Goal: Navigation & Orientation: Find specific page/section

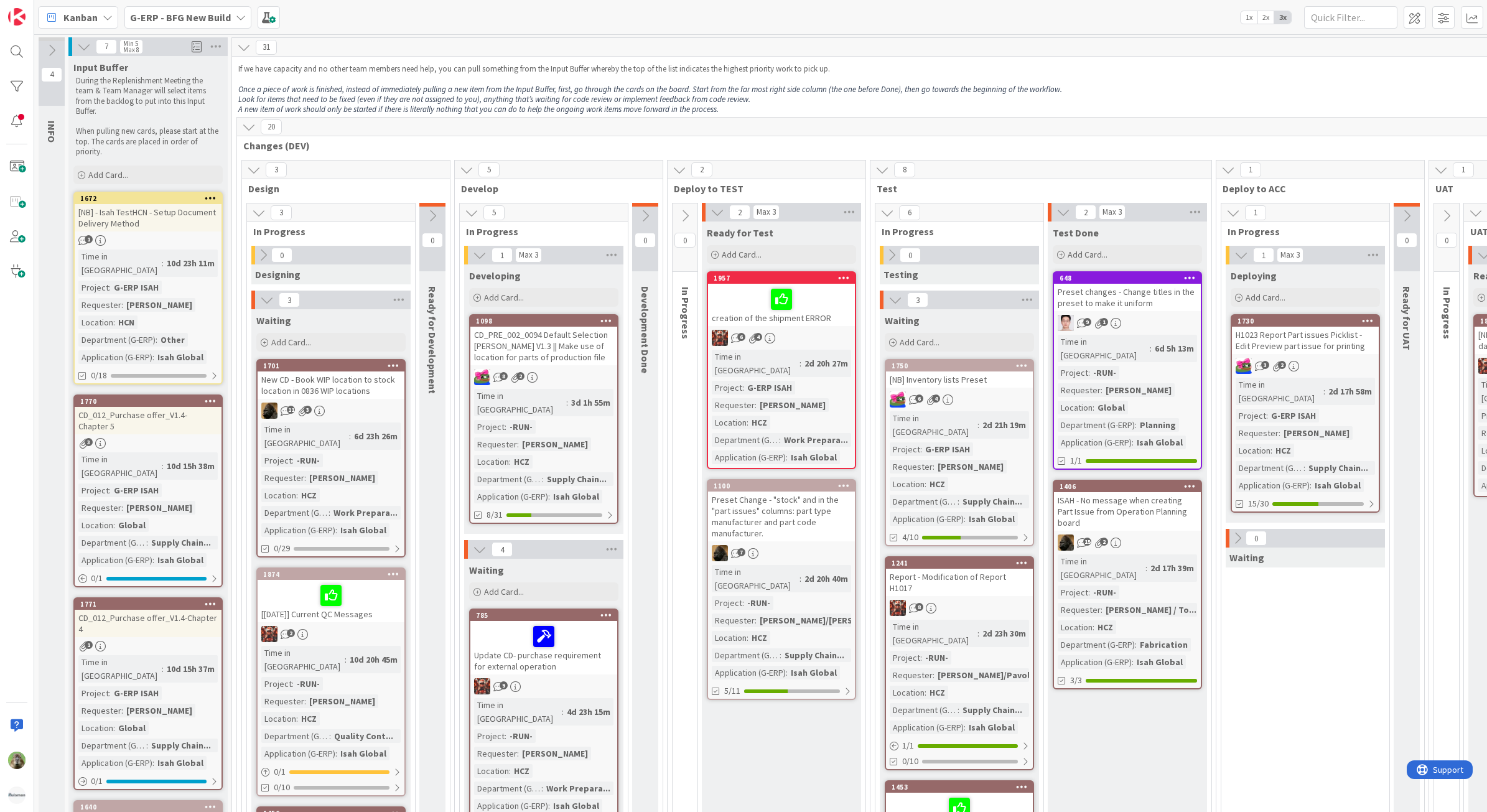
click at [165, 1] on div "Kanban G-ERP - BFG New Build 1x 2x 3x" at bounding box center [761, 17] width 1453 height 34
click at [166, 11] on b "G-ERP - BFG New Build" at bounding box center [180, 17] width 101 height 12
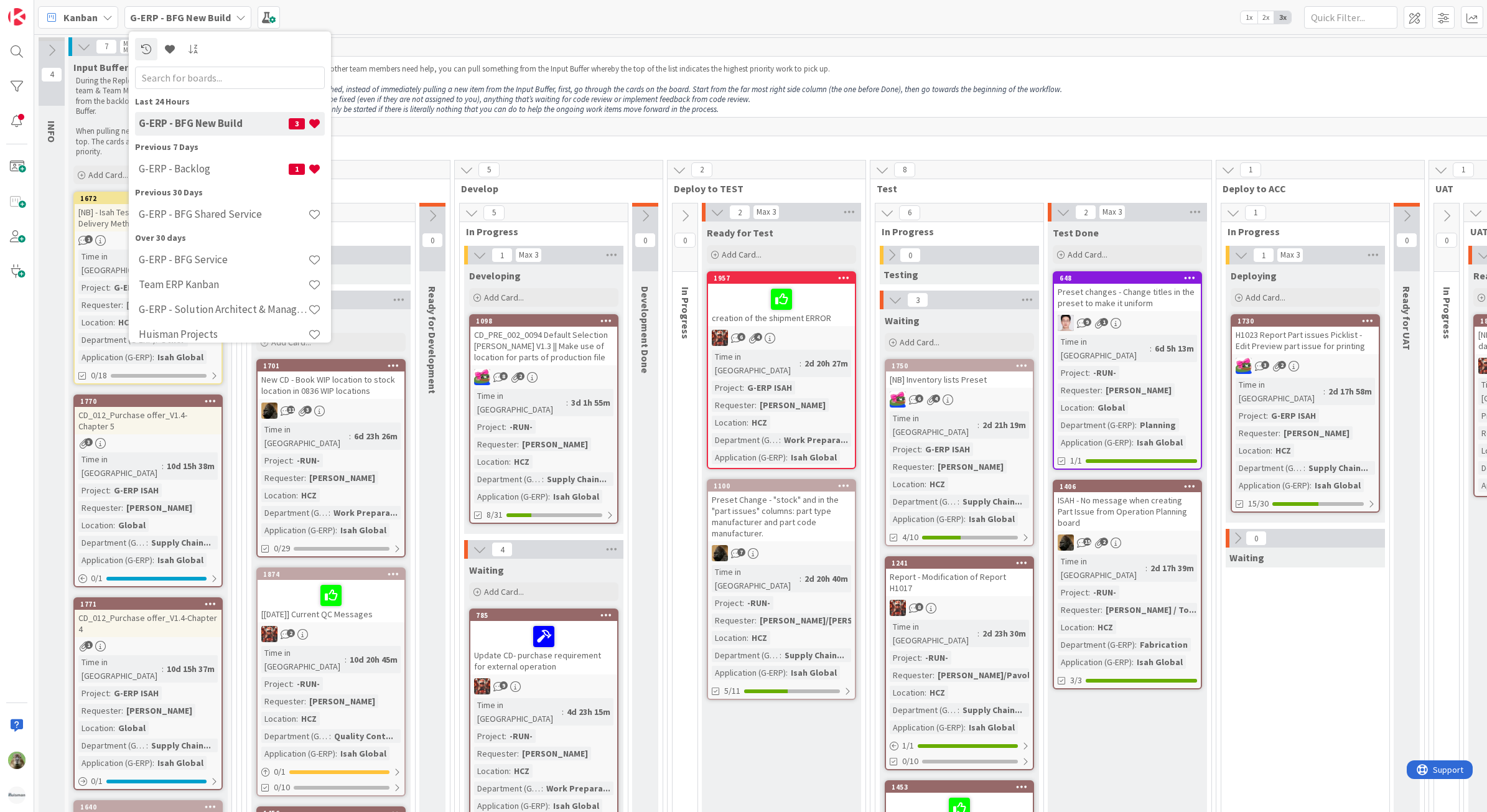
click at [204, 19] on b "G-ERP - BFG New Build" at bounding box center [180, 17] width 101 height 12
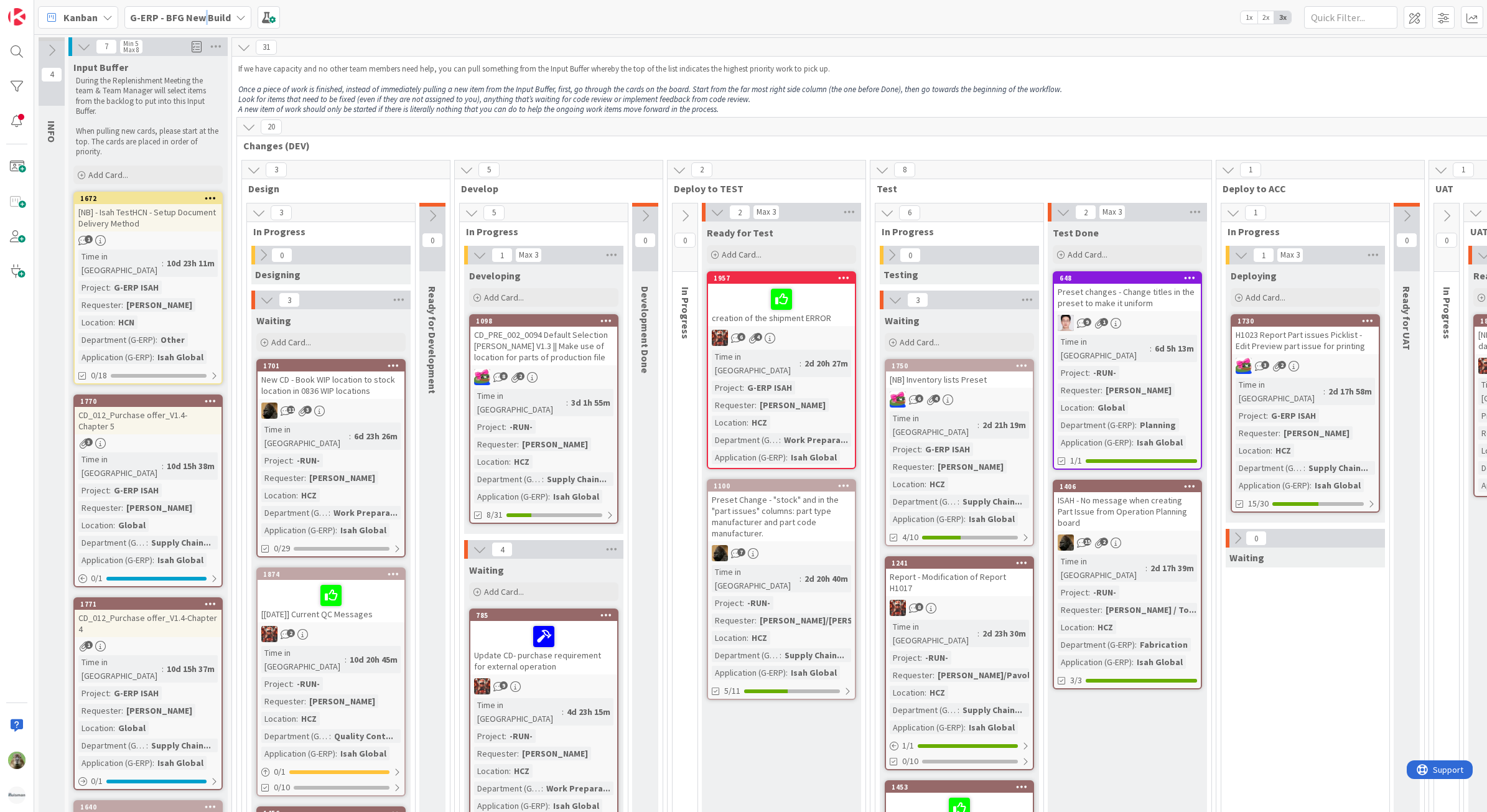
click at [204, 19] on b "G-ERP - BFG New Build" at bounding box center [180, 17] width 101 height 12
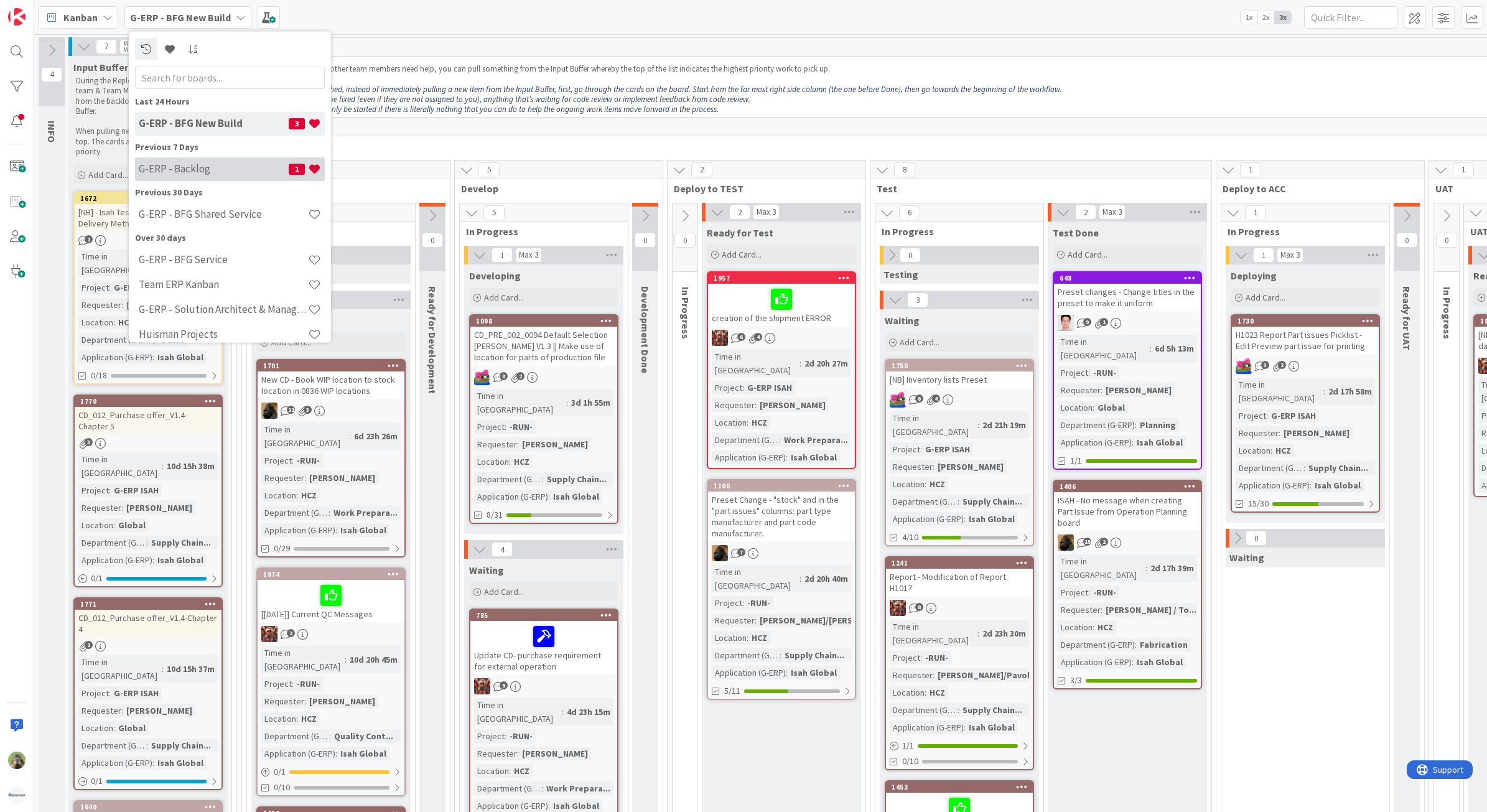
click at [216, 173] on h4 "G-ERP - Backlog" at bounding box center [213, 169] width 150 height 12
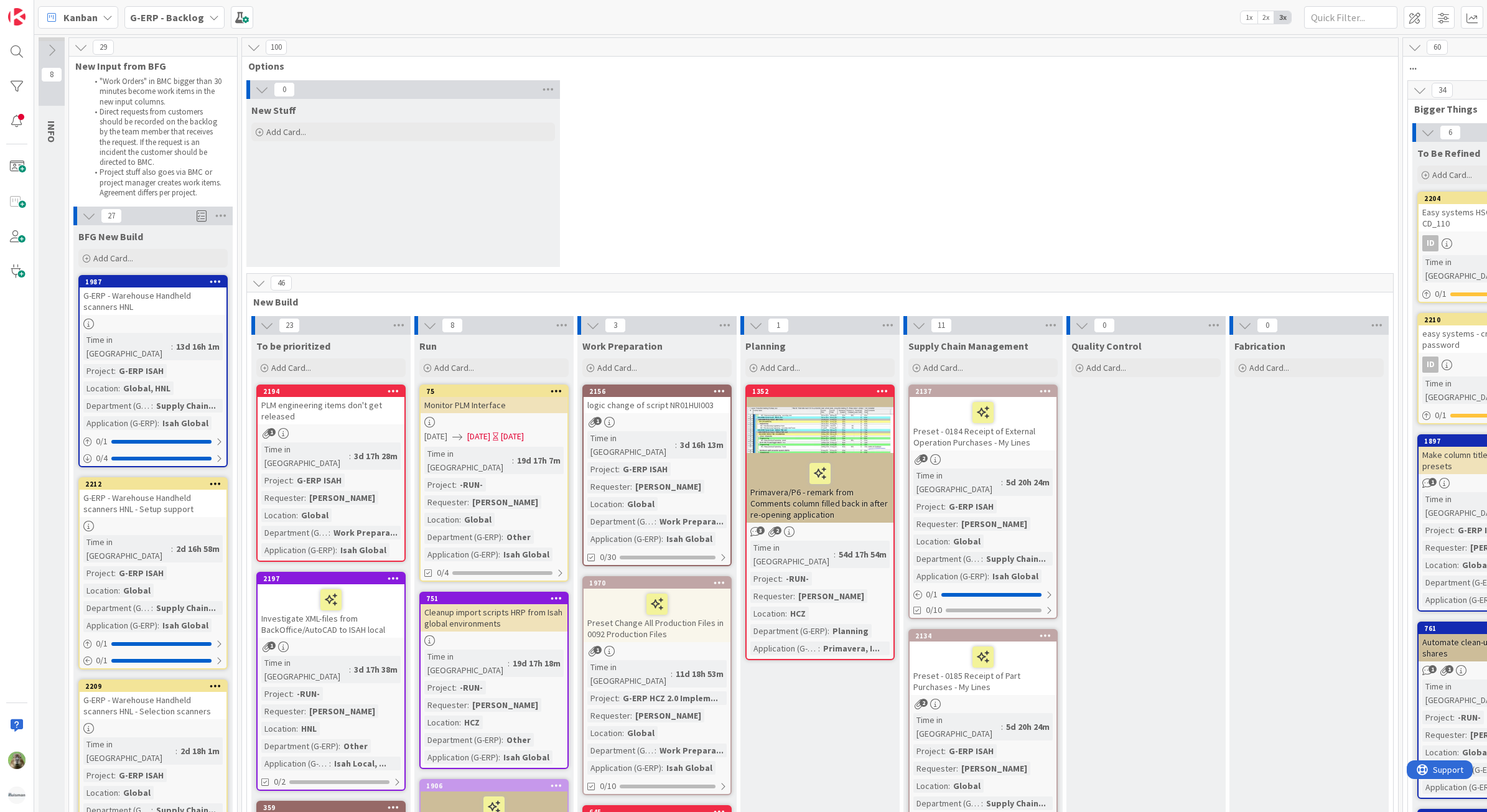
click at [164, 22] on b "G-ERP - Backlog" at bounding box center [167, 17] width 74 height 12
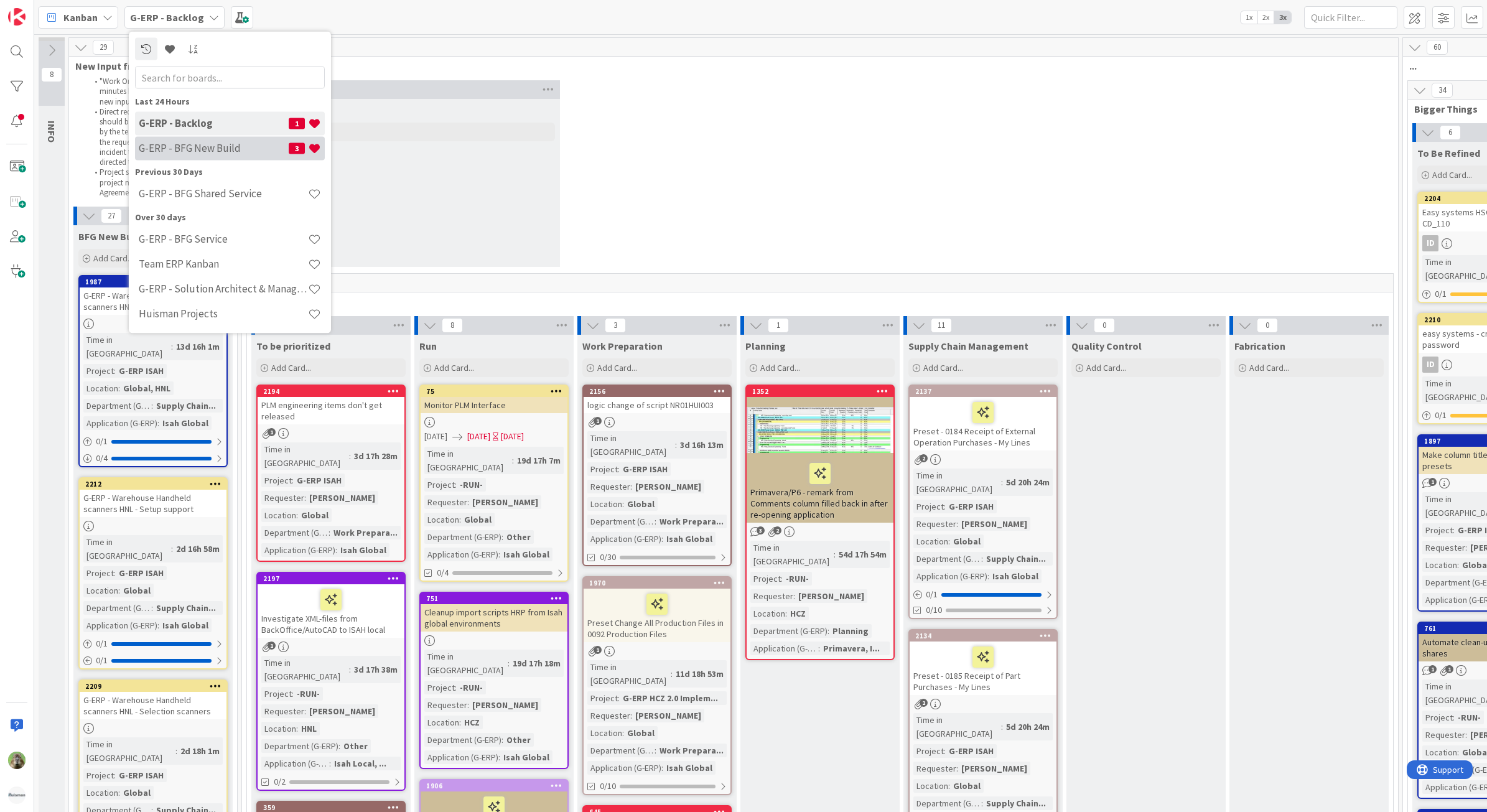
click at [196, 152] on h4 "G-ERP - BFG New Build" at bounding box center [213, 148] width 150 height 12
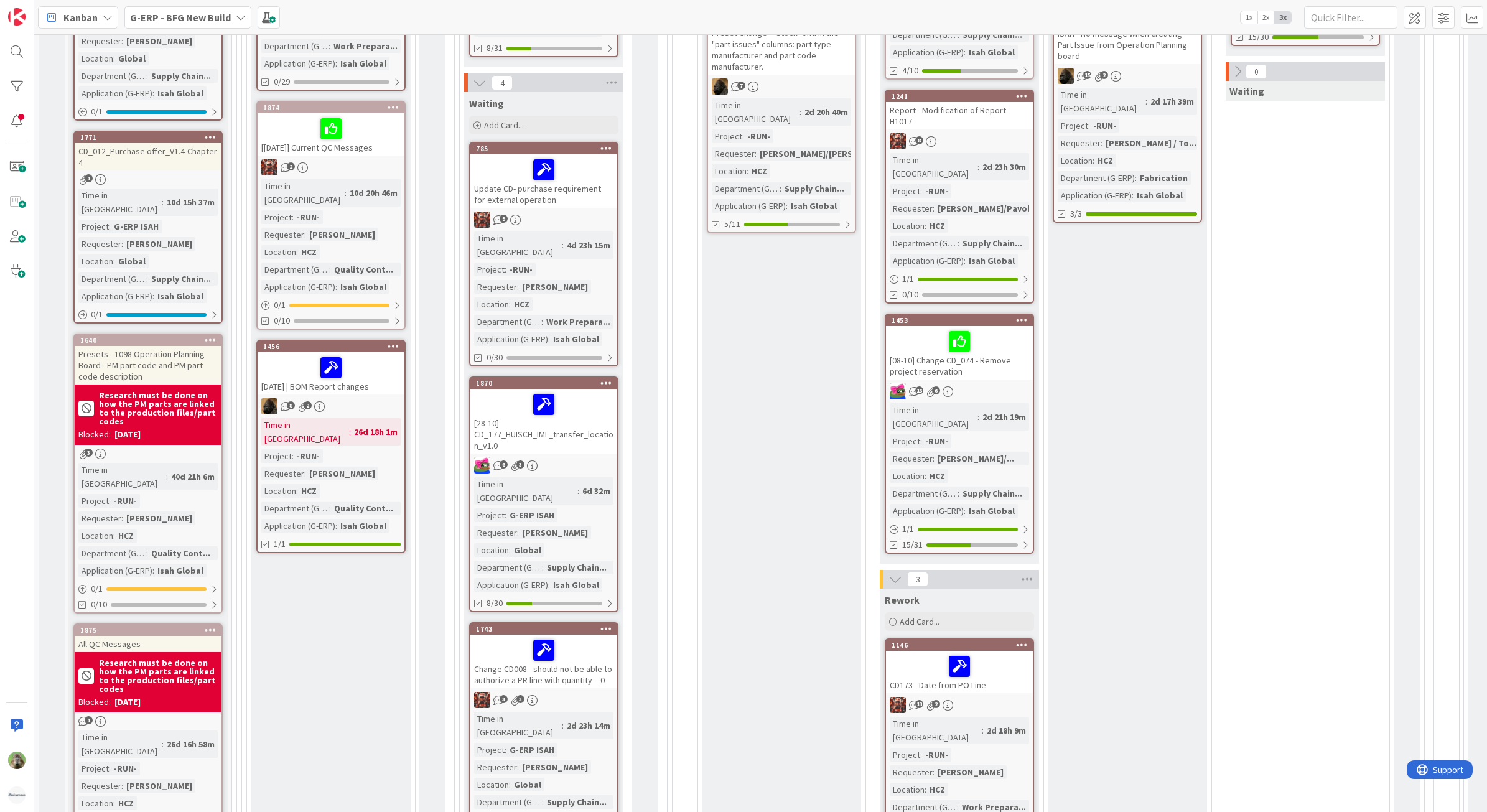
scroll to position [78, 0]
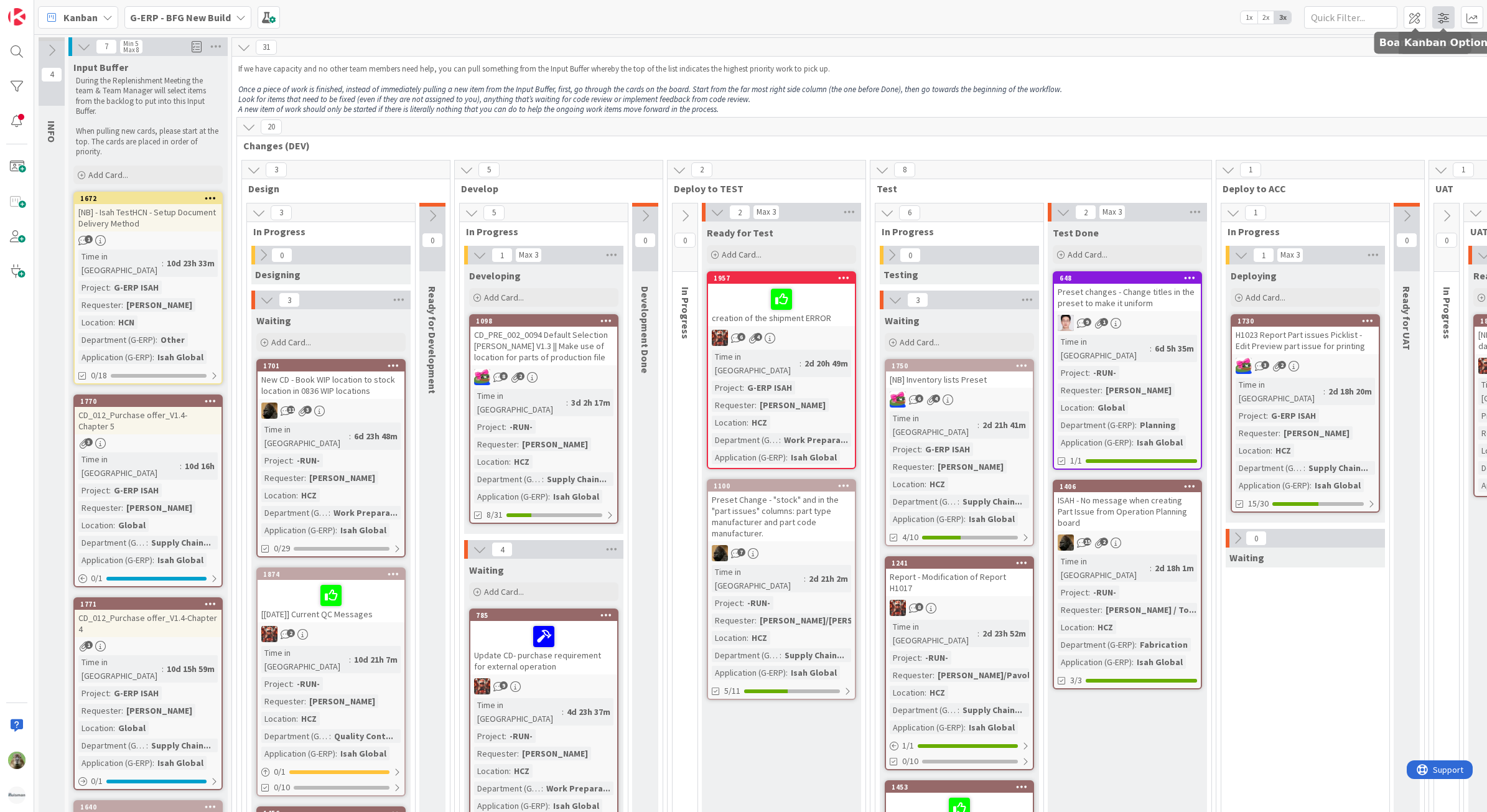
click at [1436, 15] on span at bounding box center [1443, 17] width 22 height 22
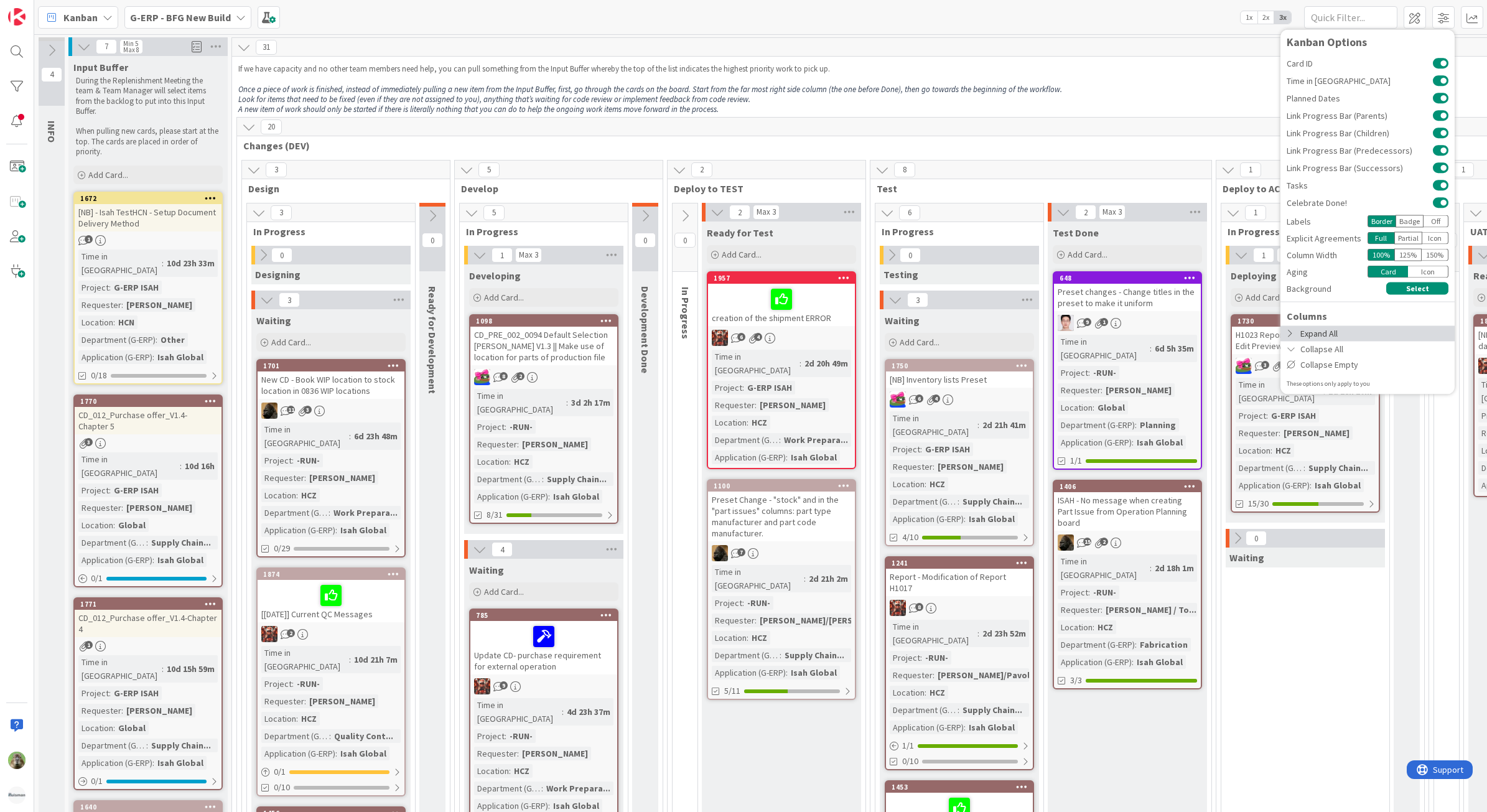
click at [1342, 331] on div "Expand All" at bounding box center [1368, 333] width 174 height 15
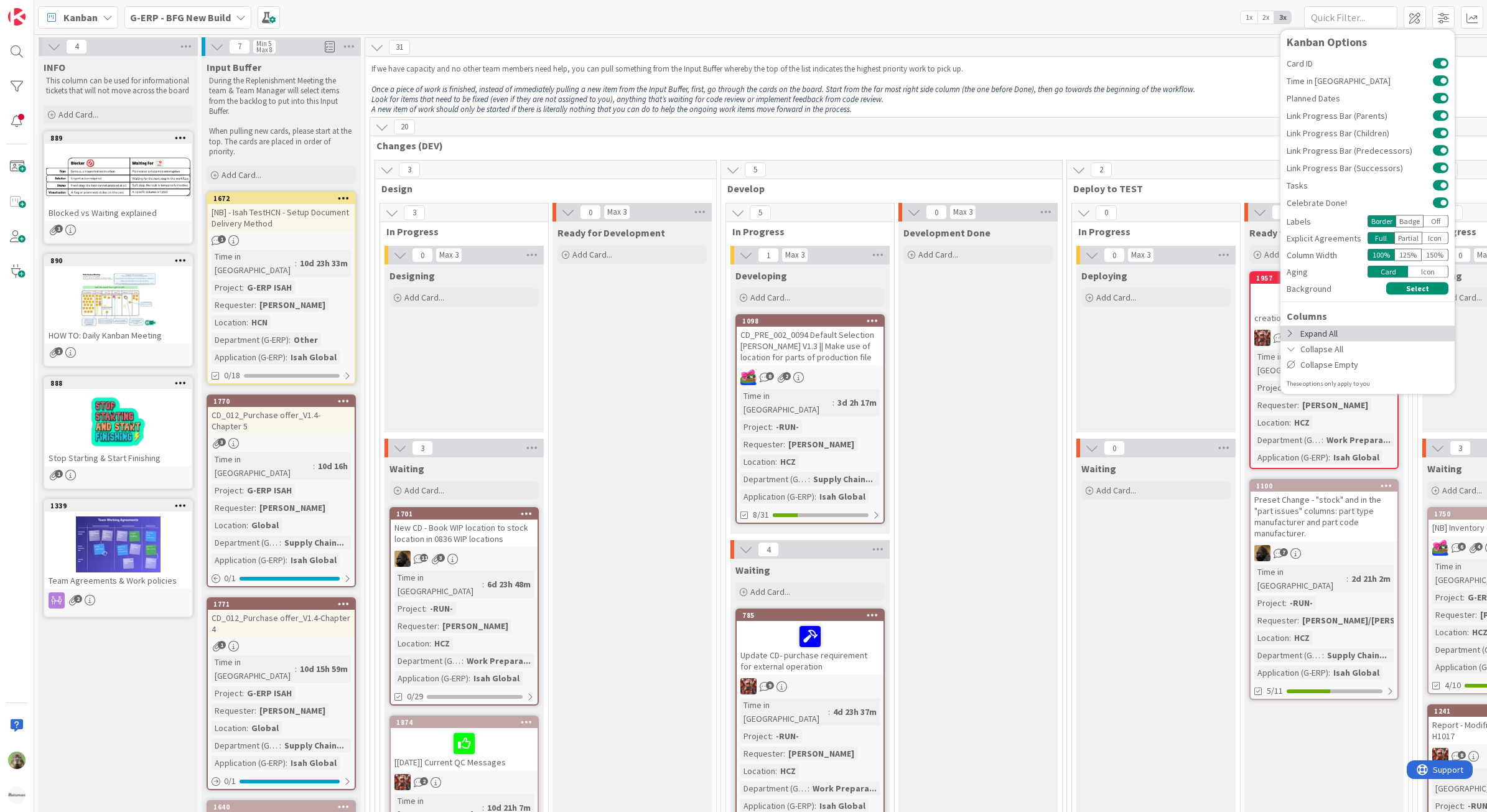
click at [1357, 336] on div "Expand All" at bounding box center [1368, 333] width 174 height 15
click at [1358, 361] on div "Collapse Empty" at bounding box center [1368, 364] width 174 height 15
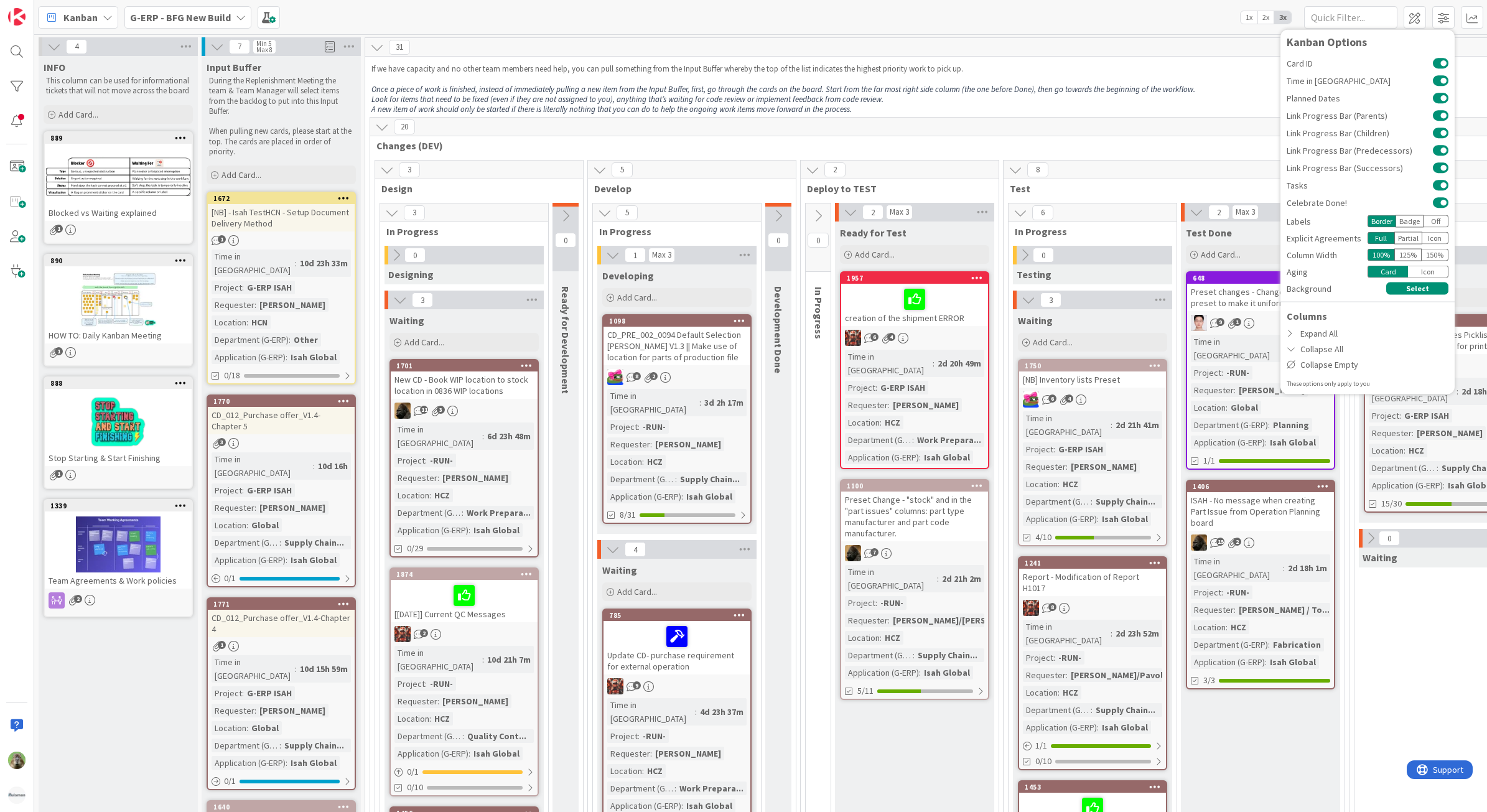
click at [1214, 104] on p "A new item of work should only be started if there is literally nothing that yo…" at bounding box center [1072, 109] width 1403 height 10
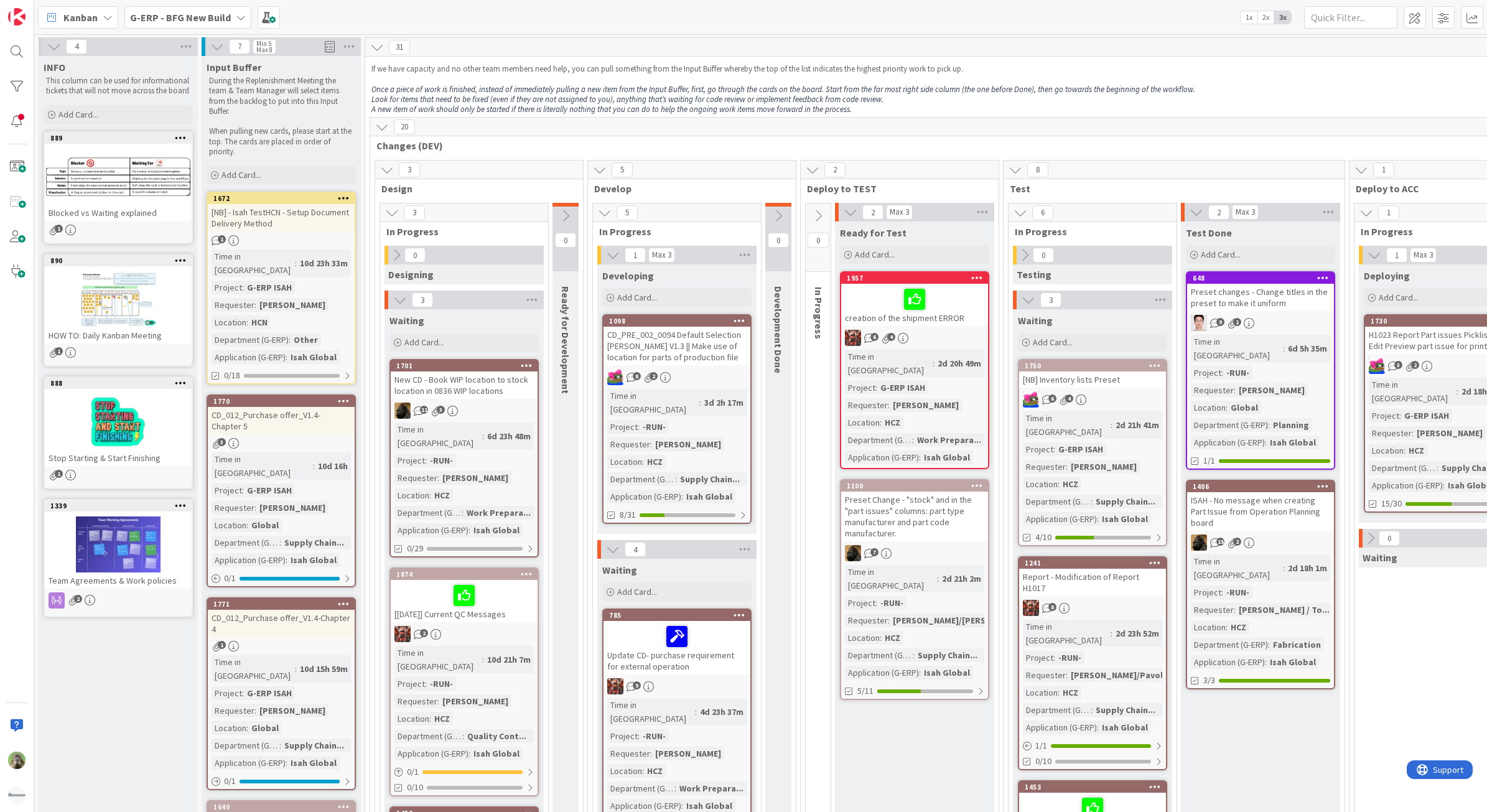
click at [53, 46] on icon at bounding box center [54, 46] width 14 height 14
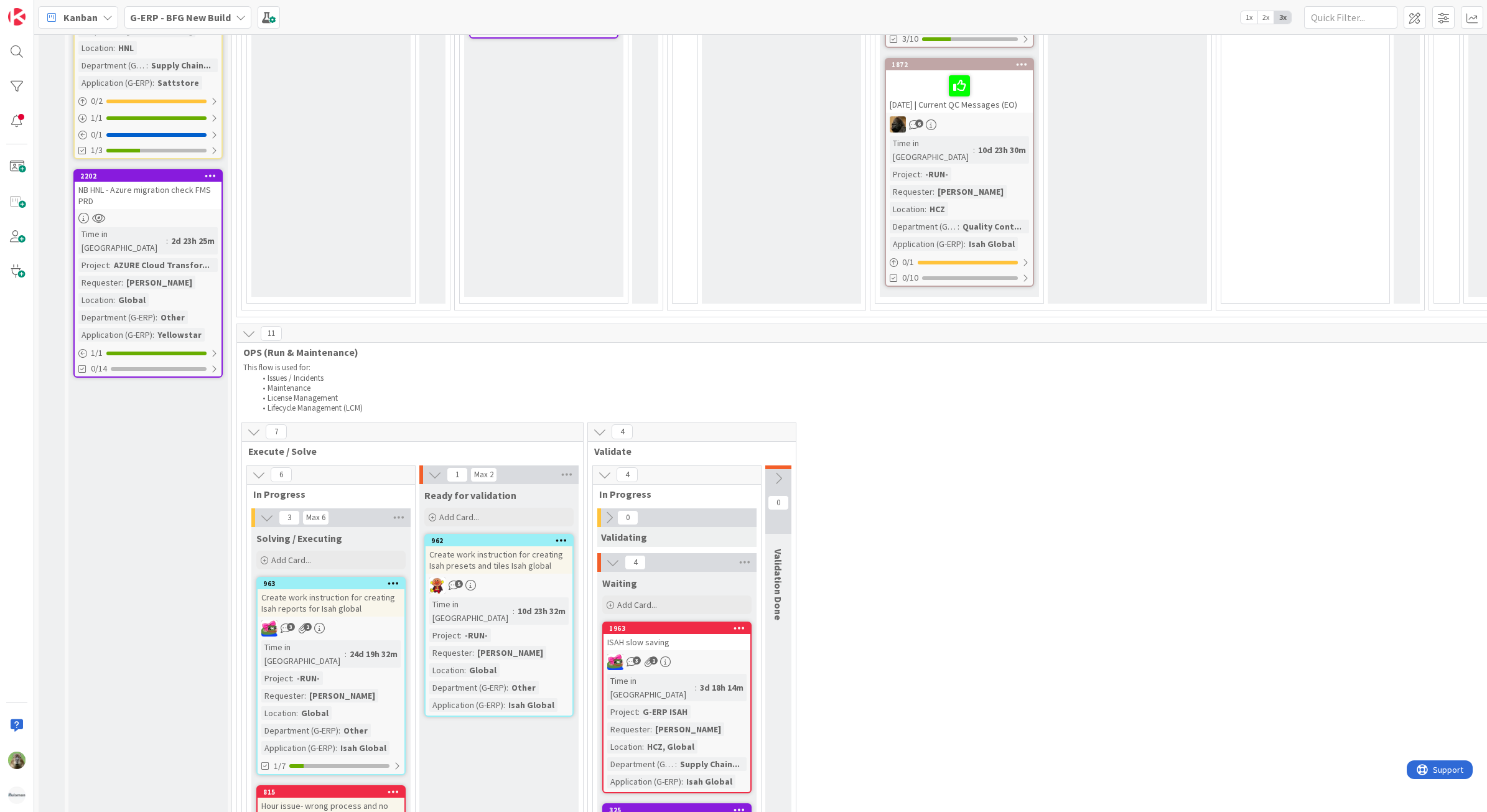
scroll to position [1633, 0]
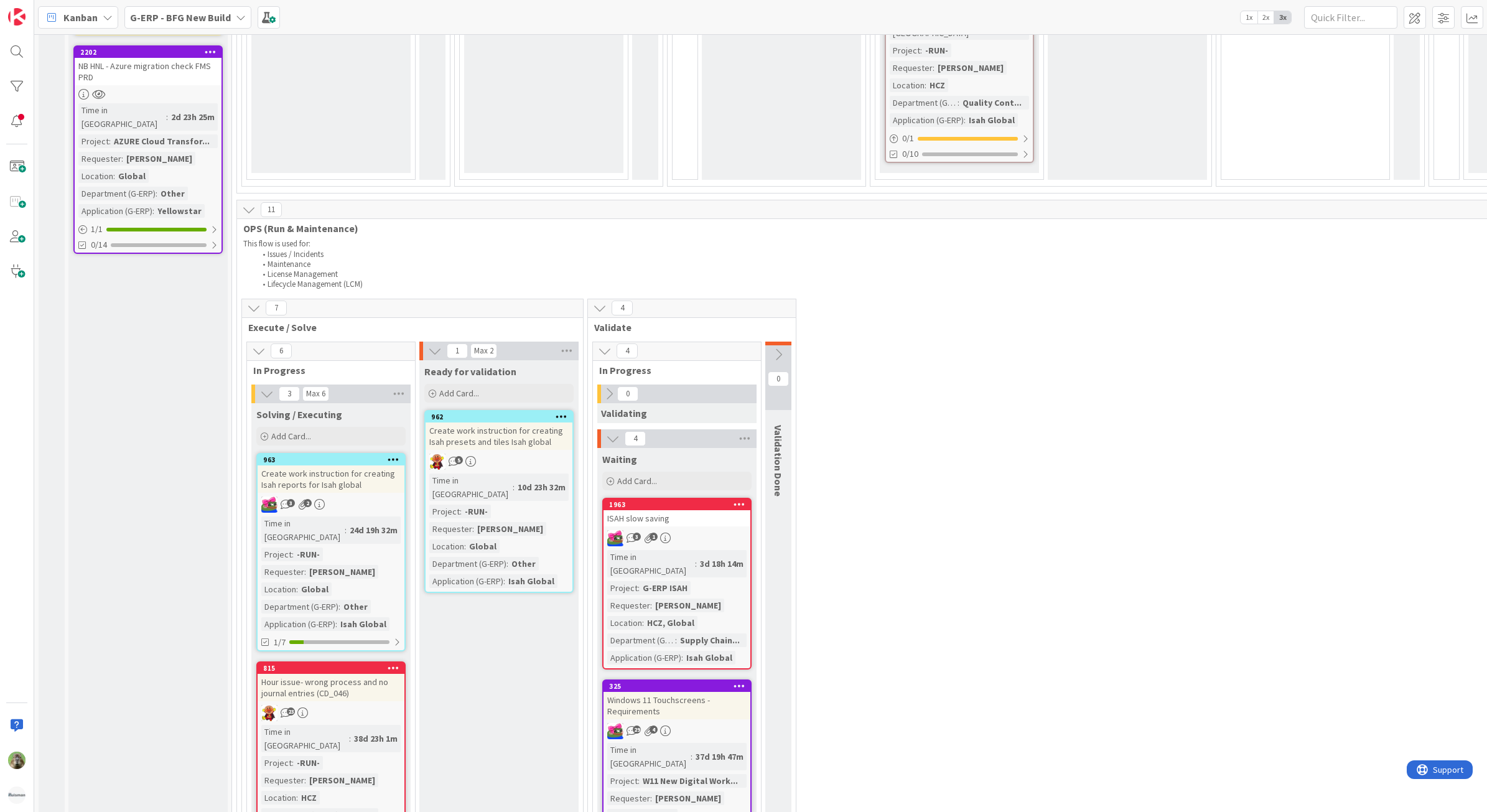
click at [313, 674] on div "Hour issue- wrong process and no journal entries (CD_046)" at bounding box center [331, 687] width 147 height 27
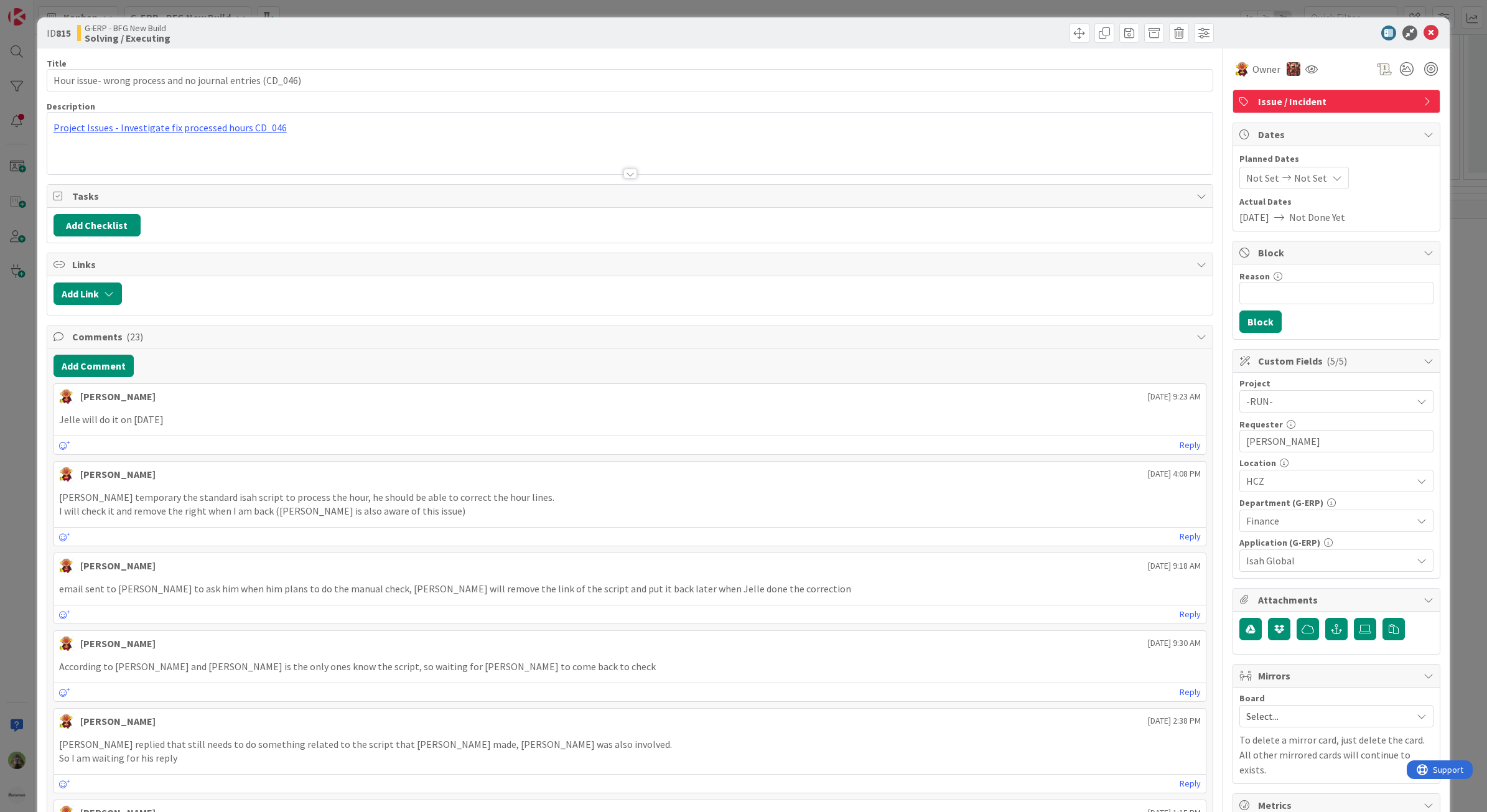
click at [19, 361] on div "ID 815 G-ERP - BFG New Build Solving / Executing Title 57 / 128 Hour issue- wro…" at bounding box center [743, 406] width 1487 height 812
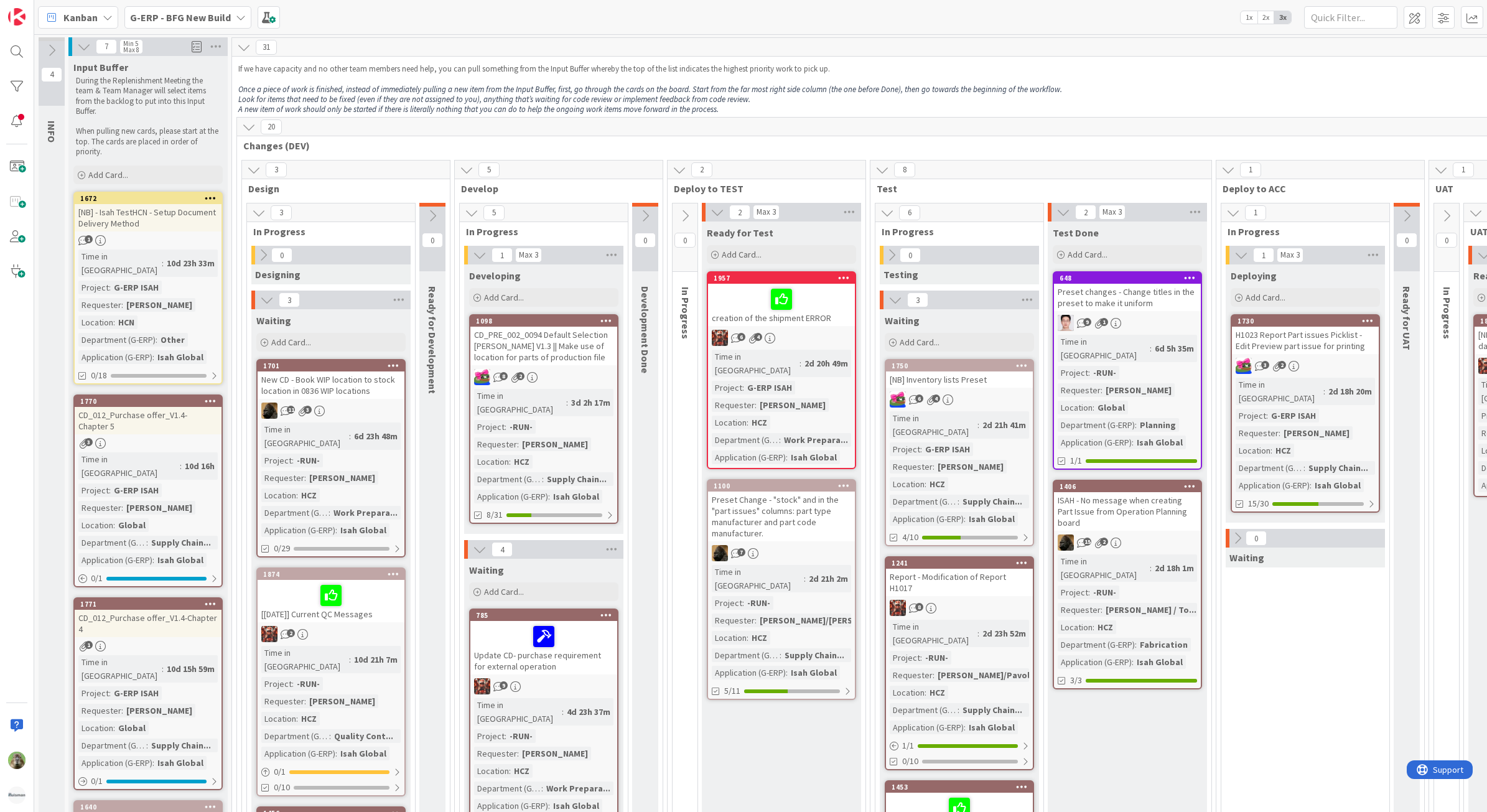
click at [1009, 113] on p "A new item of work should only be started if there is literally nothing that yo…" at bounding box center [939, 109] width 1403 height 10
click at [927, 138] on div "20 Changes (DEV)" at bounding box center [939, 135] width 1405 height 36
drag, startPoint x: 186, startPoint y: 0, endPoint x: 178, endPoint y: 6, distance: 10.0
click at [178, 6] on div "Kanban G-ERP - BFG New Build 1x 2x 3x Kanban Options Card ID Time in Column Pla…" at bounding box center [761, 17] width 1453 height 34
click at [174, 11] on b "G-ERP - BFG New Build" at bounding box center [180, 17] width 101 height 12
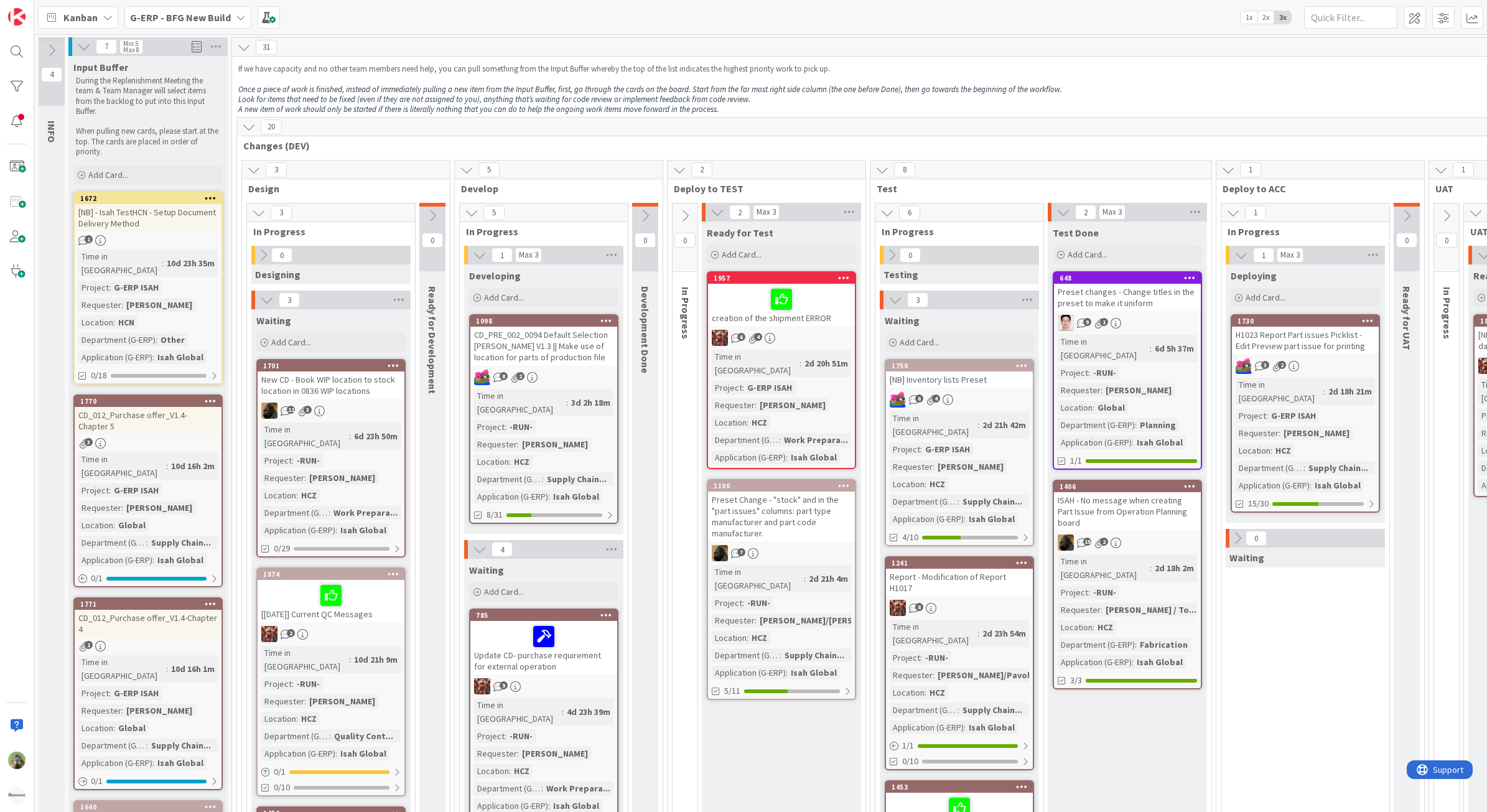
click at [177, 22] on b "G-ERP - BFG New Build" at bounding box center [180, 17] width 101 height 12
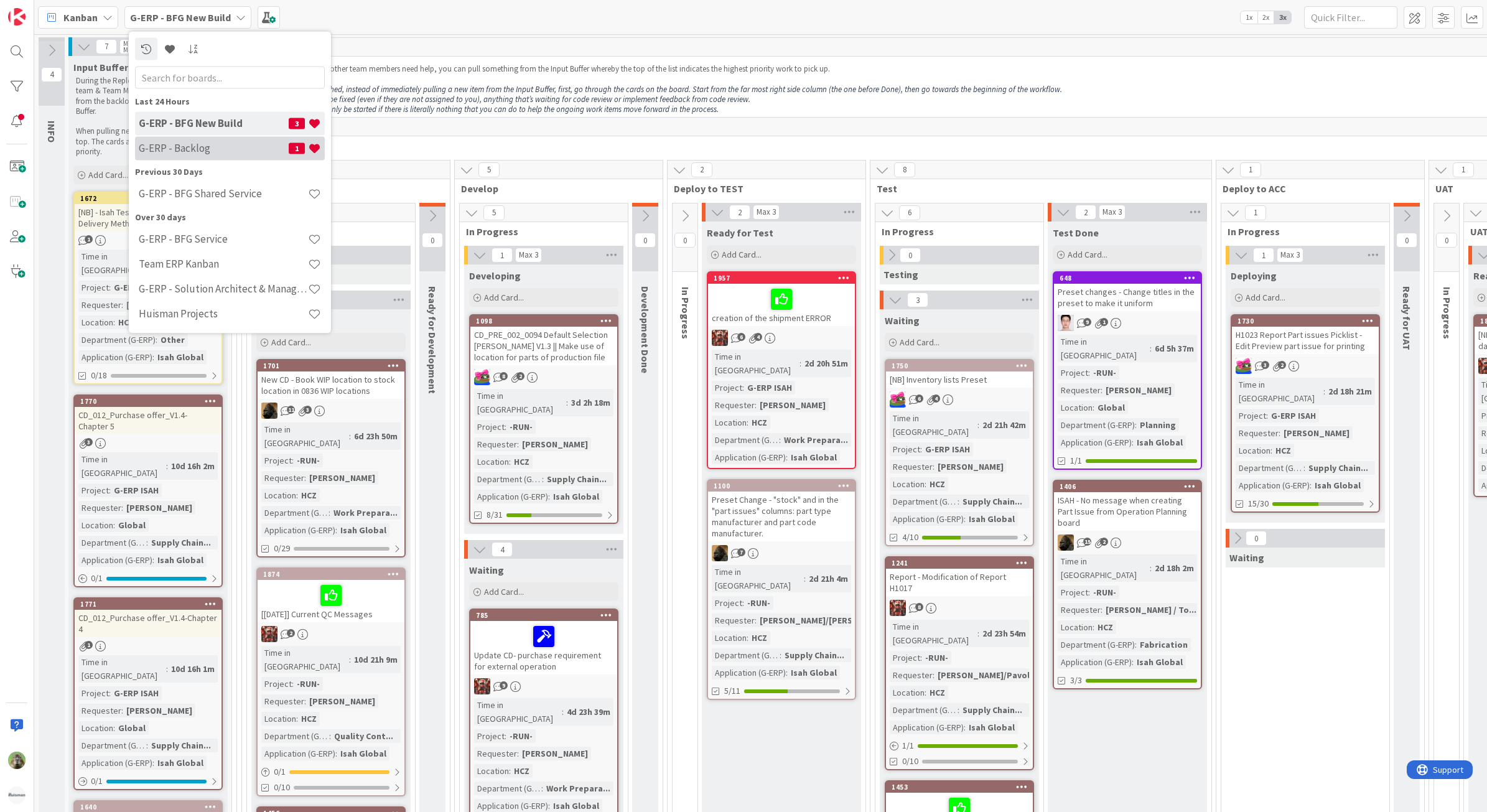
click at [246, 159] on div "G-ERP - Backlog 1" at bounding box center [230, 147] width 190 height 24
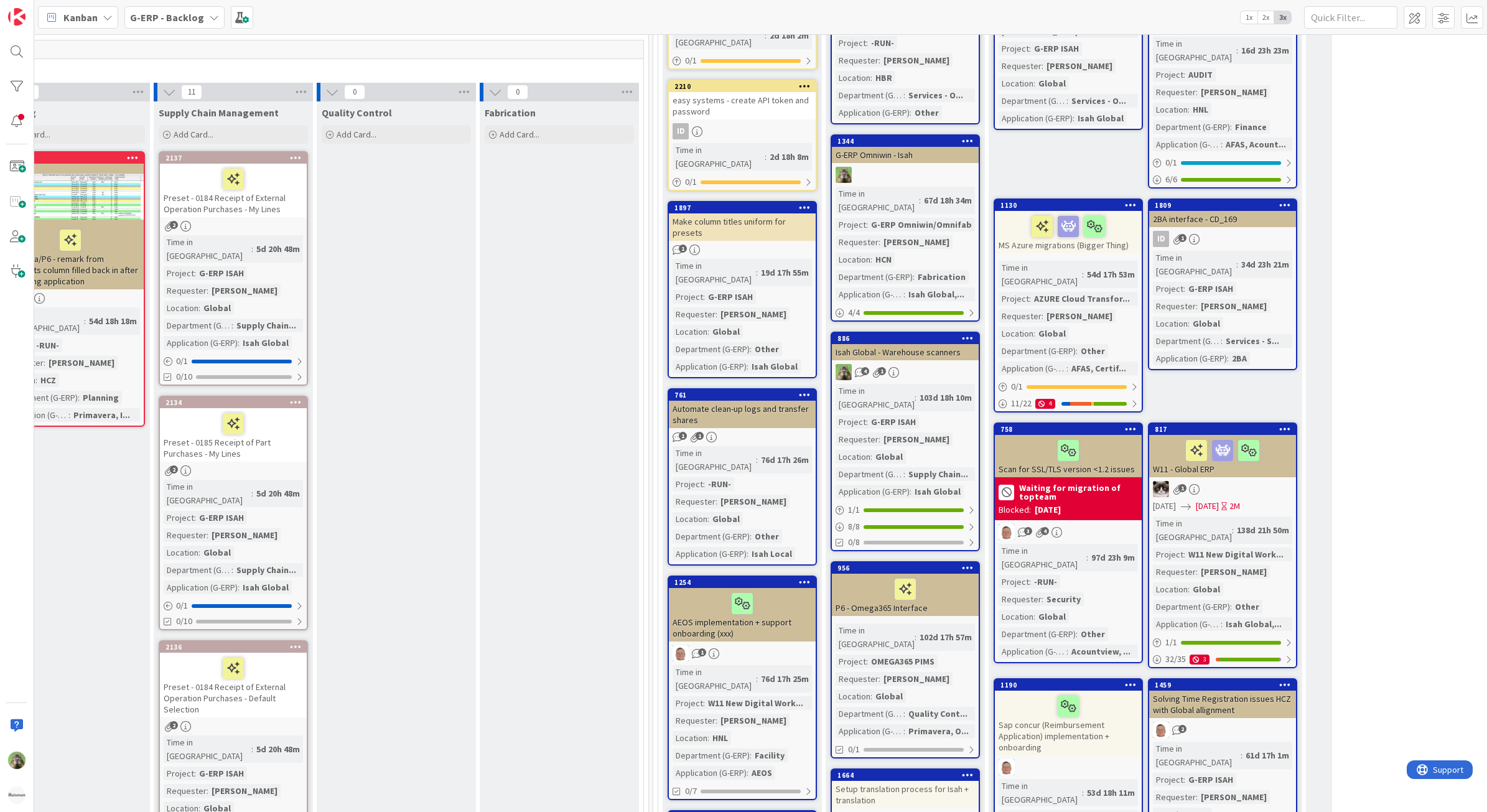
scroll to position [0, 750]
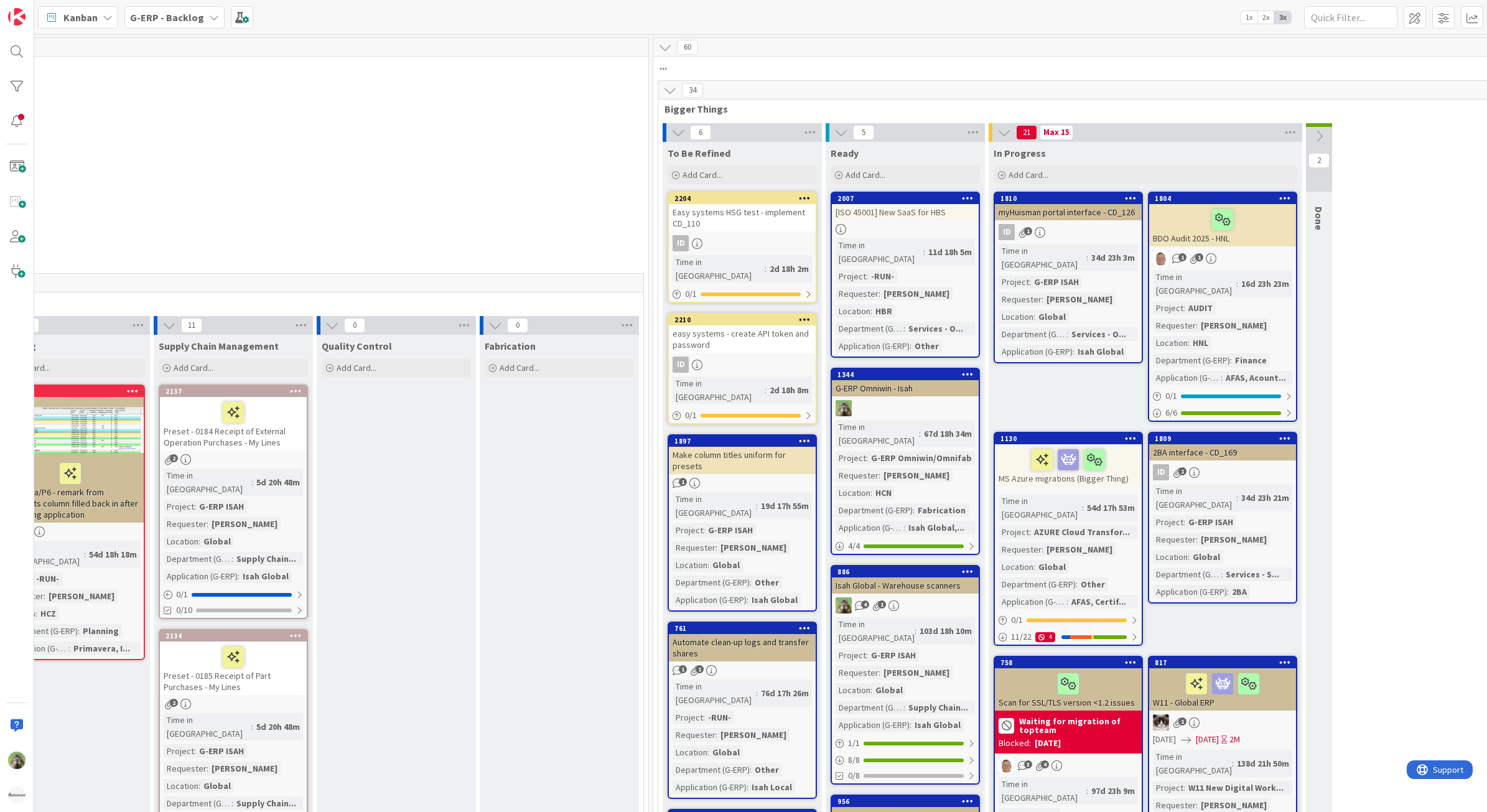
click at [671, 41] on icon at bounding box center [666, 47] width 14 height 14
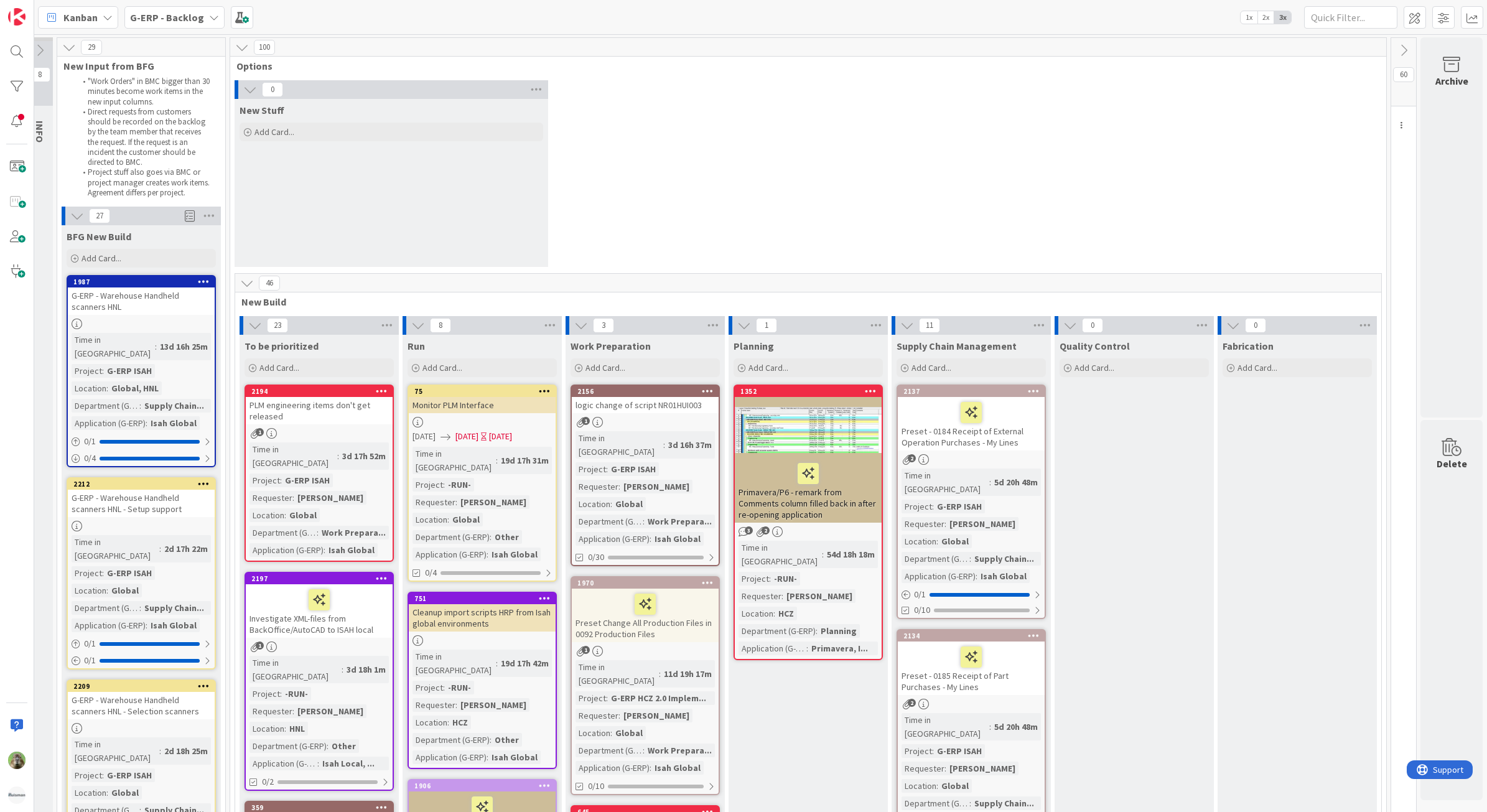
scroll to position [0, 24]
click at [1397, 46] on icon at bounding box center [1404, 50] width 14 height 14
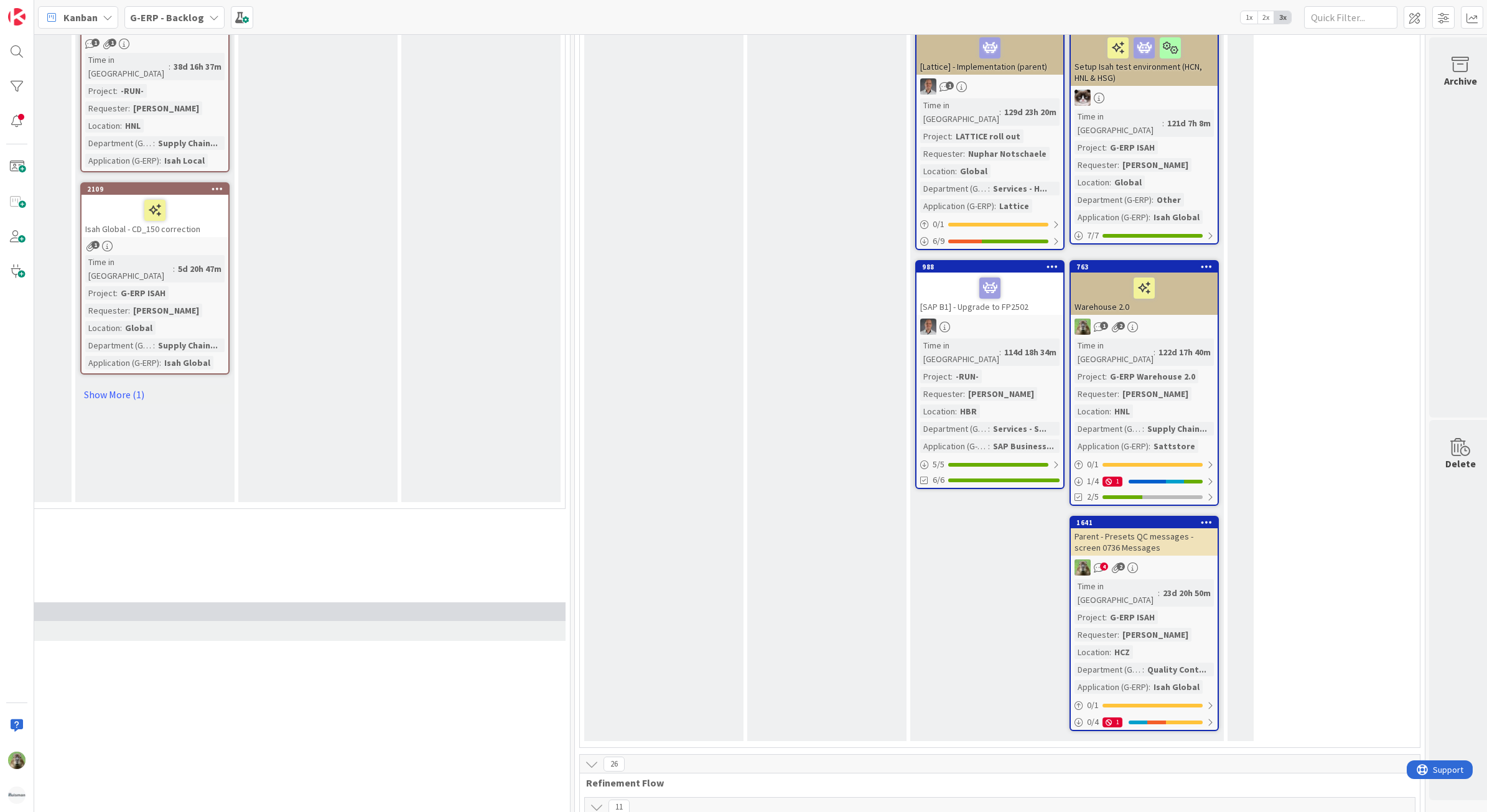
scroll to position [2022, 828]
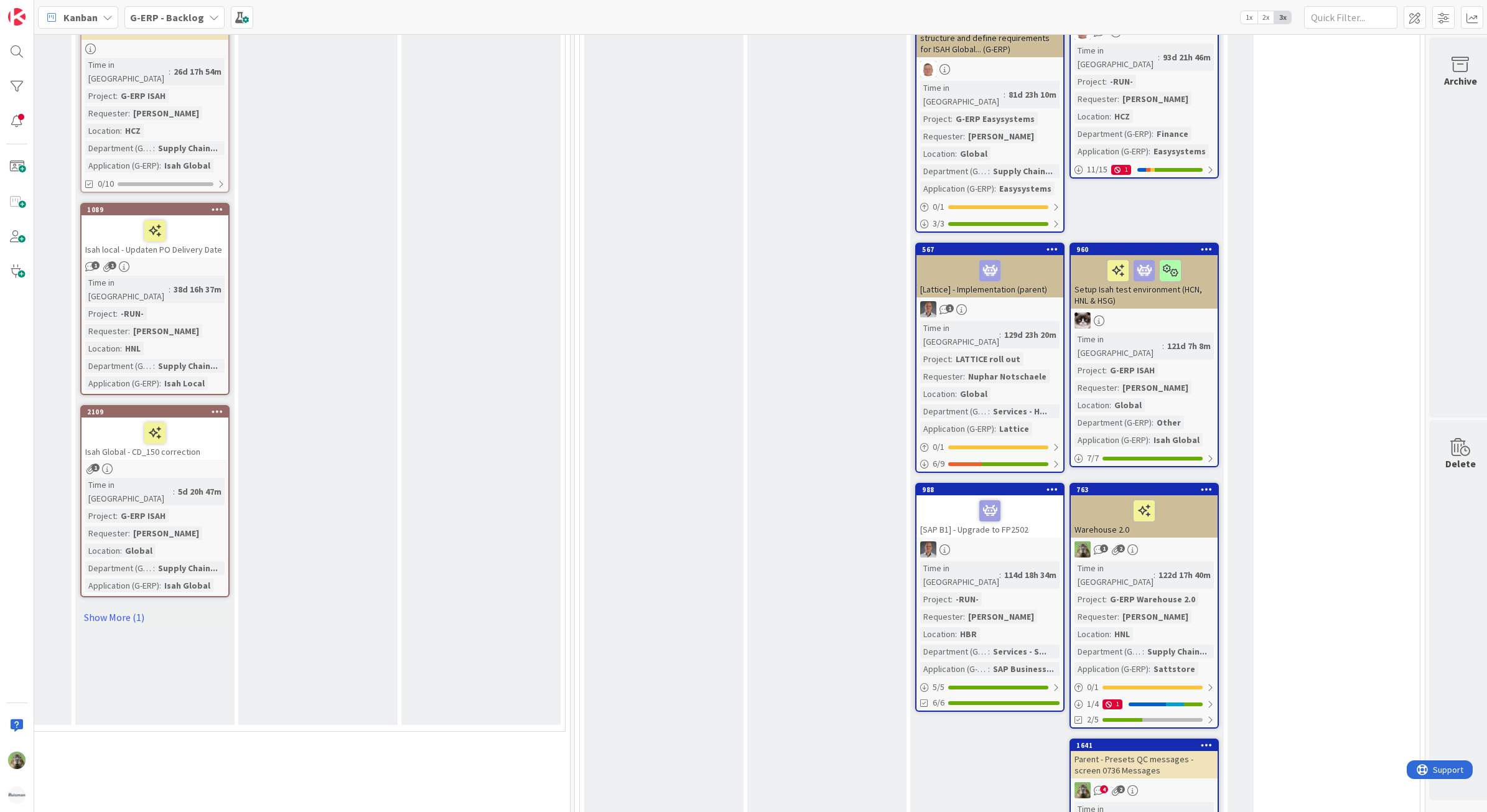
click at [1175, 751] on div "Parent - Presets QC messages - screen 0736 Messages" at bounding box center [1144, 765] width 147 height 27
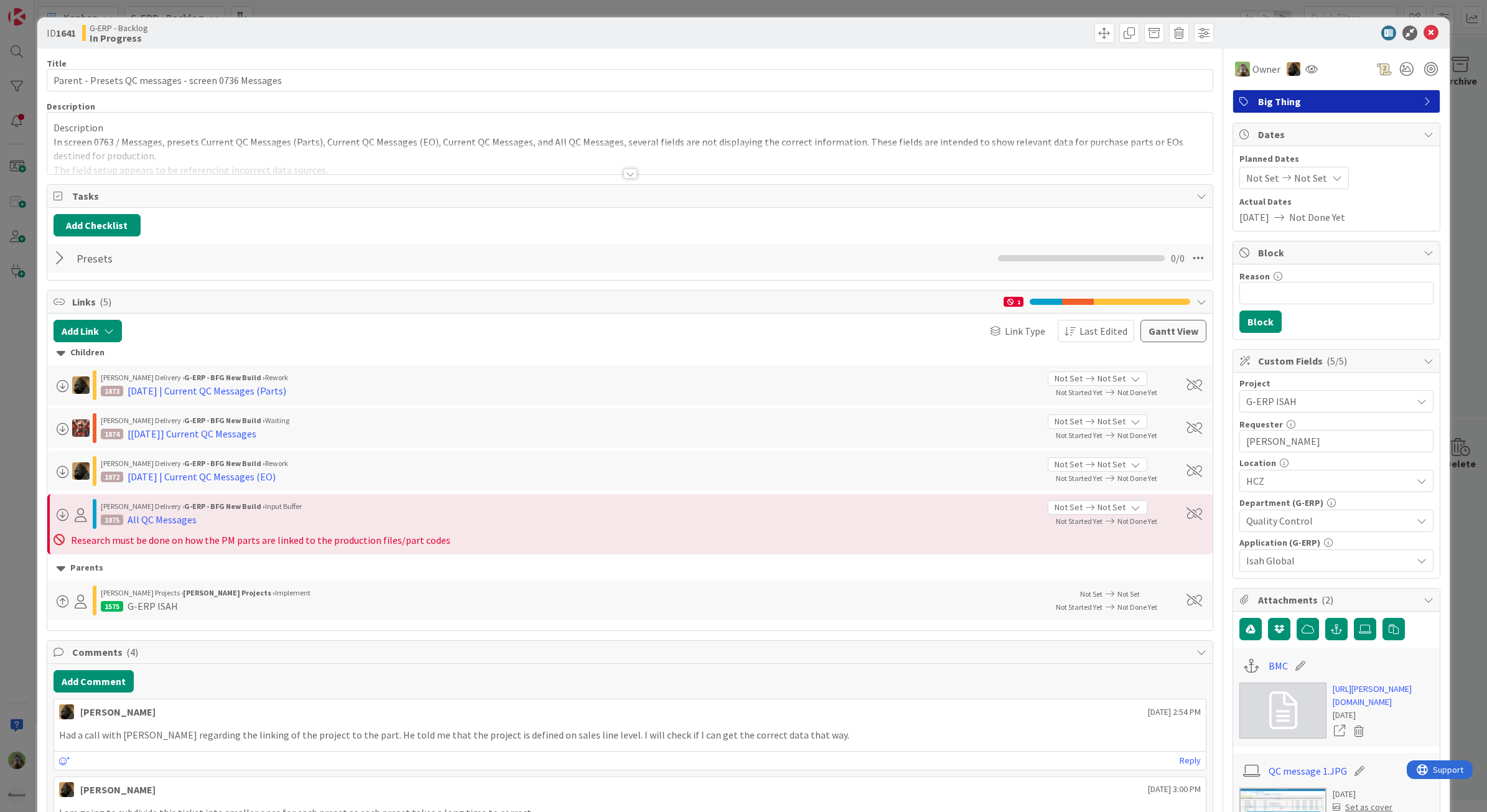
click at [8, 474] on div "ID 1641 G-ERP - Backlog In Progress Title 51 / 128 Parent - Presets QC messages…" at bounding box center [743, 406] width 1487 height 812
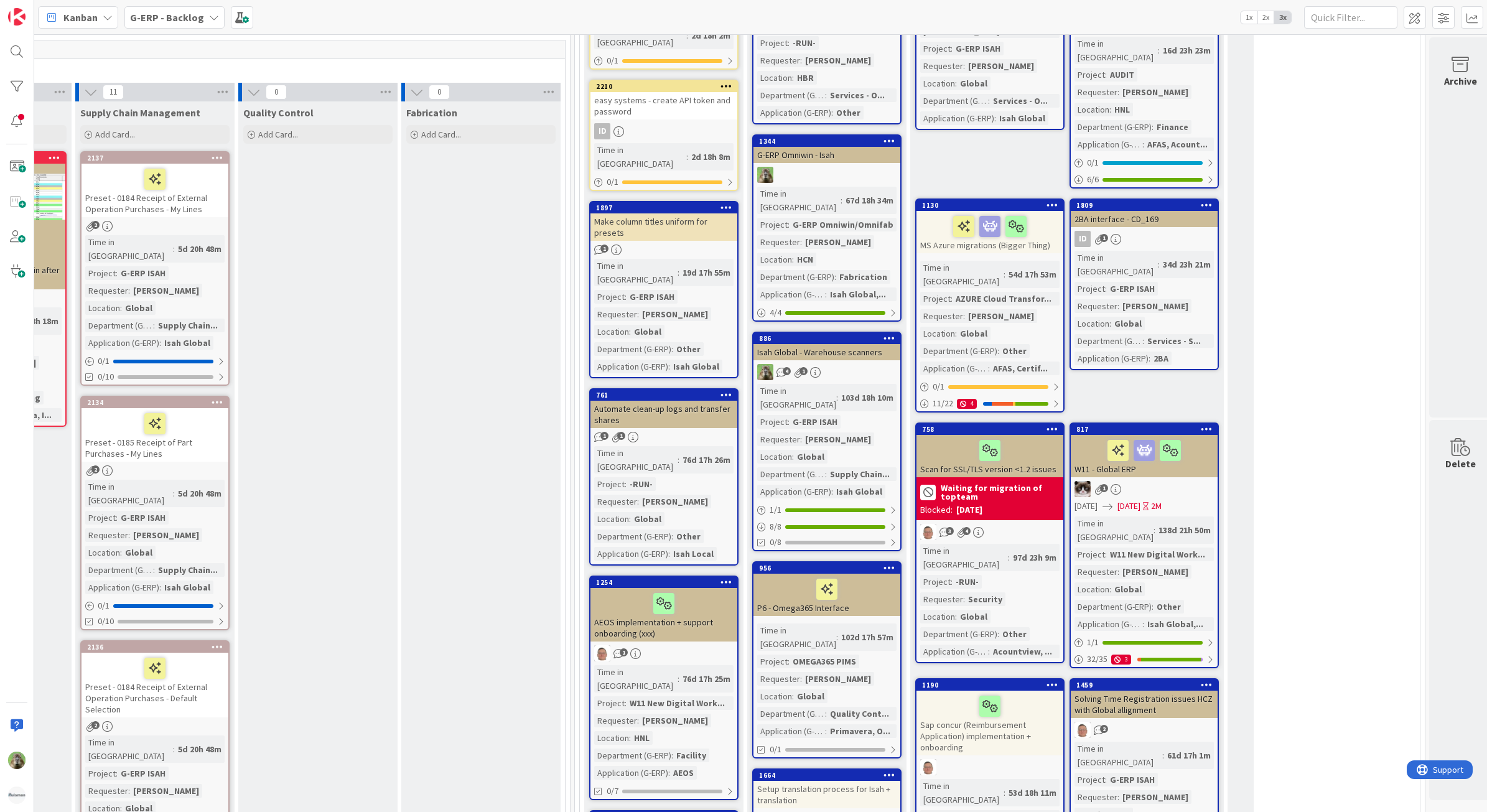
scroll to position [116, 828]
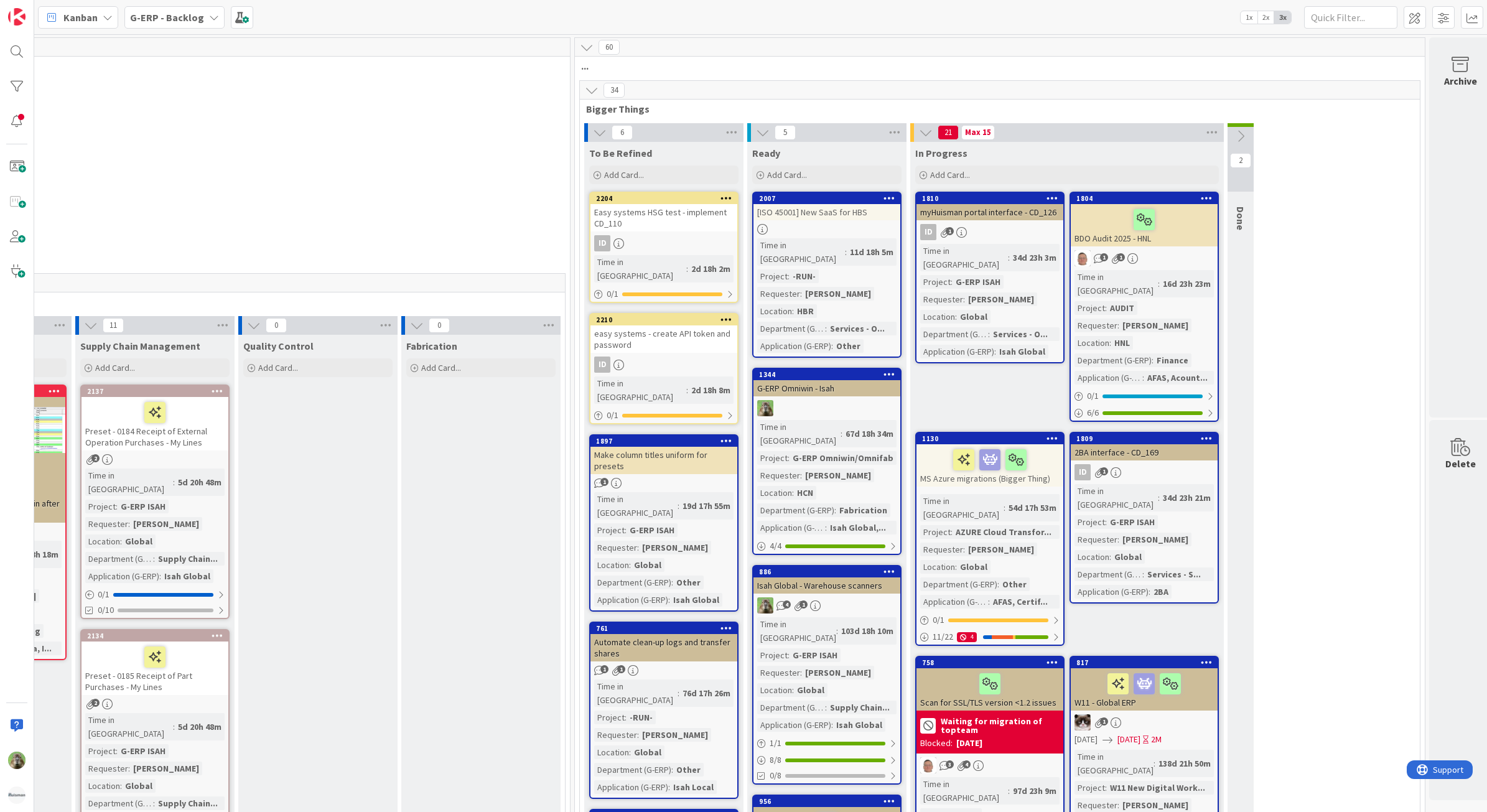
click at [1186, 254] on div "1 1" at bounding box center [1144, 258] width 147 height 16
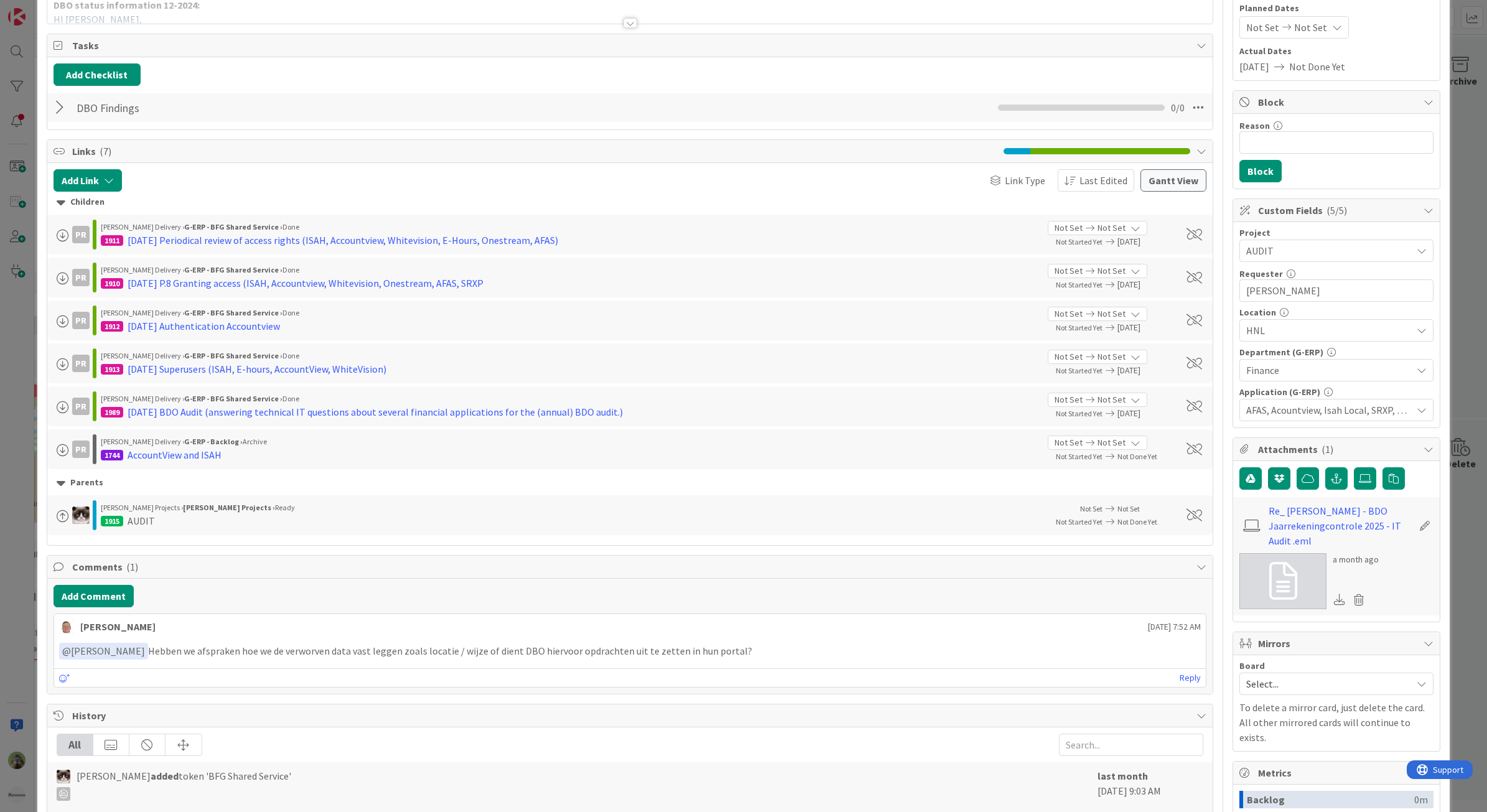
scroll to position [156, 0]
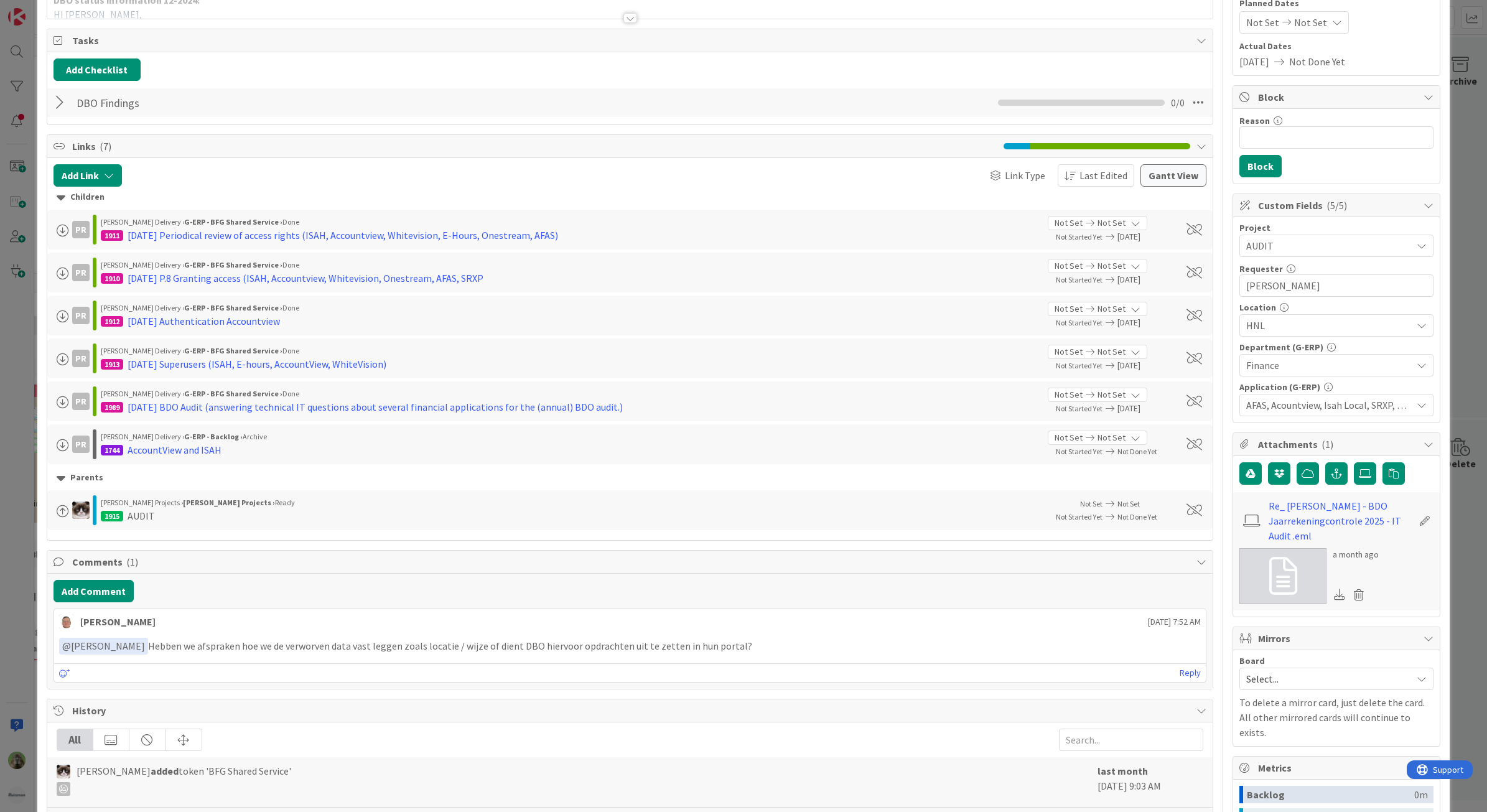
click at [2, 471] on div "ID 1804 G-ERP - Backlog In Progress Title 20 / 128 BDO Audit 2025 - HNL Descrip…" at bounding box center [743, 406] width 1487 height 812
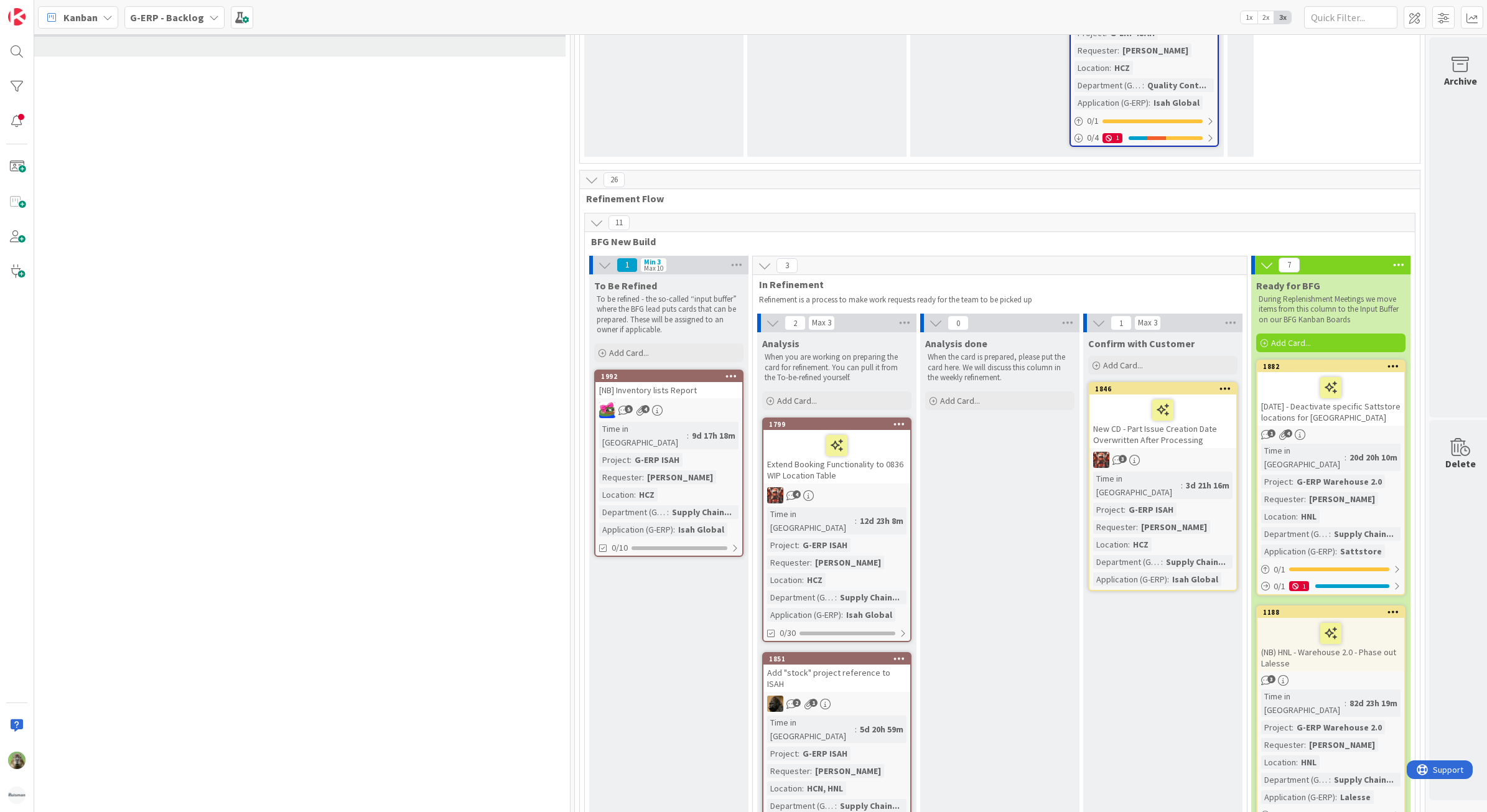
scroll to position [2799, 828]
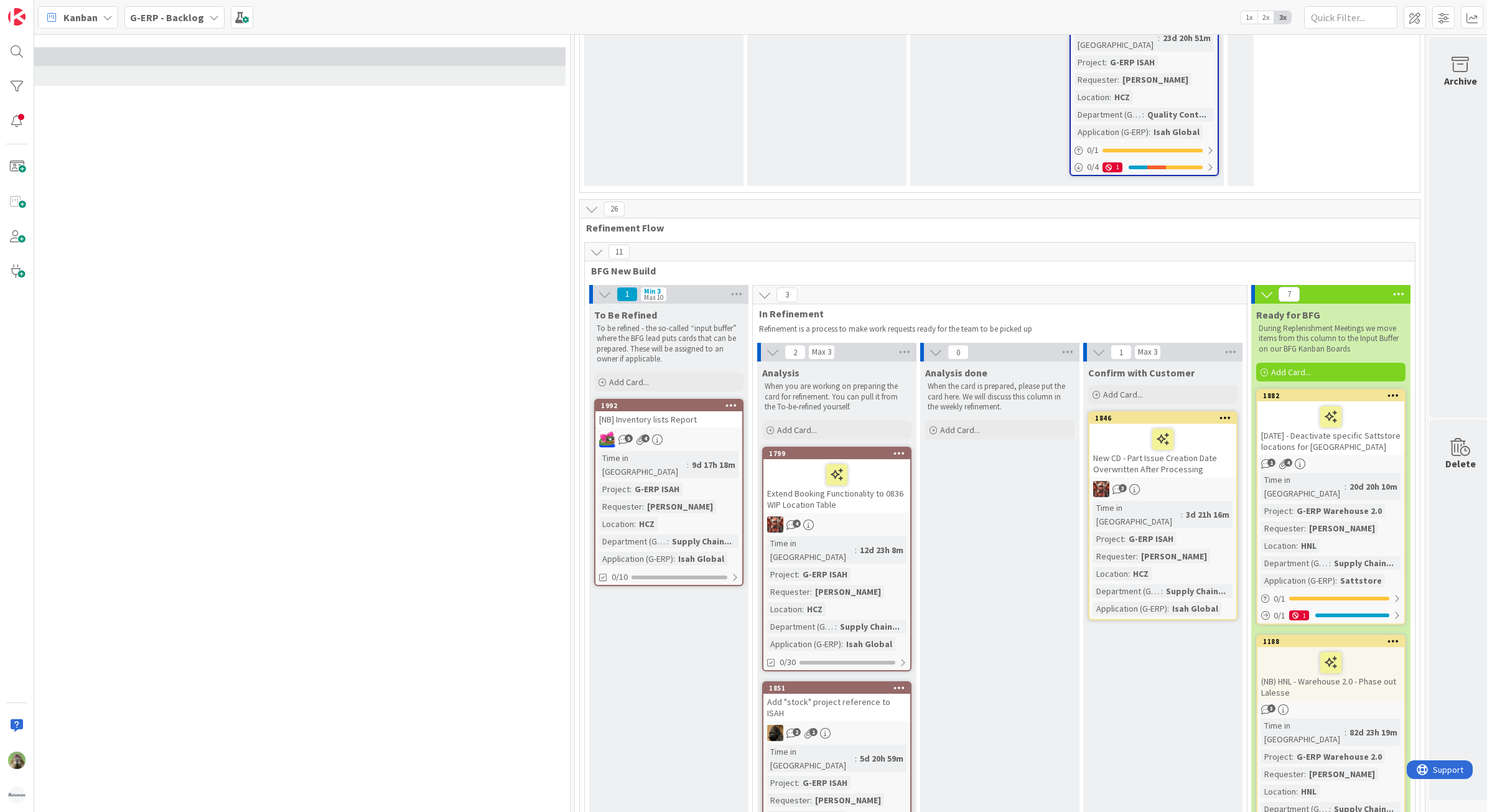
click at [1212, 481] on div "3" at bounding box center [1163, 488] width 147 height 16
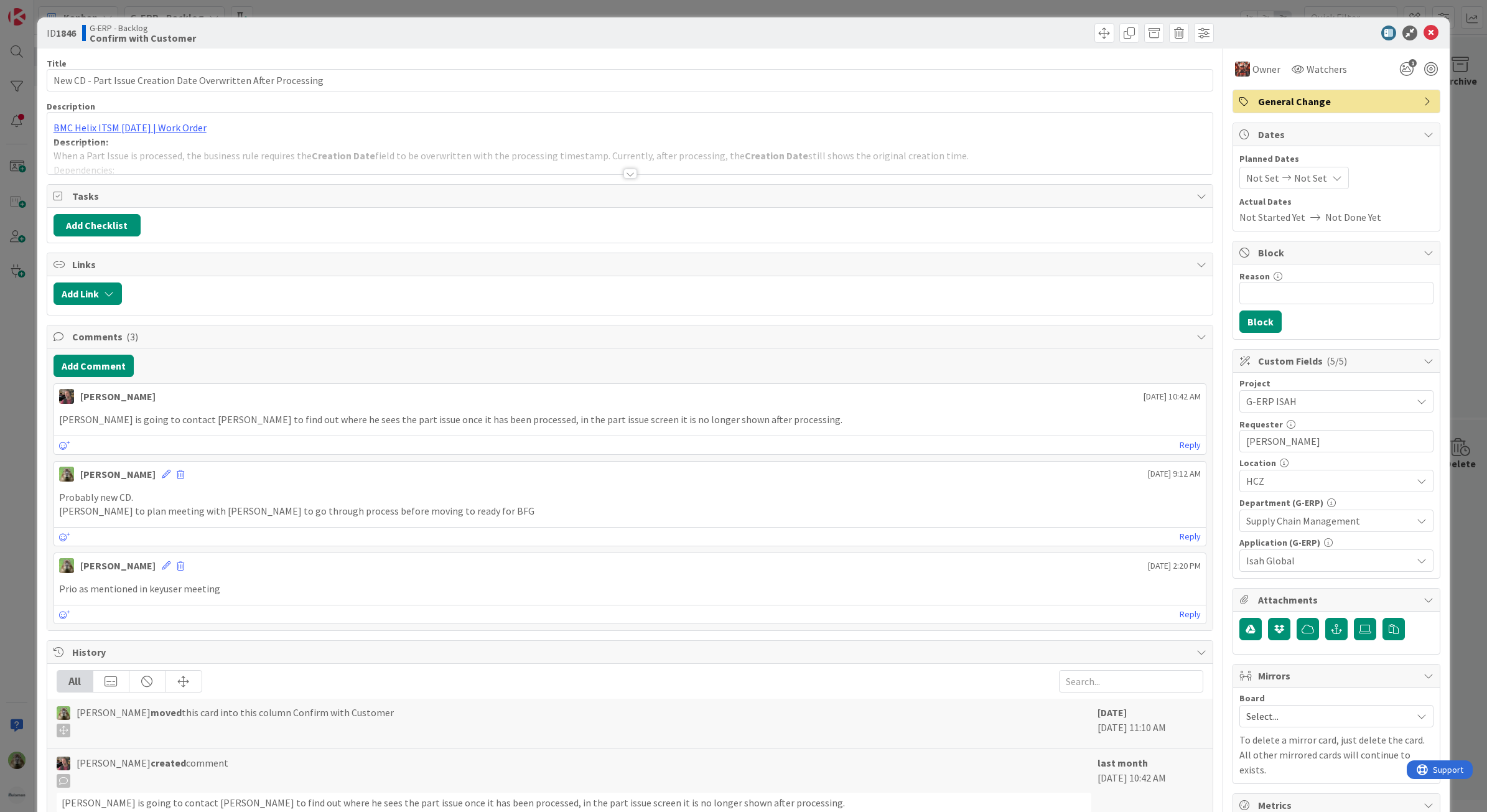
click at [19, 453] on div "ID 1846 G-ERP - Backlog Confirm with Customer Title 62 / 128 New CD - Part Issu…" at bounding box center [743, 406] width 1487 height 812
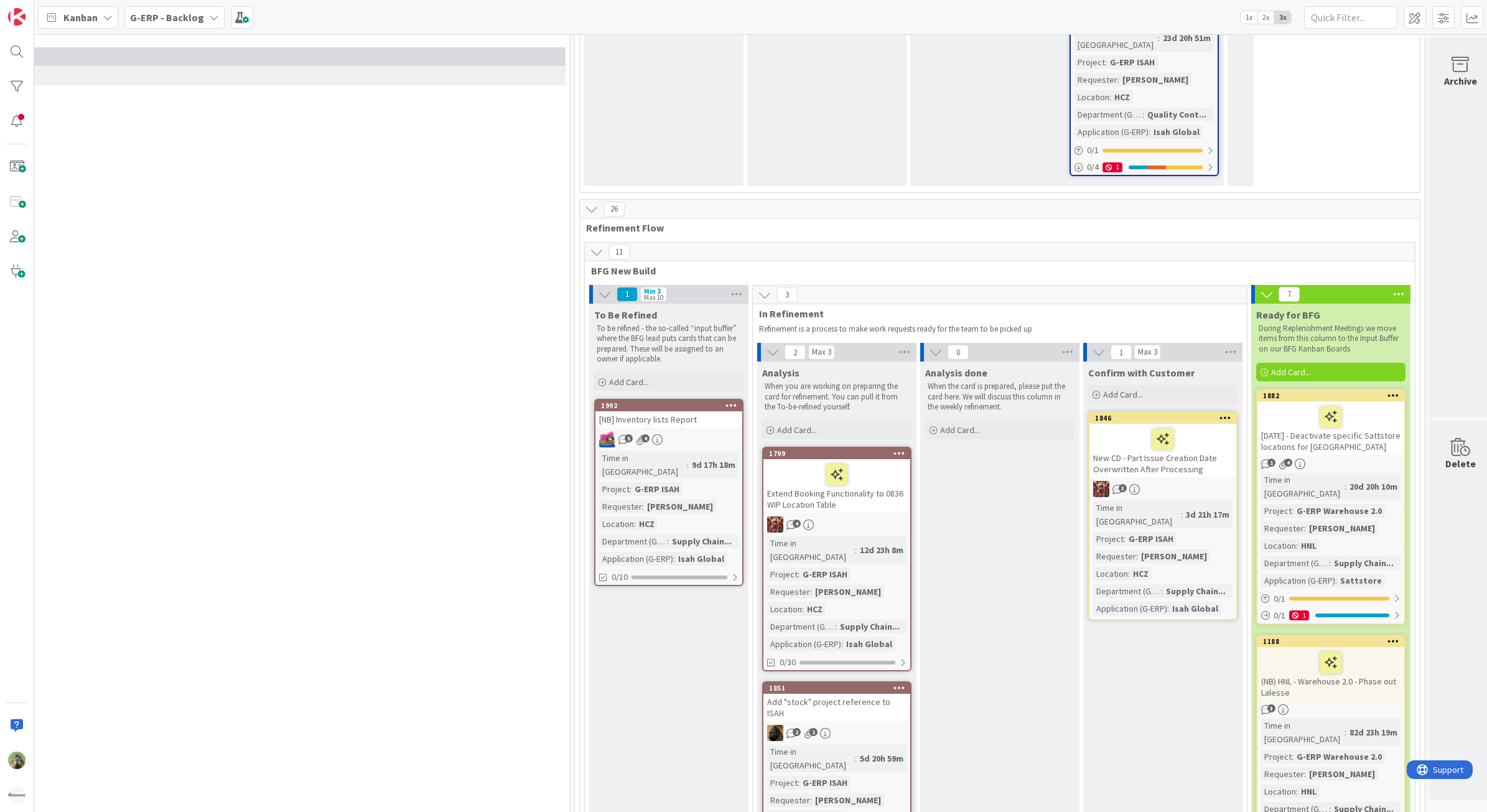
click at [910, 459] on div "Extend Booking Functionality to 0836 WIP Location Table" at bounding box center [837, 486] width 147 height 53
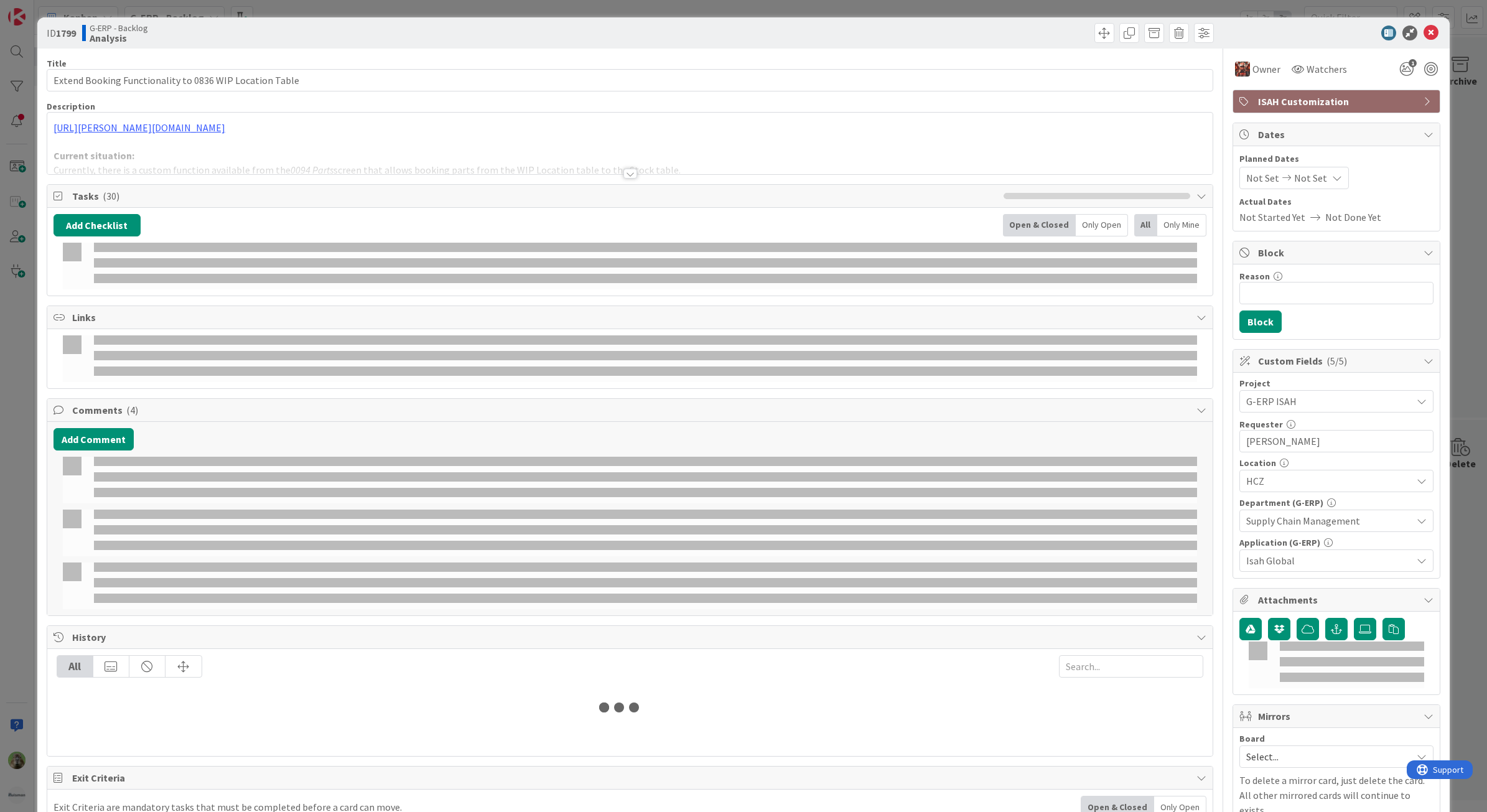
click at [14, 474] on div "ID 1799 G-ERP - Backlog Analysis Title 55 / 128 Extend Booking Functionality to…" at bounding box center [743, 406] width 1487 height 812
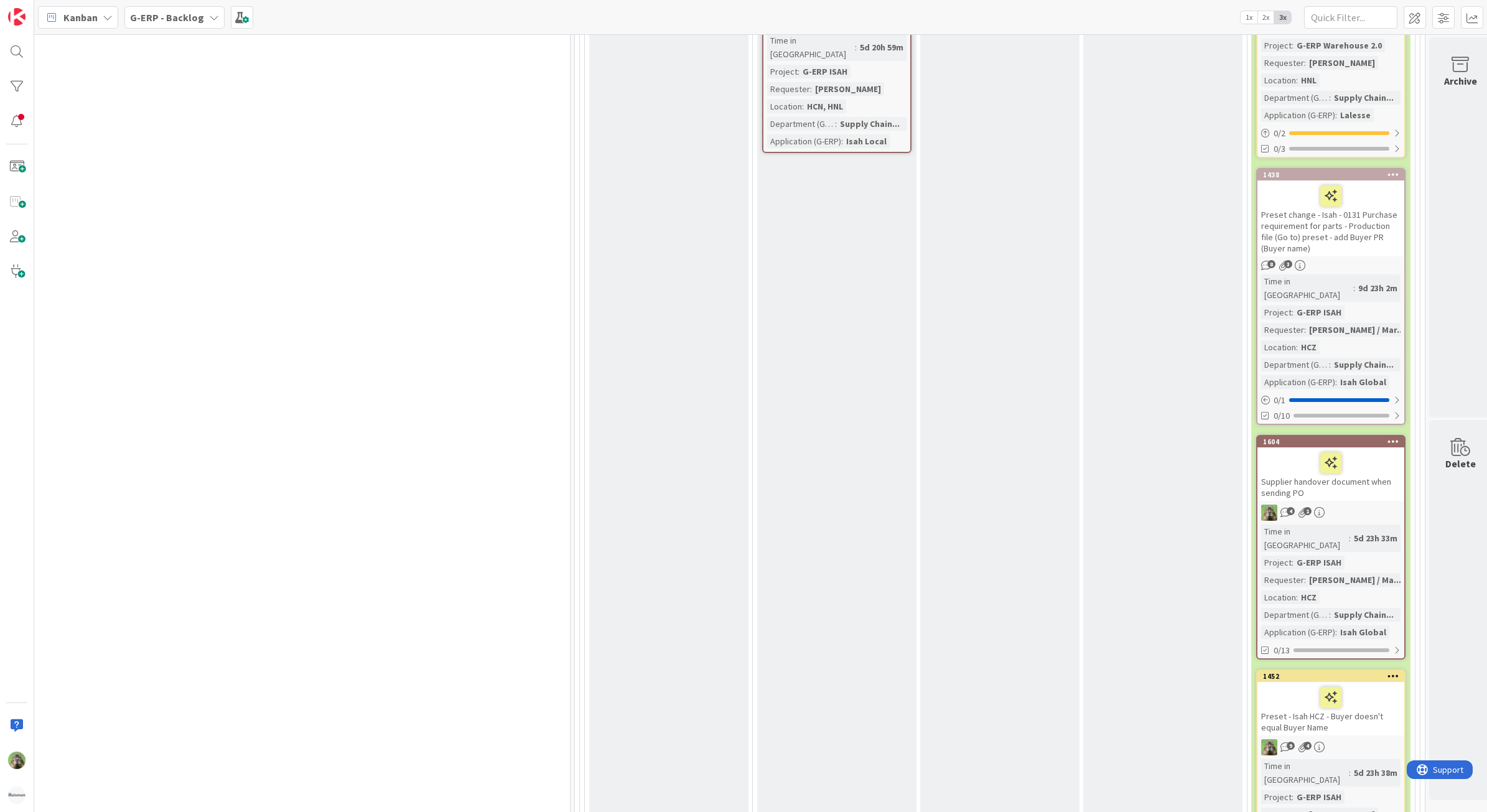
scroll to position [3421, 828]
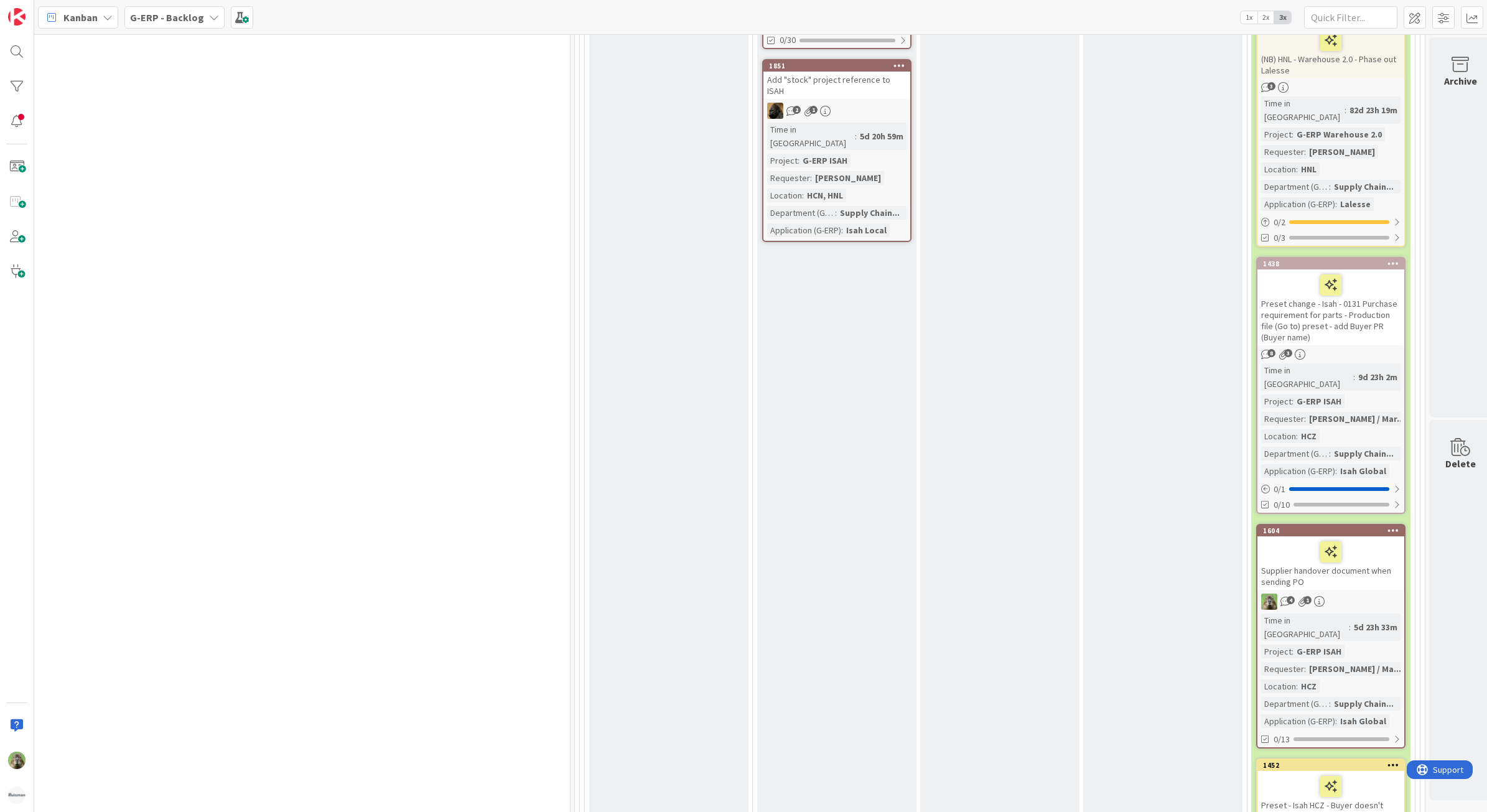
click at [1396, 525] on icon at bounding box center [1394, 529] width 12 height 8
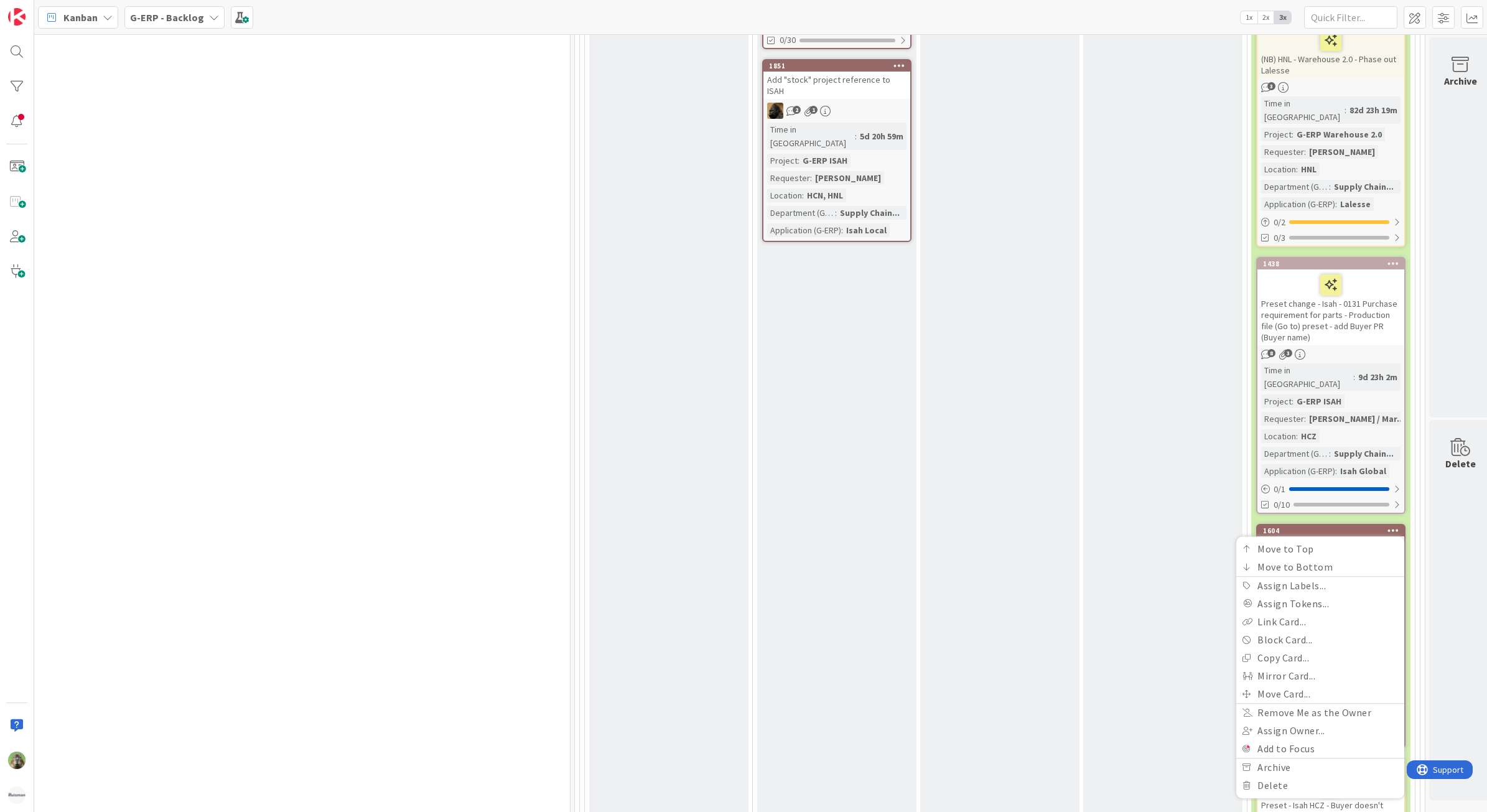
click at [1114, 303] on div "Confirm with Customer Add Card... 1846 New CD - Part Issue Creation Date Overwr…" at bounding box center [1162, 594] width 159 height 1710
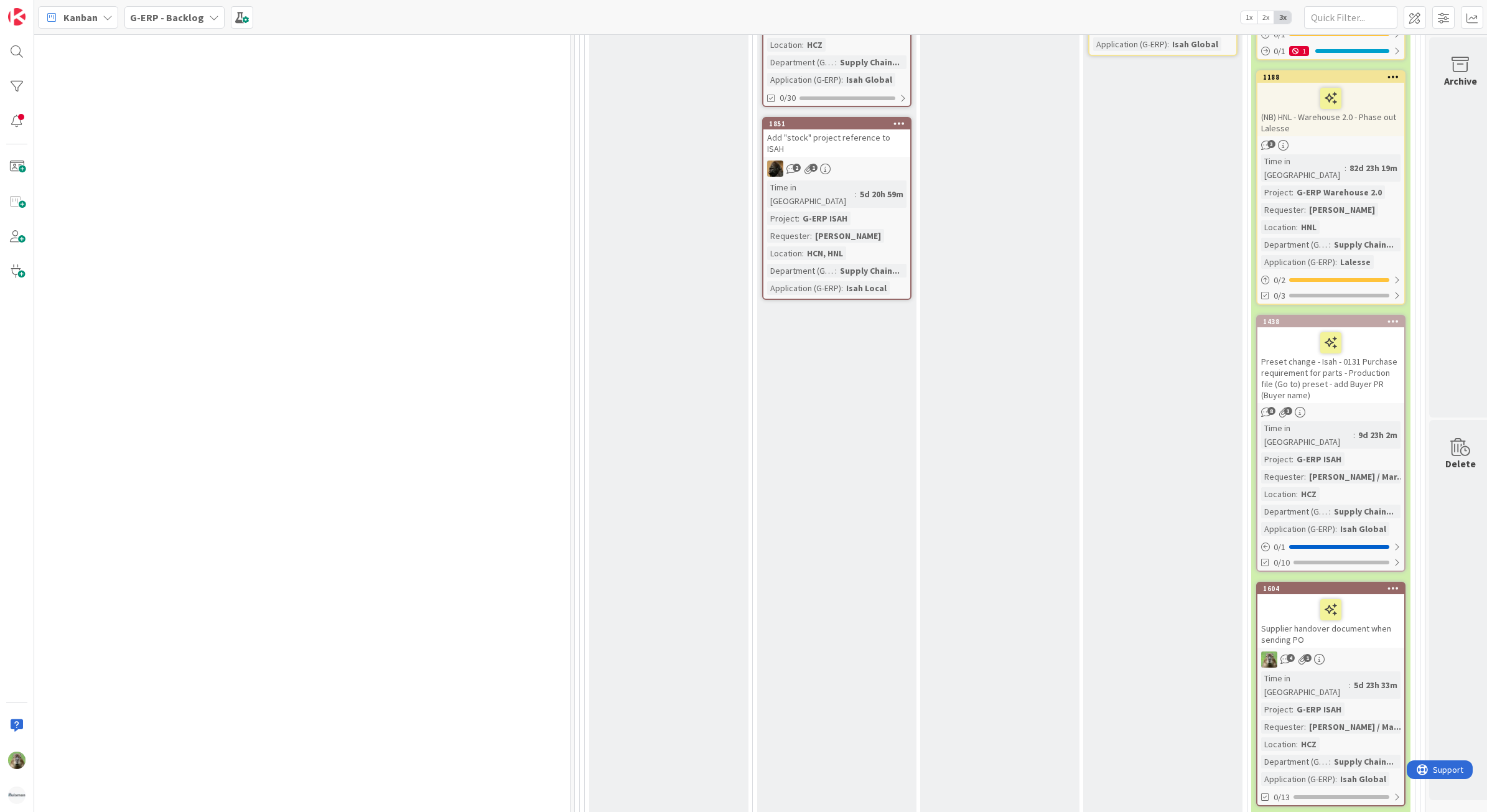
scroll to position [3266, 828]
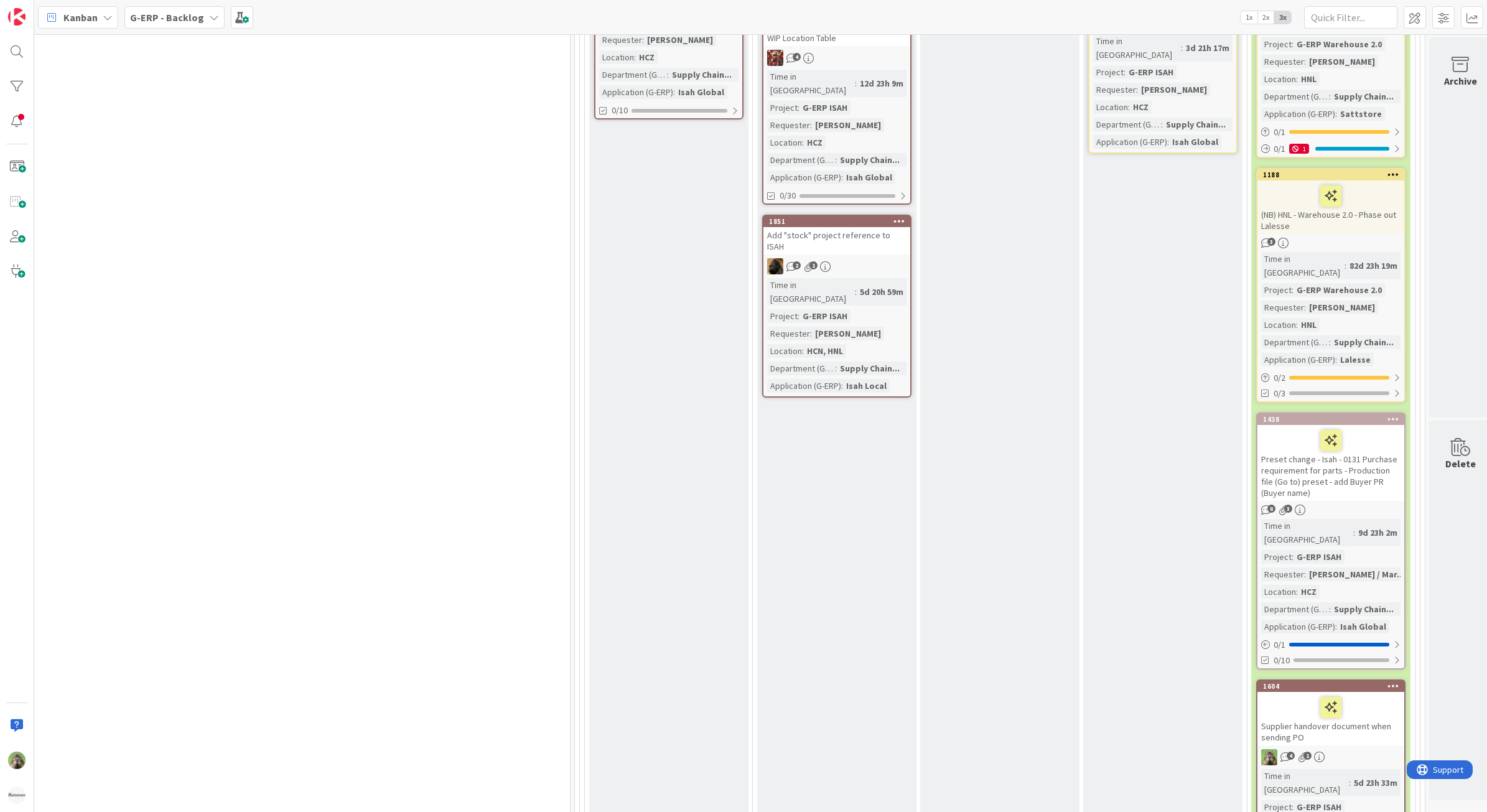
click at [1395, 414] on icon at bounding box center [1394, 418] width 12 height 8
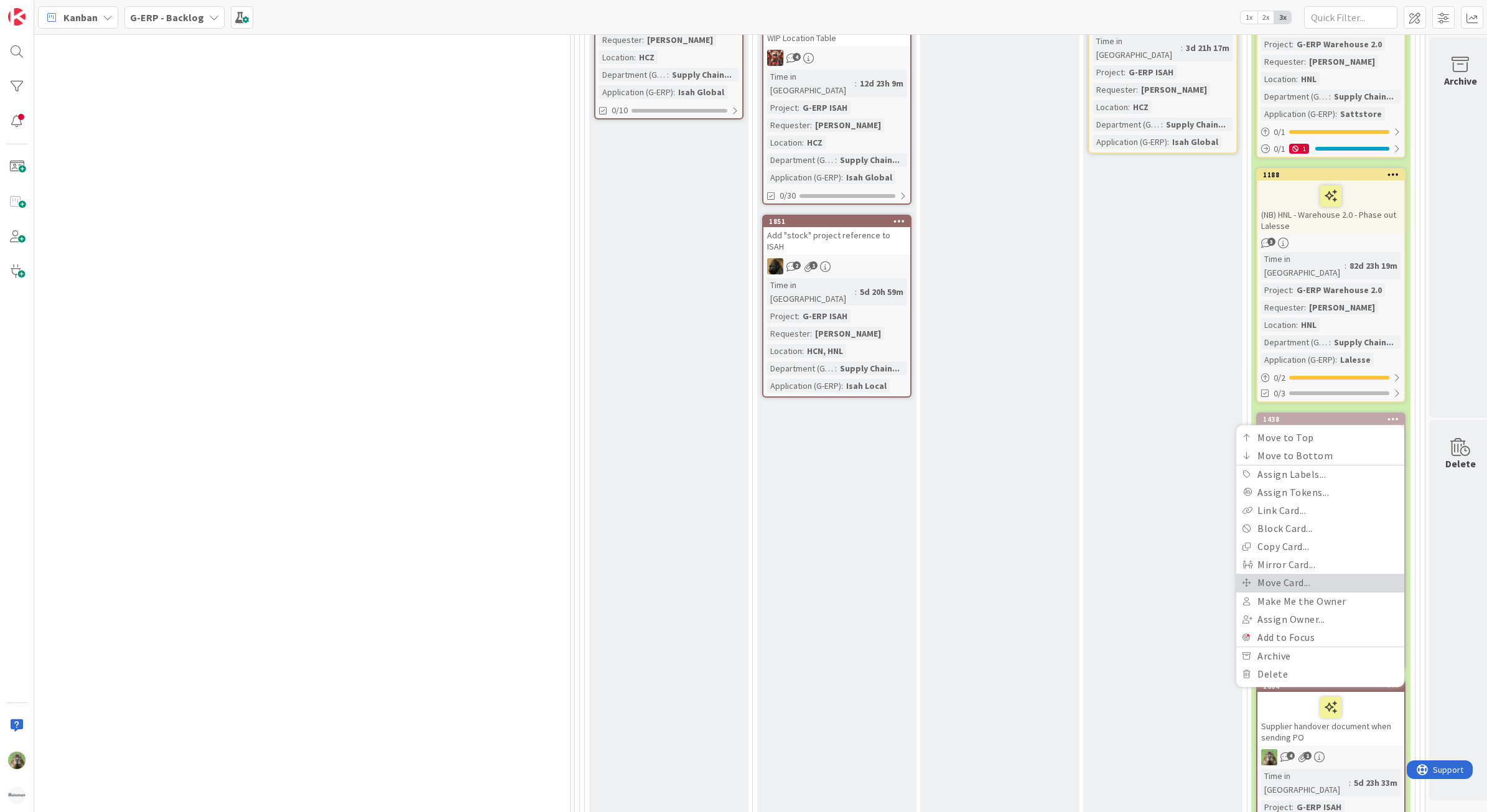
click at [1369, 573] on link "Move Card..." at bounding box center [1320, 582] width 168 height 18
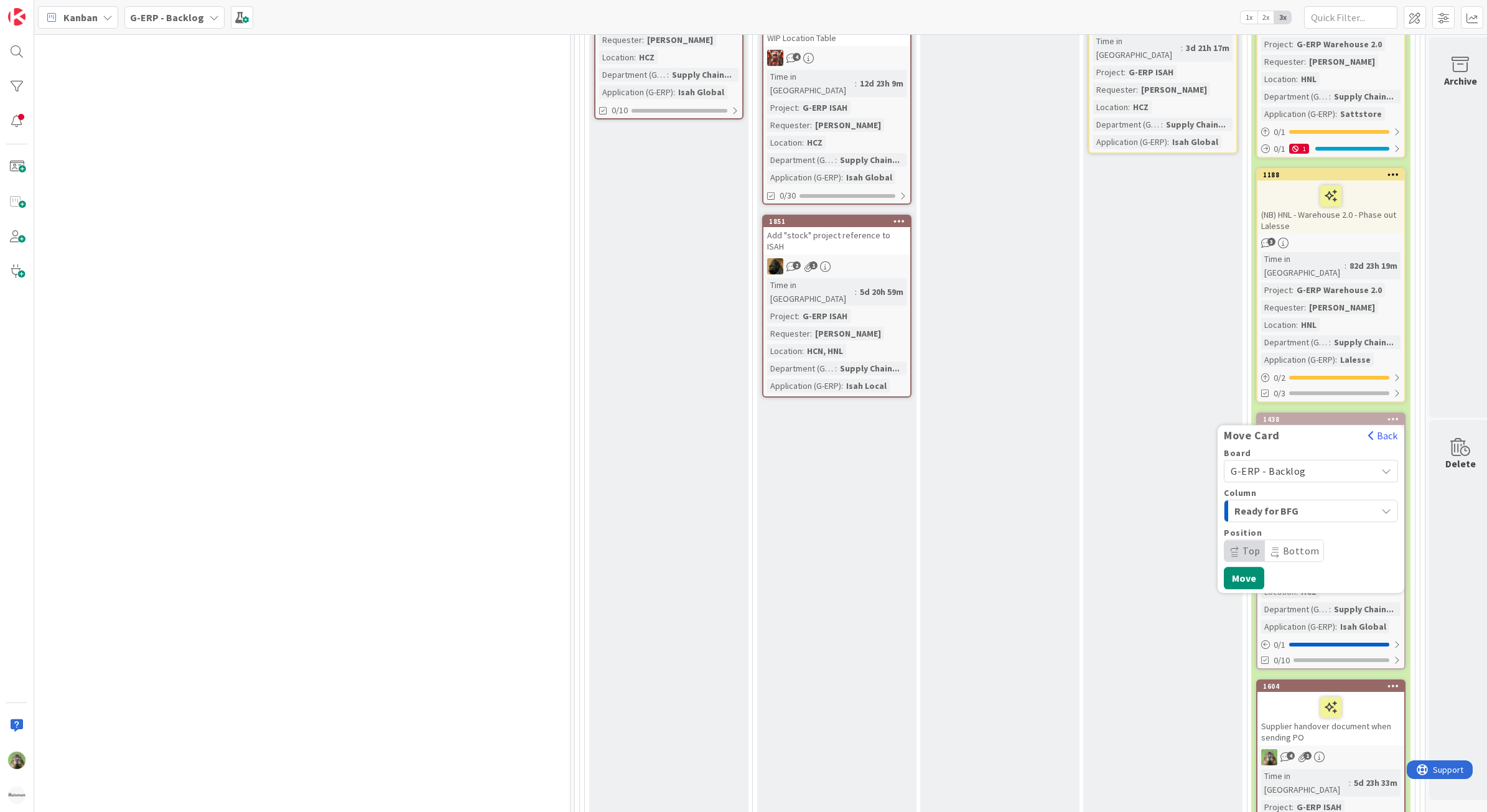
click at [1314, 462] on span "G-ERP - Backlog" at bounding box center [1300, 471] width 139 height 17
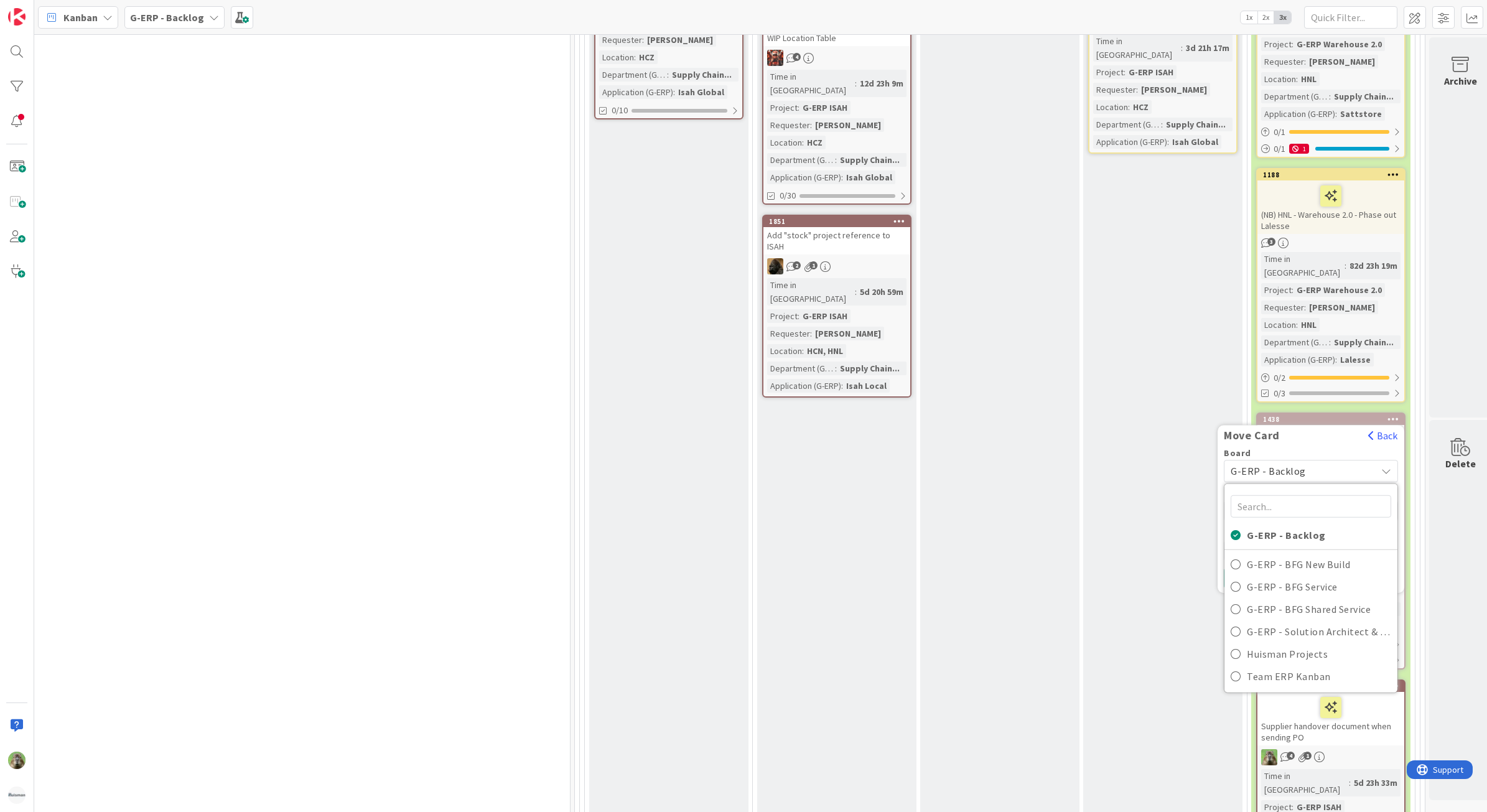
click at [1028, 274] on div "Analysis done When the card is prepared, please put the card here. We will disc…" at bounding box center [999, 750] width 159 height 1710
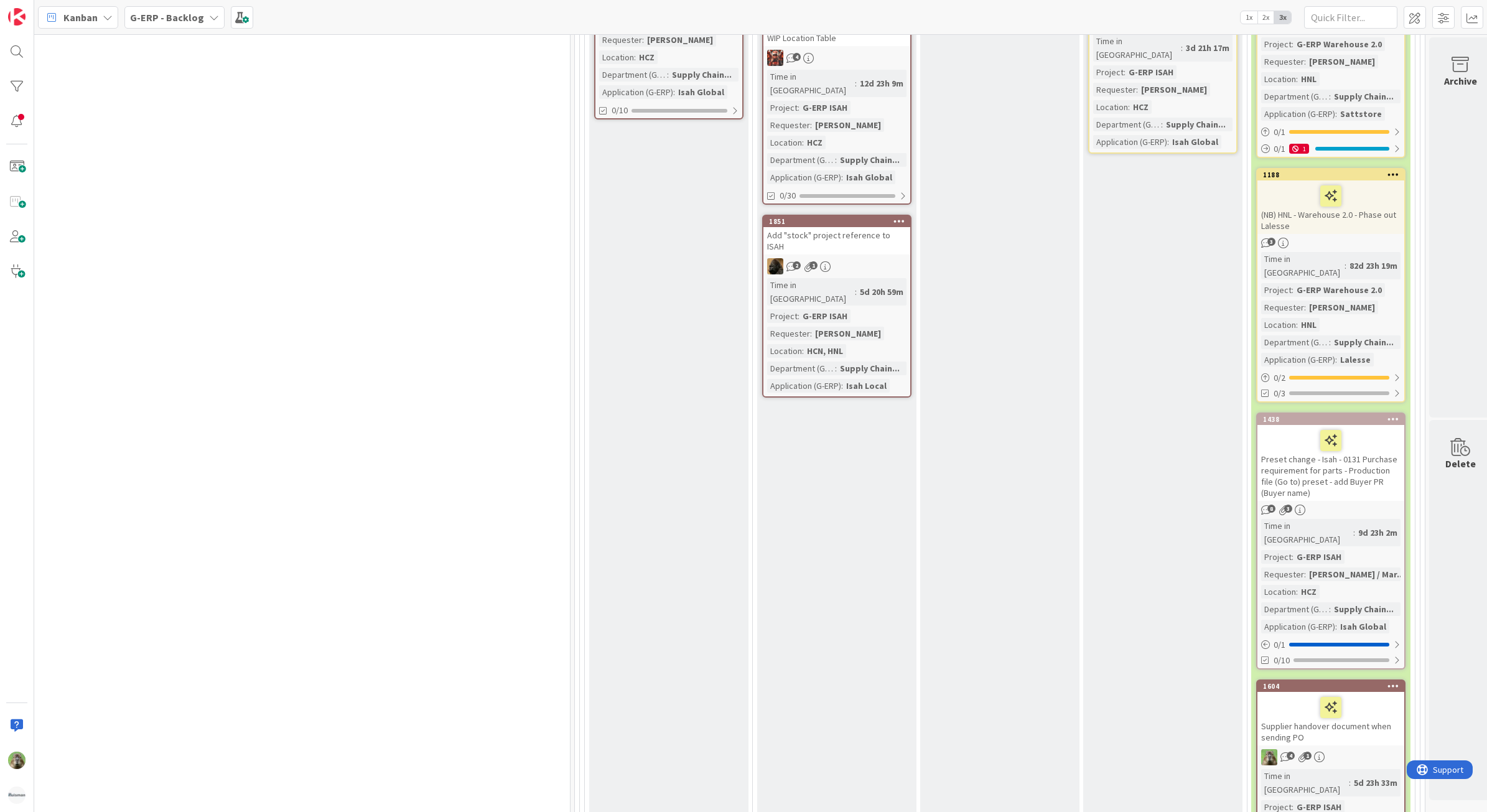
click at [1399, 681] on icon at bounding box center [1394, 685] width 12 height 8
click at [1309, 729] on span "G-ERP - Backlog" at bounding box center [1300, 737] width 139 height 17
click at [1339, 729] on span "G-ERP - BFG Service" at bounding box center [1300, 737] width 139 height 17
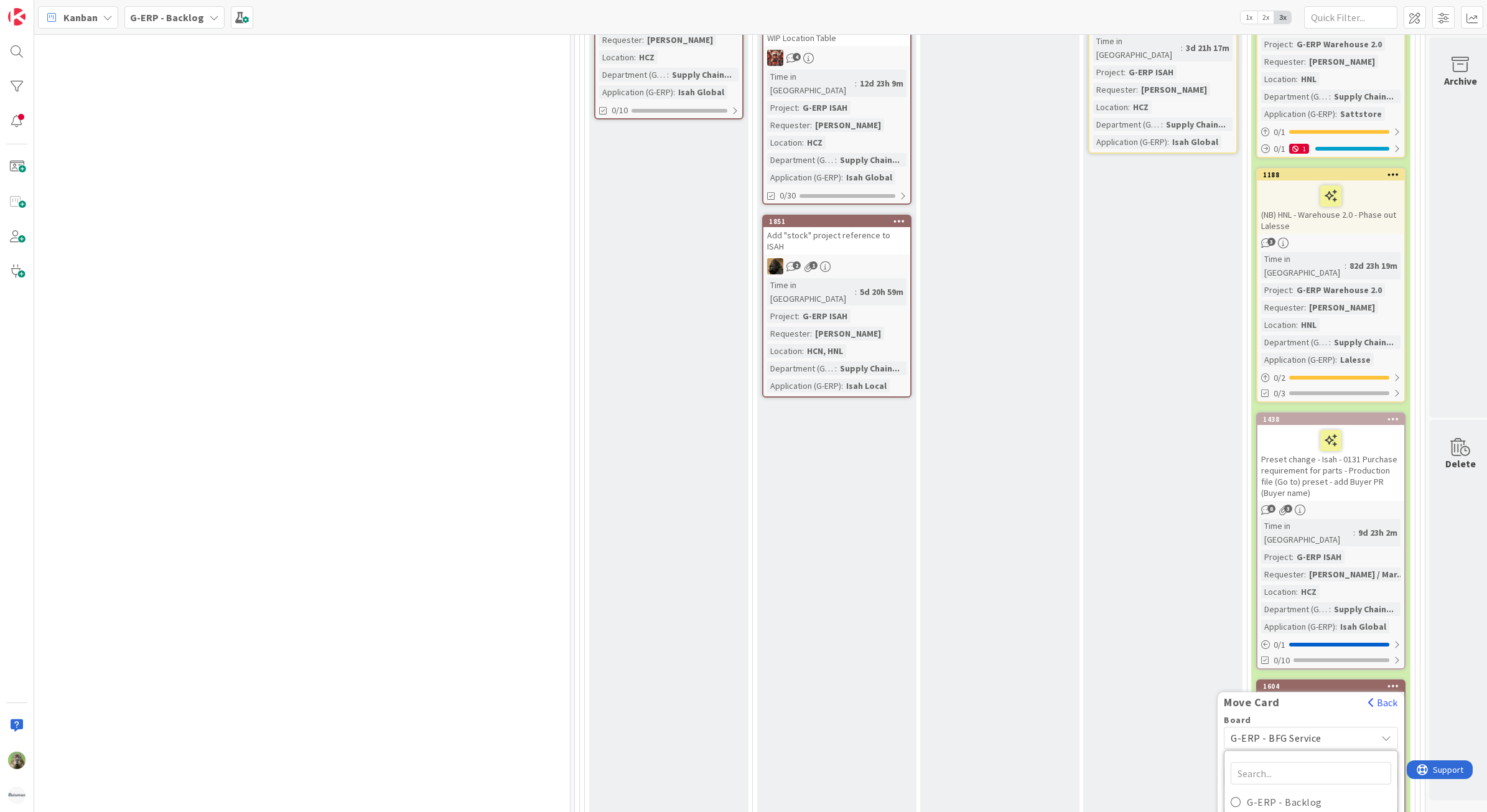
click at [1328, 769] on span "INFO" at bounding box center [1281, 777] width 94 height 16
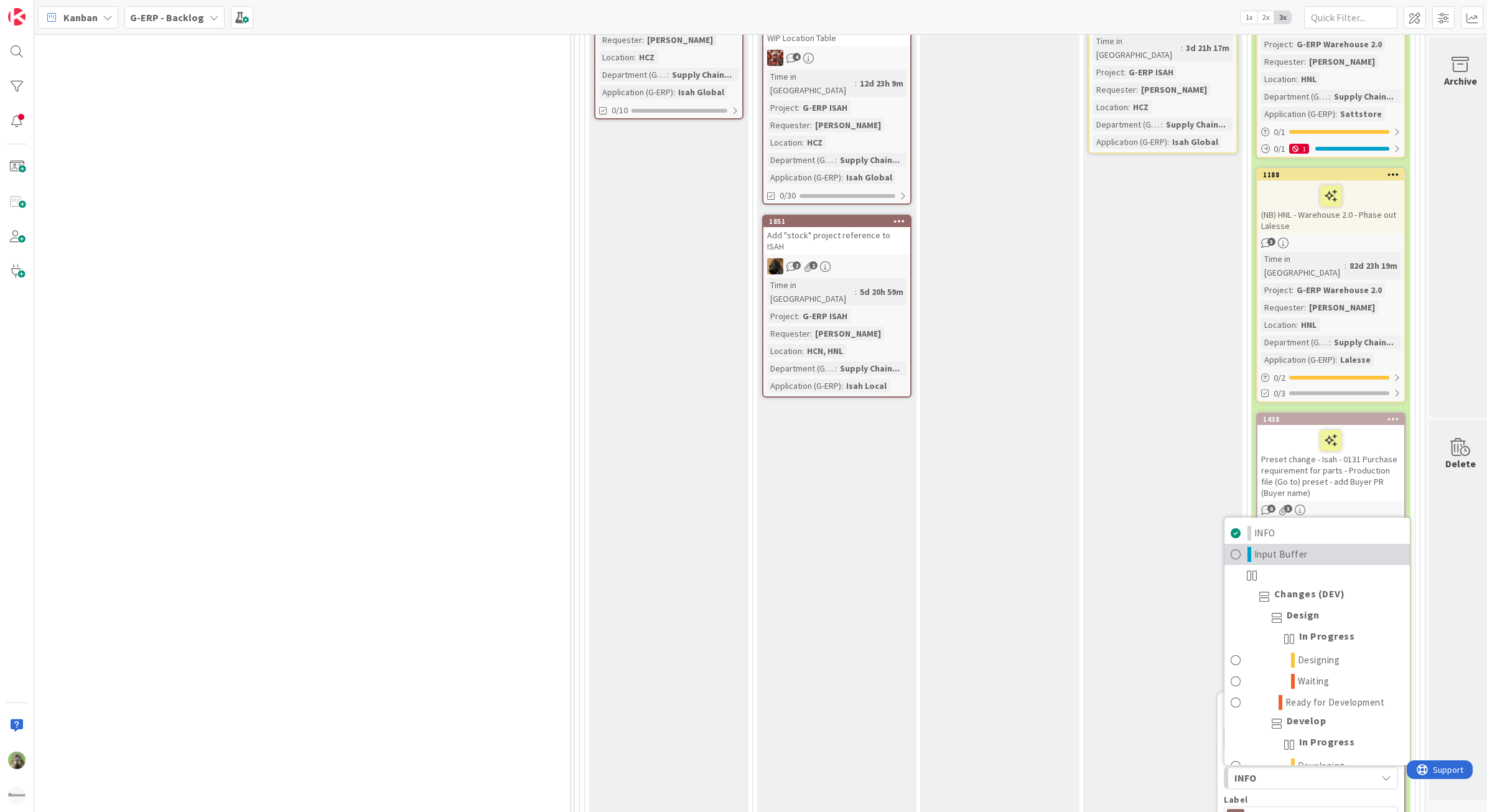
click at [1351, 544] on link "Input Buffer" at bounding box center [1317, 554] width 186 height 21
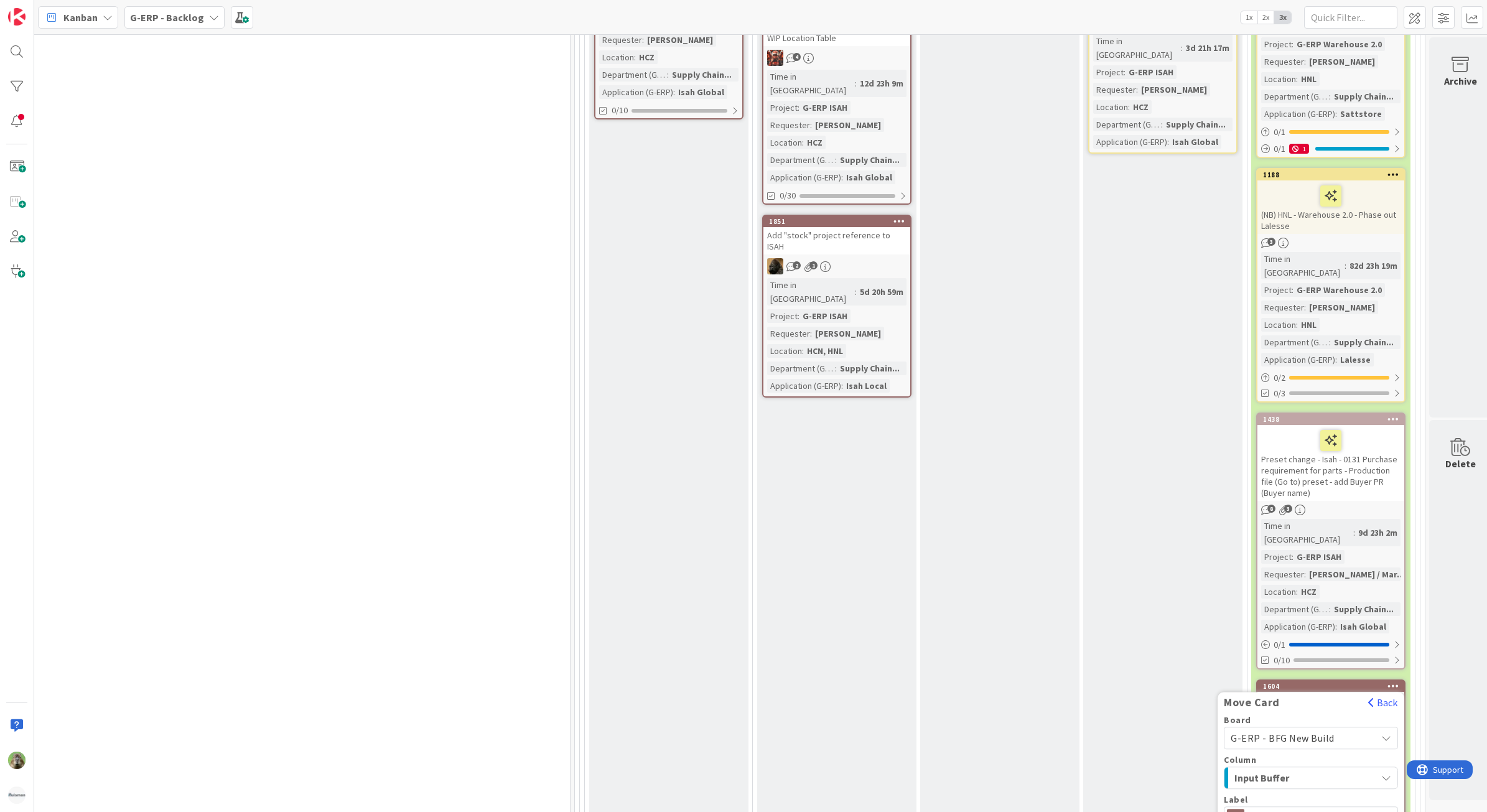
click at [1281, 809] on span "Report" at bounding box center [1311, 817] width 119 height 17
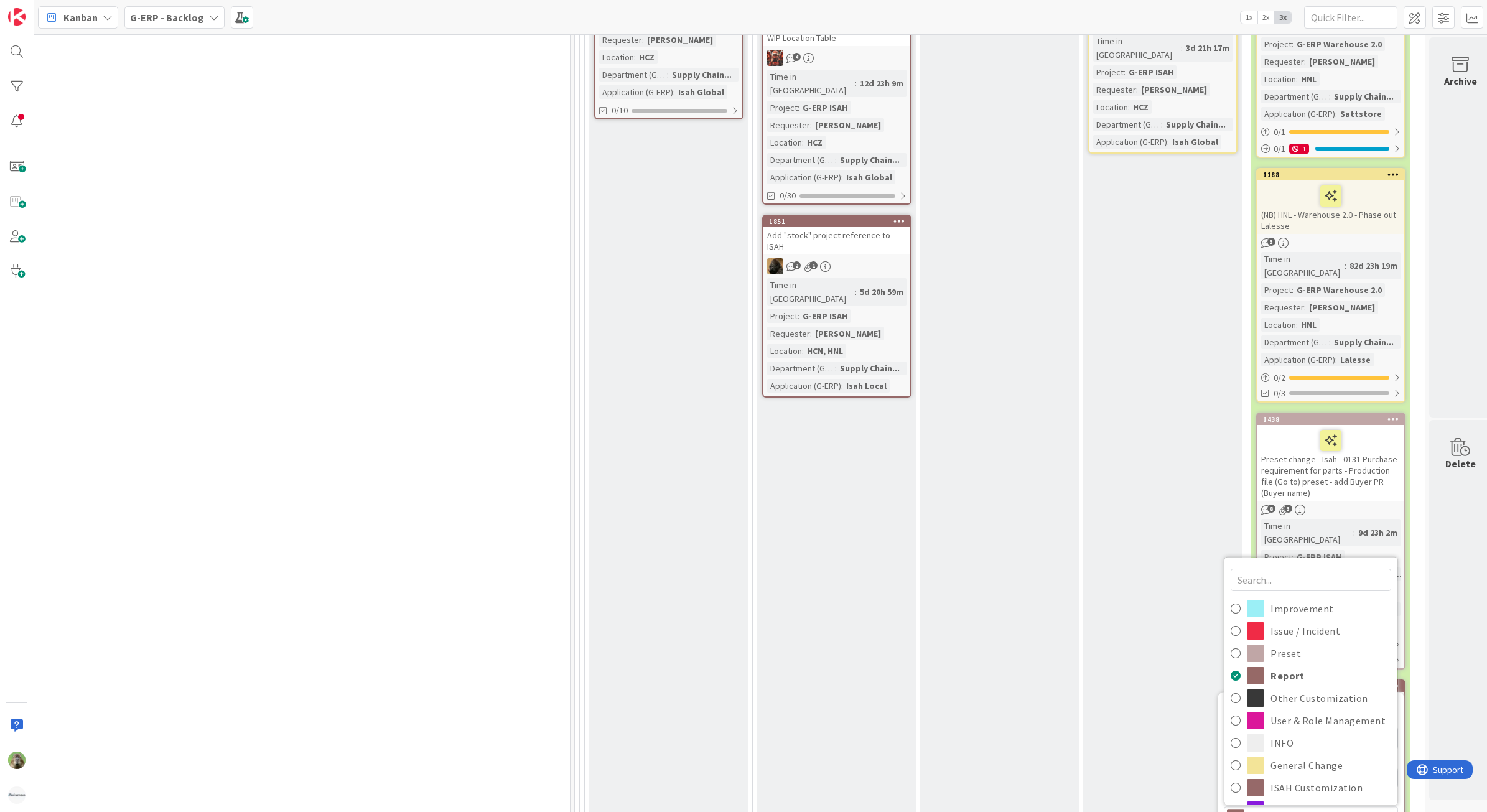
click at [1281, 809] on span "Report" at bounding box center [1311, 817] width 119 height 17
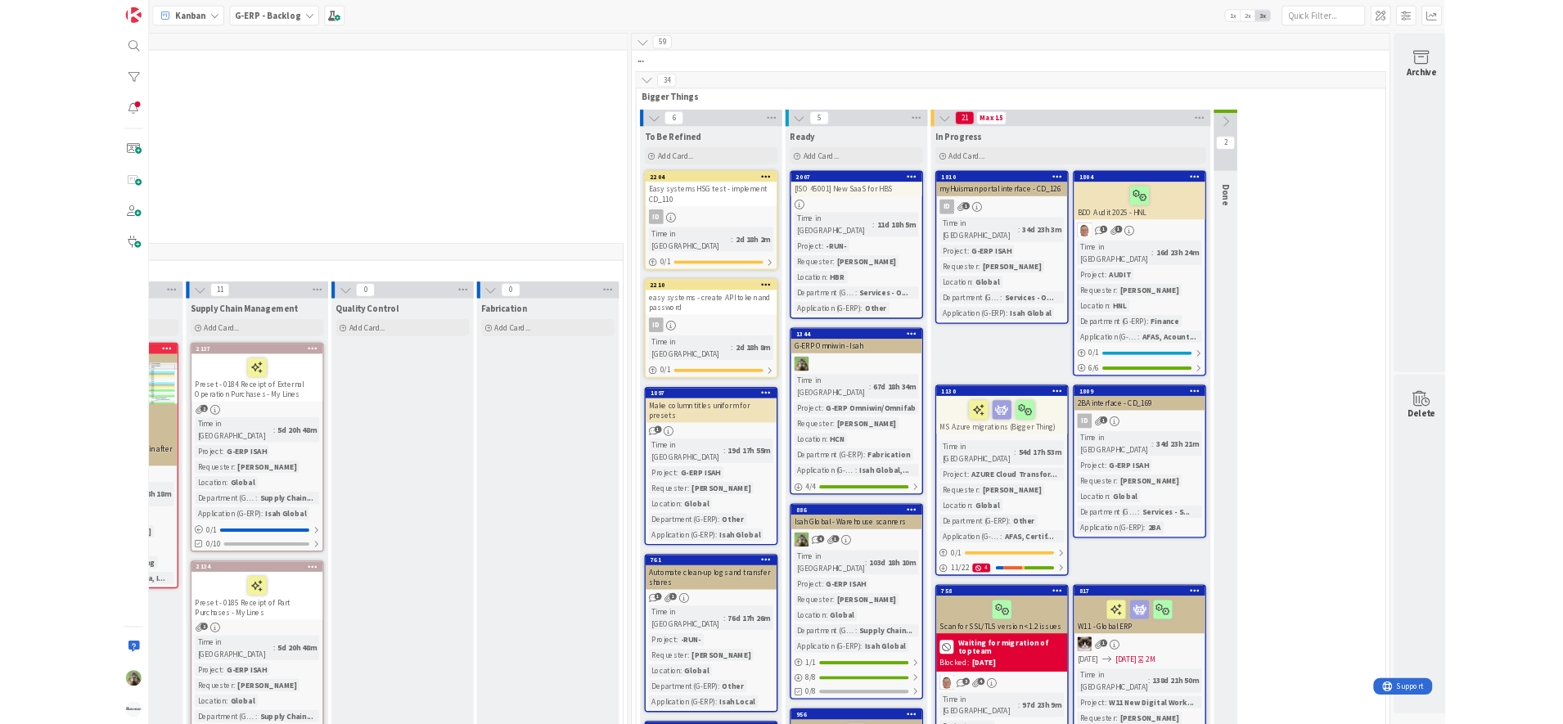
scroll to position [0, 1089]
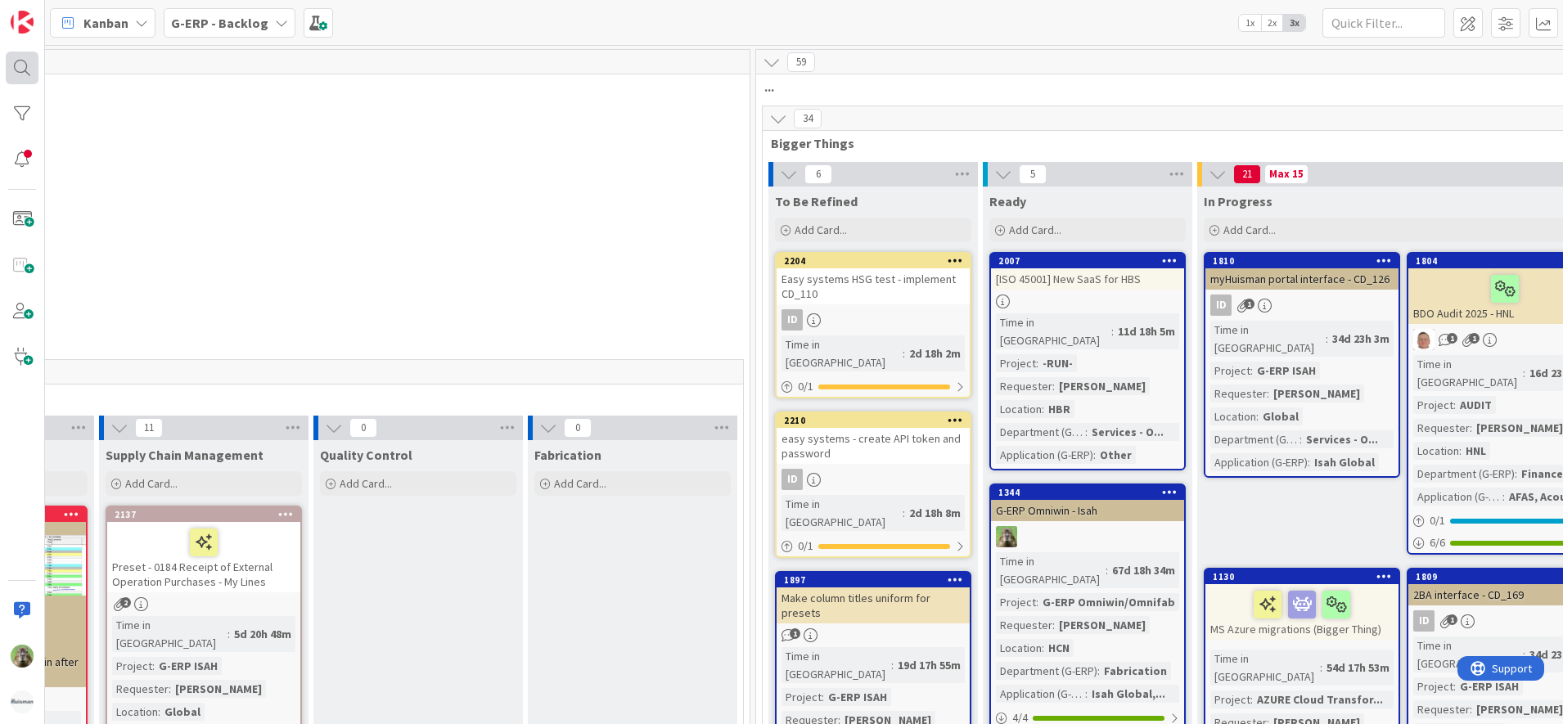
click at [25, 69] on div at bounding box center [22, 68] width 33 height 33
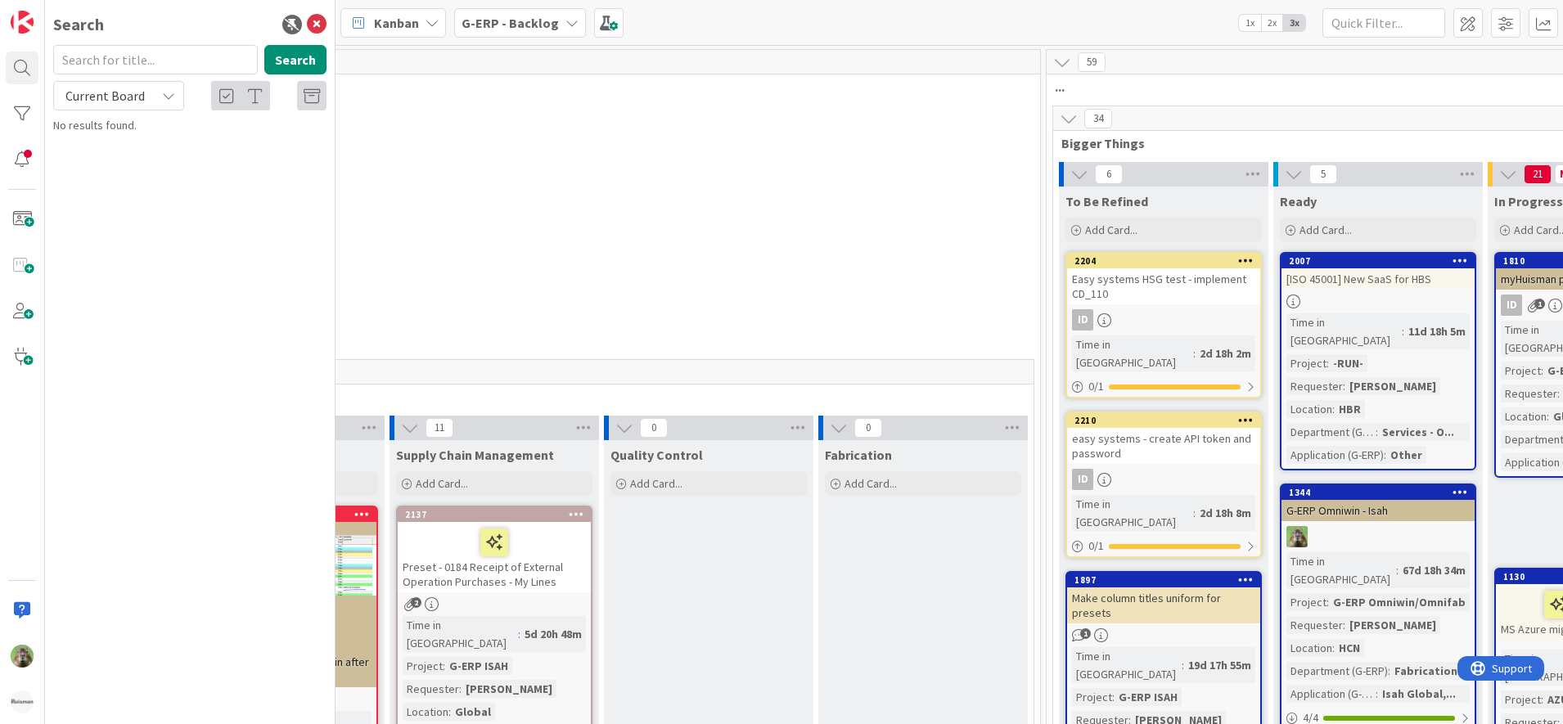
click at [97, 85] on span "Current Board" at bounding box center [104, 95] width 85 height 23
click at [124, 173] on span "All Boards" at bounding box center [147, 163] width 170 height 25
click at [195, 64] on input "text" at bounding box center [155, 59] width 205 height 29
drag, startPoint x: 92, startPoint y: 62, endPoint x: 147, endPoint y: 52, distance: 56.6
click at [147, 52] on input "testhml" at bounding box center [155, 59] width 205 height 29
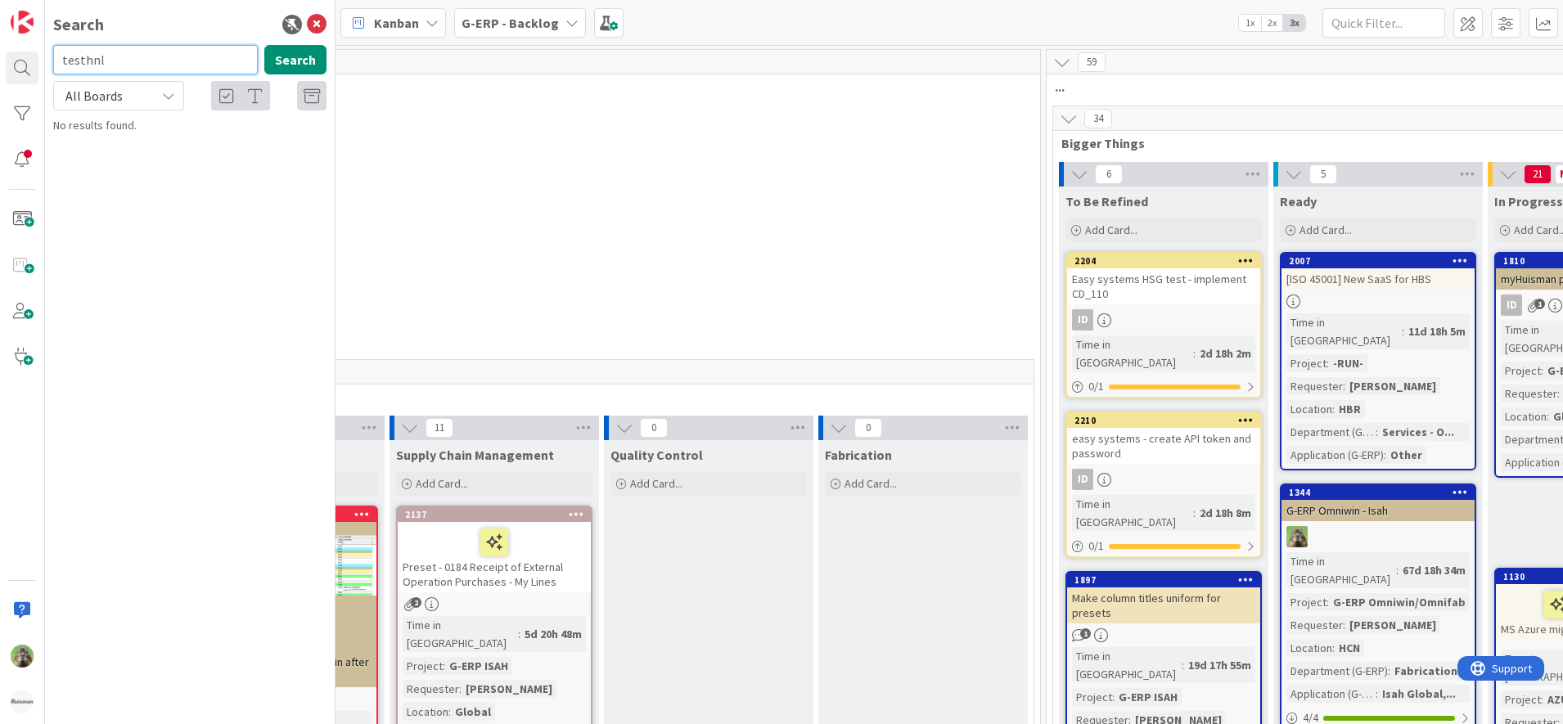
type input "testhnl"
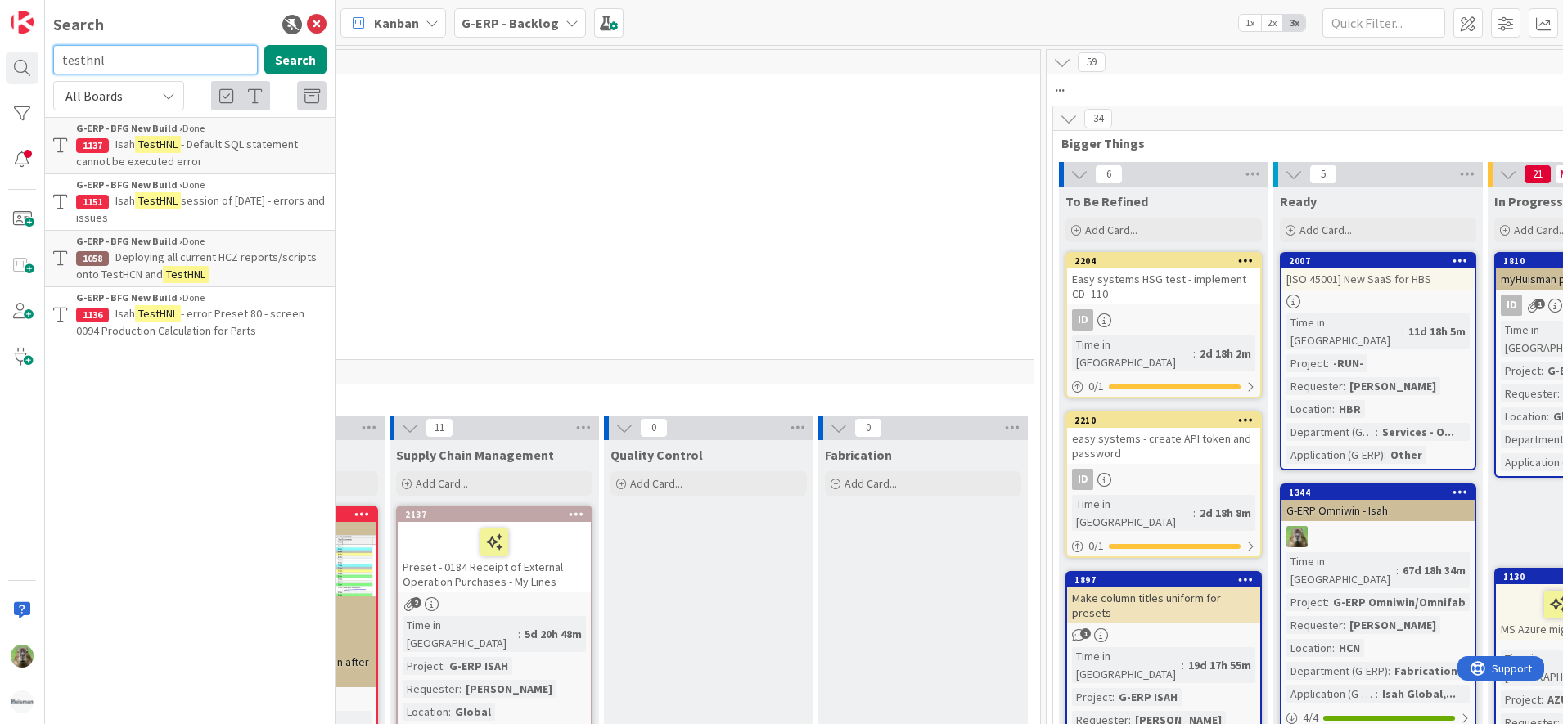
click at [122, 53] on input "testhnl" at bounding box center [155, 59] width 205 height 29
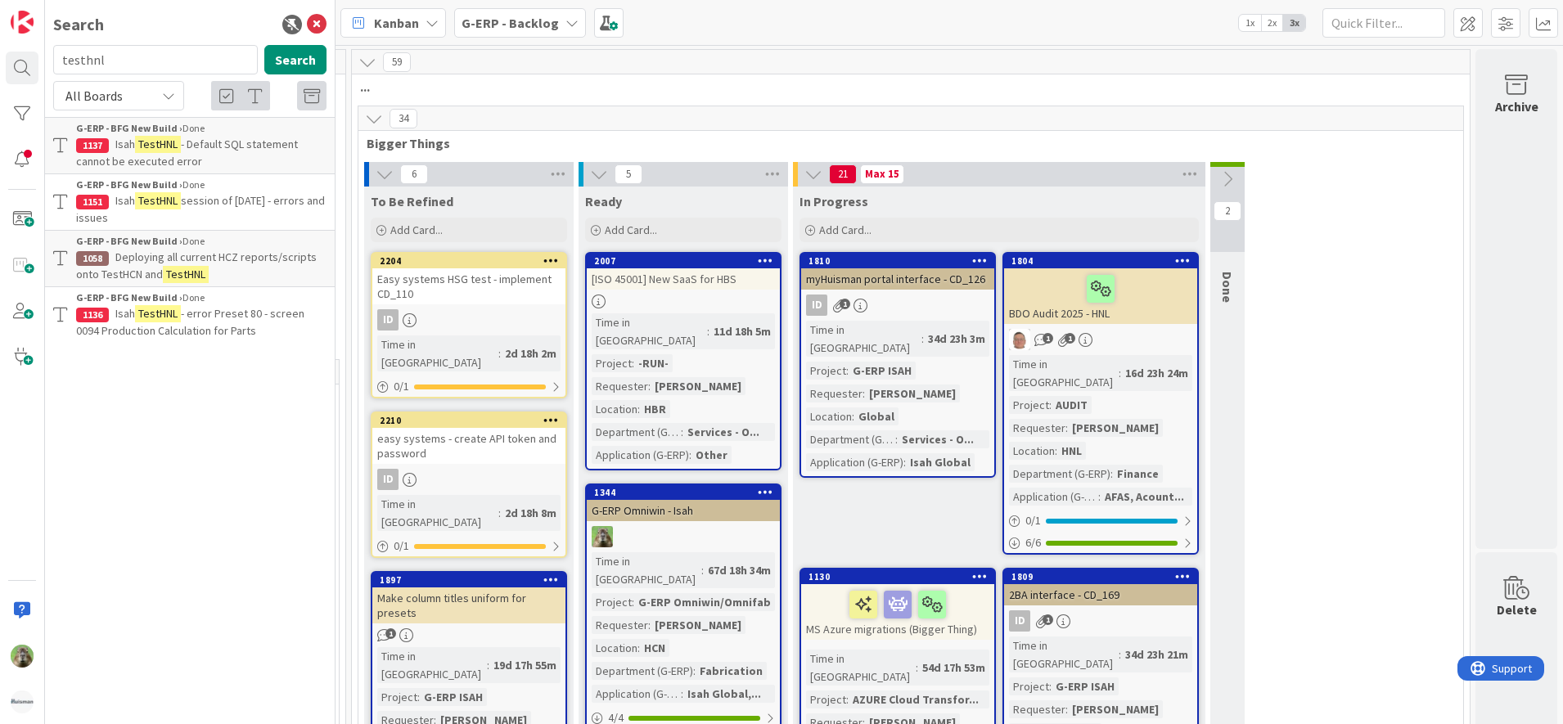
click at [1219, 188] on button at bounding box center [1227, 179] width 34 height 25
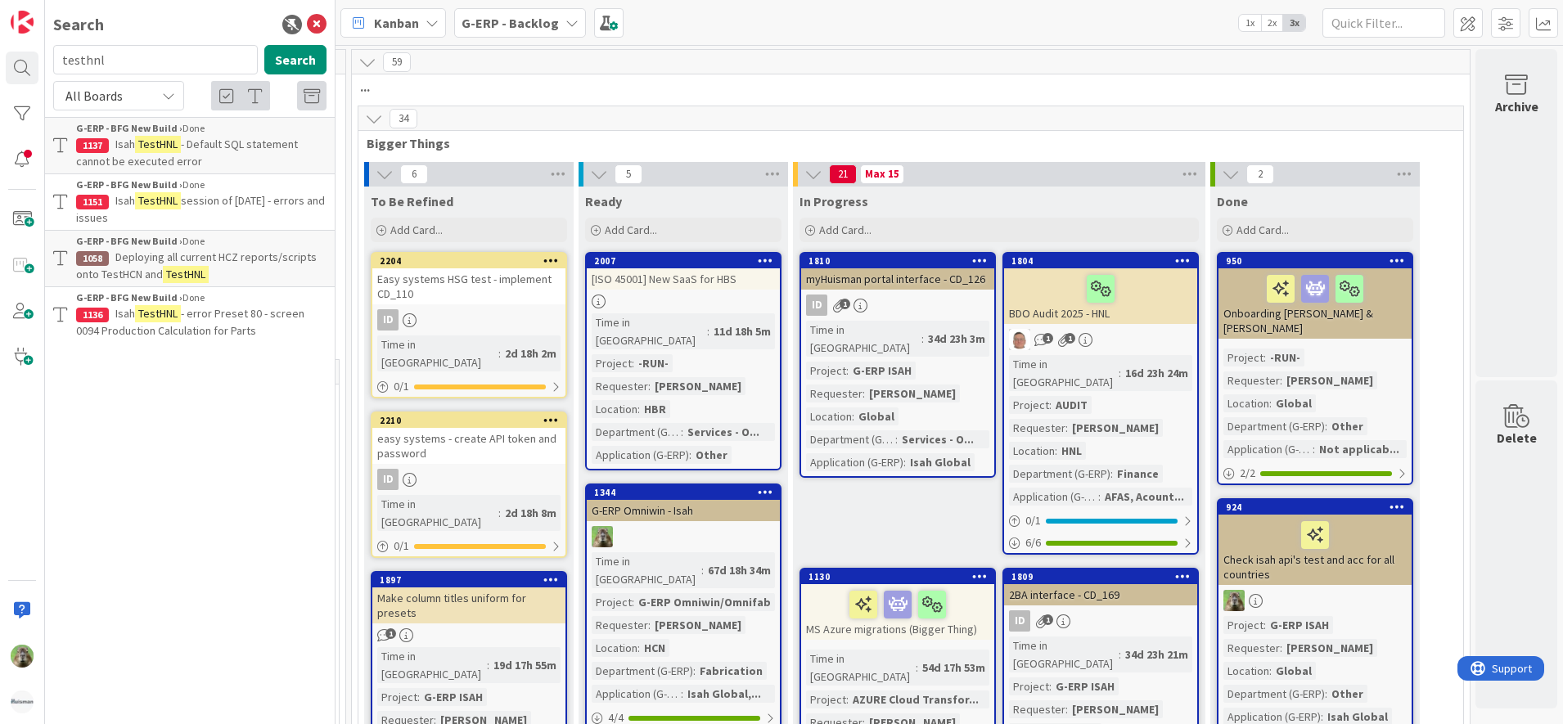
click at [1361, 565] on div "Check isah api's test and acc for all countries" at bounding box center [1314, 550] width 193 height 70
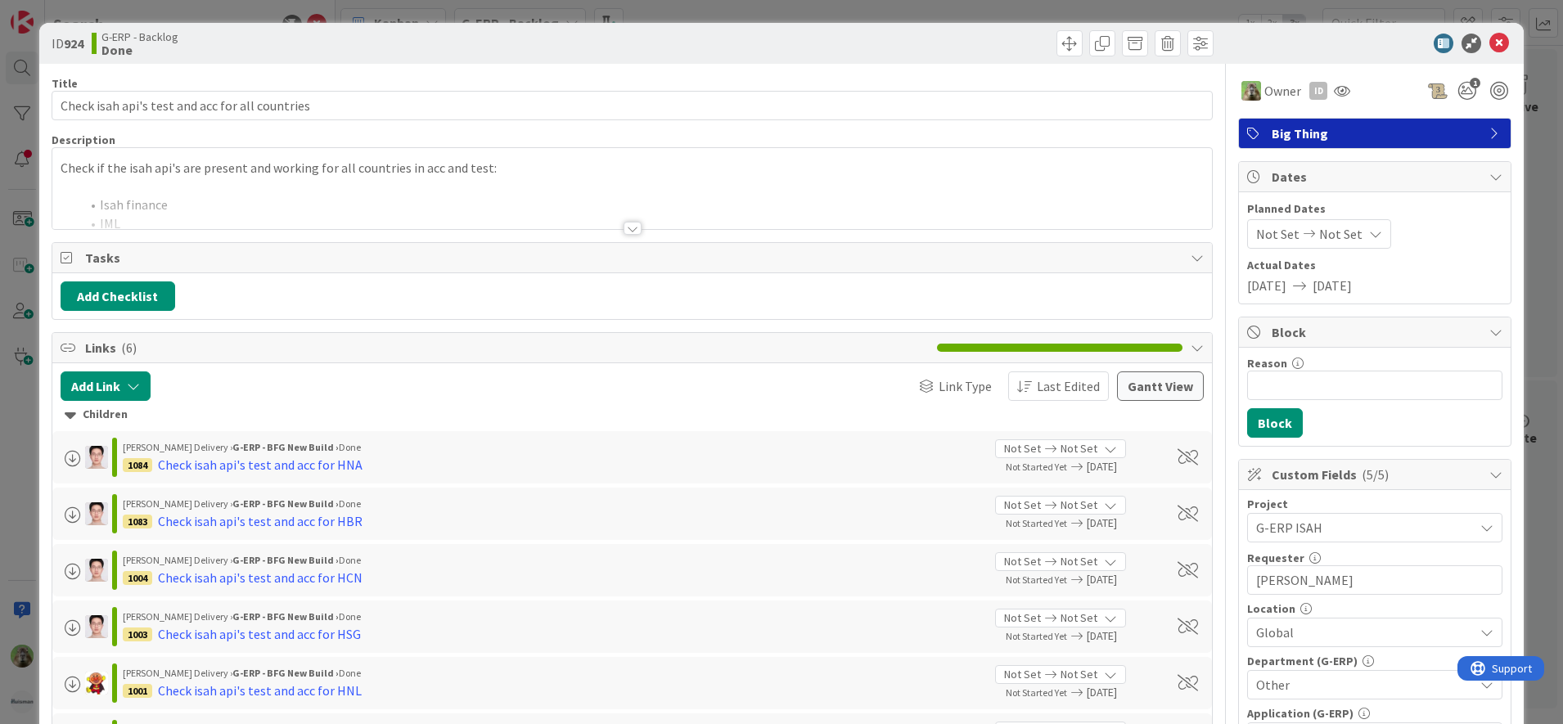
click at [9, 433] on div "ID 924 G-ERP - Backlog Done Title 47 / 128 Check isah api's test and acc for al…" at bounding box center [781, 362] width 1563 height 724
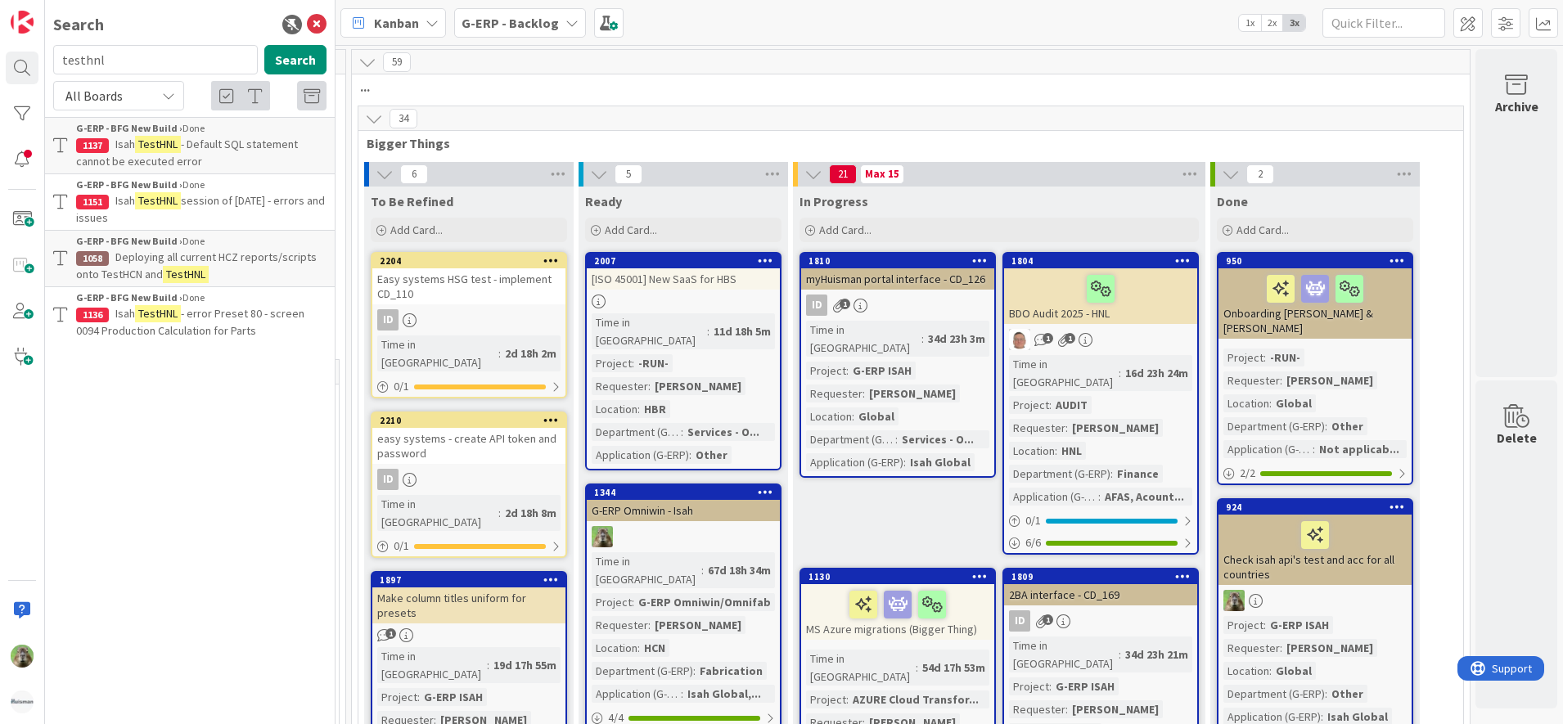
click at [474, 21] on b "G-ERP - Backlog" at bounding box center [509, 23] width 97 height 16
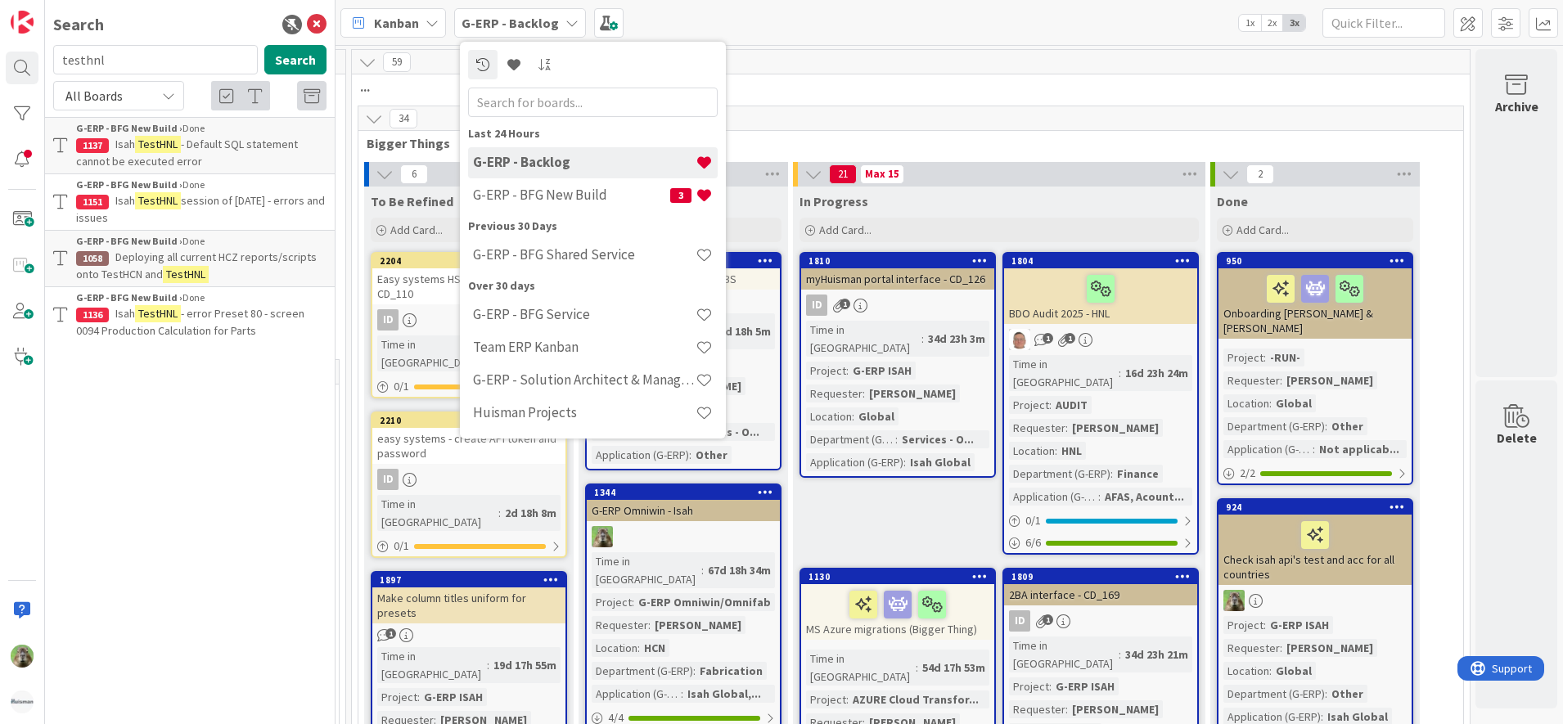
click at [545, 109] on input "text" at bounding box center [593, 102] width 250 height 29
click at [144, 63] on input "testhnl" at bounding box center [155, 59] width 205 height 29
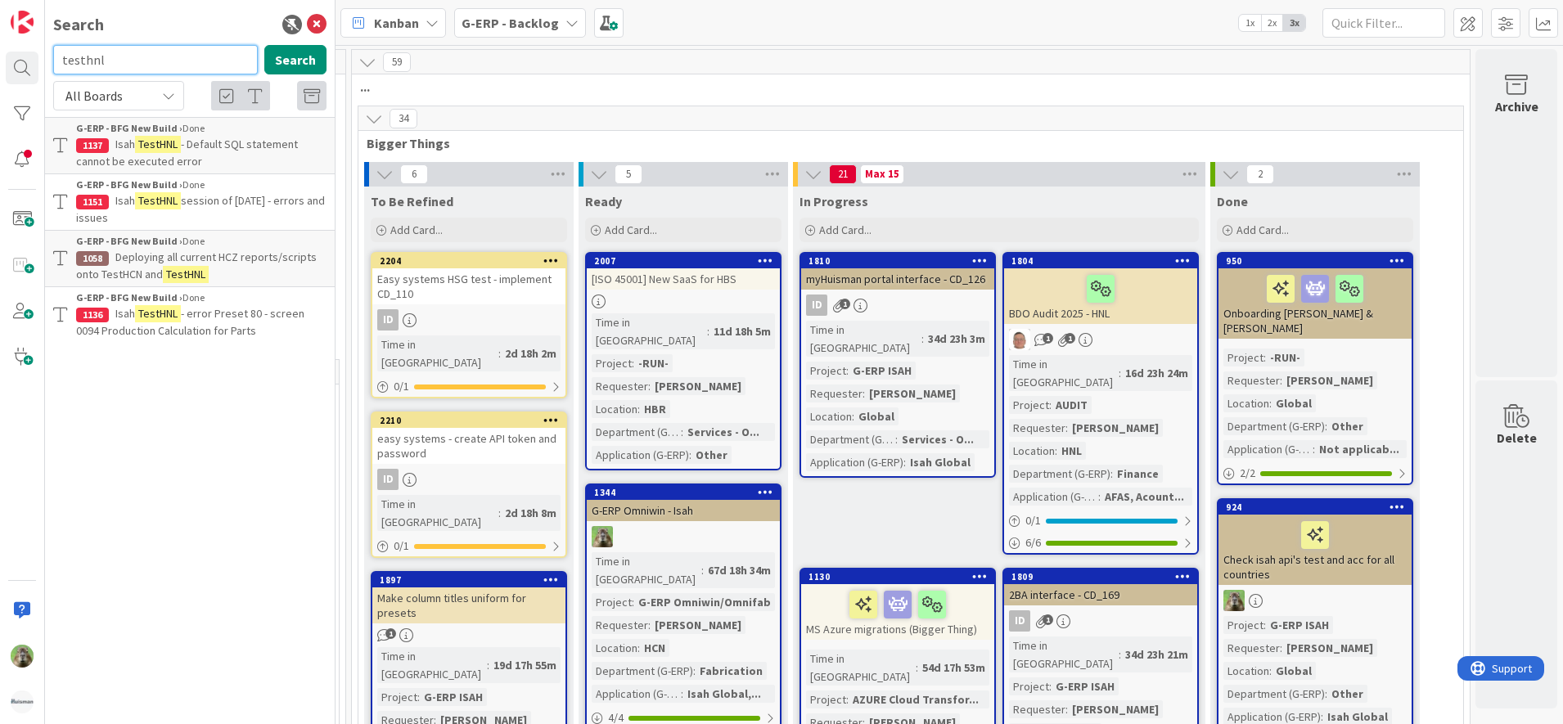
click at [144, 63] on input "testhnl" at bounding box center [155, 59] width 205 height 29
click at [188, 41] on div "Search testhnl Search All Boards Current Board All Boards G-ERP - BFG New Build…" at bounding box center [190, 362] width 290 height 724
click at [152, 74] on div "testhnl Search" at bounding box center [189, 63] width 293 height 36
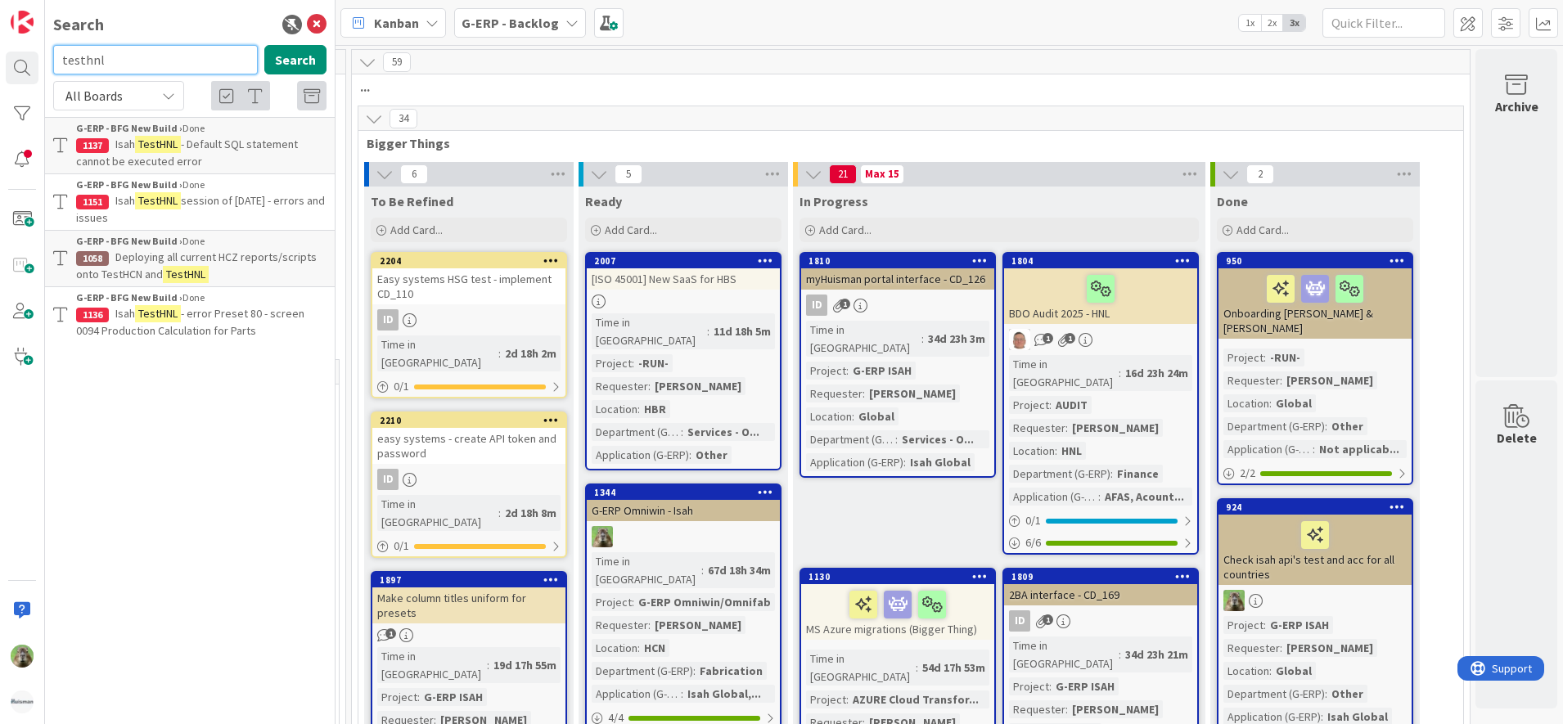
click at [160, 61] on input "testhnl" at bounding box center [155, 59] width 205 height 29
click at [173, 97] on icon at bounding box center [168, 95] width 13 height 13
click at [511, 23] on b "G-ERP - Backlog" at bounding box center [509, 23] width 97 height 16
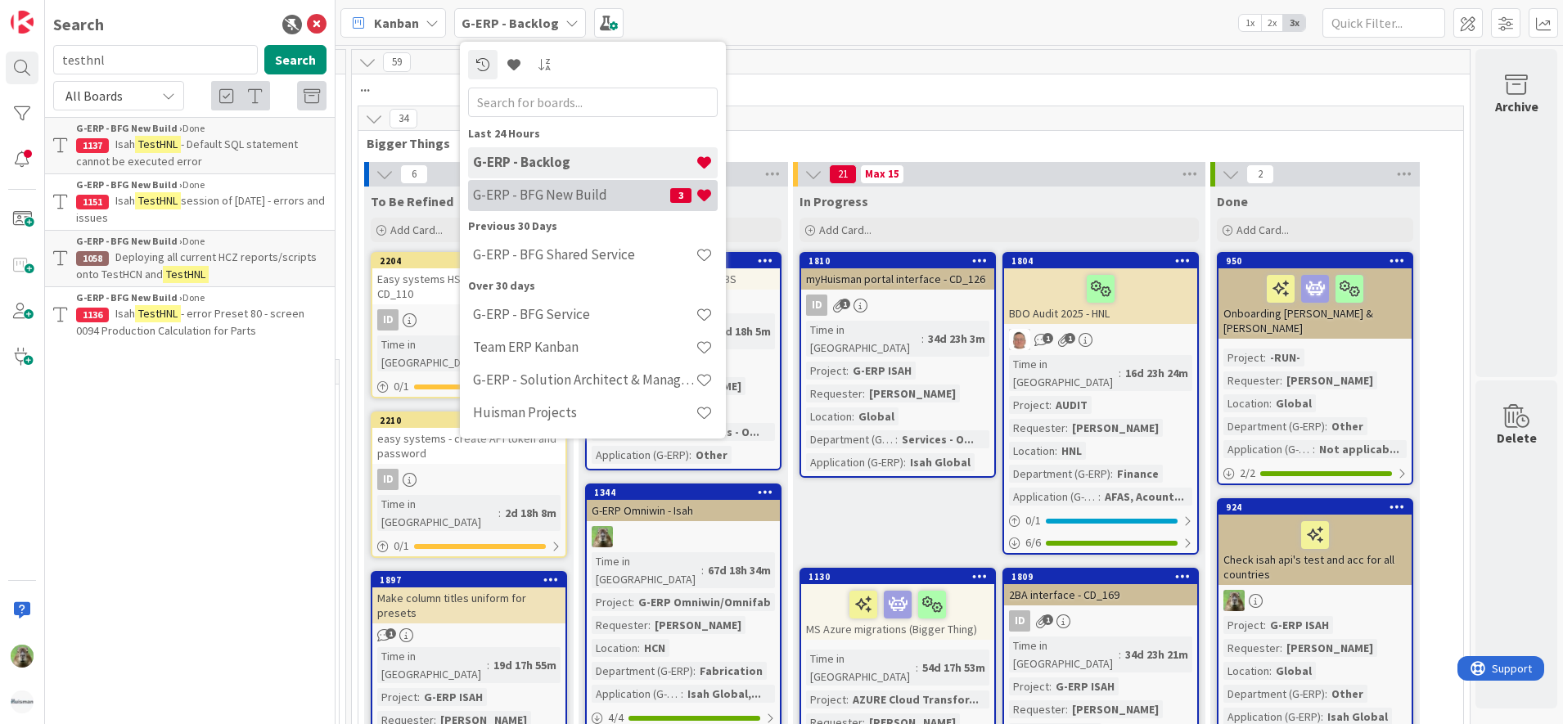
click at [565, 182] on div "G-ERP - BFG New Build 3" at bounding box center [593, 195] width 250 height 31
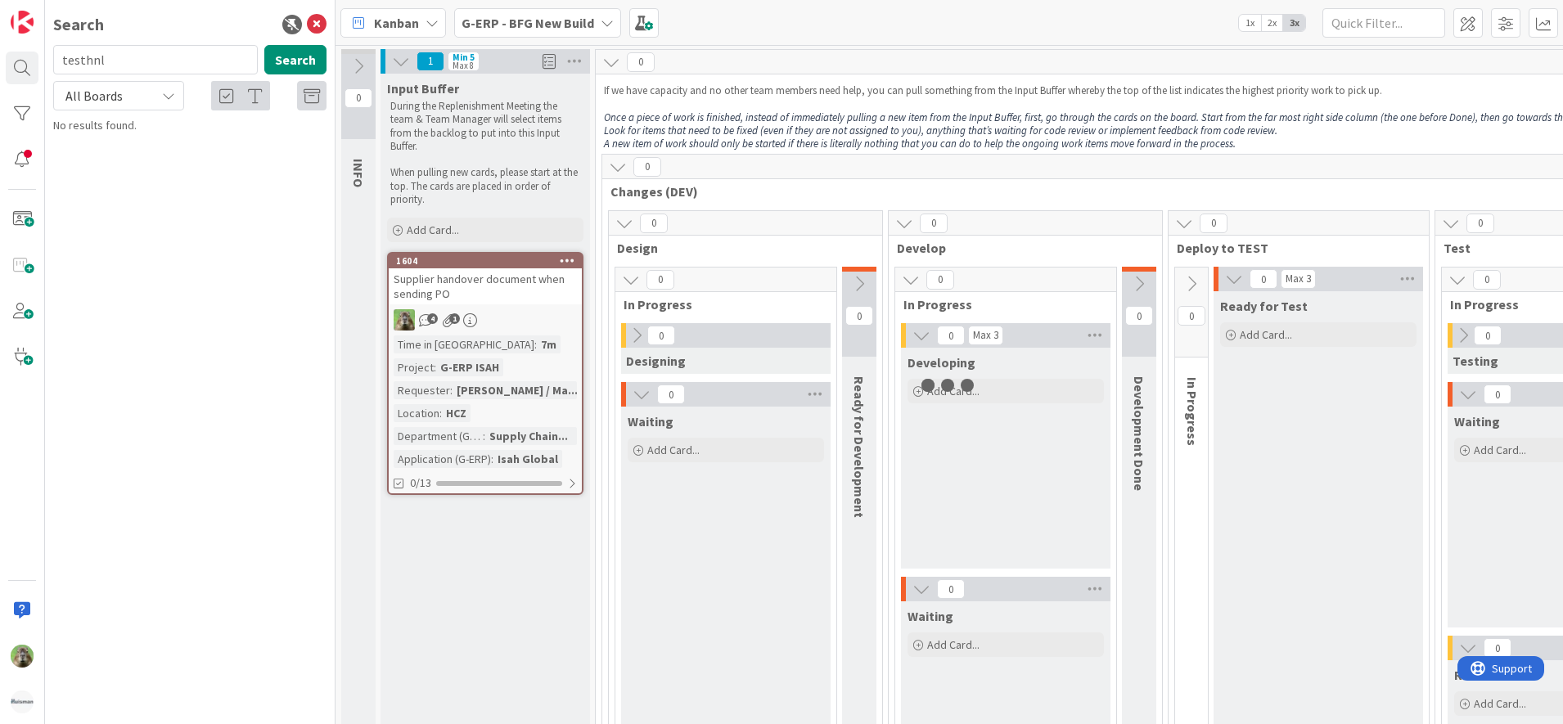
click at [316, 25] on icon at bounding box center [317, 25] width 20 height 20
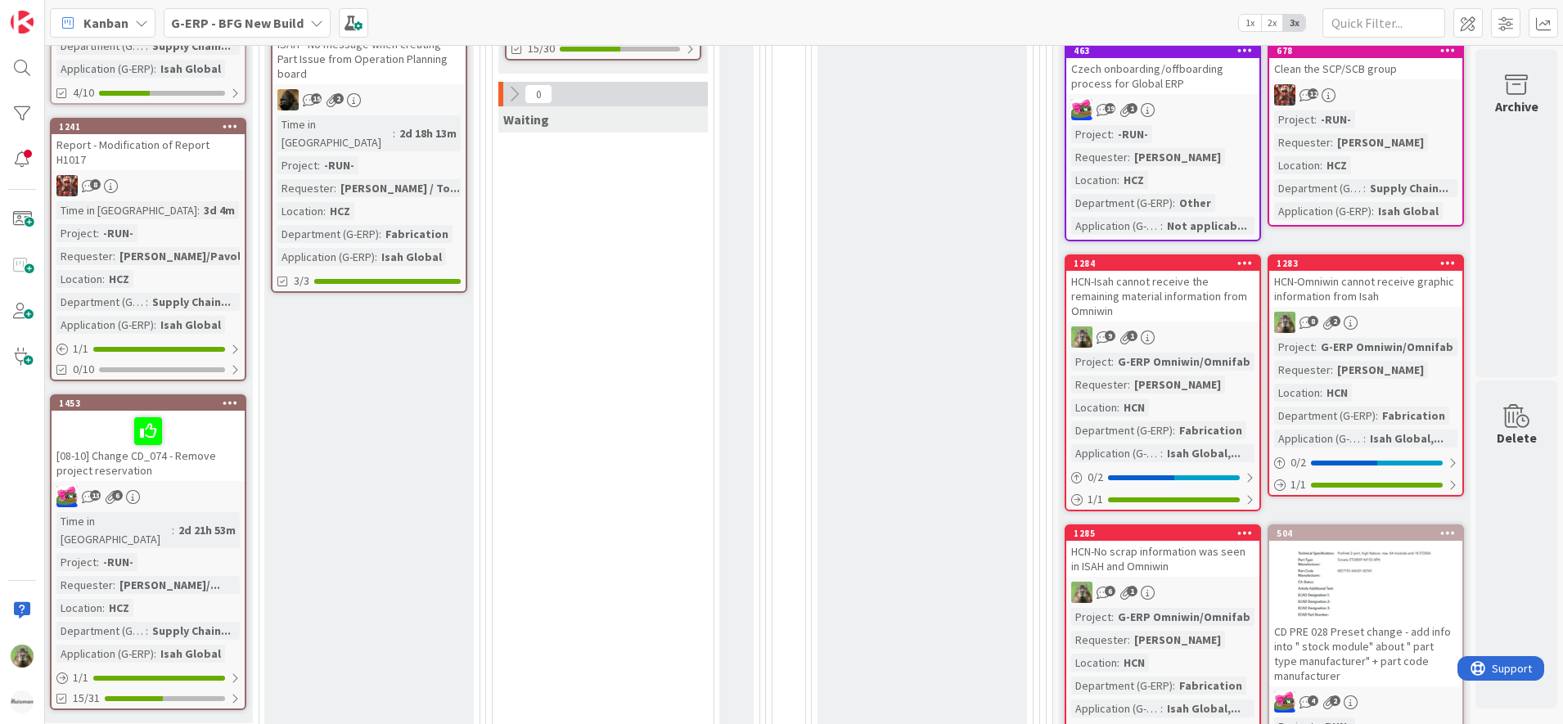
scroll to position [1023, 1129]
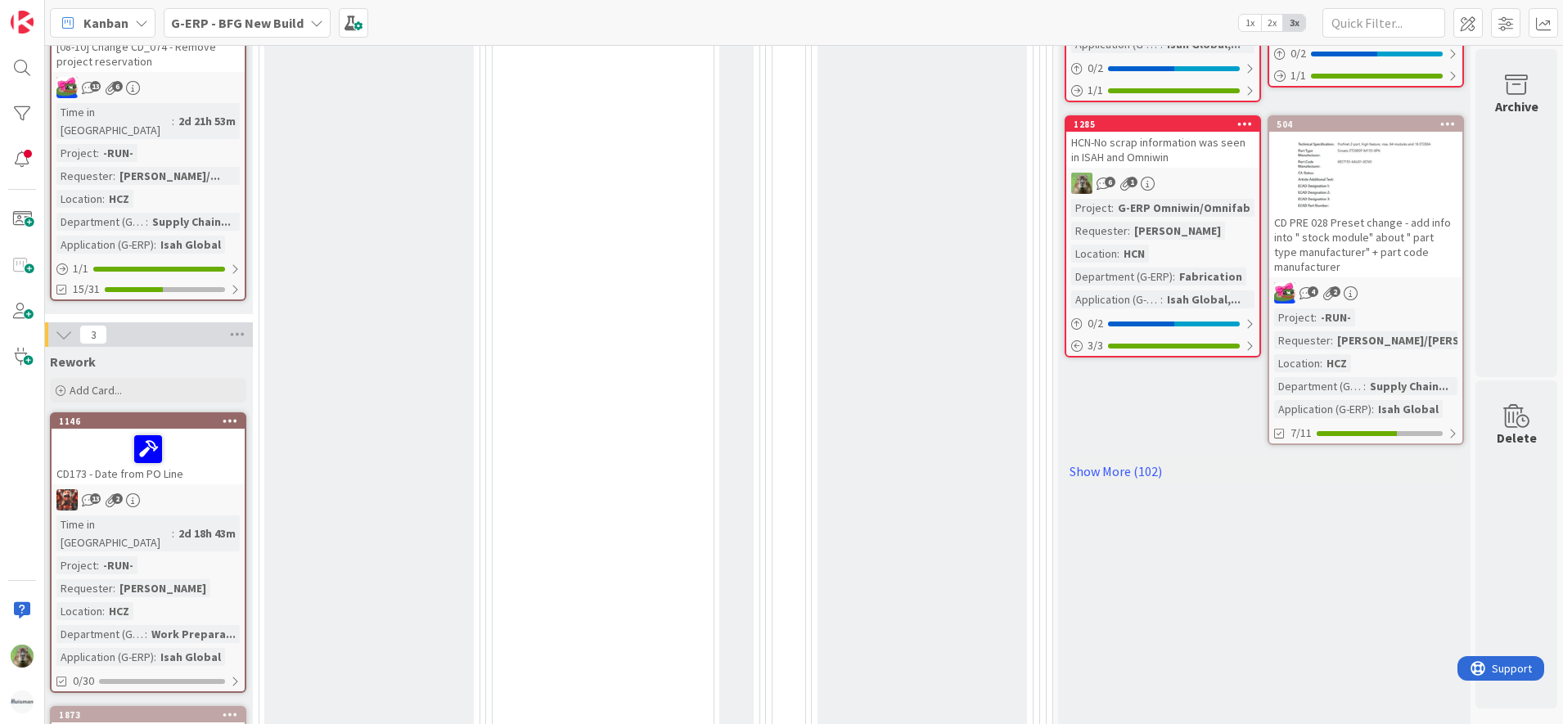
click at [1115, 466] on link "Show More (102)" at bounding box center [1263, 471] width 399 height 26
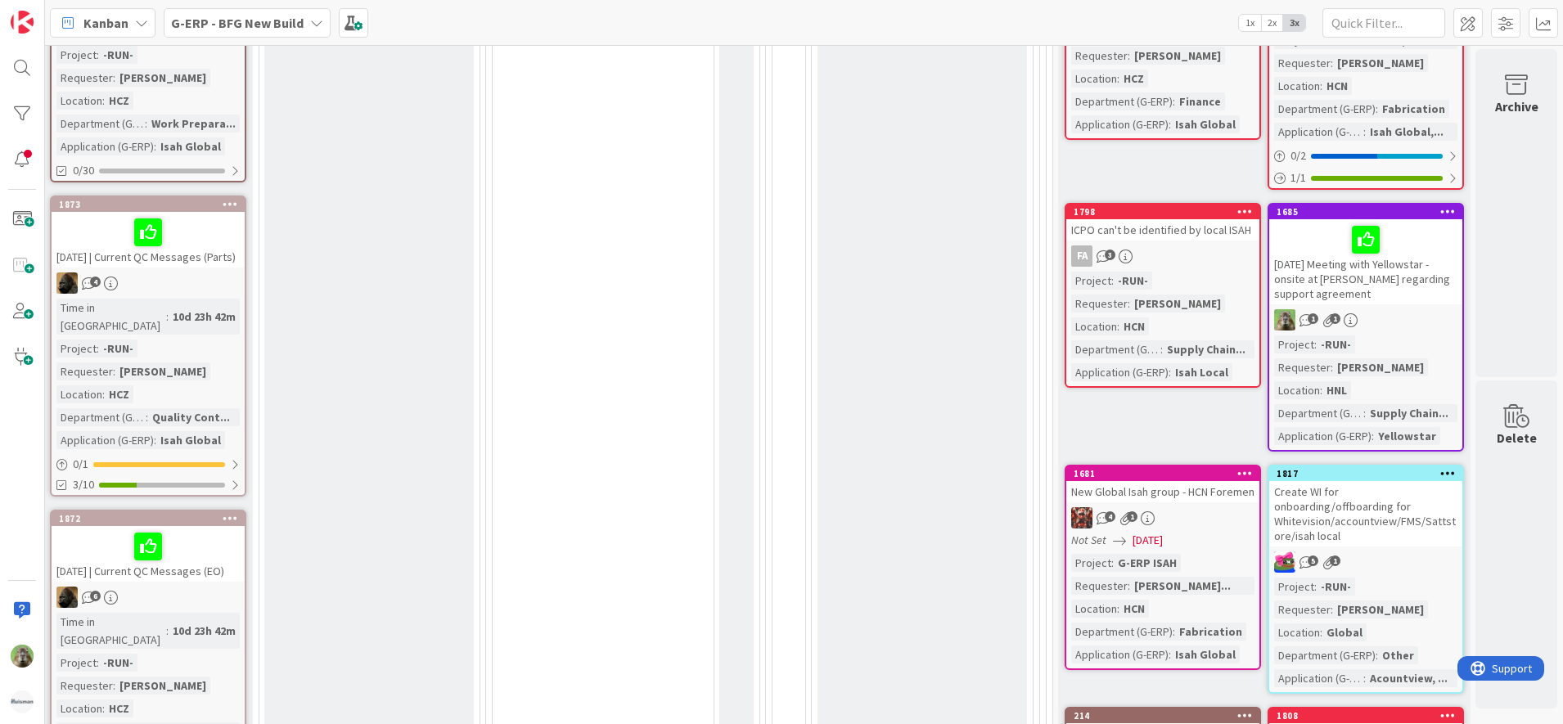
scroll to position [1534, 1129]
click at [7, 108] on div at bounding box center [22, 113] width 33 height 33
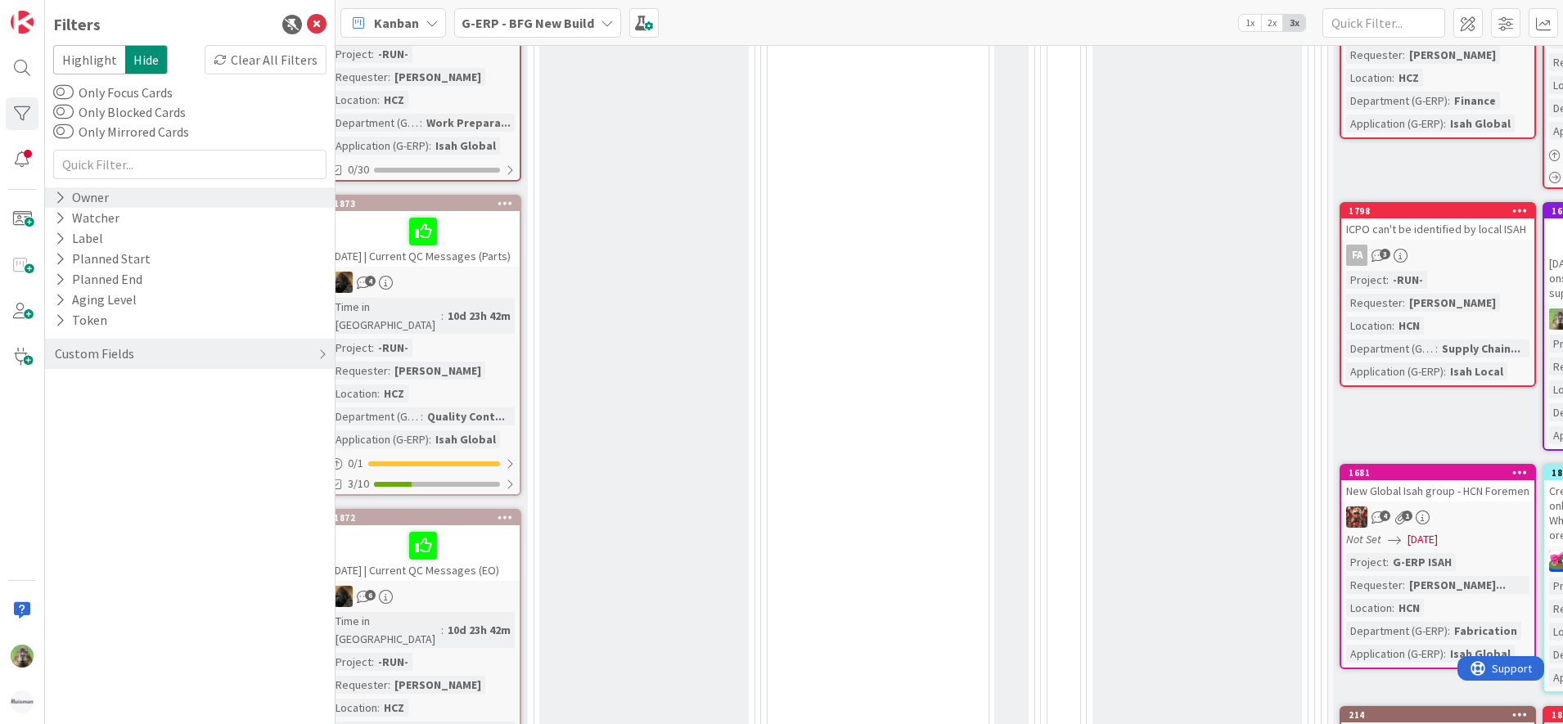
click at [103, 197] on div "Owner" at bounding box center [81, 197] width 57 height 20
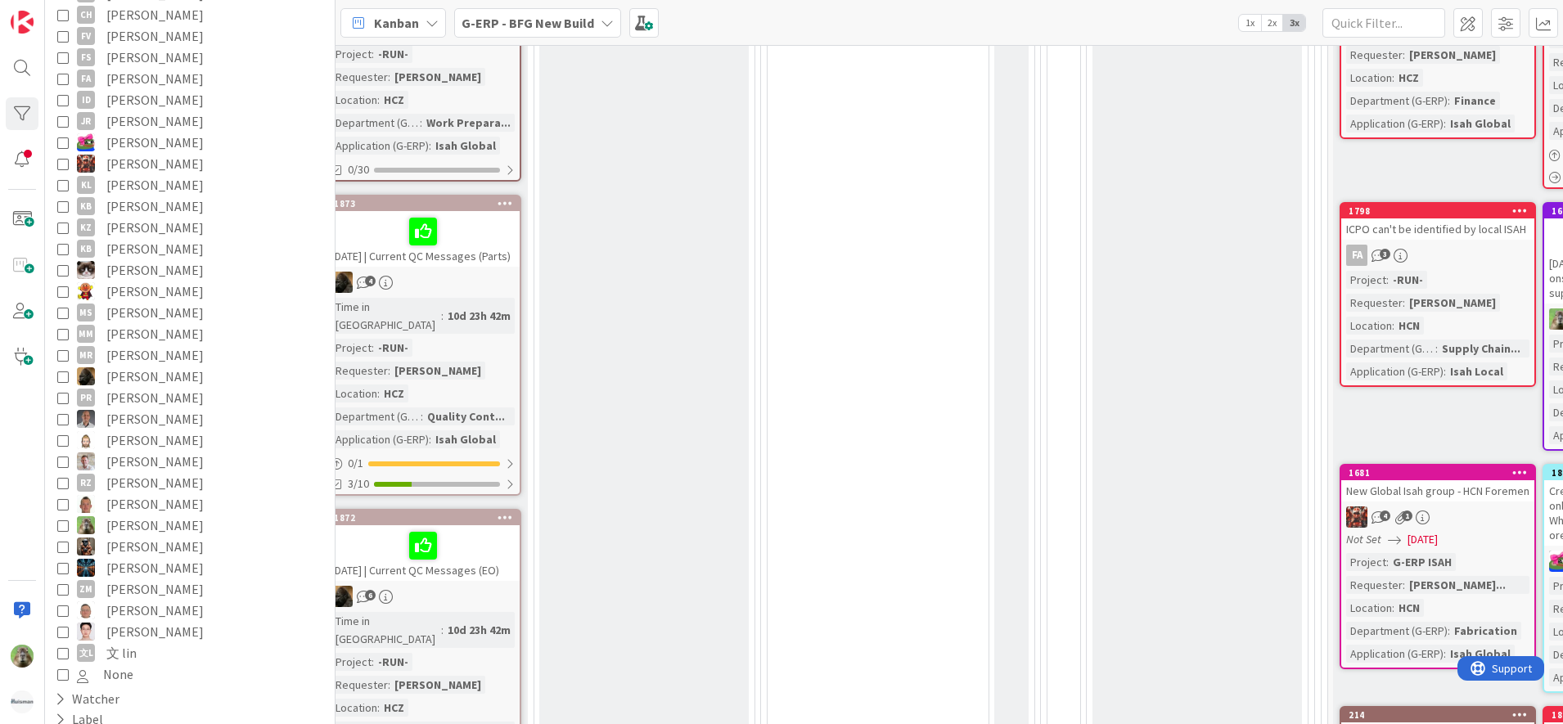
scroll to position [307, 0]
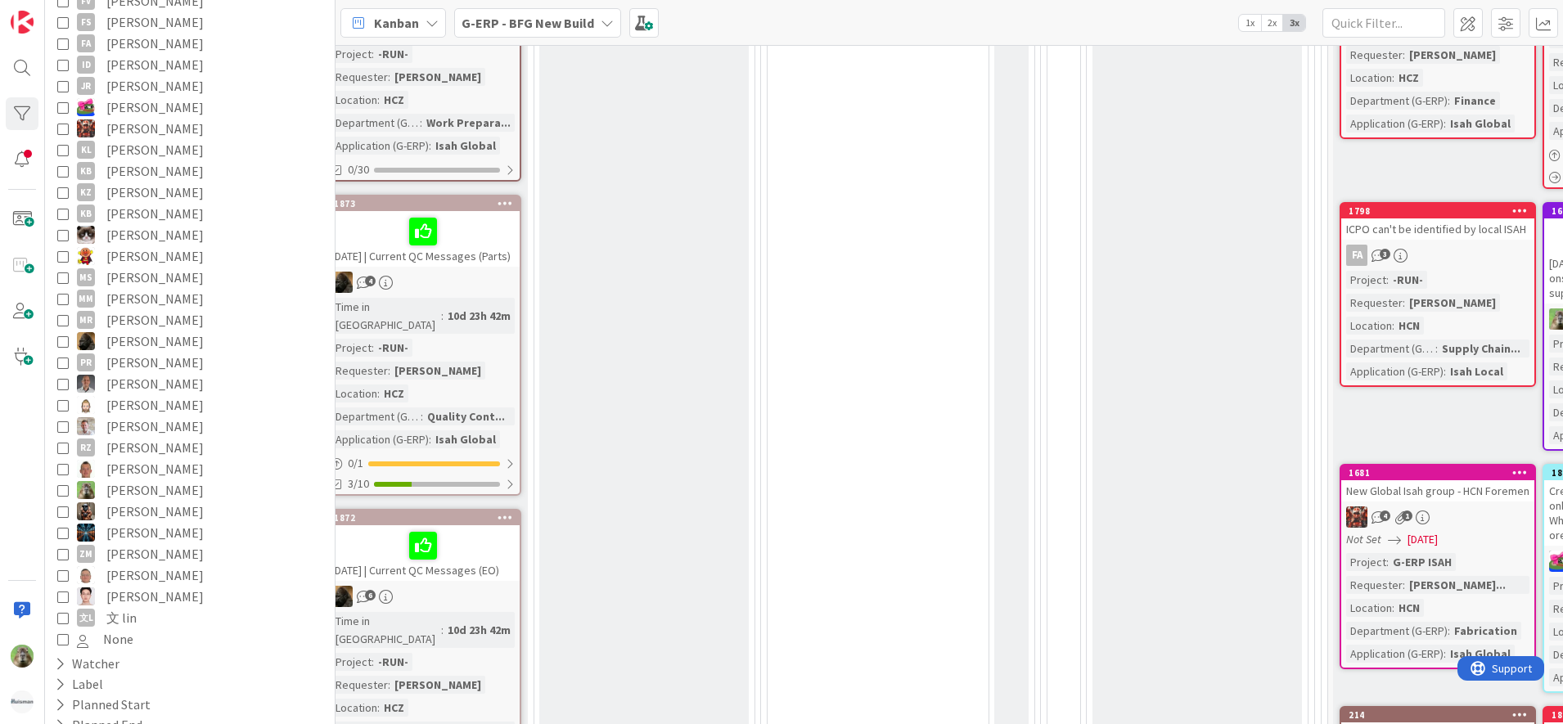
click at [158, 498] on span "[PERSON_NAME]" at bounding box center [154, 489] width 97 height 21
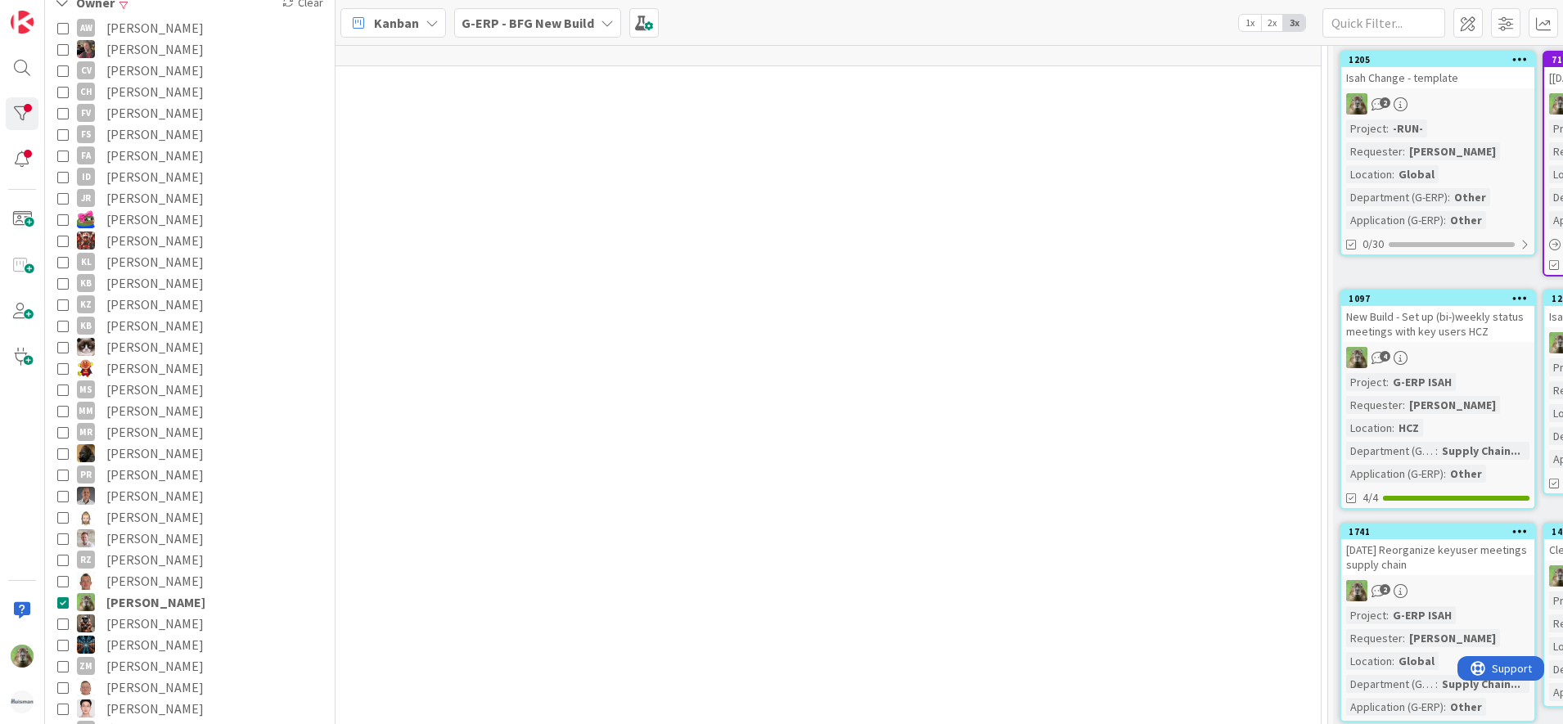
scroll to position [0, 0]
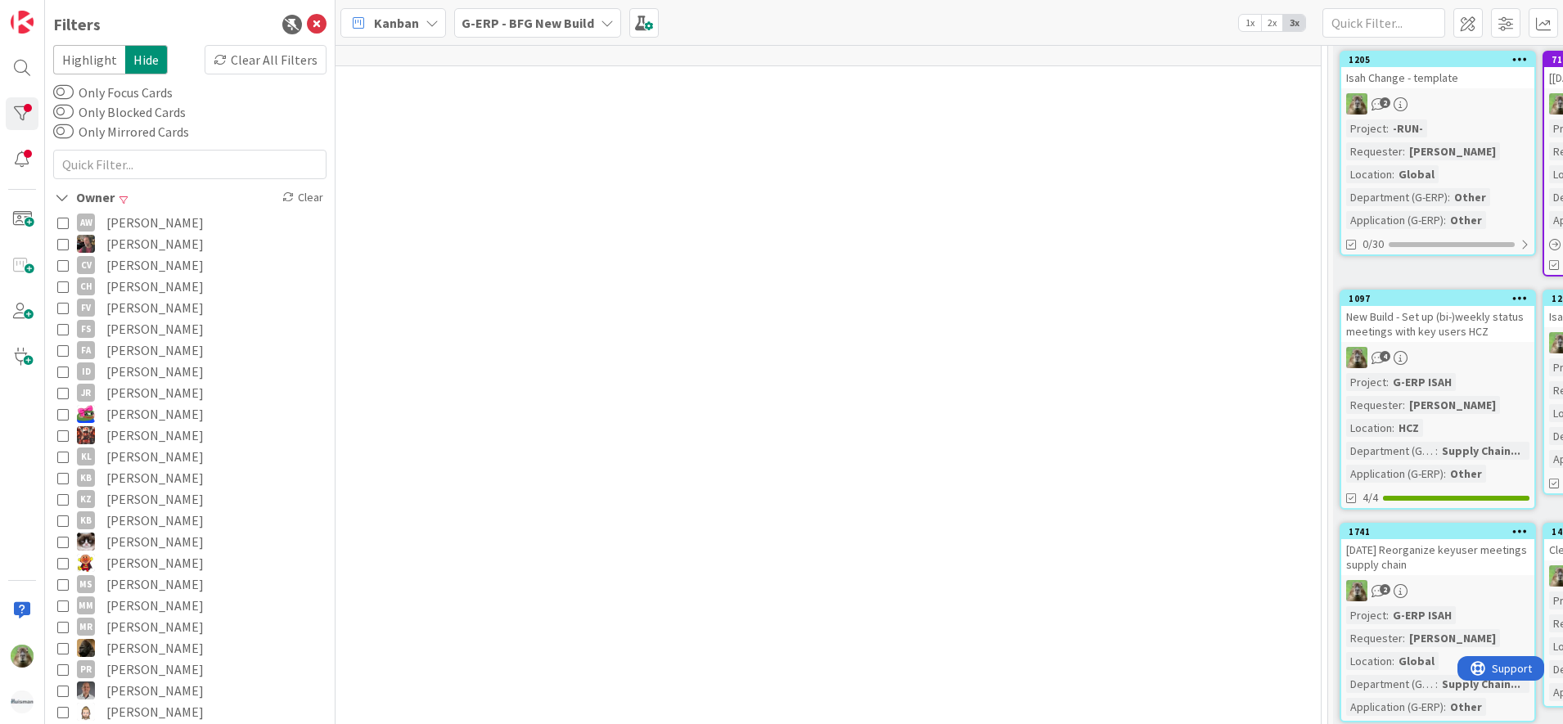
click at [312, 26] on div "Filters Highlight Hide Clear All Filters Only Focus Cards Only Blocked Cards On…" at bounding box center [190, 362] width 290 height 724
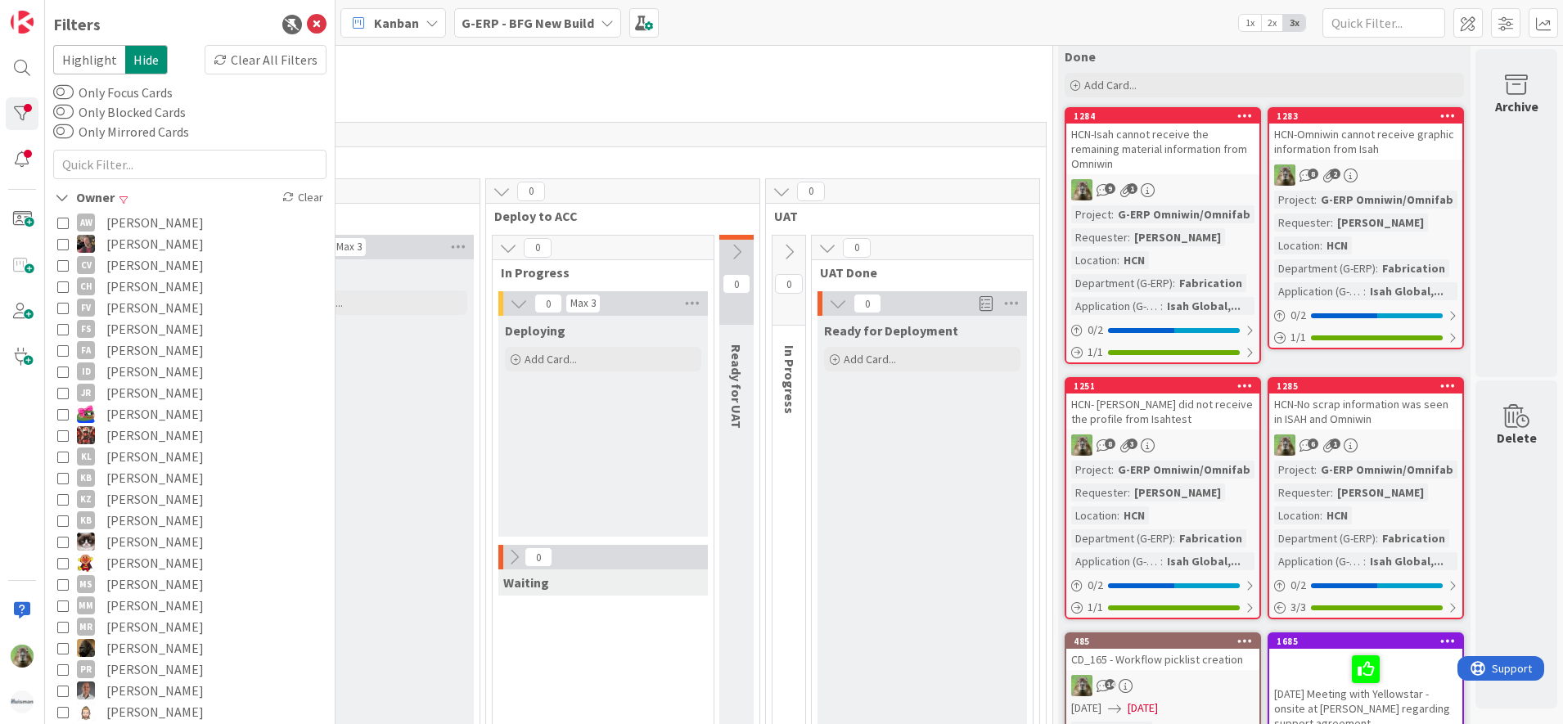
scroll to position [26, 1420]
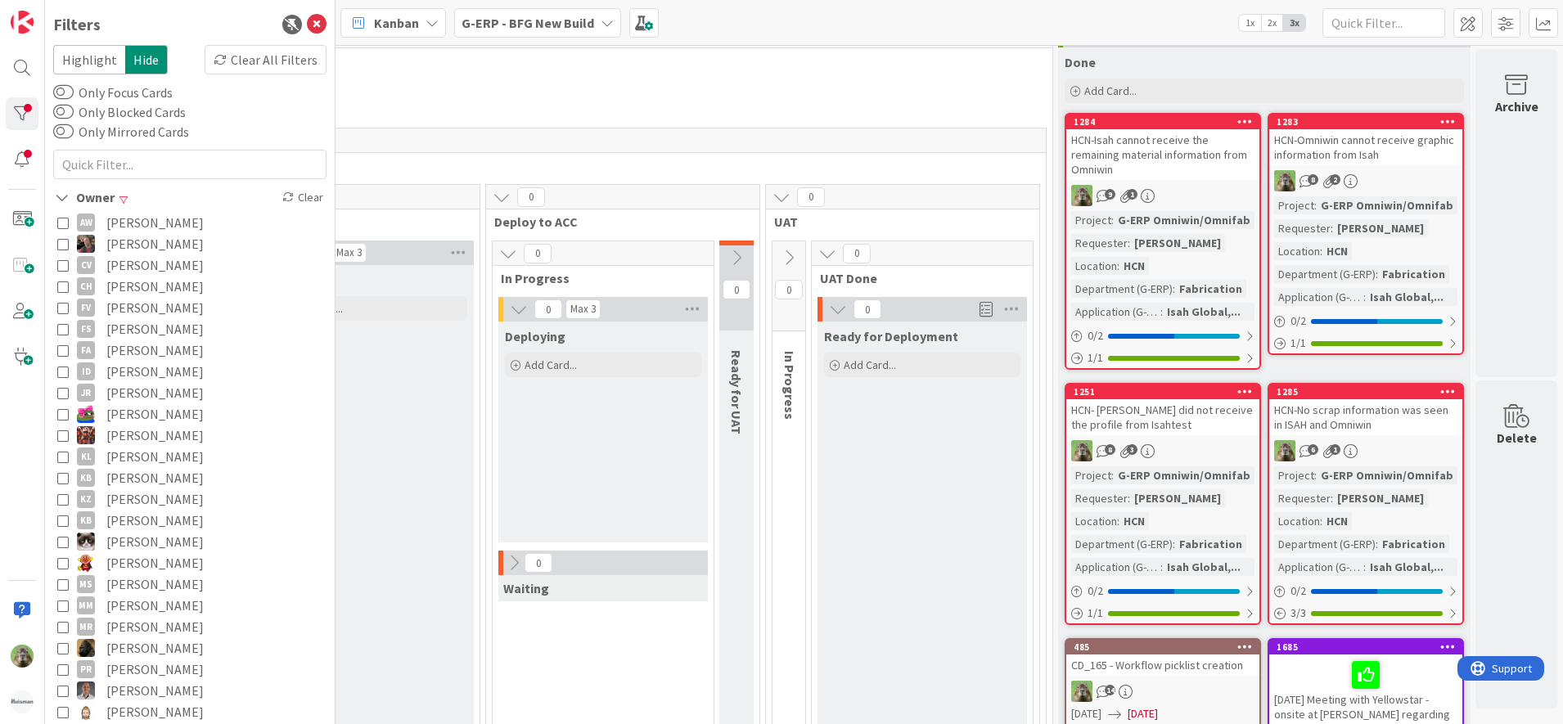
click at [561, 31] on span "G-ERP - BFG New Build" at bounding box center [527, 23] width 133 height 20
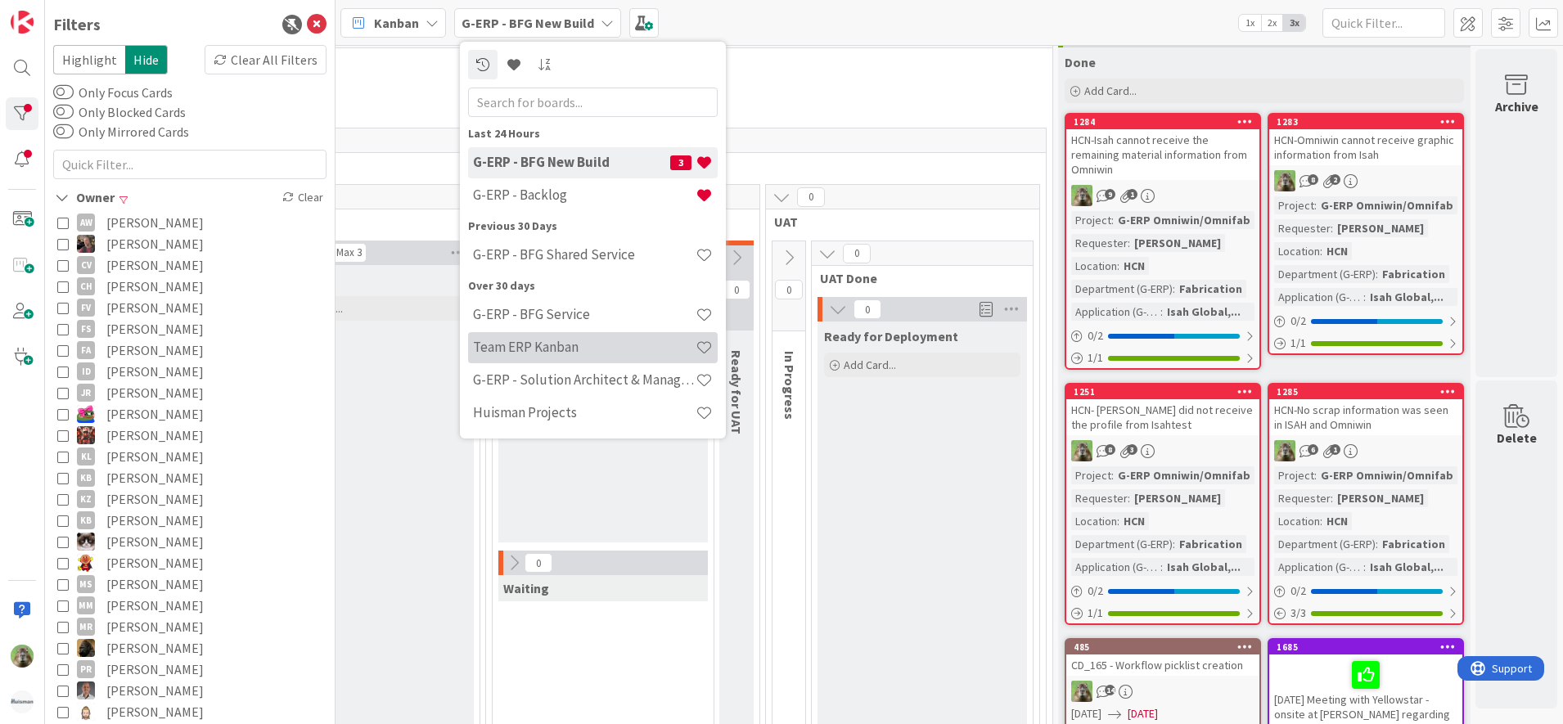
click at [600, 348] on h4 "Team ERP Kanban" at bounding box center [584, 347] width 223 height 16
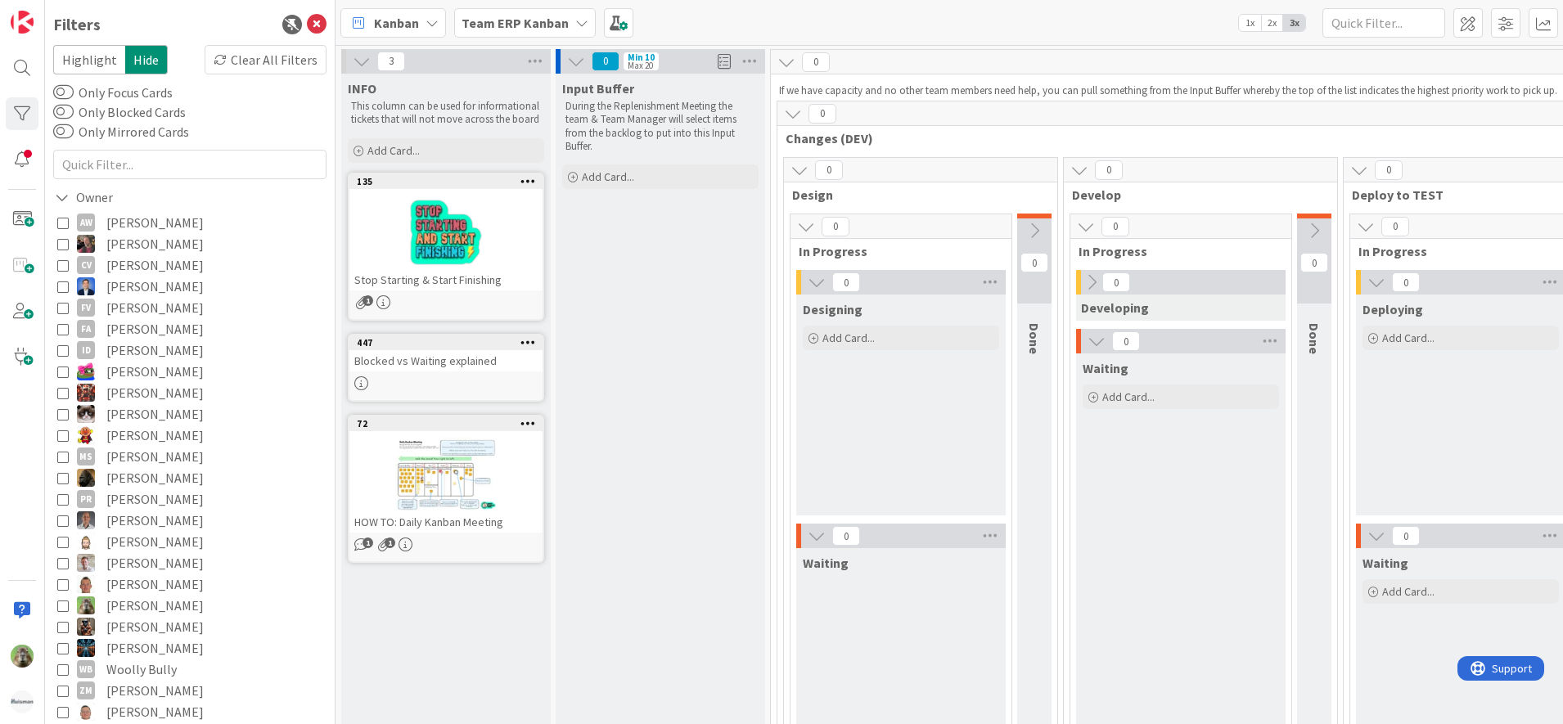
click at [169, 599] on span "[PERSON_NAME]" at bounding box center [154, 605] width 97 height 21
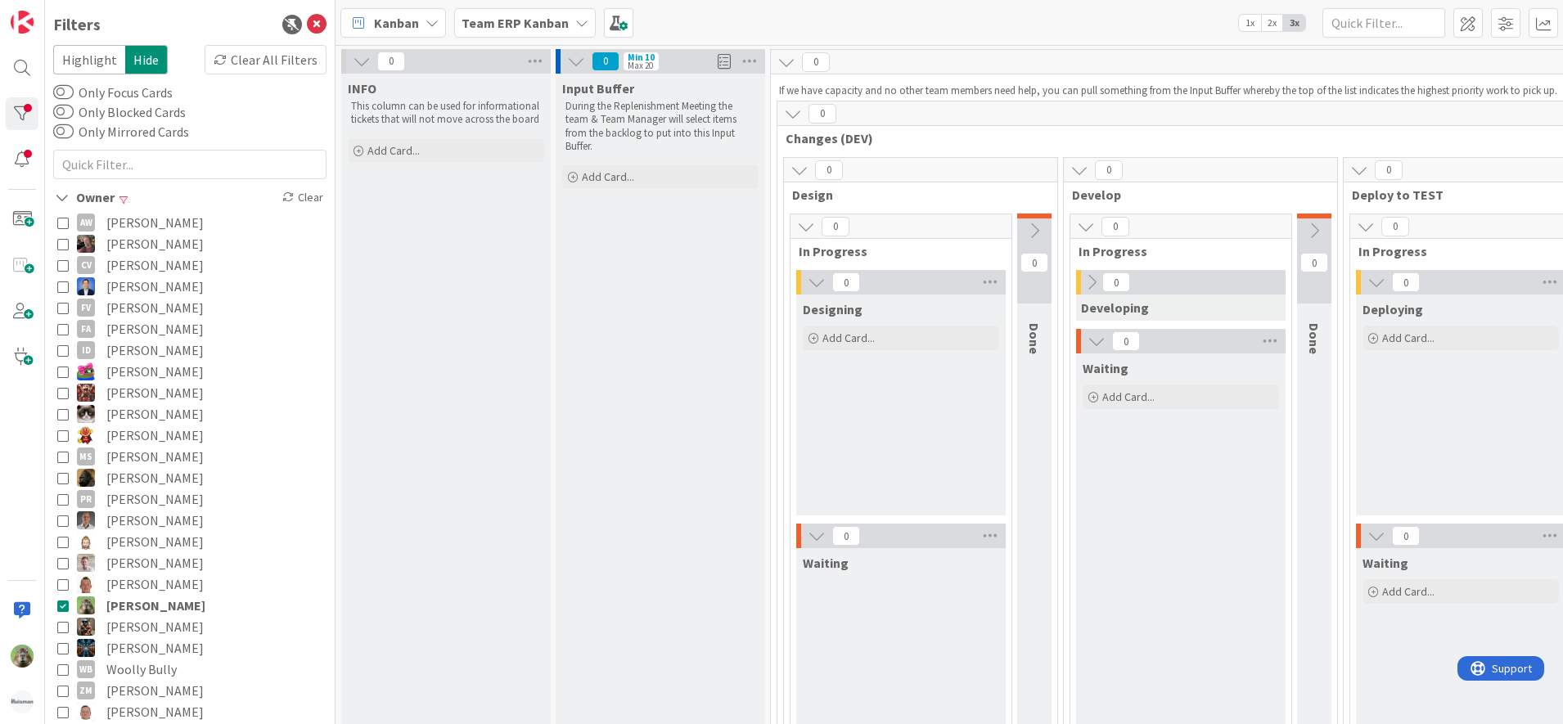
drag, startPoint x: 500, startPoint y: 25, endPoint x: 503, endPoint y: 39, distance: 15.1
click at [503, 39] on div "Kanban Team ERP Kanban 1x 2x 3x" at bounding box center [948, 22] width 1227 height 45
click at [529, 38] on div "Kanban Team ERP Kanban 1x 2x 3x" at bounding box center [948, 22] width 1227 height 45
click at [537, 29] on b "Team ERP Kanban" at bounding box center [514, 23] width 107 height 16
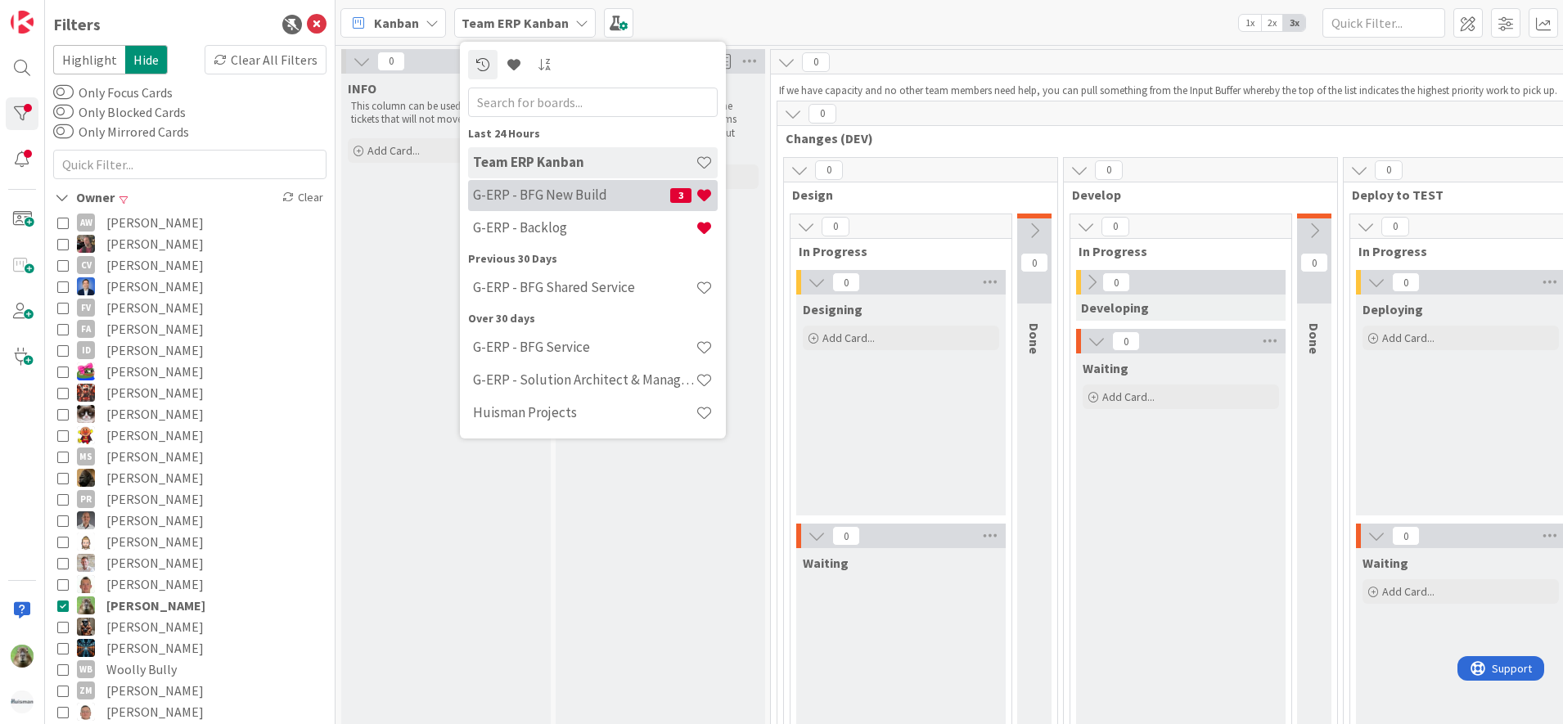
click at [592, 199] on h4 "G-ERP - BFG New Build" at bounding box center [571, 195] width 197 height 16
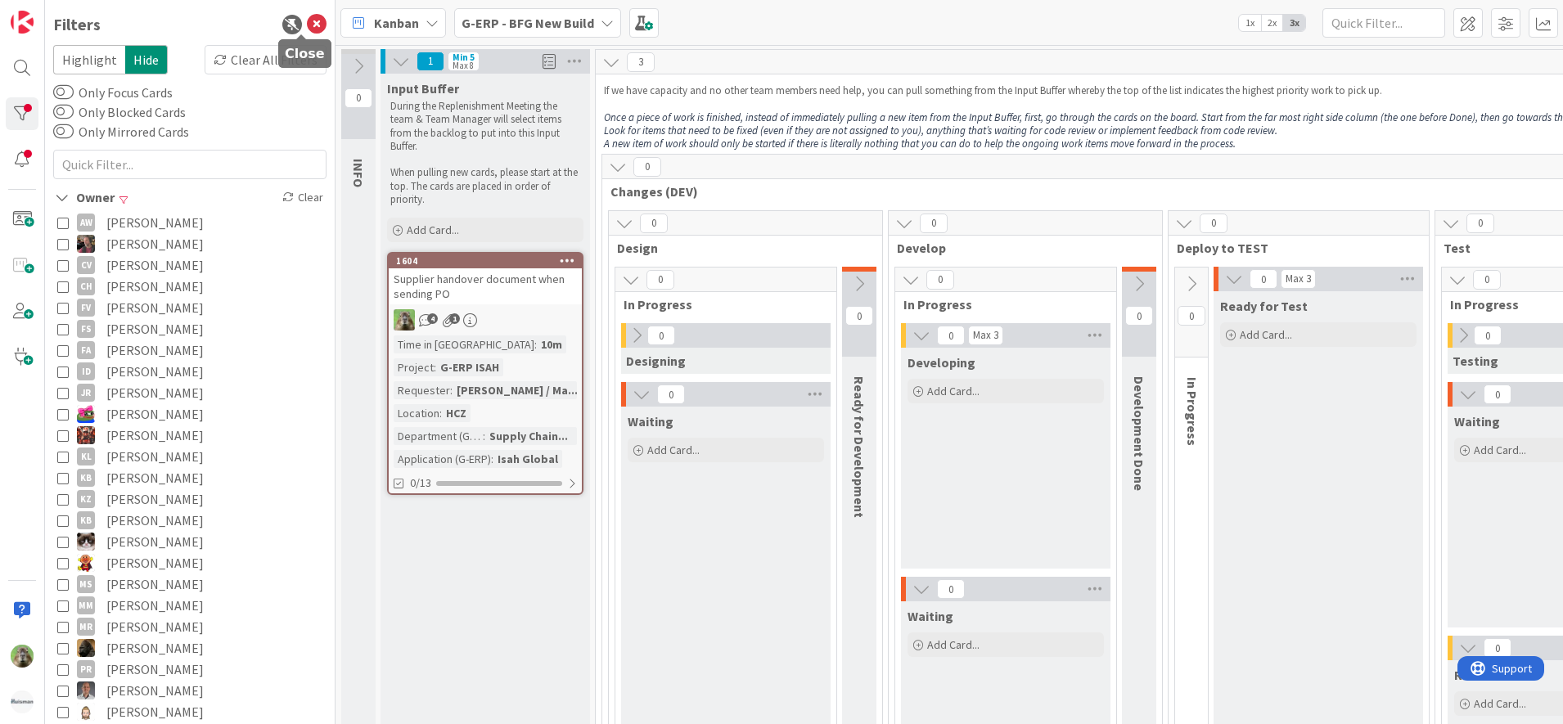
click at [307, 16] on icon at bounding box center [317, 25] width 20 height 20
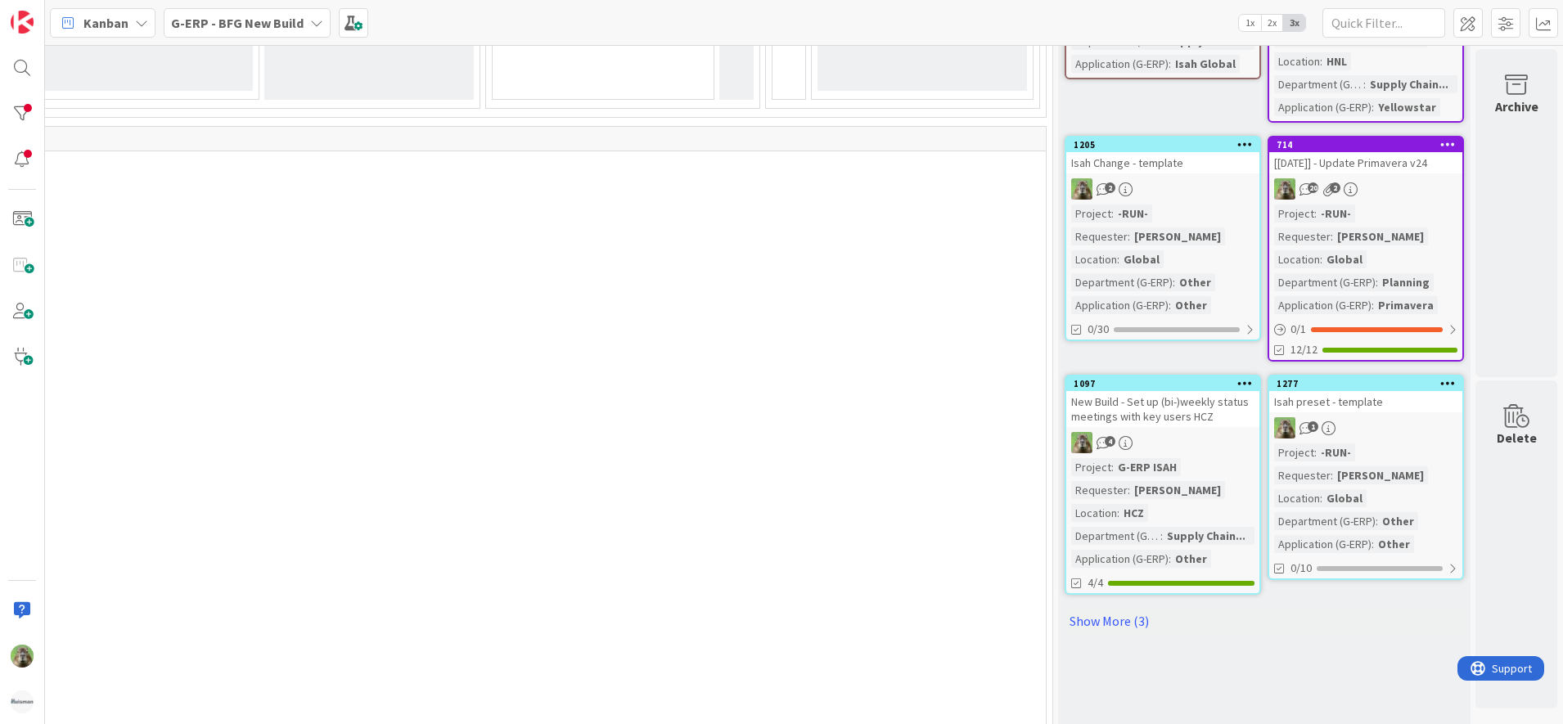
scroll to position [818, 1129]
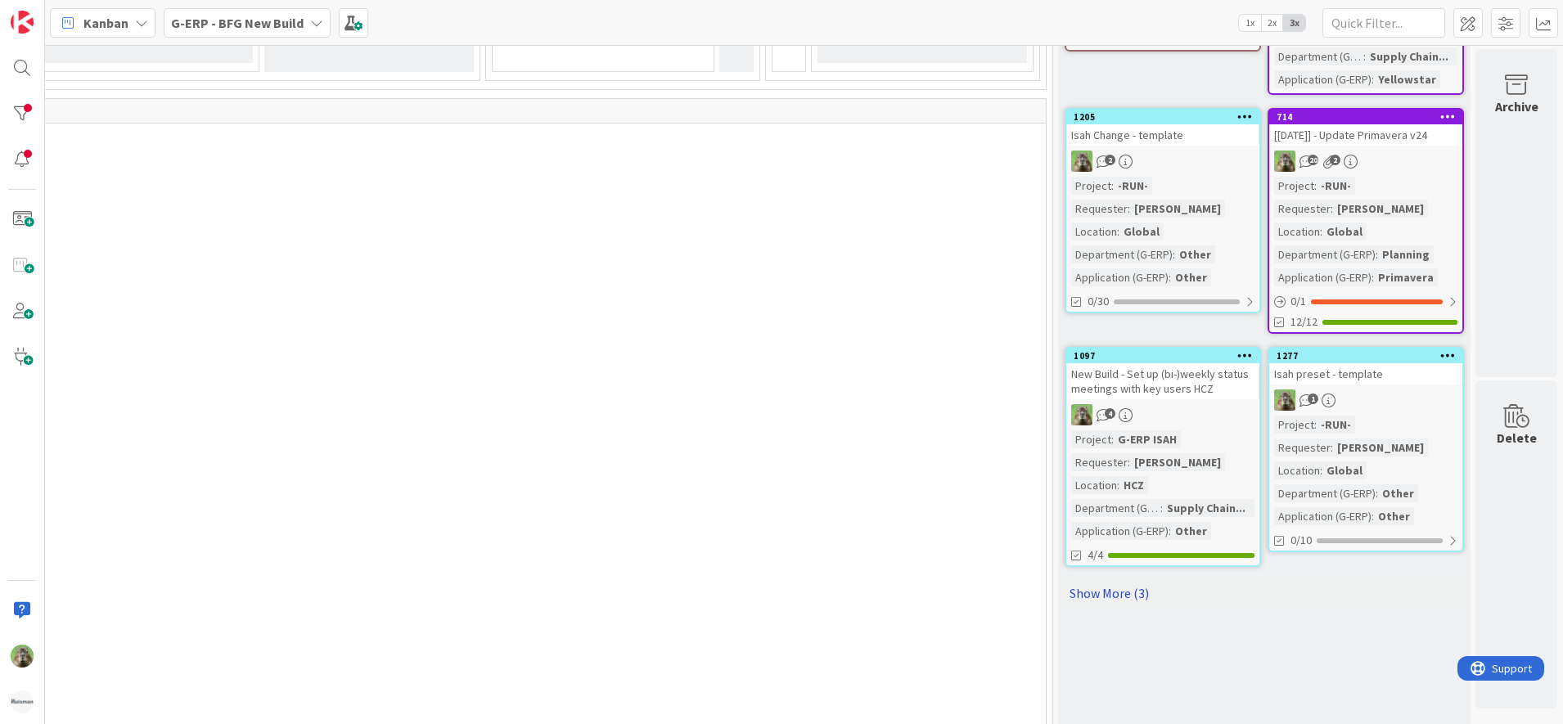
click at [1128, 592] on link "Show More (3)" at bounding box center [1263, 593] width 399 height 26
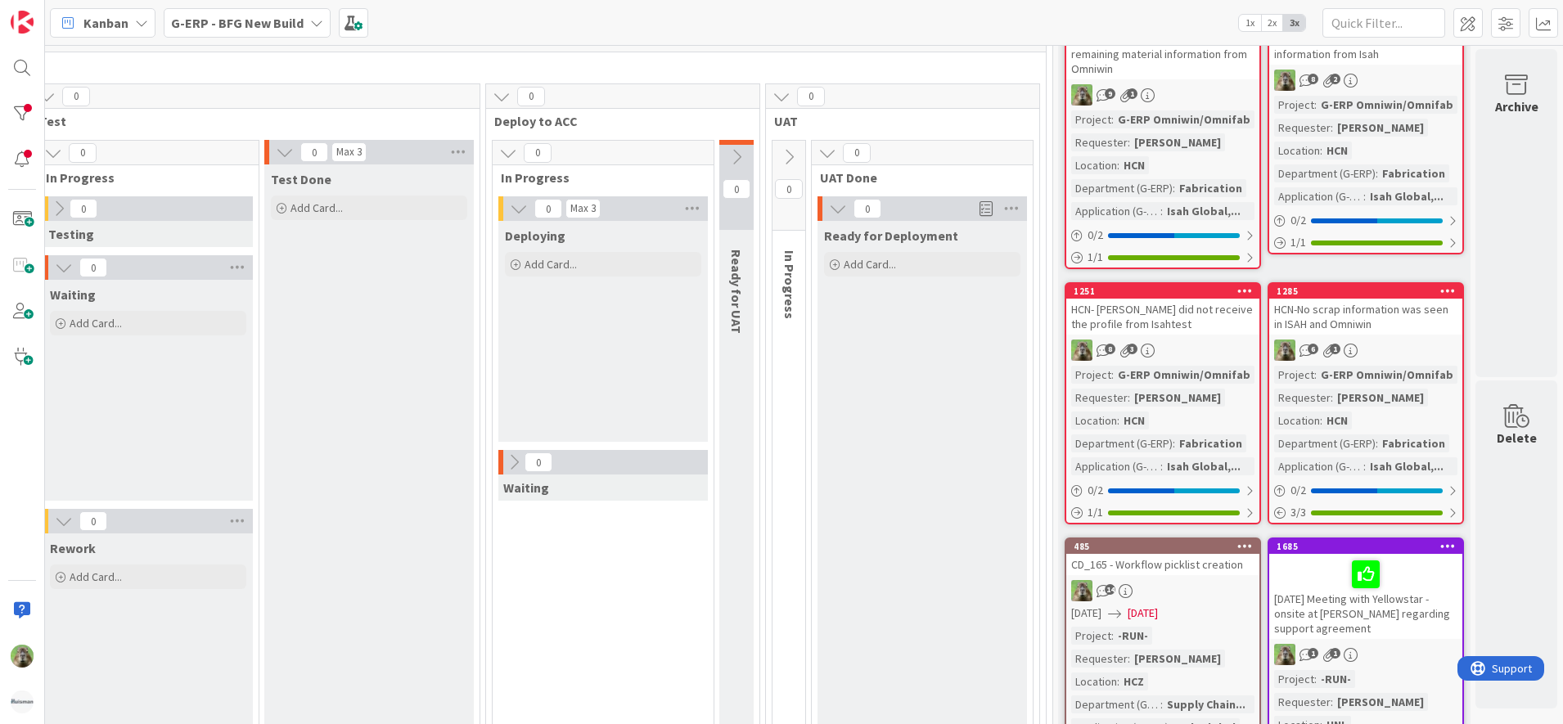
scroll to position [0, 1129]
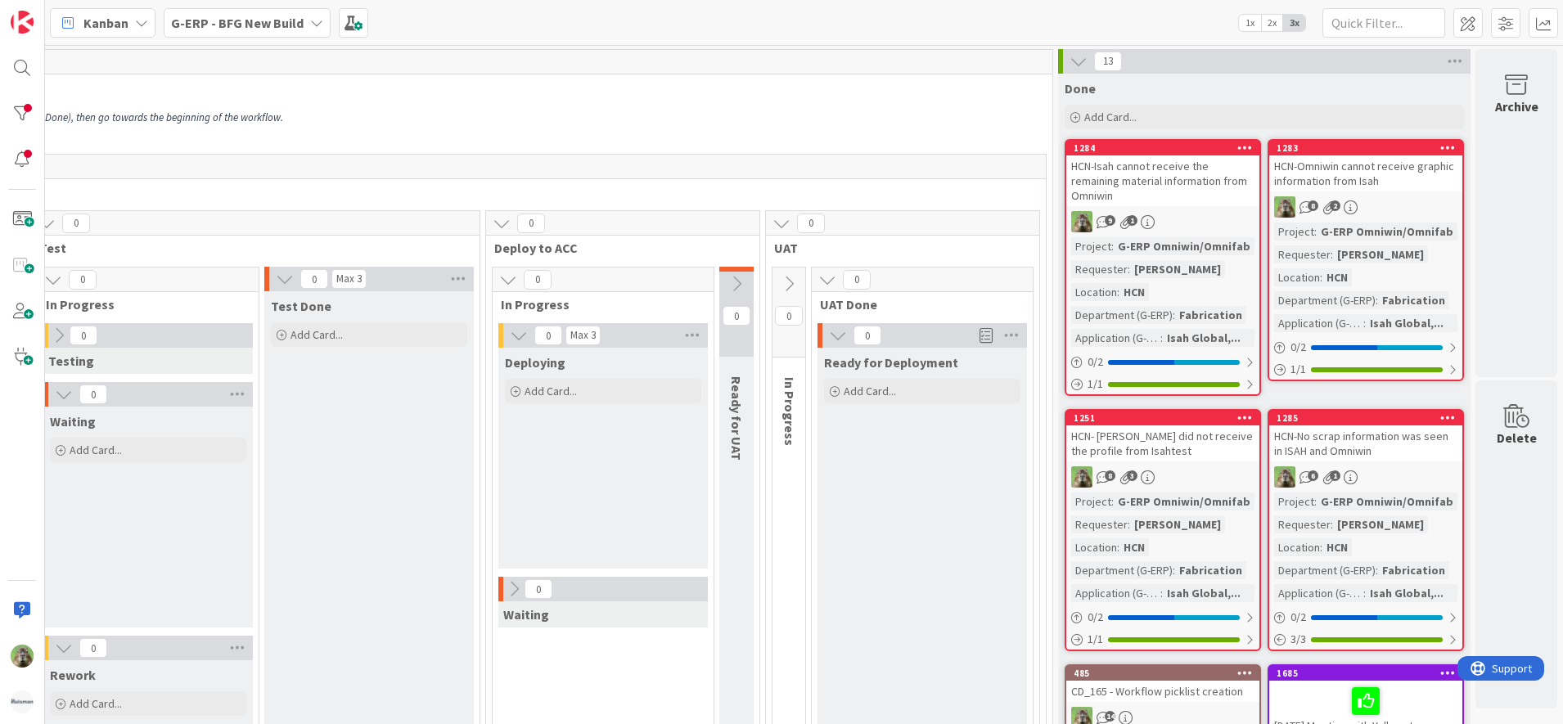
click at [589, 138] on p "A new item of work should only be started if there is literally nothing that yo…" at bounding box center [122, 143] width 1844 height 13
click at [19, 77] on div at bounding box center [22, 68] width 33 height 33
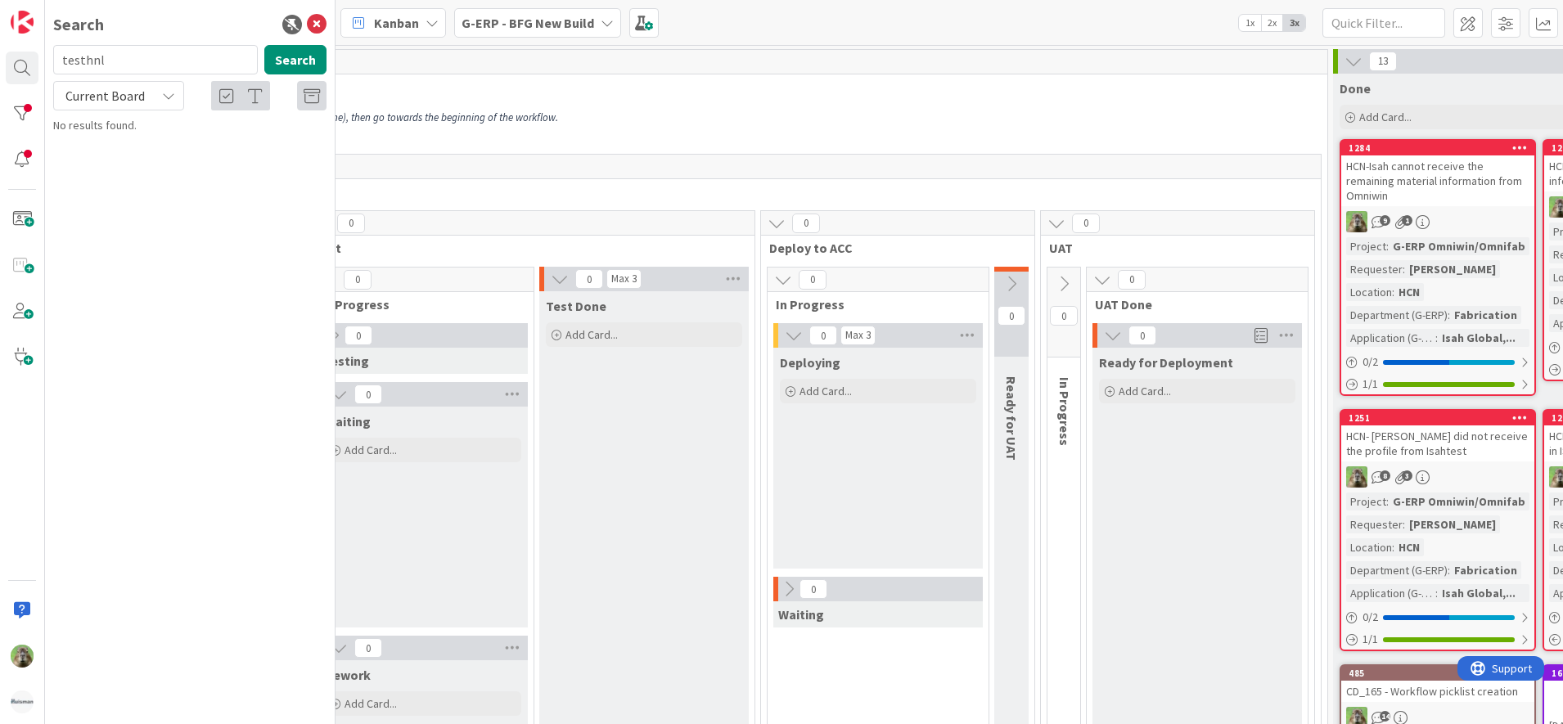
click at [101, 69] on input "testhnl" at bounding box center [155, 59] width 205 height 29
type input "testhnl"
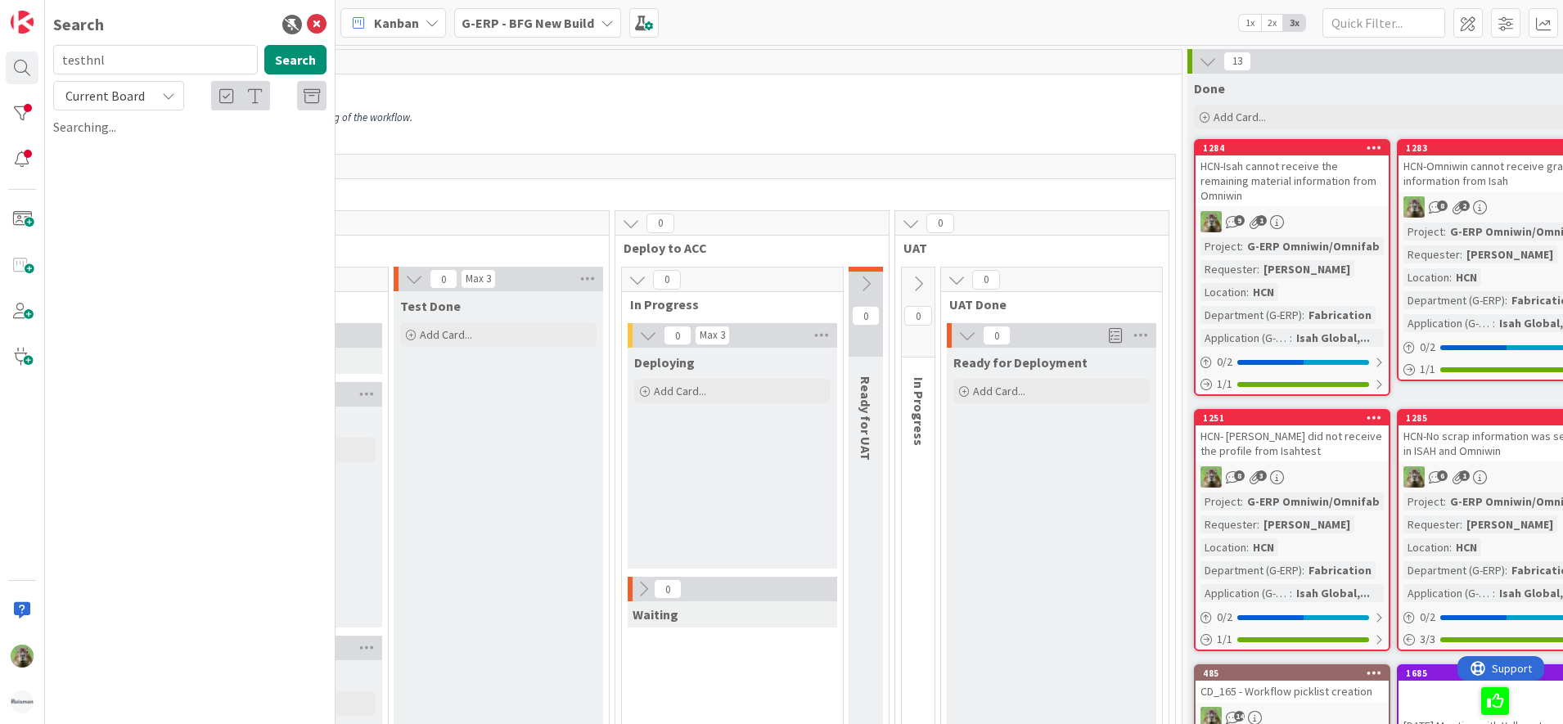
scroll to position [0, 1420]
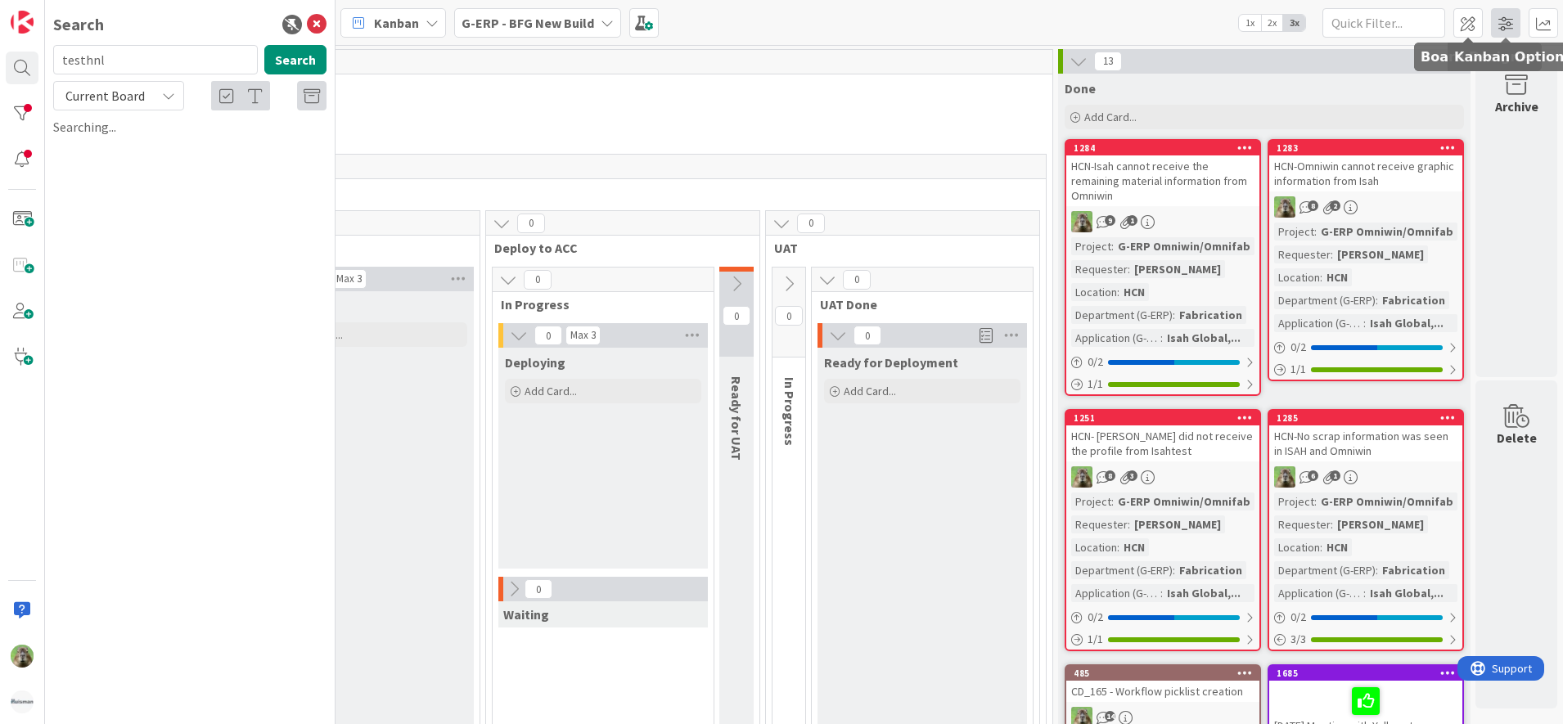
click at [1505, 24] on span at bounding box center [1505, 22] width 29 height 29
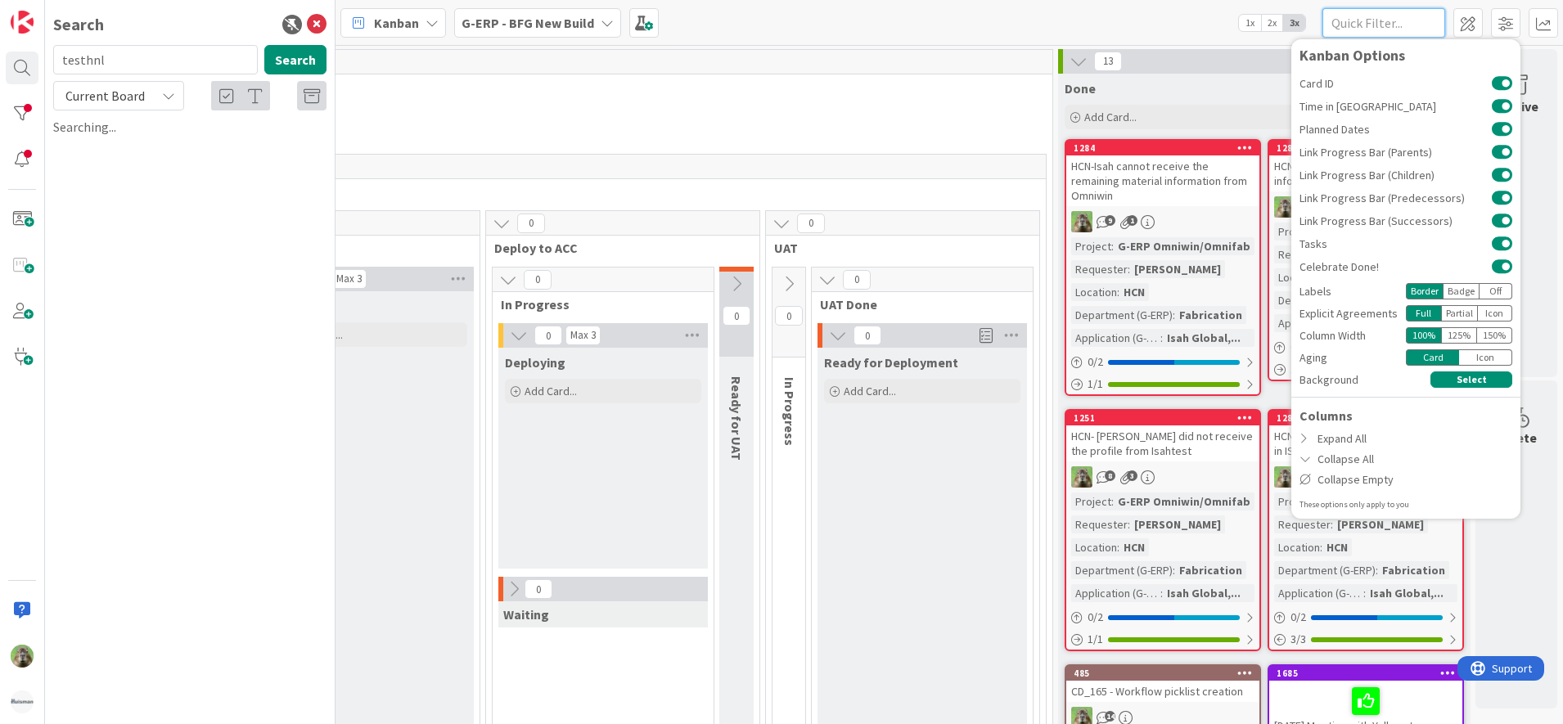
click at [1404, 16] on input "text" at bounding box center [1383, 22] width 123 height 29
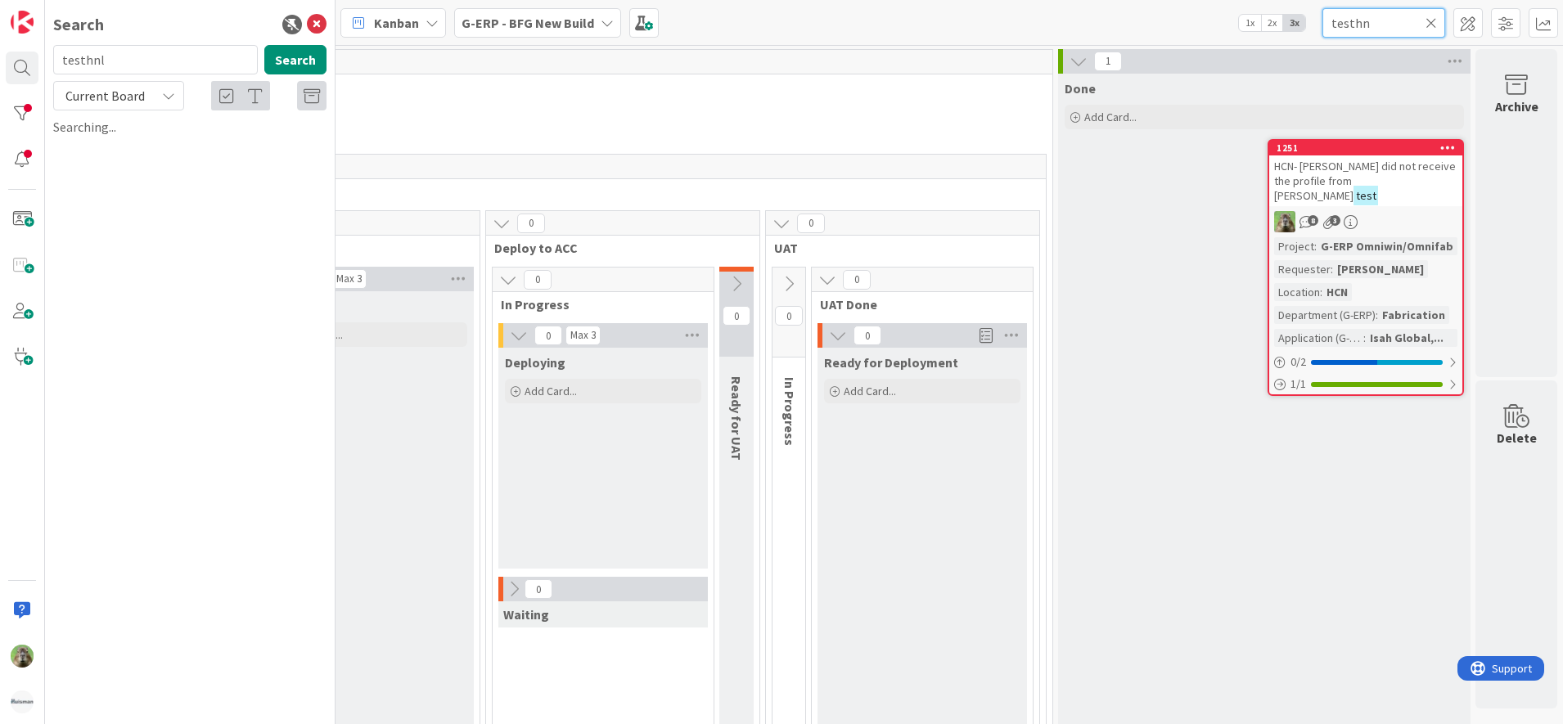
type input "testhnl"
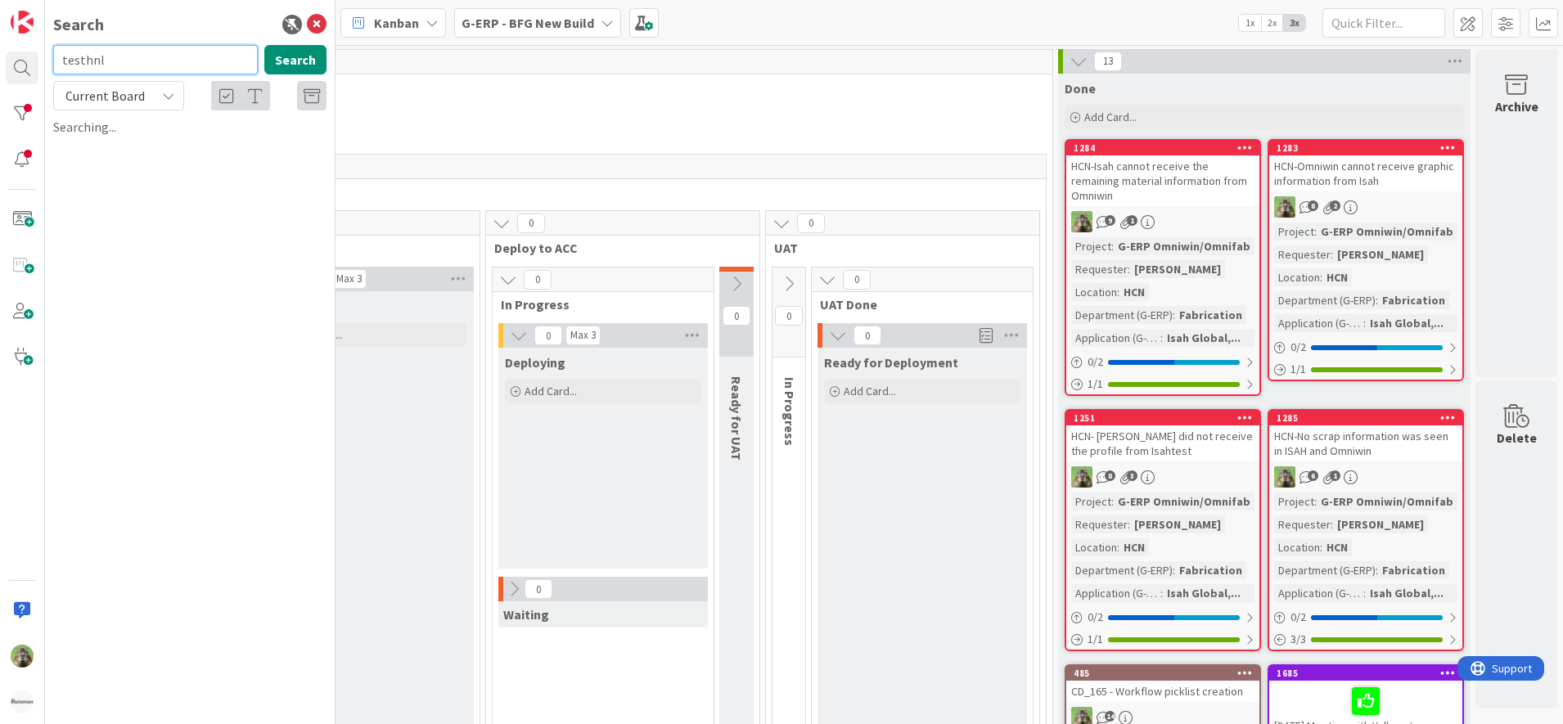
click at [155, 62] on input "testhnl" at bounding box center [155, 59] width 205 height 29
type input "h"
type input "isah hnl"
click at [157, 85] on div "Current Board" at bounding box center [118, 95] width 131 height 29
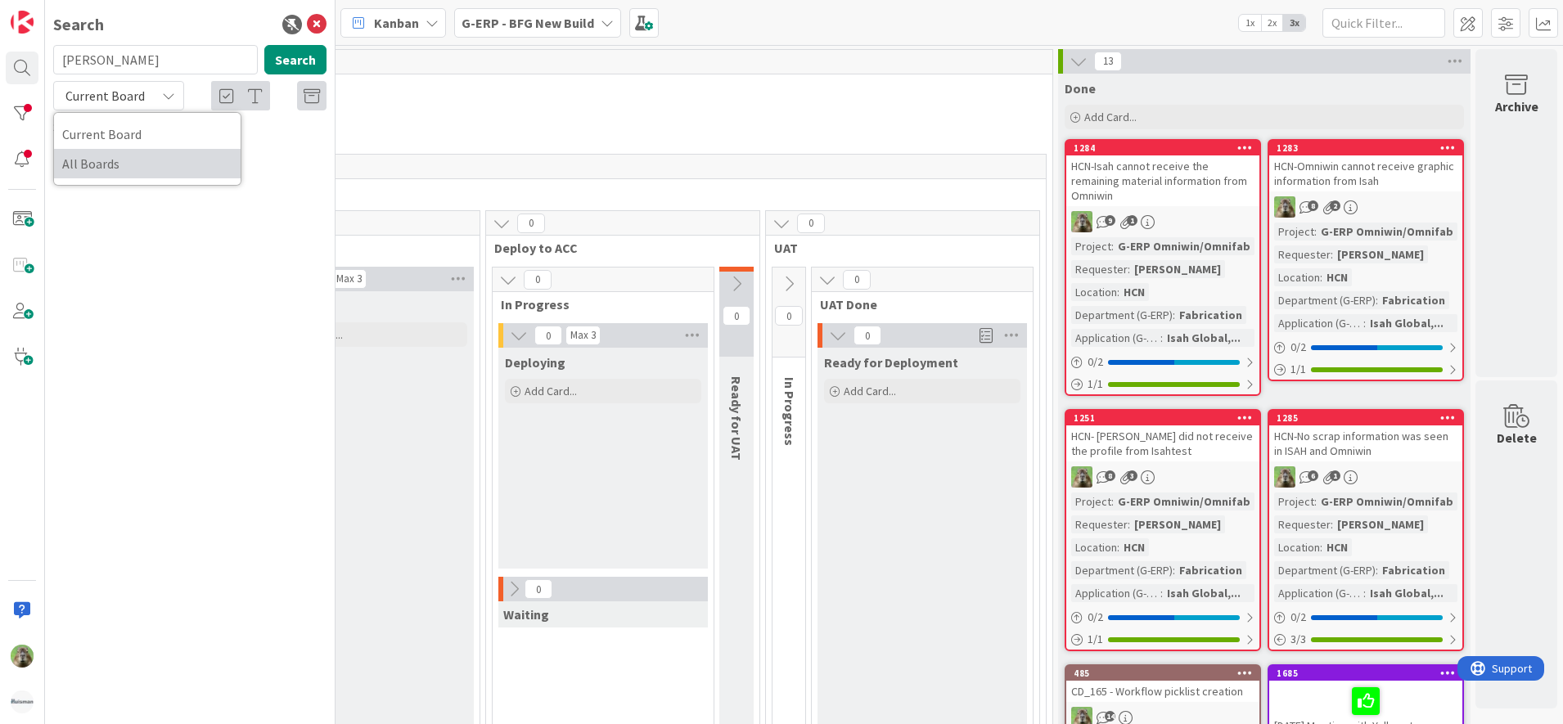
click at [142, 162] on span "All Boards" at bounding box center [147, 163] width 170 height 25
click at [286, 50] on button "Search" at bounding box center [295, 59] width 62 height 29
click at [150, 62] on input "isah hnl" at bounding box center [155, 59] width 205 height 29
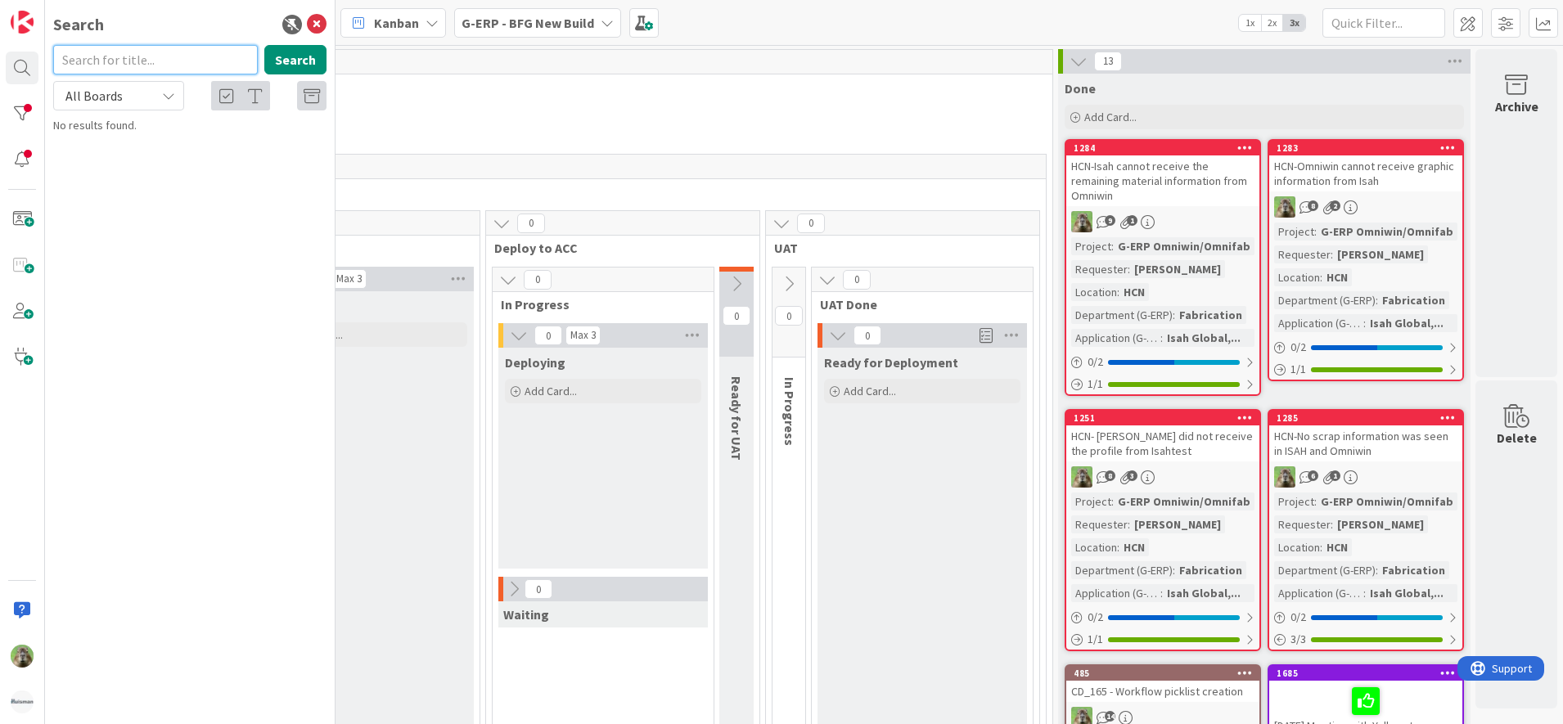
click at [177, 74] on input "text" at bounding box center [155, 59] width 205 height 29
type input "isah hnl"
click at [23, 116] on div at bounding box center [22, 113] width 33 height 33
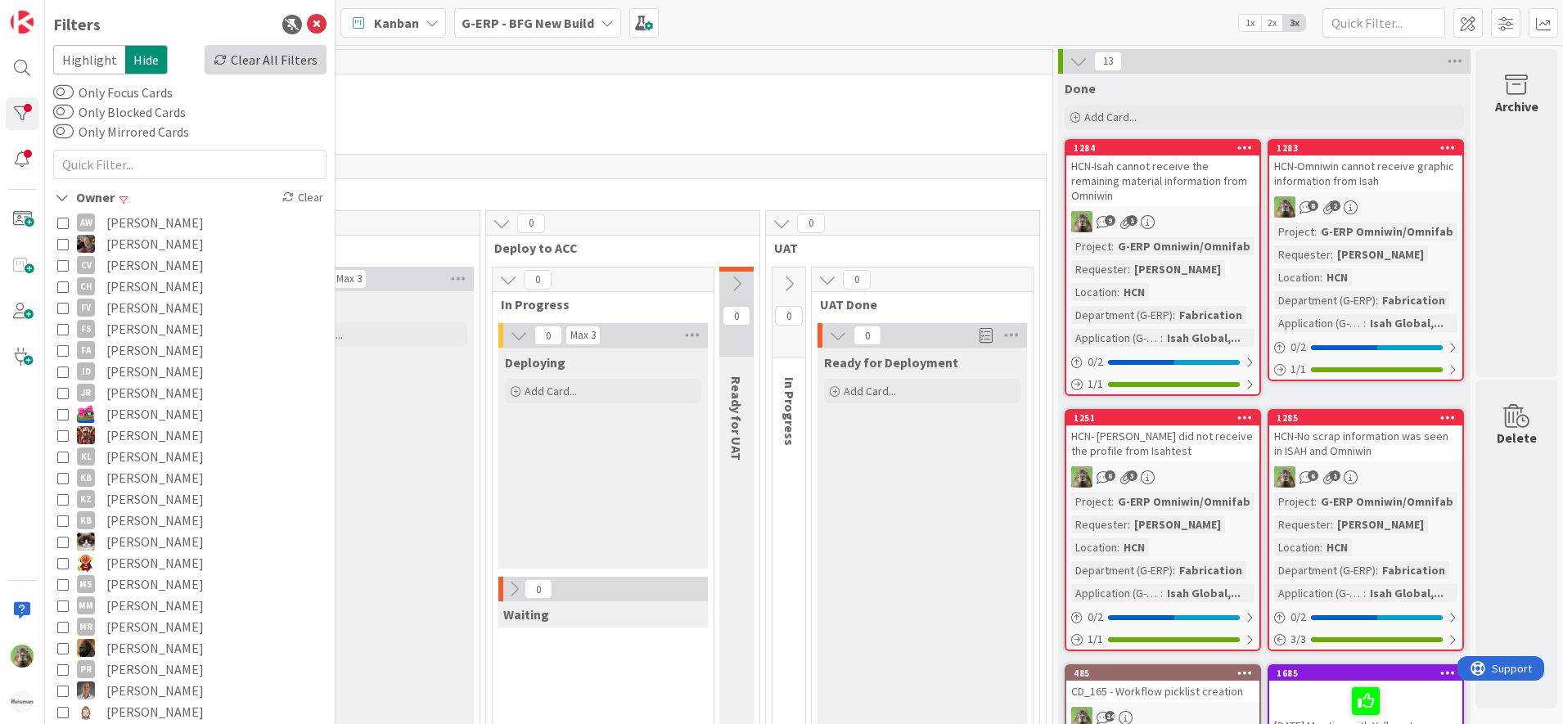
click at [241, 58] on div "Clear All Filters" at bounding box center [266, 59] width 122 height 29
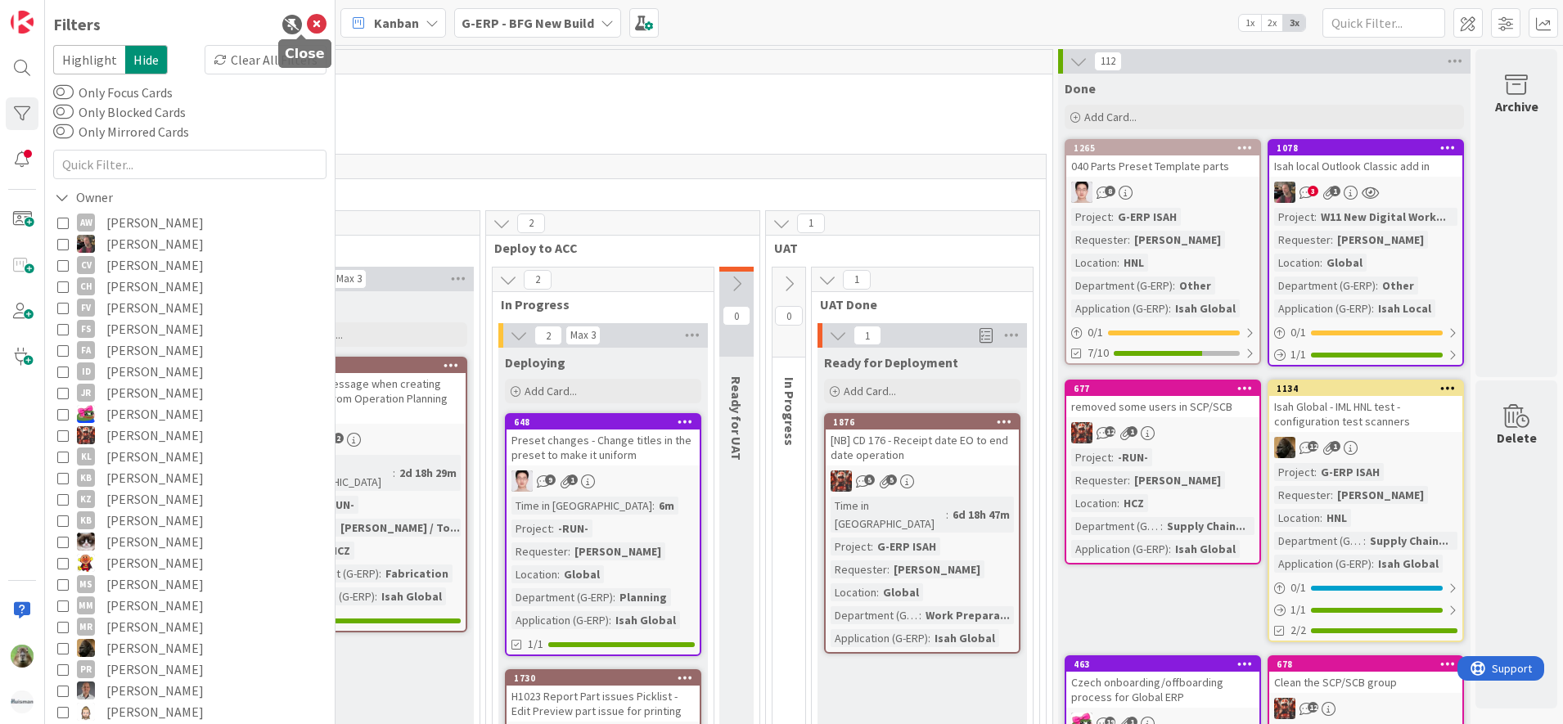
click at [307, 20] on icon at bounding box center [317, 25] width 20 height 20
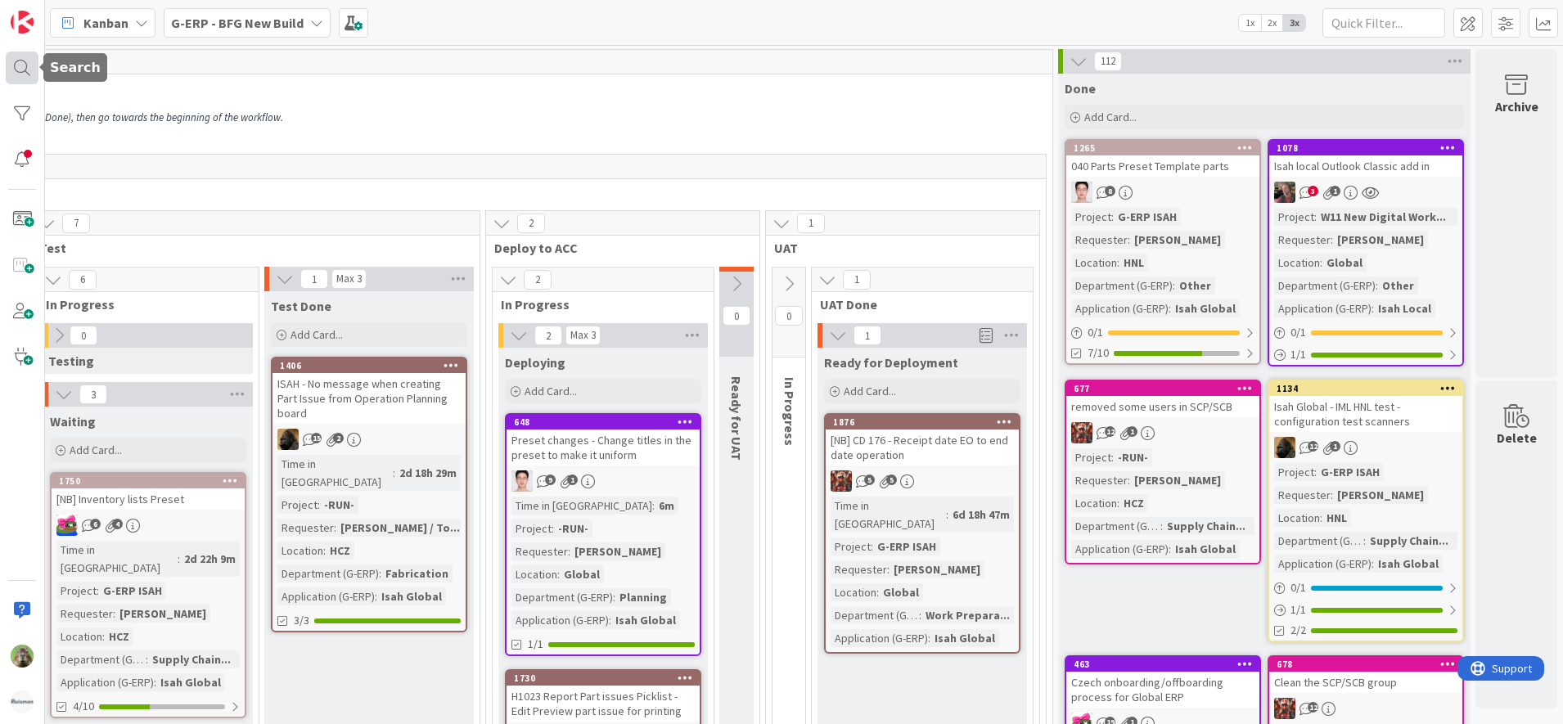
click at [20, 62] on div at bounding box center [22, 68] width 33 height 33
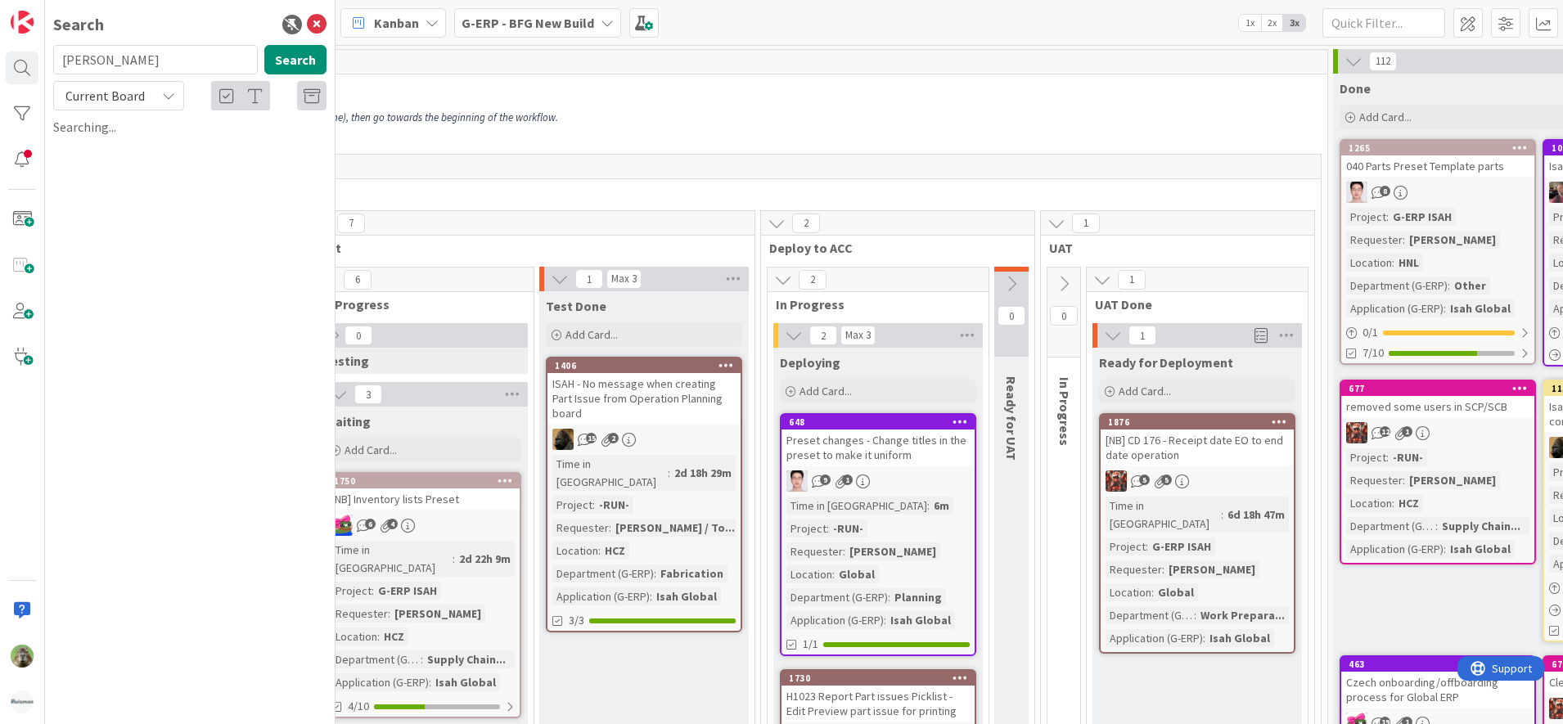
click at [166, 62] on input "isah hnl" at bounding box center [155, 59] width 205 height 29
click at [128, 93] on span "Current Board" at bounding box center [104, 96] width 79 height 16
click at [131, 153] on span "All Boards" at bounding box center [147, 163] width 170 height 25
click at [320, 58] on button "Search" at bounding box center [295, 59] width 62 height 29
click at [220, 72] on input "isah hnl" at bounding box center [155, 59] width 205 height 29
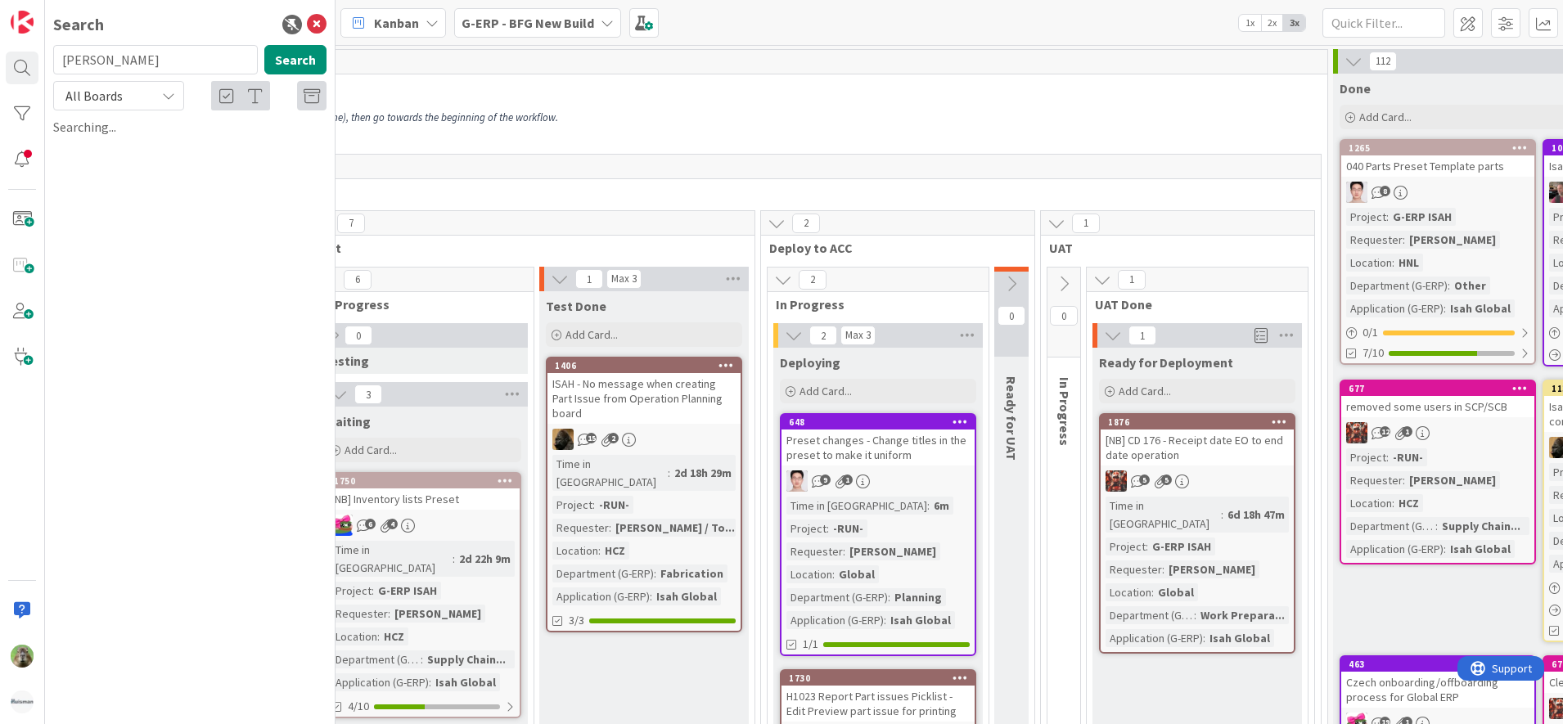
click at [140, 107] on div "All Boards" at bounding box center [118, 95] width 131 height 29
click at [743, 112] on p "Once a piece of work is finished, instead of immediately pulling a new item fro…" at bounding box center [397, 117] width 1844 height 13
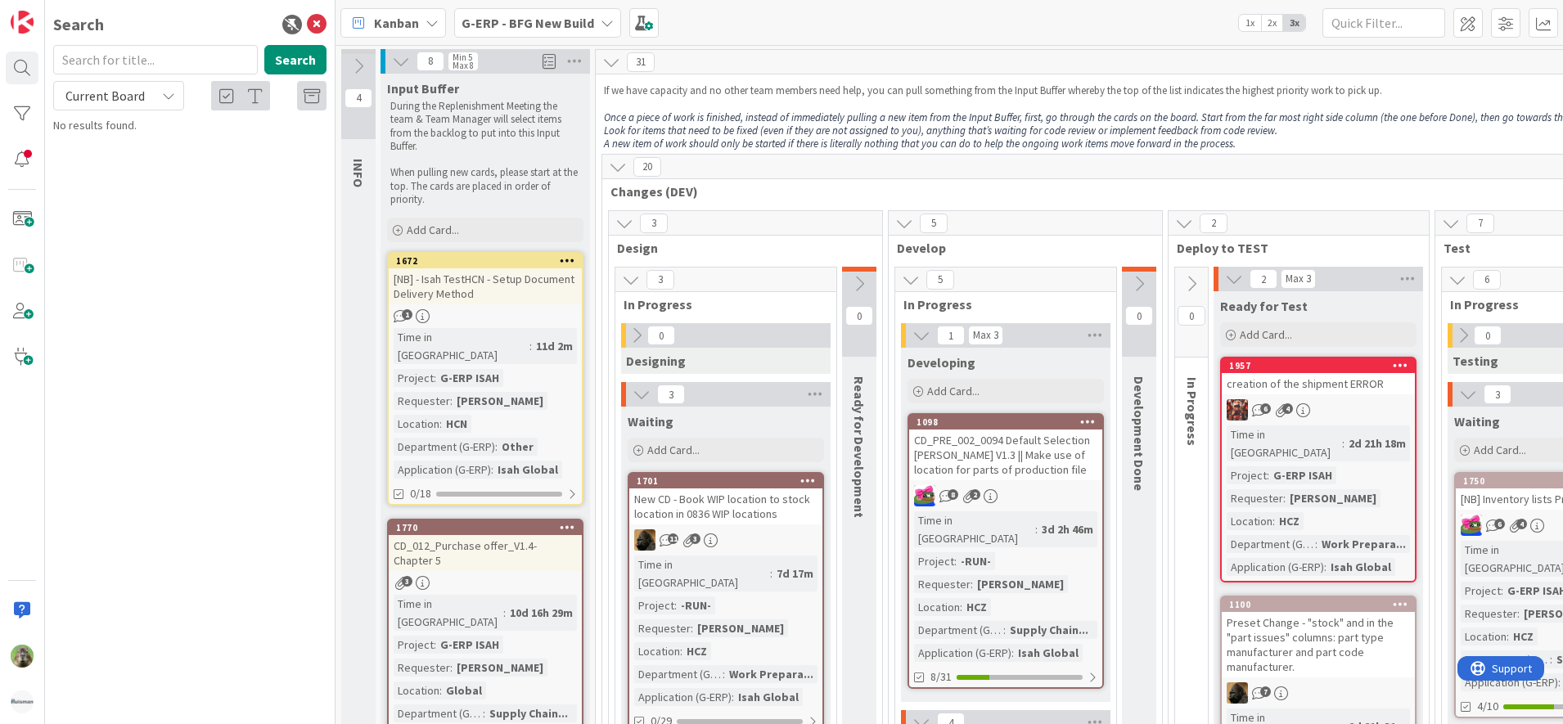
click at [205, 65] on input "text" at bounding box center [155, 59] width 205 height 29
type input "isah hnl"
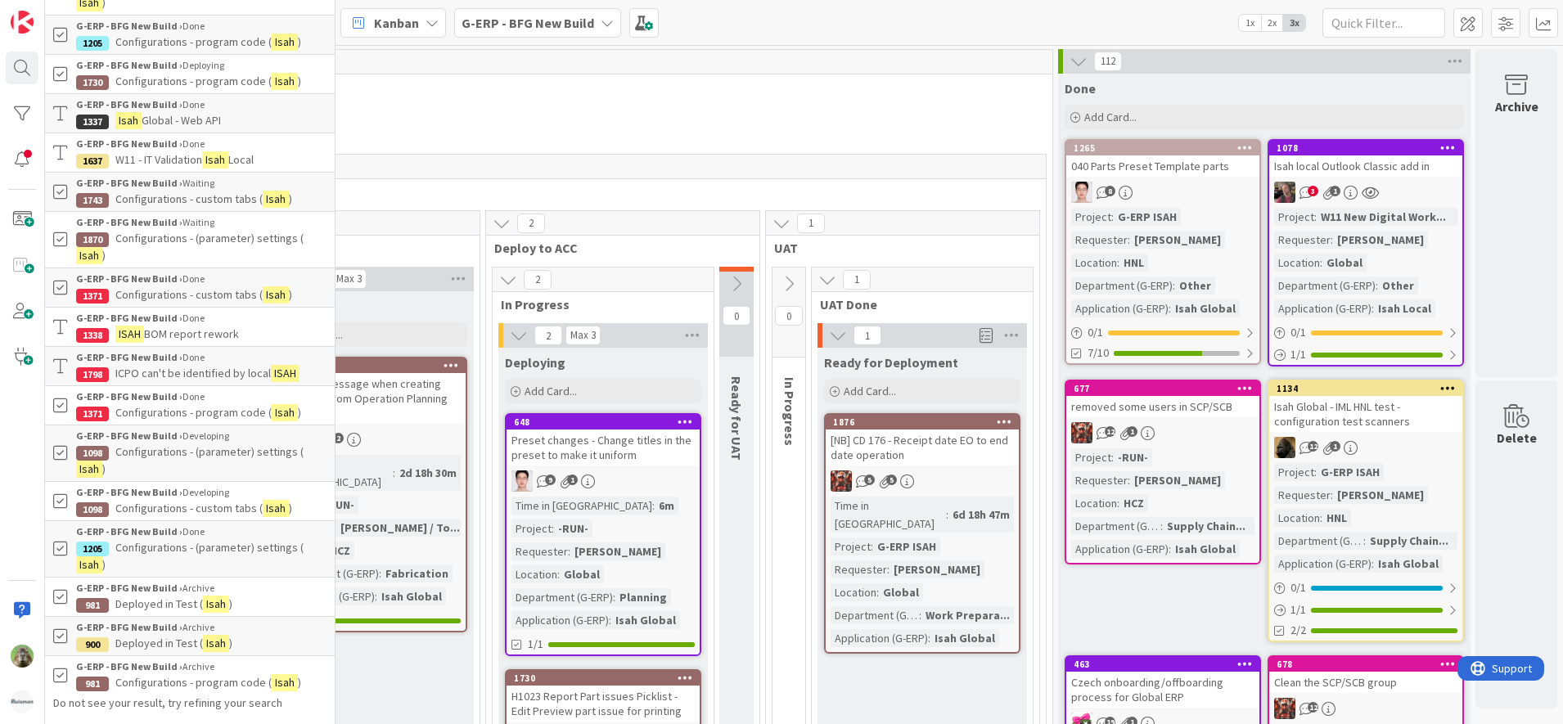
scroll to position [1644, 0]
click at [525, 24] on b "G-ERP - BFG New Build" at bounding box center [527, 23] width 133 height 16
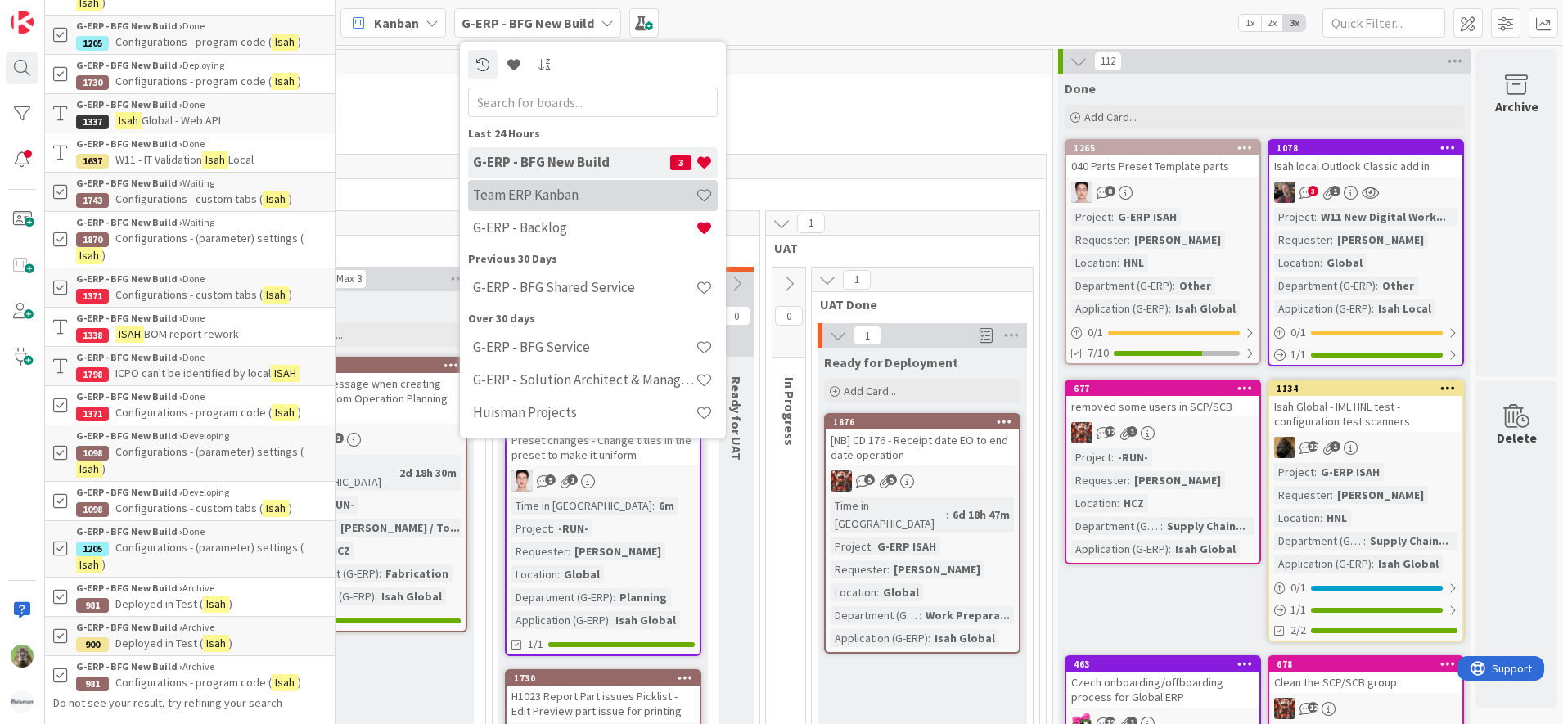
click at [590, 186] on div "Team ERP Kanban" at bounding box center [593, 195] width 250 height 31
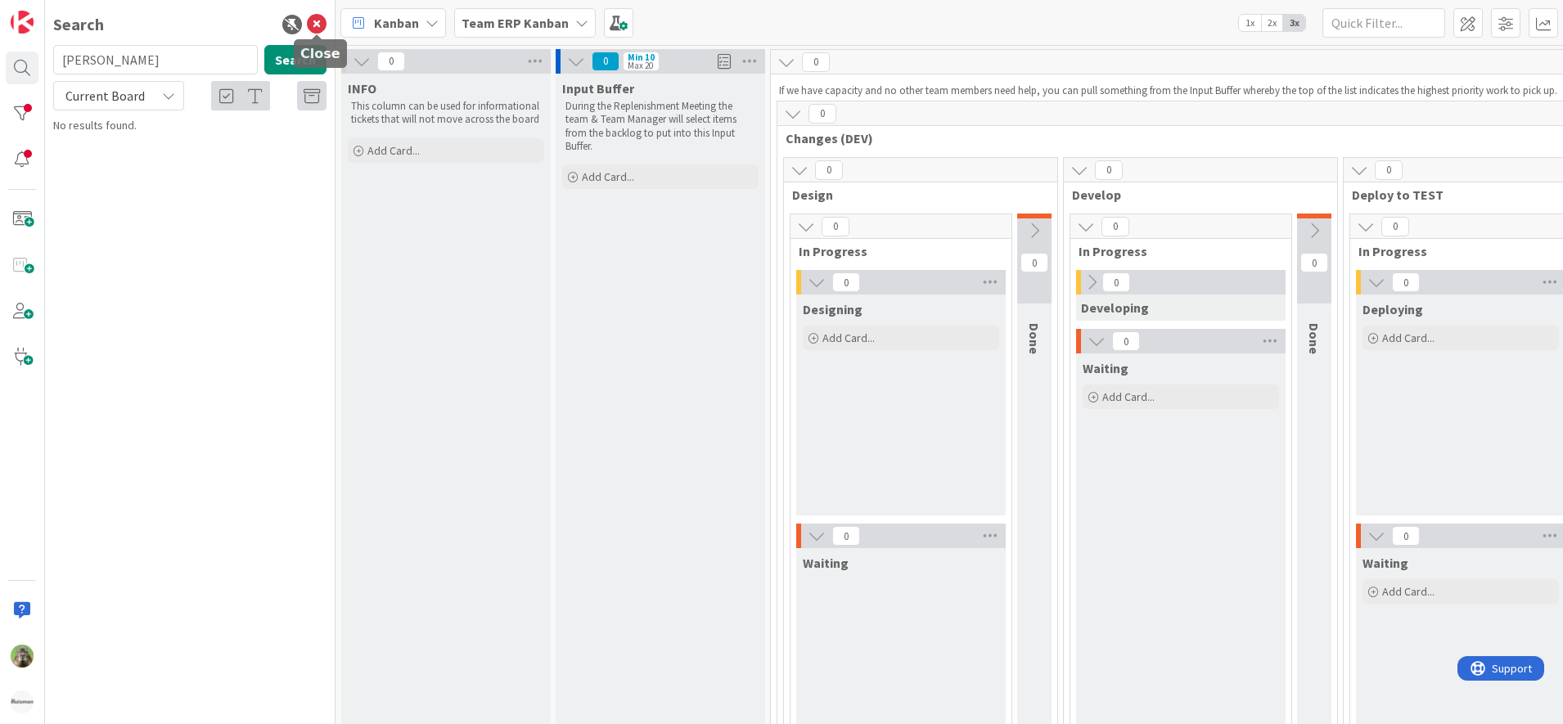
click at [315, 17] on icon at bounding box center [317, 25] width 20 height 20
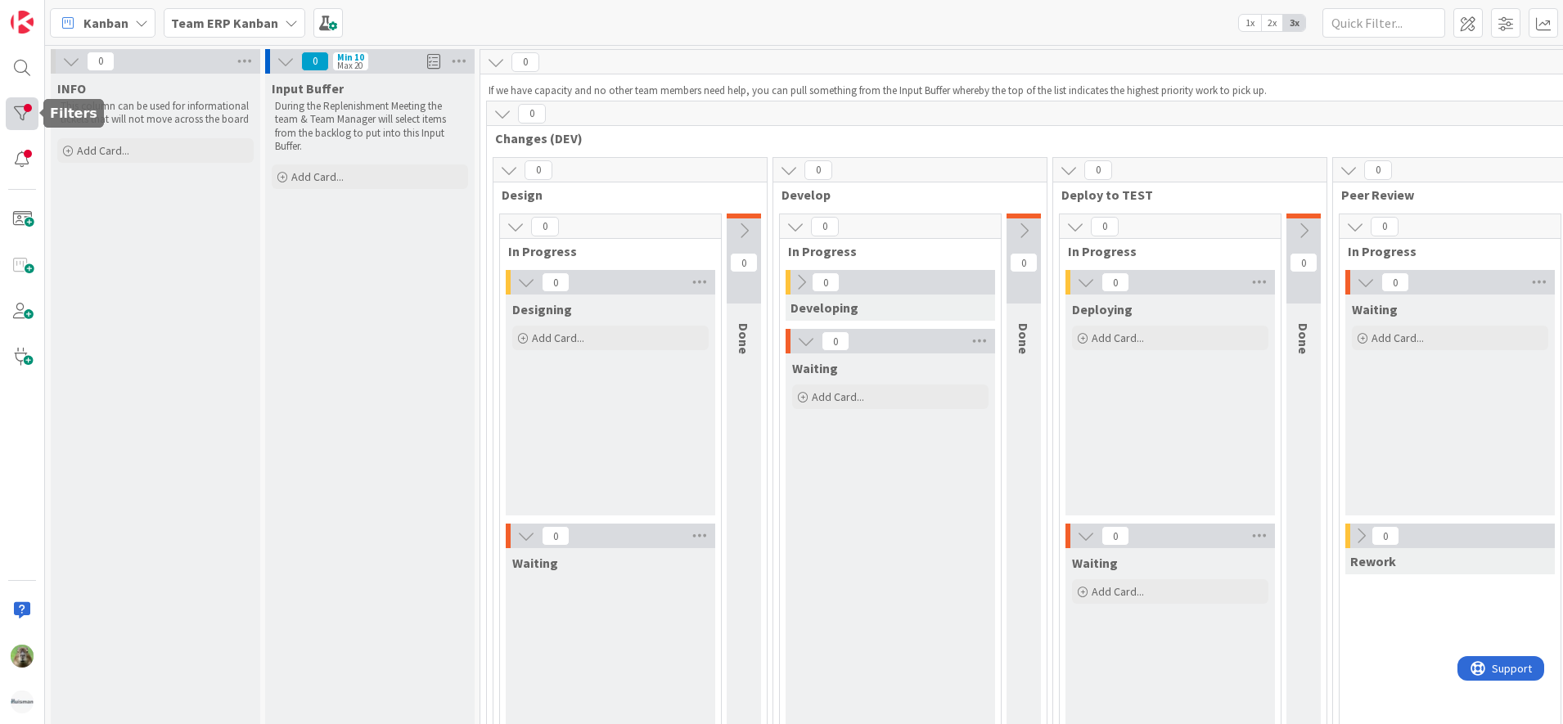
click at [32, 103] on div at bounding box center [22, 113] width 33 height 33
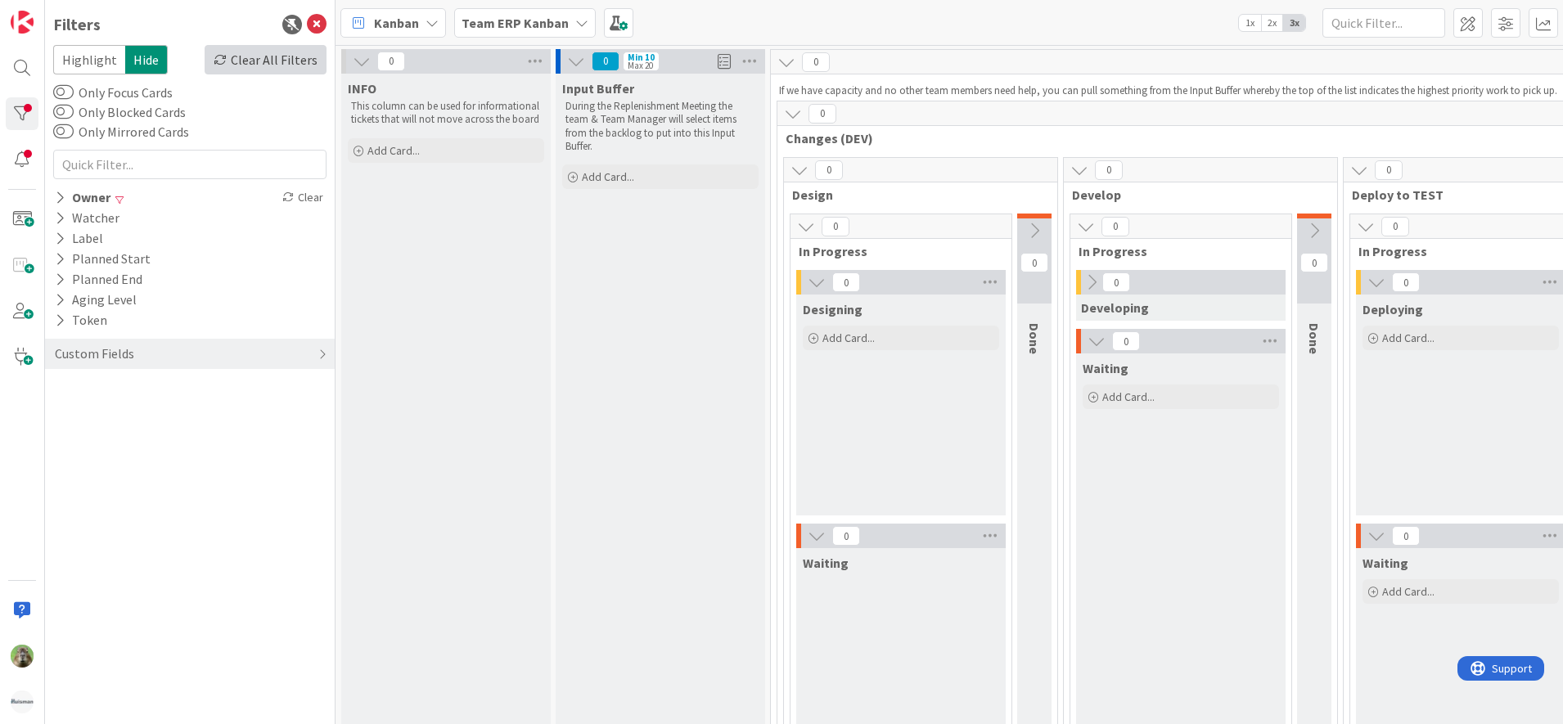
click at [321, 61] on div "Clear All Filters" at bounding box center [266, 59] width 122 height 29
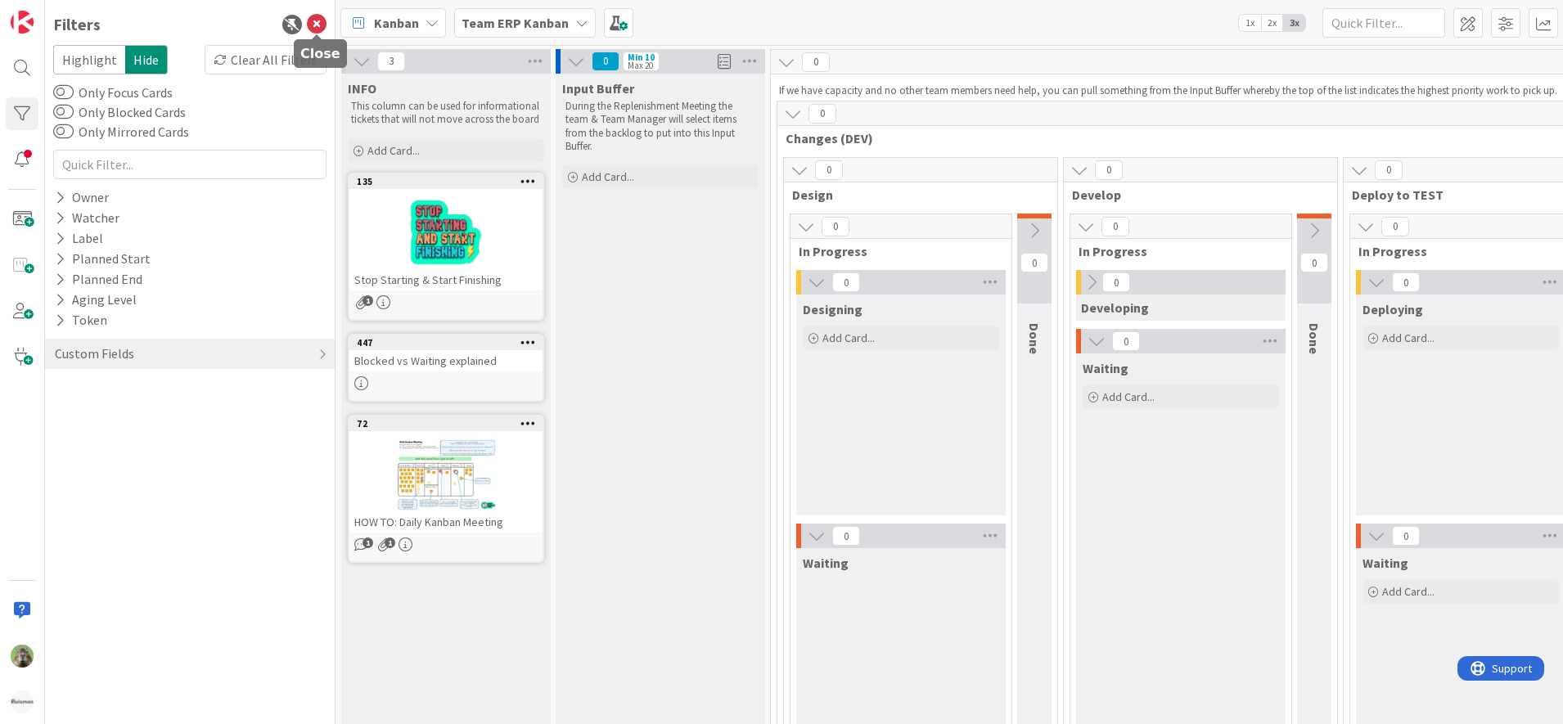
click at [313, 20] on icon at bounding box center [317, 25] width 20 height 20
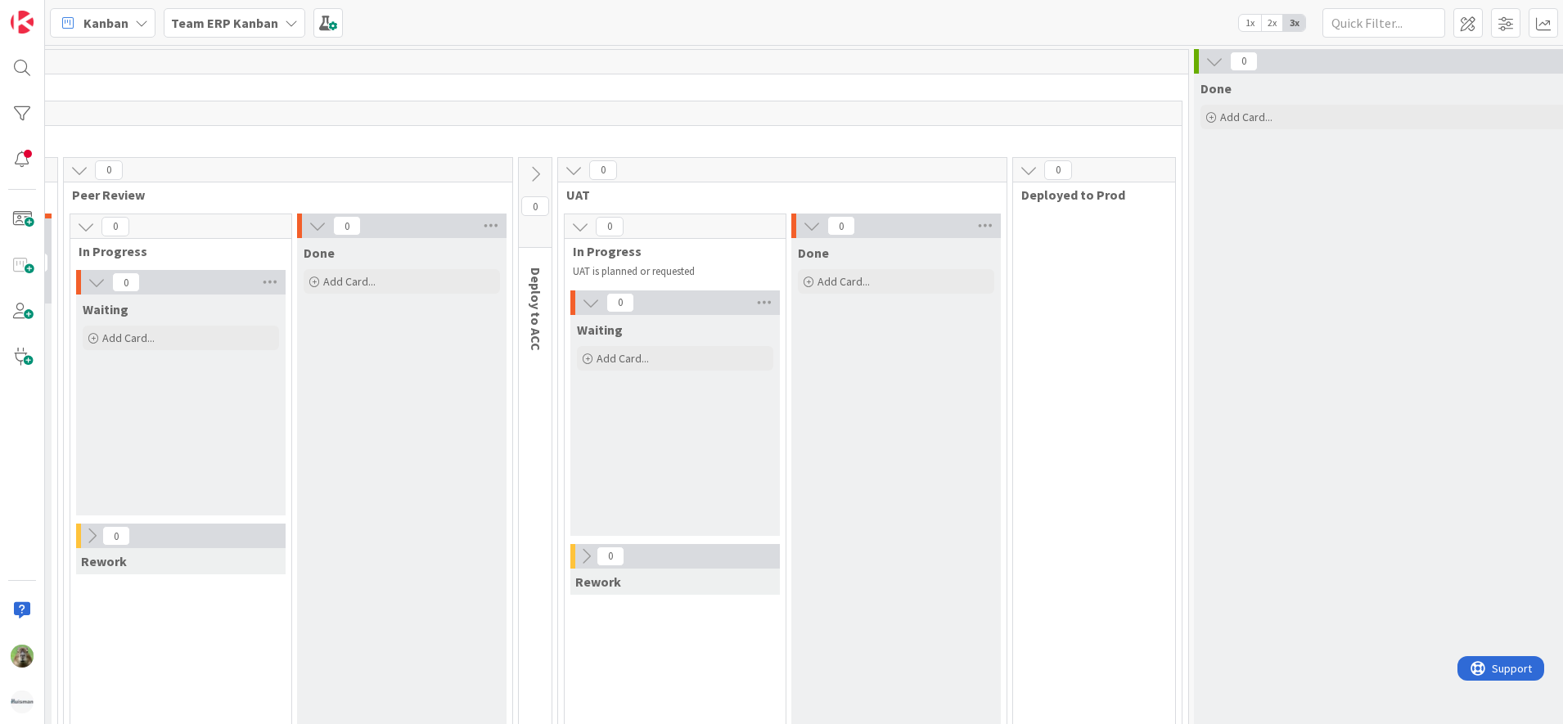
scroll to position [0, 1342]
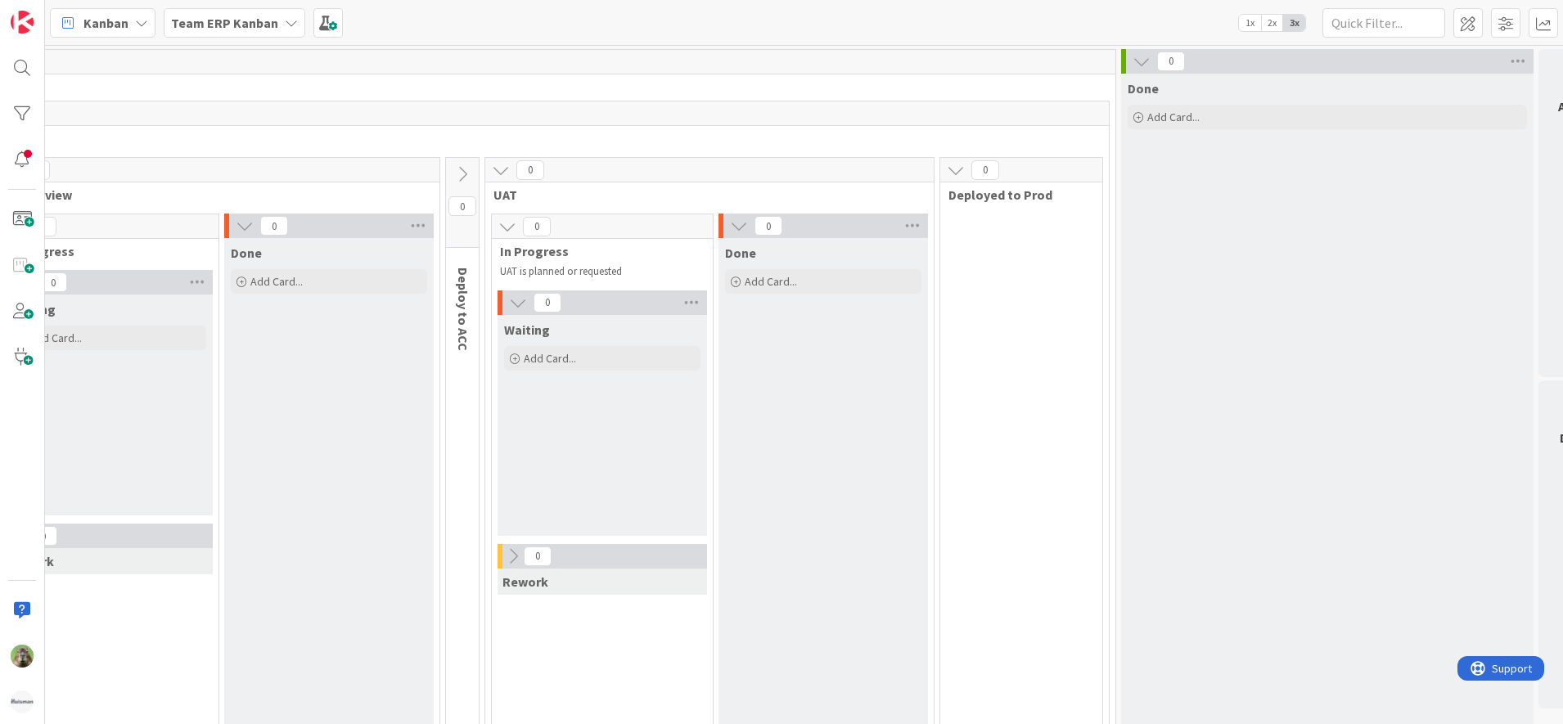
click at [220, 33] on div "Team ERP Kanban" at bounding box center [235, 22] width 142 height 29
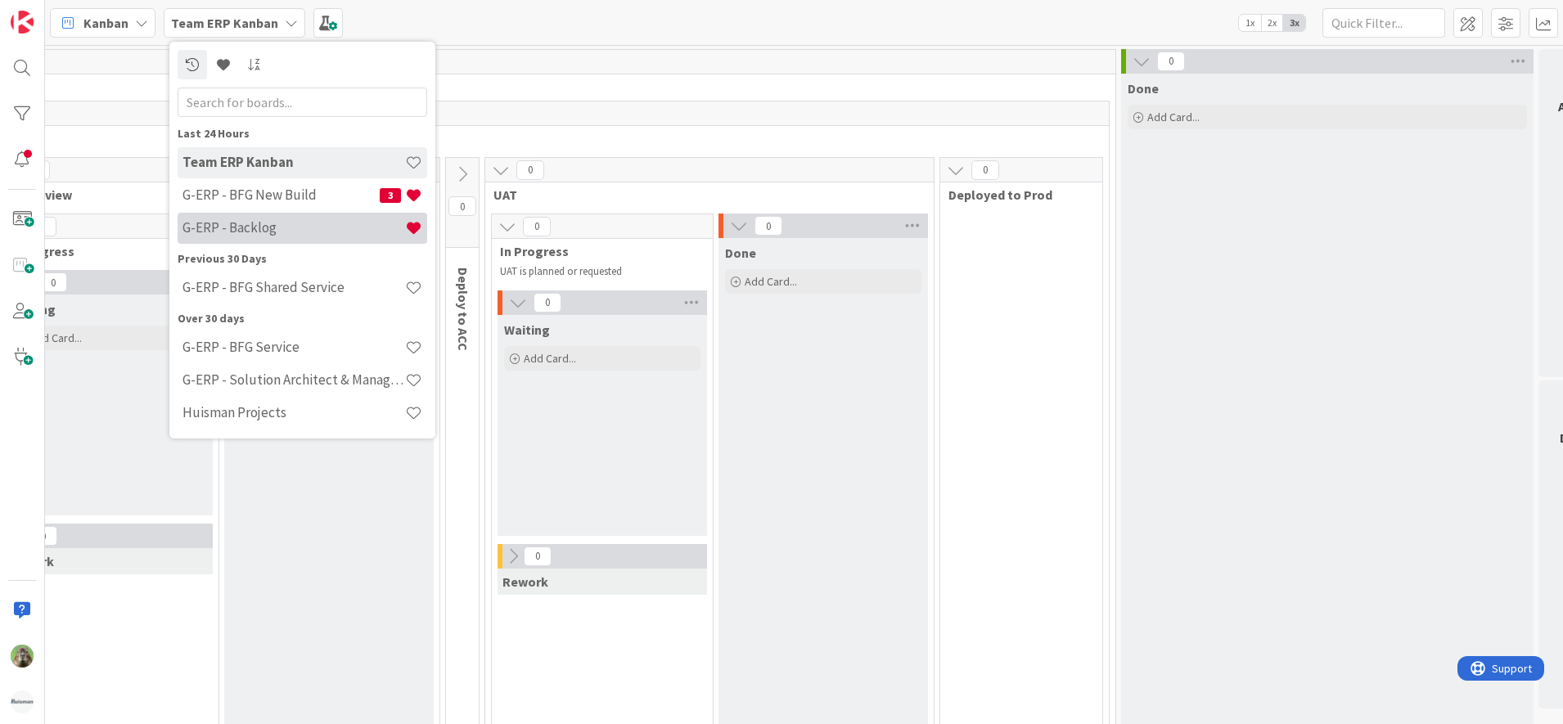
click at [308, 227] on h4 "G-ERP - Backlog" at bounding box center [293, 227] width 223 height 16
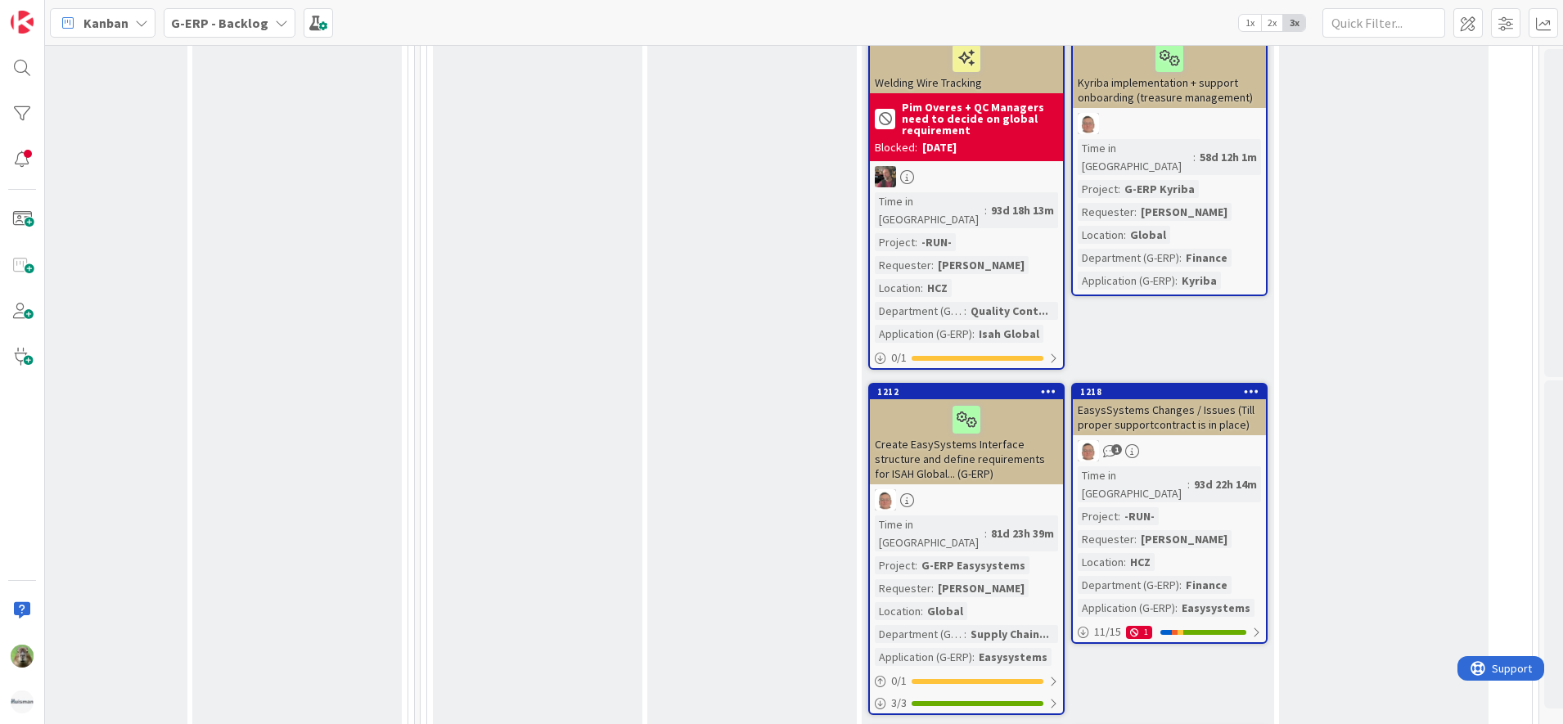
scroll to position [2761, 1424]
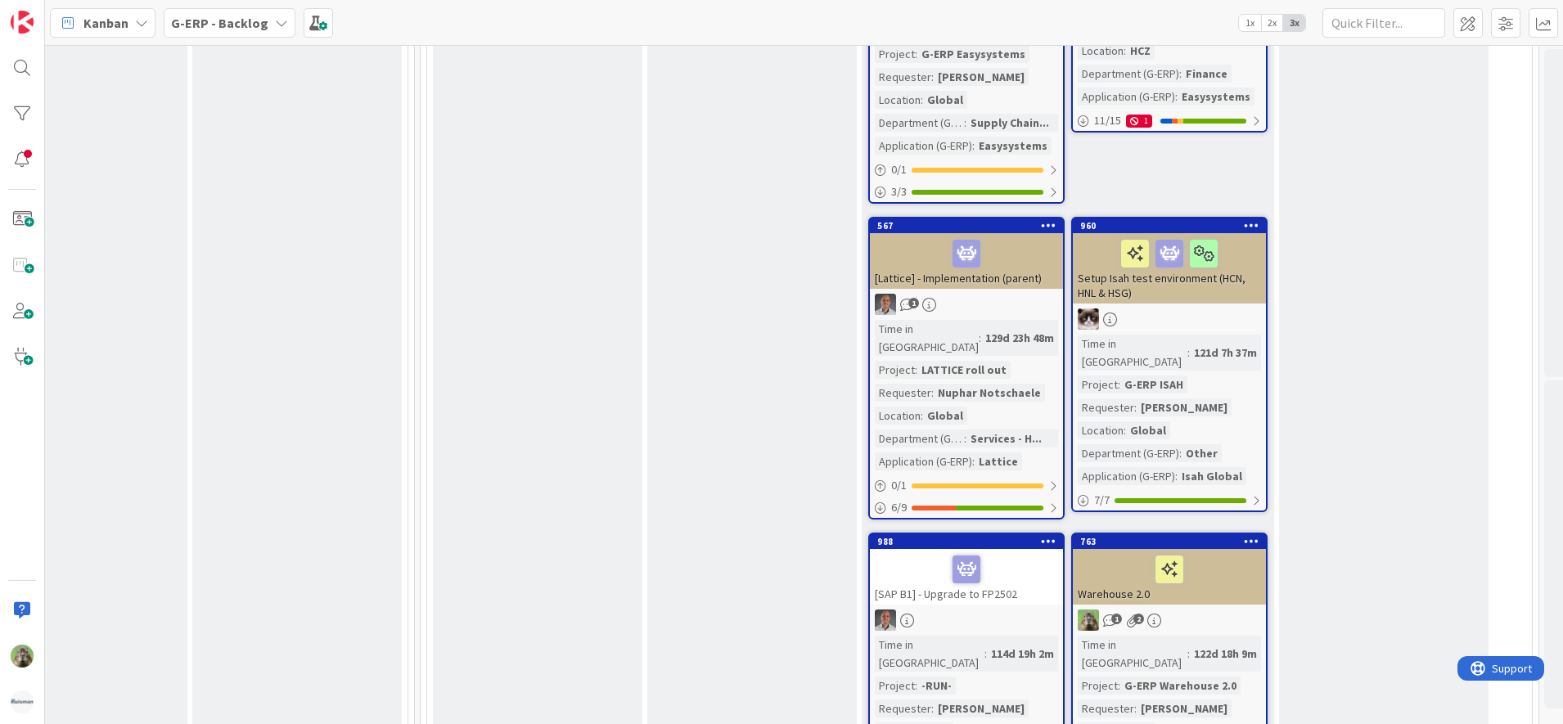
click at [1226, 233] on div "Setup Isah test environment (HCN, HNL & HSG)" at bounding box center [1169, 268] width 193 height 70
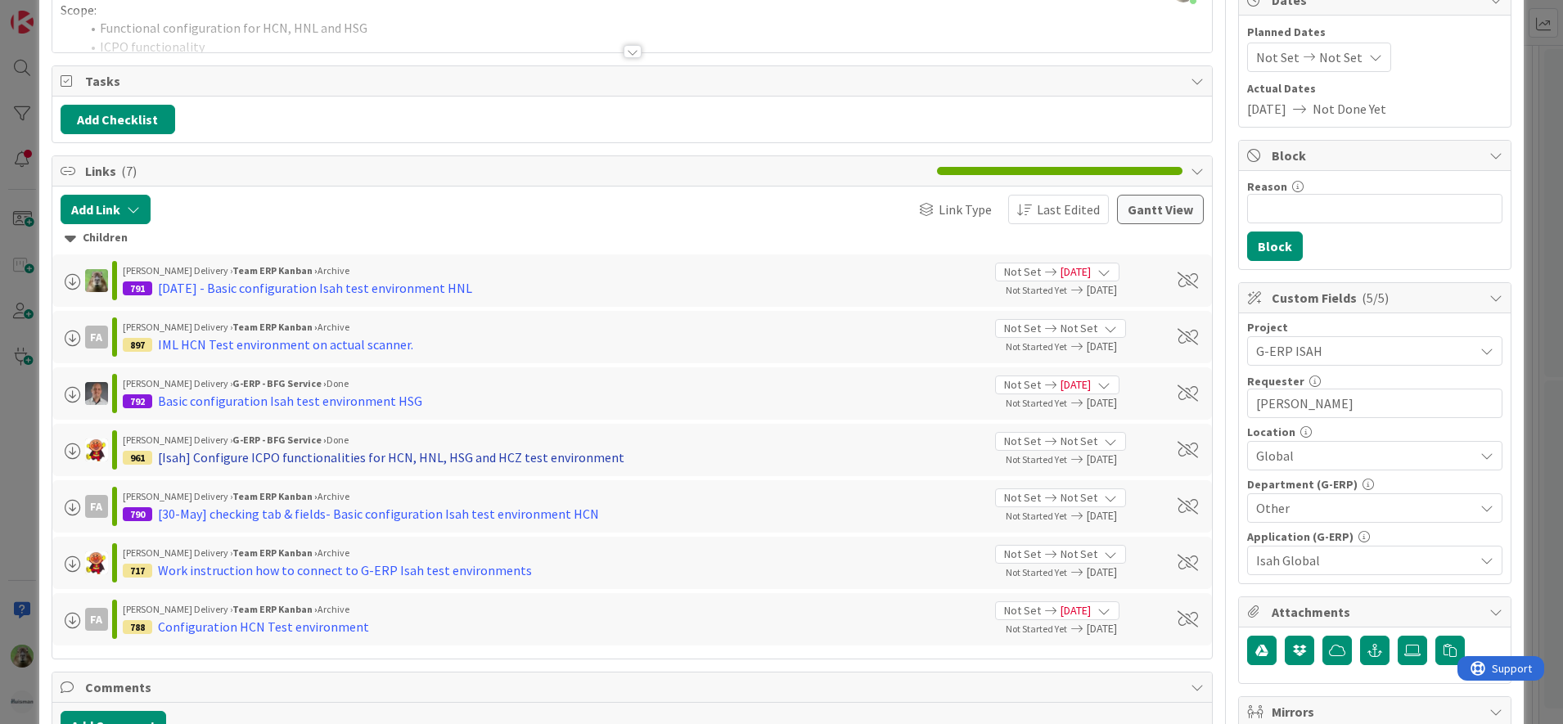
scroll to position [205, 0]
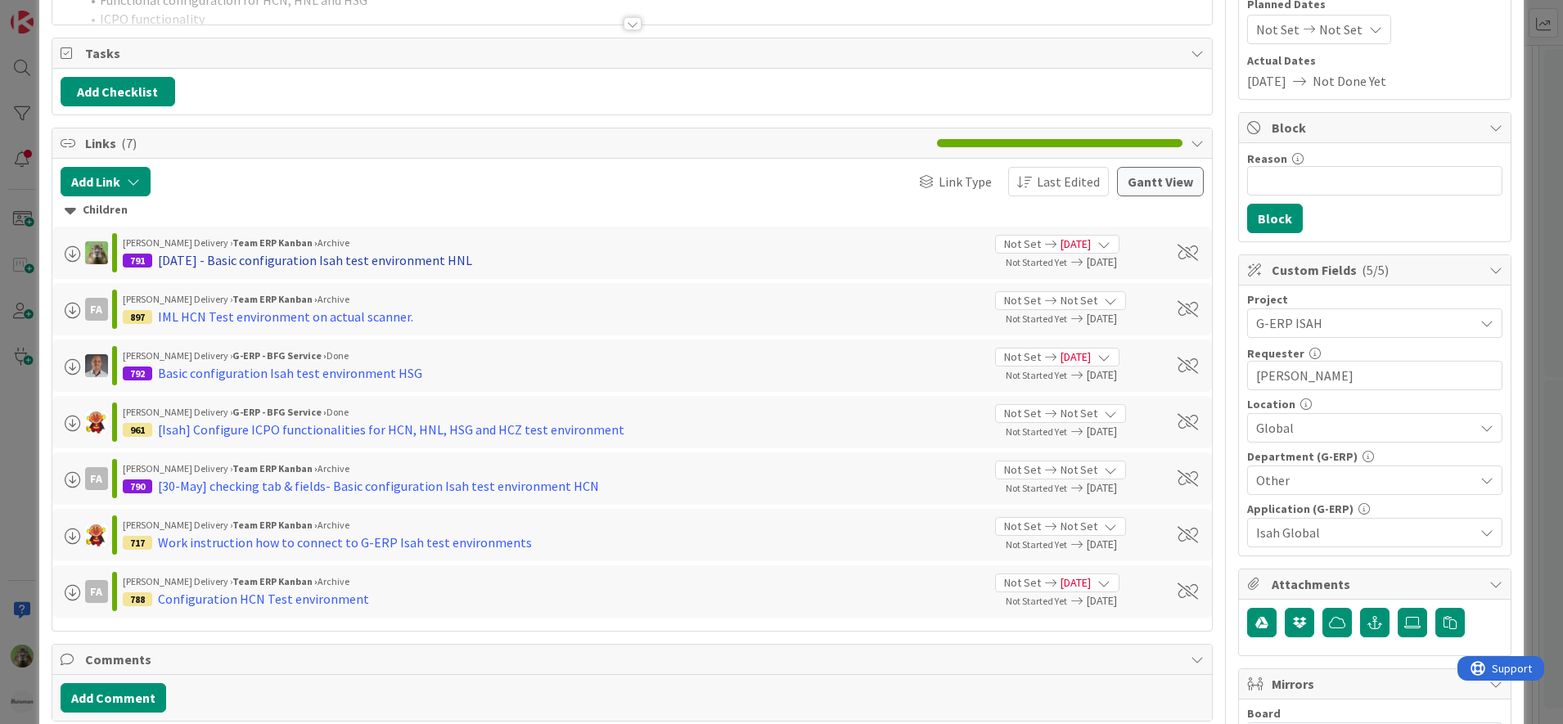
click at [438, 254] on div "06-06-2025 - Basic configuration Isah test environment HNL" at bounding box center [315, 260] width 314 height 20
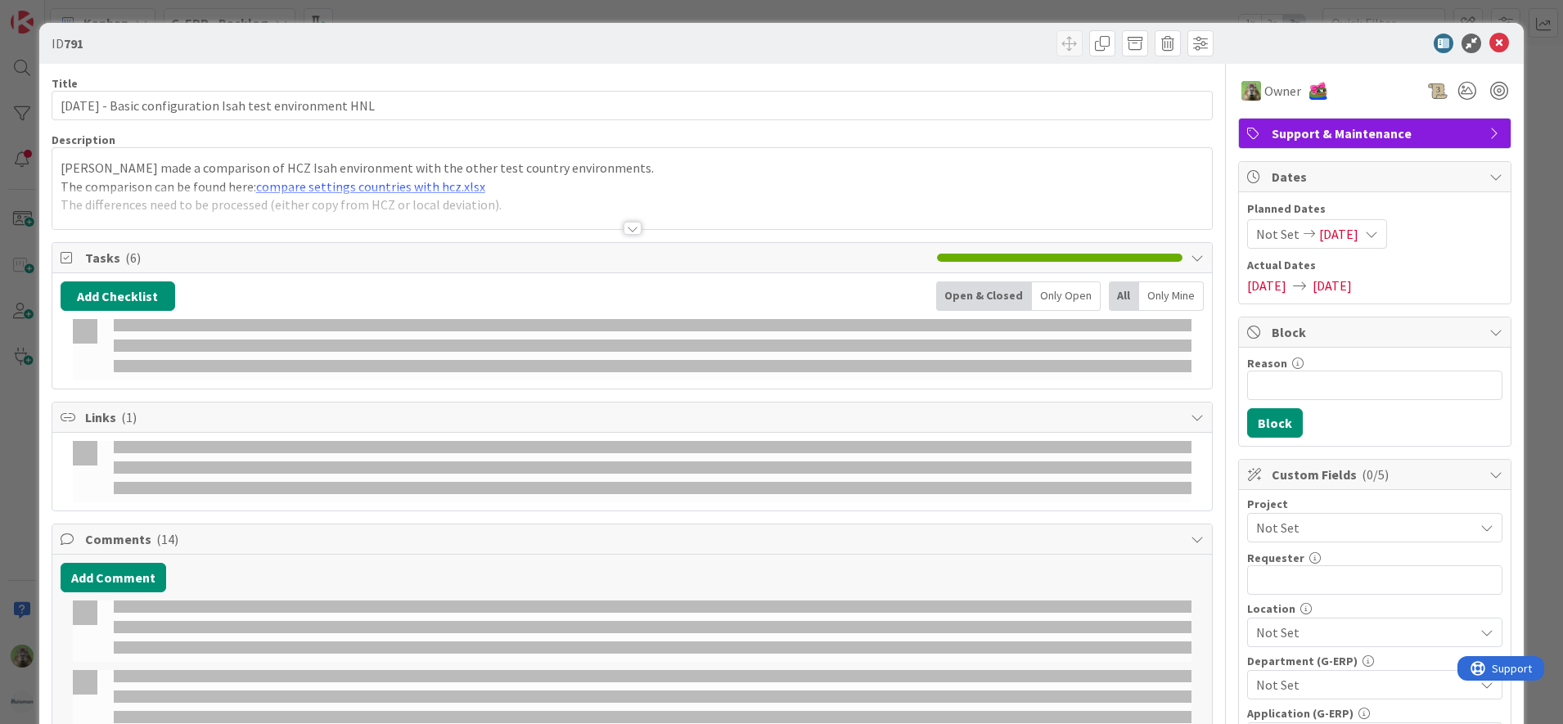
click at [662, 194] on div at bounding box center [632, 208] width 1160 height 42
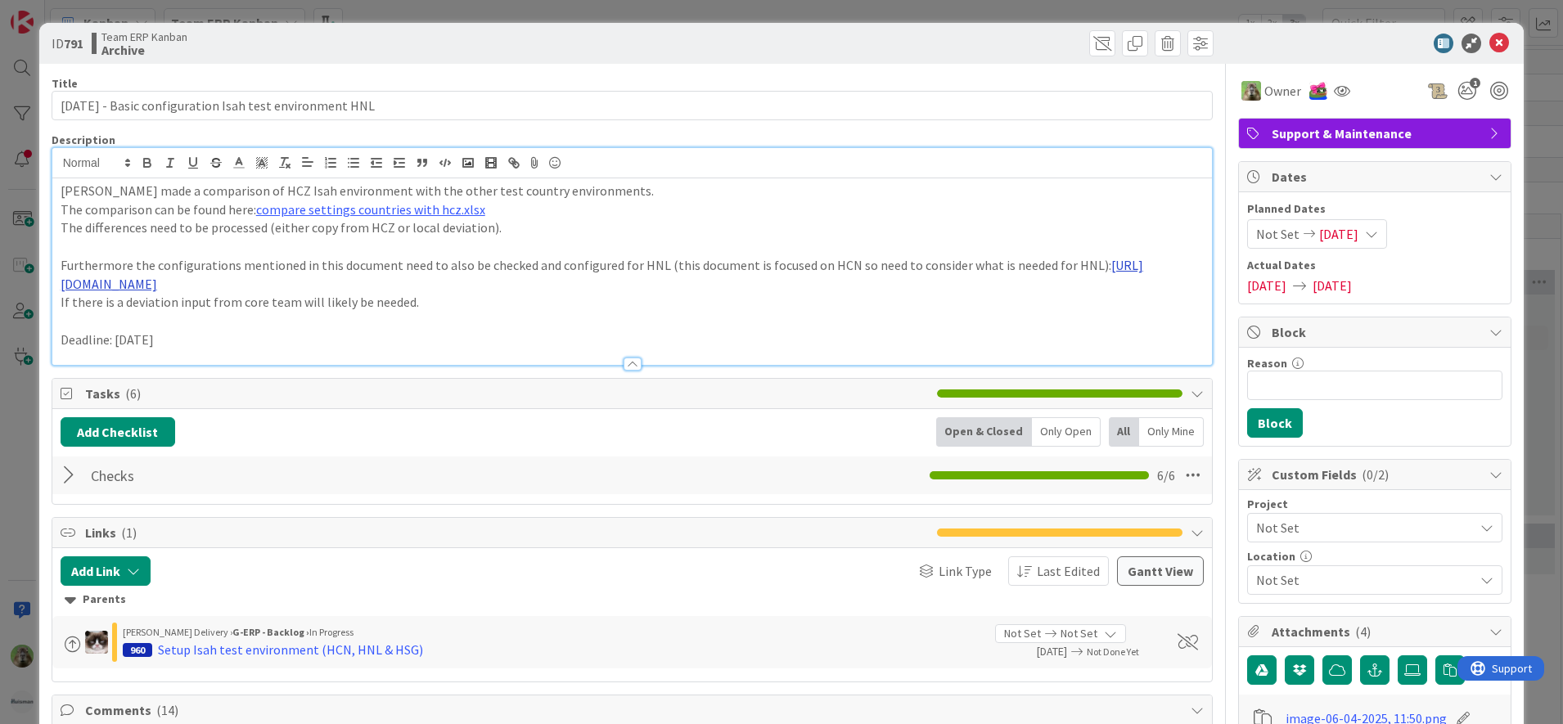
click at [566, 286] on link "https://isahbv.sharepoint.com/:w:/r/sites/customerportals/97767/_layouts/15/Doc…" at bounding box center [602, 274] width 1082 height 35
click at [469, 328] on link "https://isahbv.sharepoint.com/:w:/r/sites/customerportals/97767/_layouts/15/Doc…" at bounding box center [466, 333] width 164 height 21
click at [20, 423] on div "ID 791 Team ERP Kanban Archive Title 58 / 128 06-06-2025 - Basic configuration …" at bounding box center [781, 362] width 1563 height 724
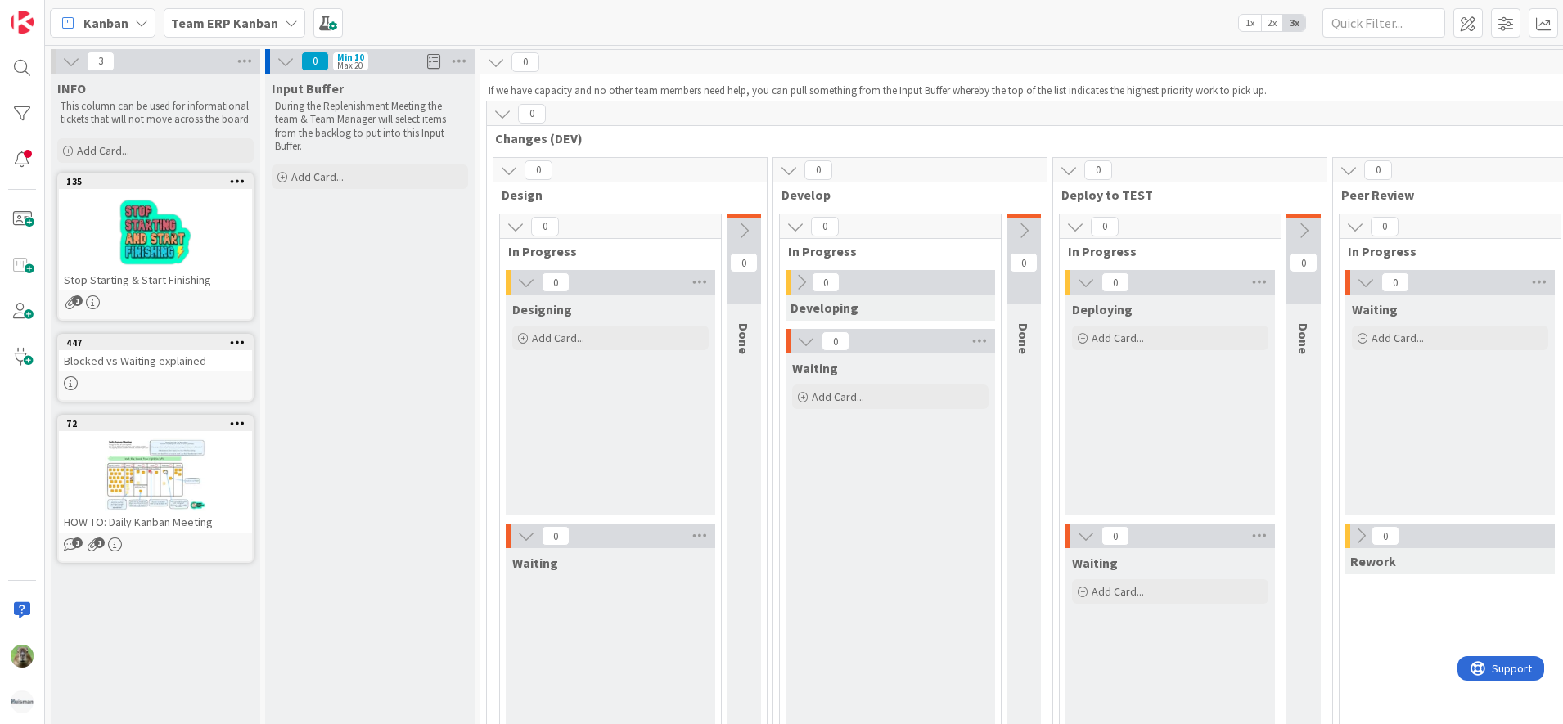
click at [245, 34] on div "Team ERP Kanban" at bounding box center [235, 22] width 142 height 29
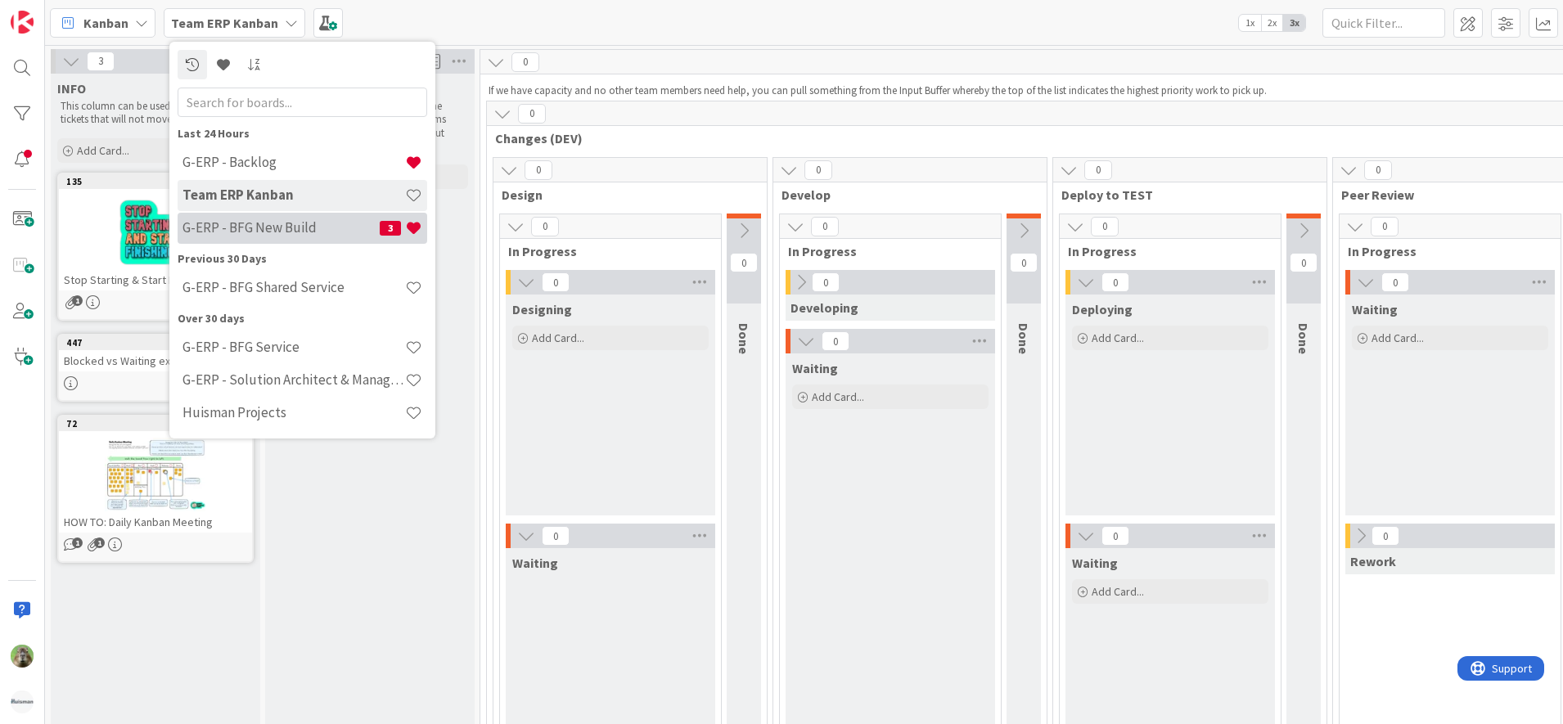
click at [268, 220] on h4 "G-ERP - BFG New Build" at bounding box center [280, 227] width 197 height 16
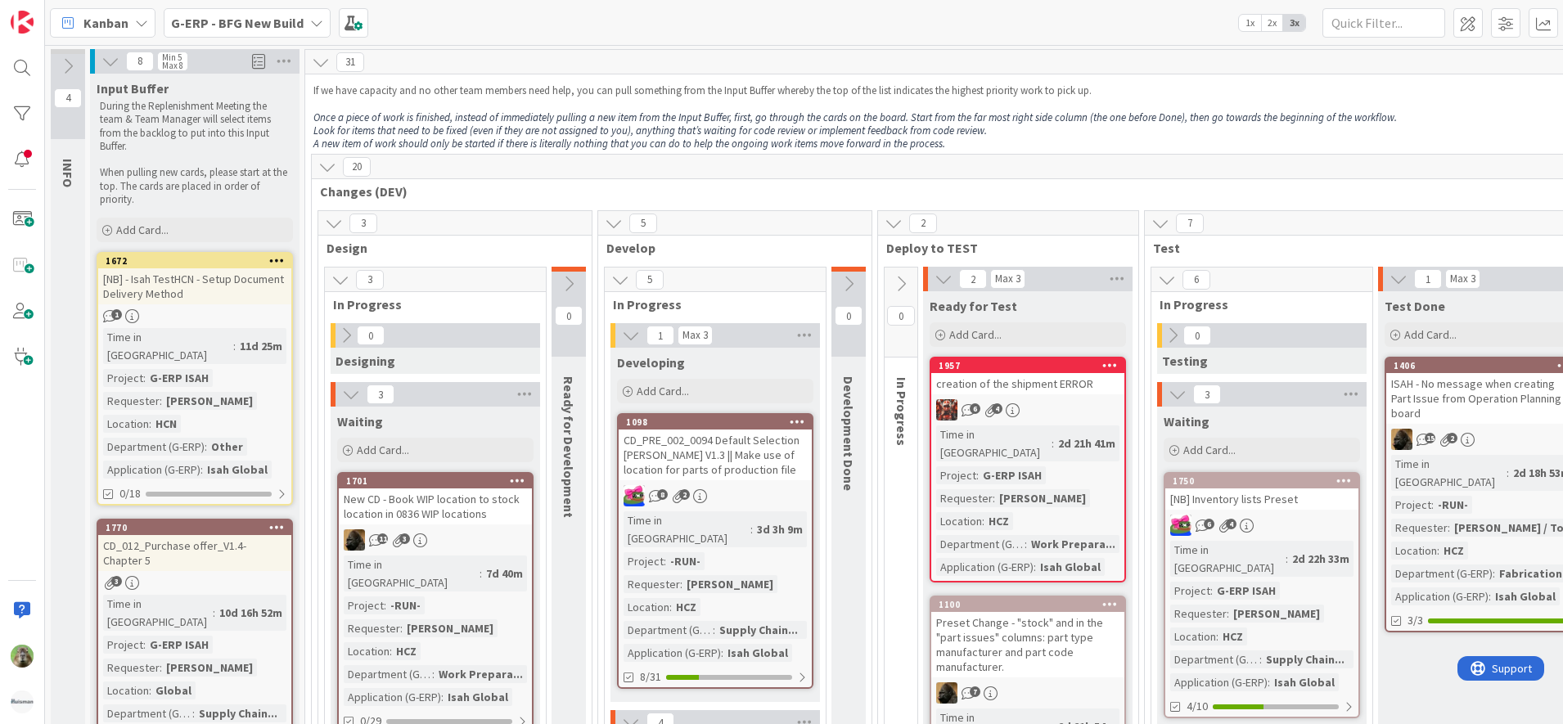
click at [276, 23] on b "G-ERP - BFG New Build" at bounding box center [237, 23] width 133 height 16
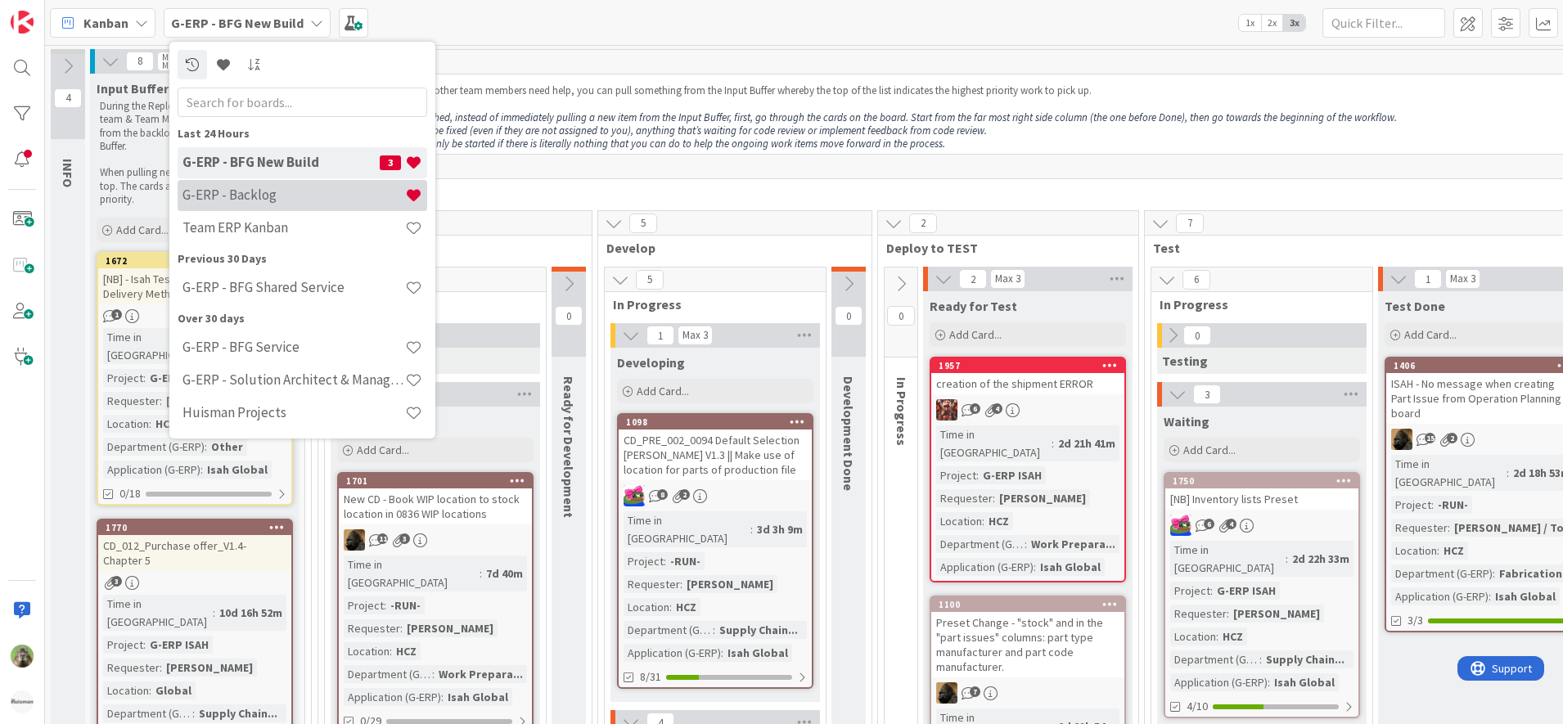
click at [253, 191] on h4 "G-ERP - Backlog" at bounding box center [293, 195] width 223 height 16
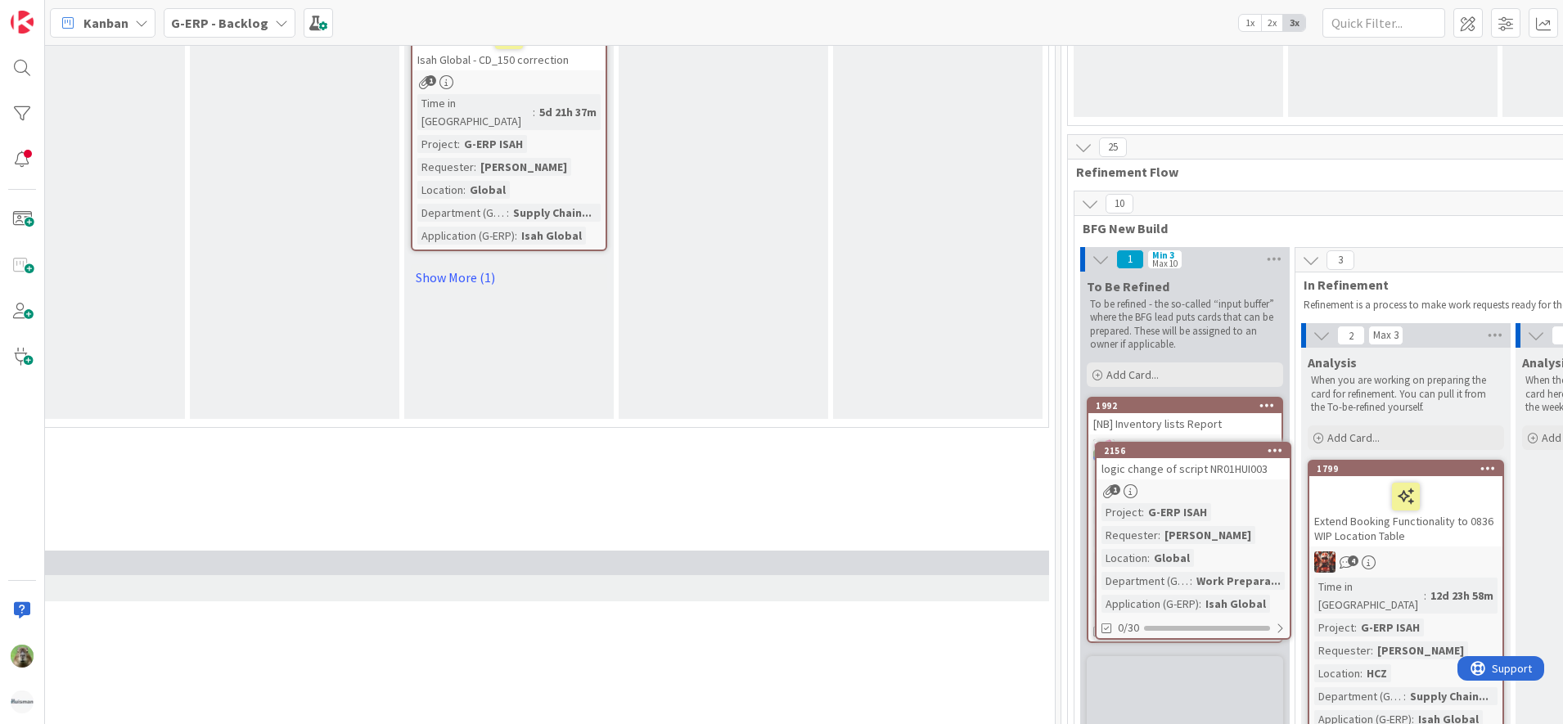
scroll to position [3809, 784]
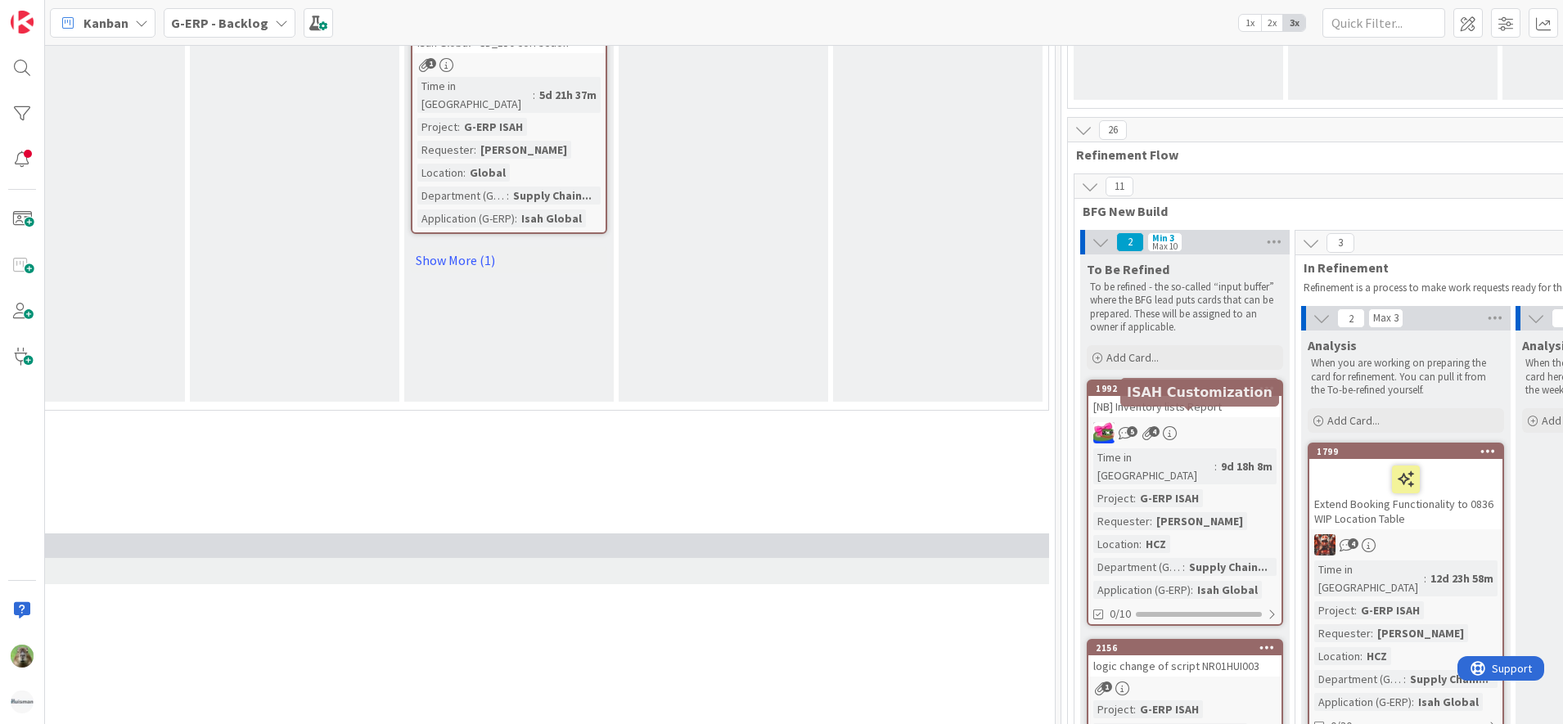
click at [1214, 642] on div "2156" at bounding box center [1189, 647] width 186 height 11
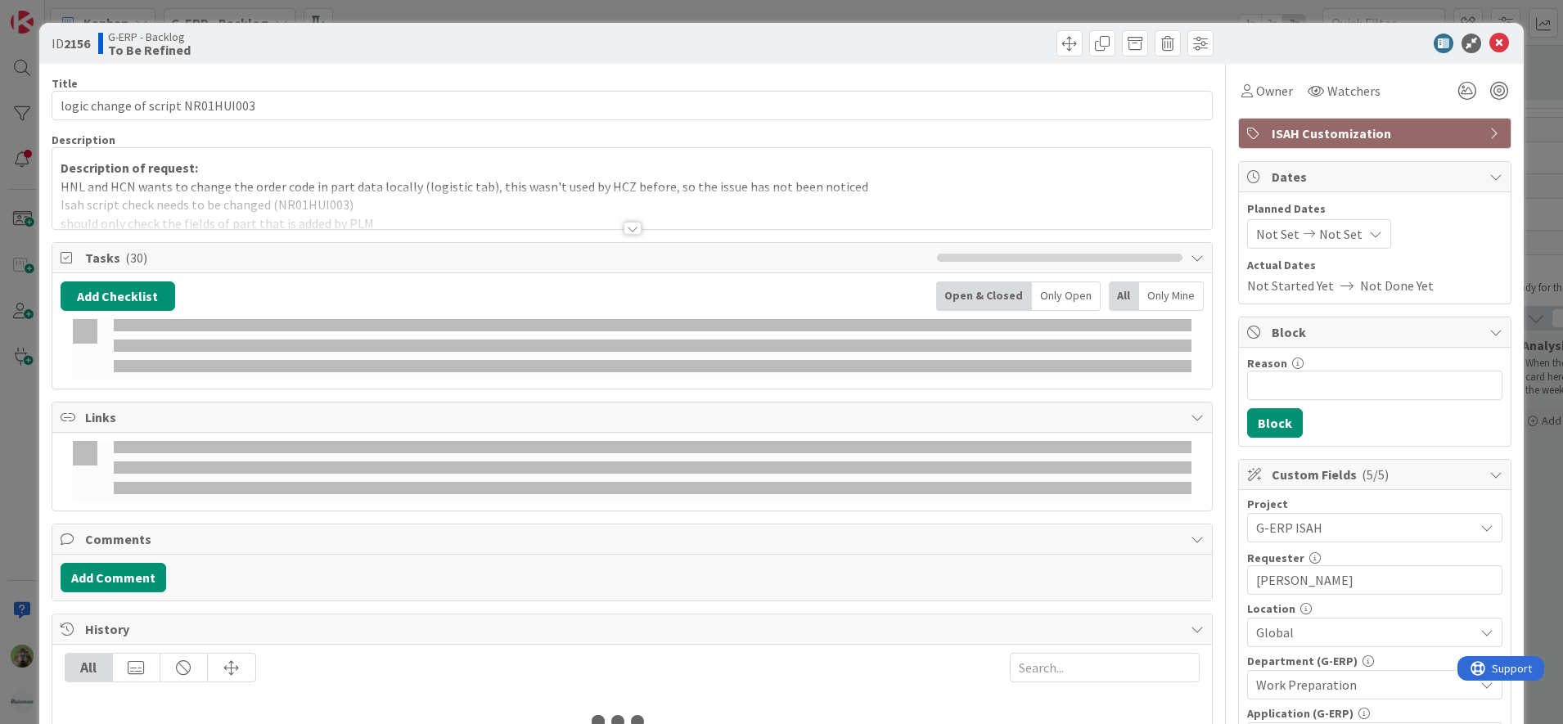
click at [540, 183] on p "HNL and HCN wants to change the order code in part data locally (logistic tab),…" at bounding box center [633, 187] width 1144 height 19
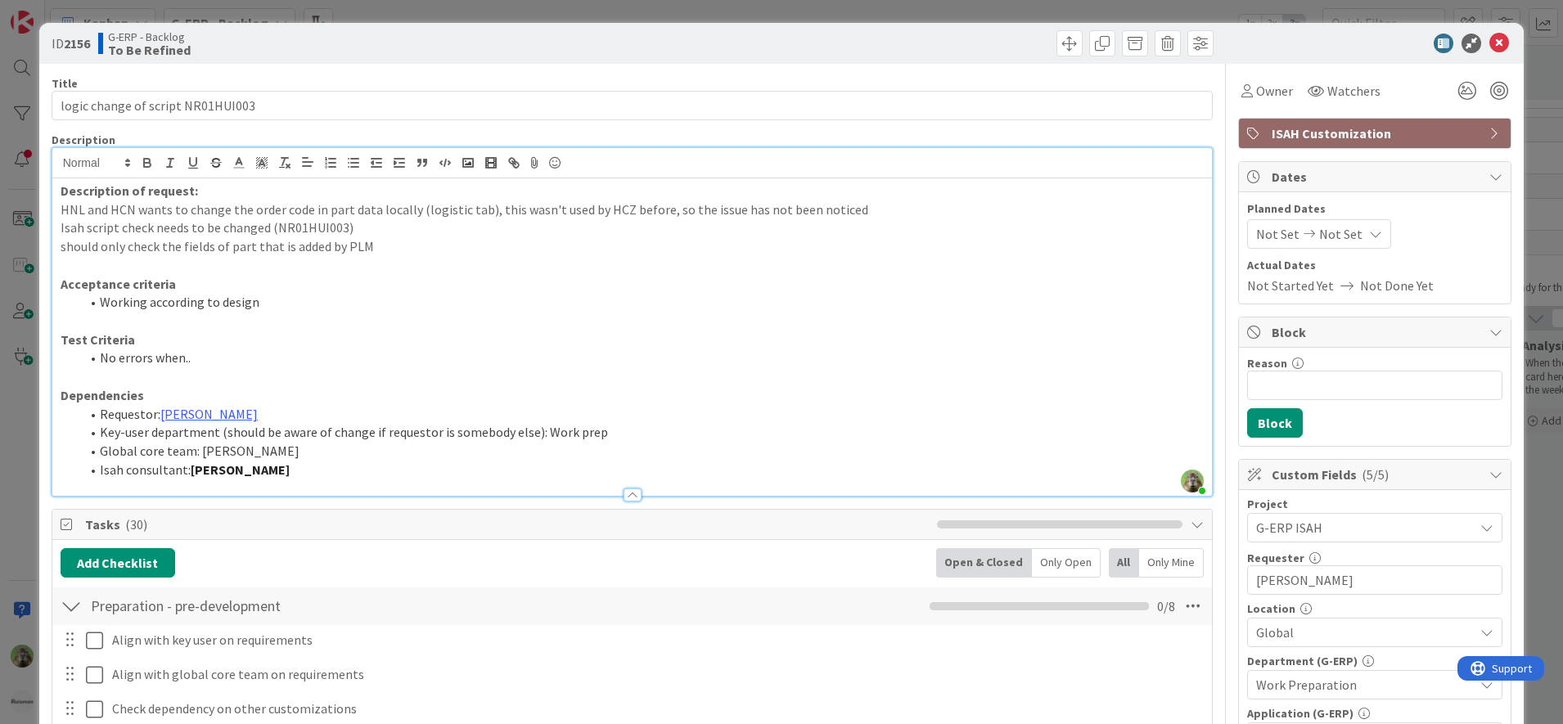
click at [20, 375] on div "ID 2156 G-ERP - Backlog To Be Refined Title 33 / 128 logic change of script NR0…" at bounding box center [781, 362] width 1563 height 724
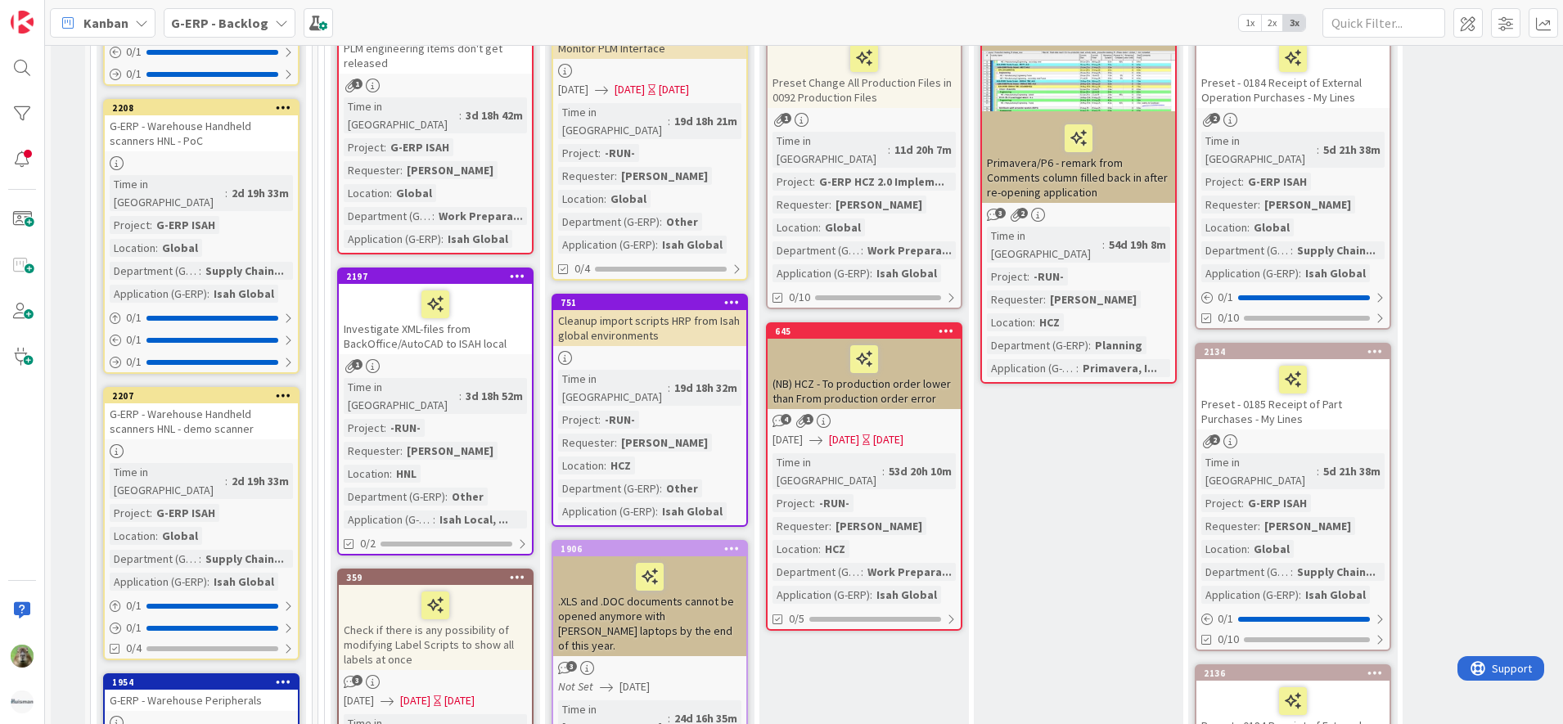
scroll to position [1047, 0]
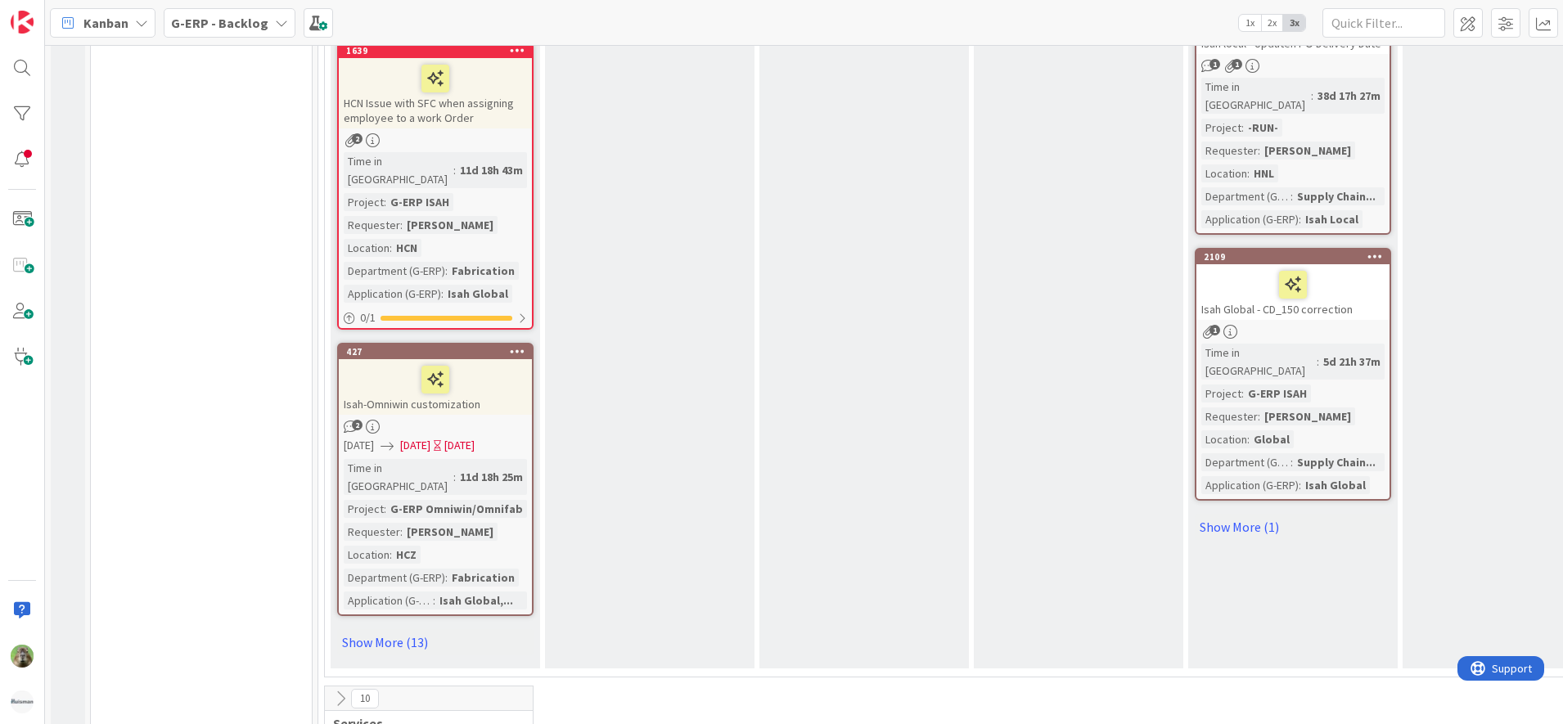
scroll to position [3706, 0]
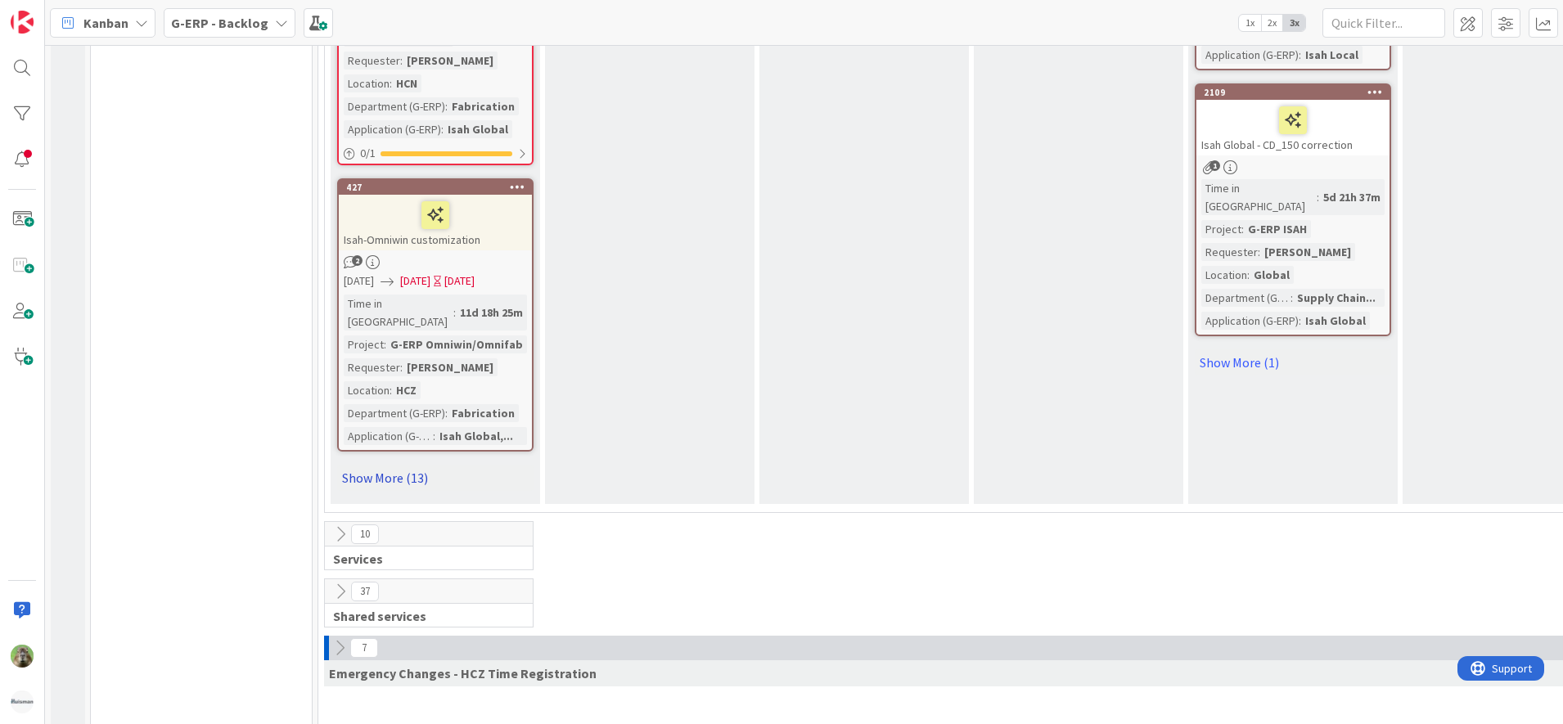
click at [377, 465] on link "Show More (13)" at bounding box center [435, 478] width 196 height 26
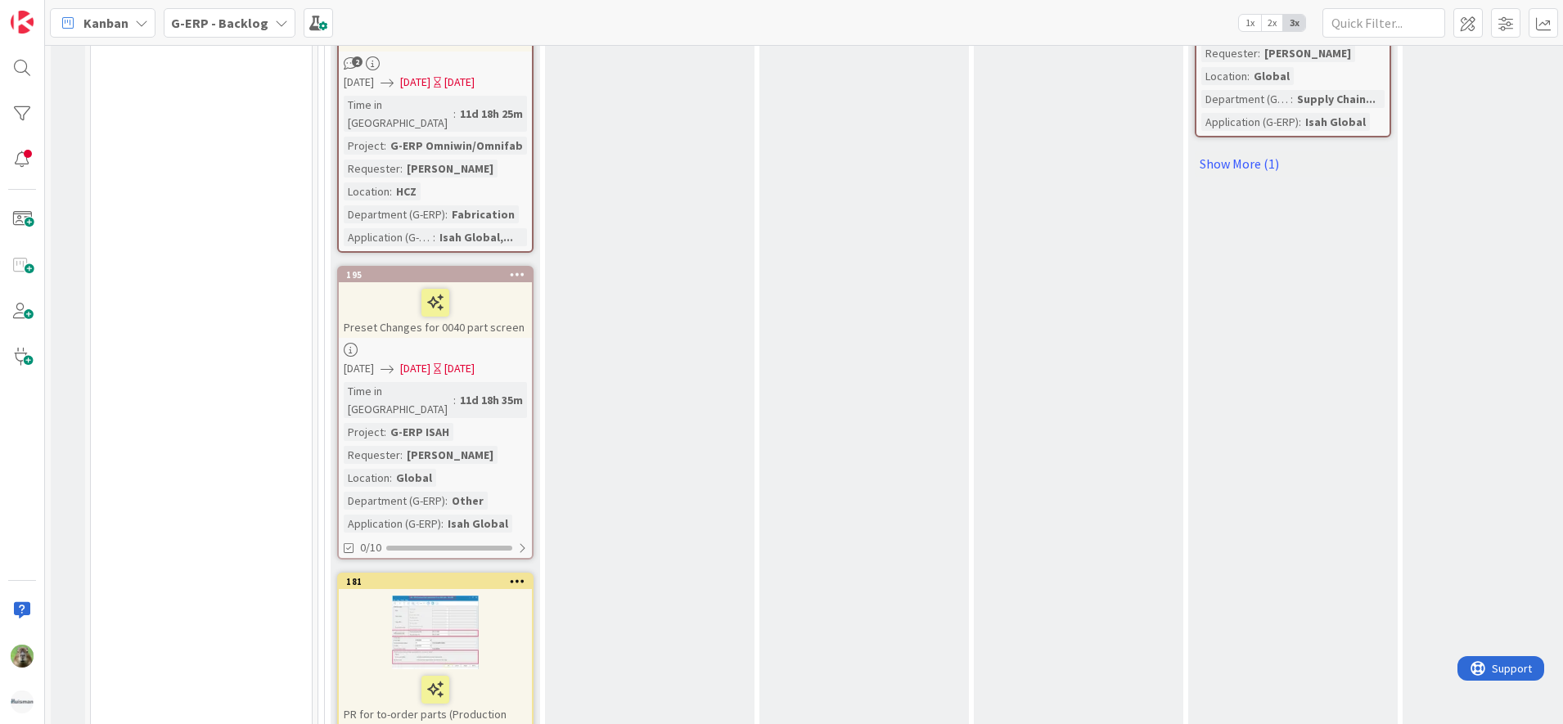
drag, startPoint x: 699, startPoint y: 708, endPoint x: 776, endPoint y: 711, distance: 77.0
click at [776, 711] on div "8 INFO This column contains information cards that should not be moved across t…" at bounding box center [804, 384] width 1518 height 679
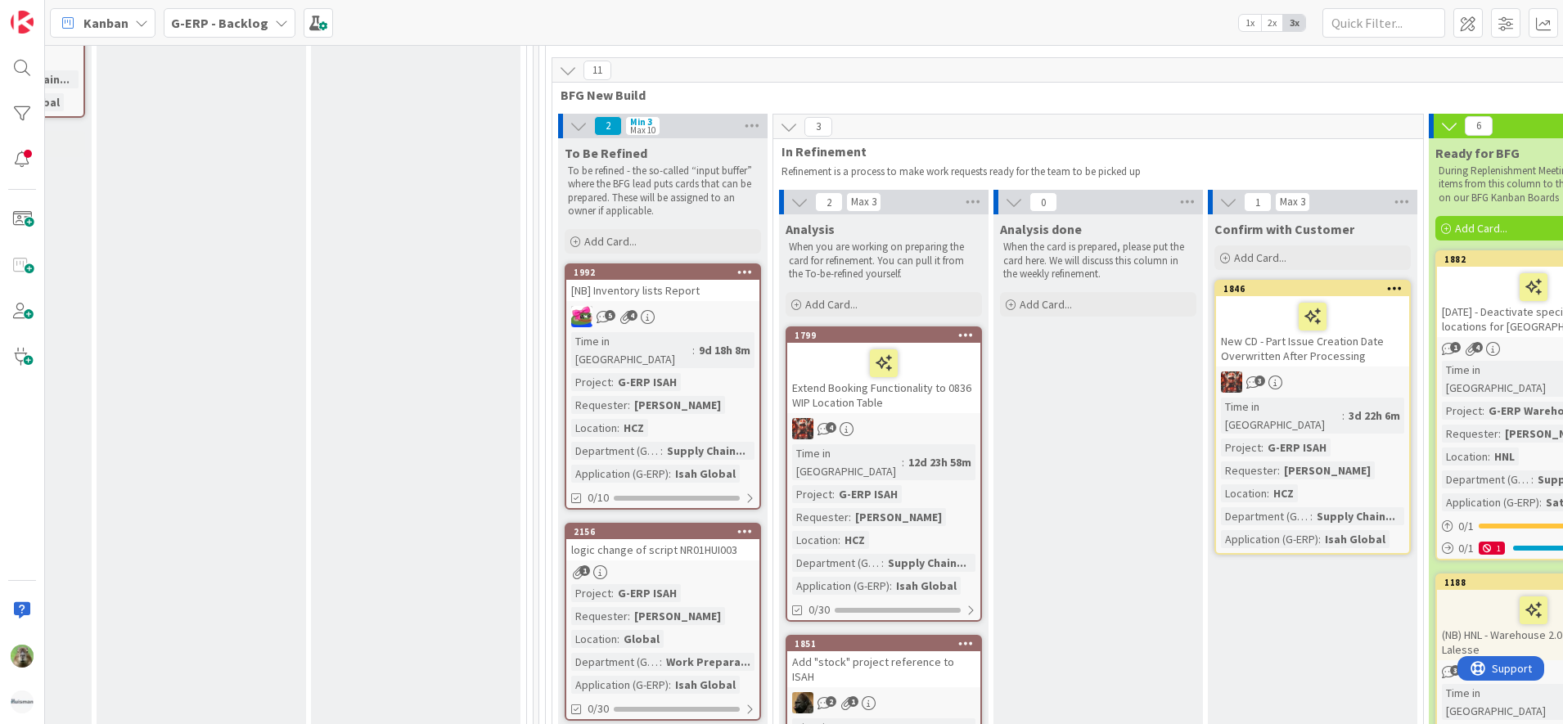
scroll to position [3925, 1402]
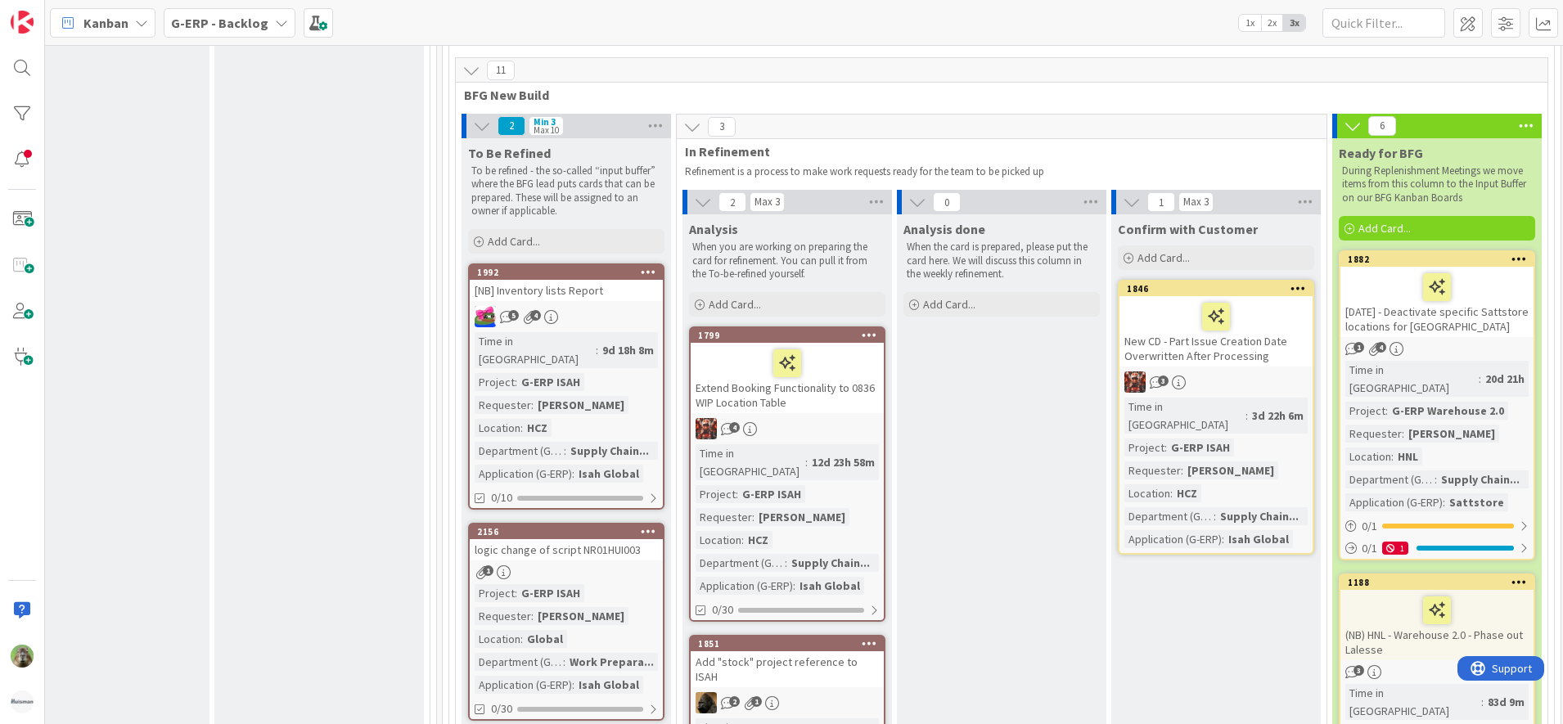
click at [839, 651] on div "Add "stock" project reference to ISAH" at bounding box center [787, 669] width 193 height 36
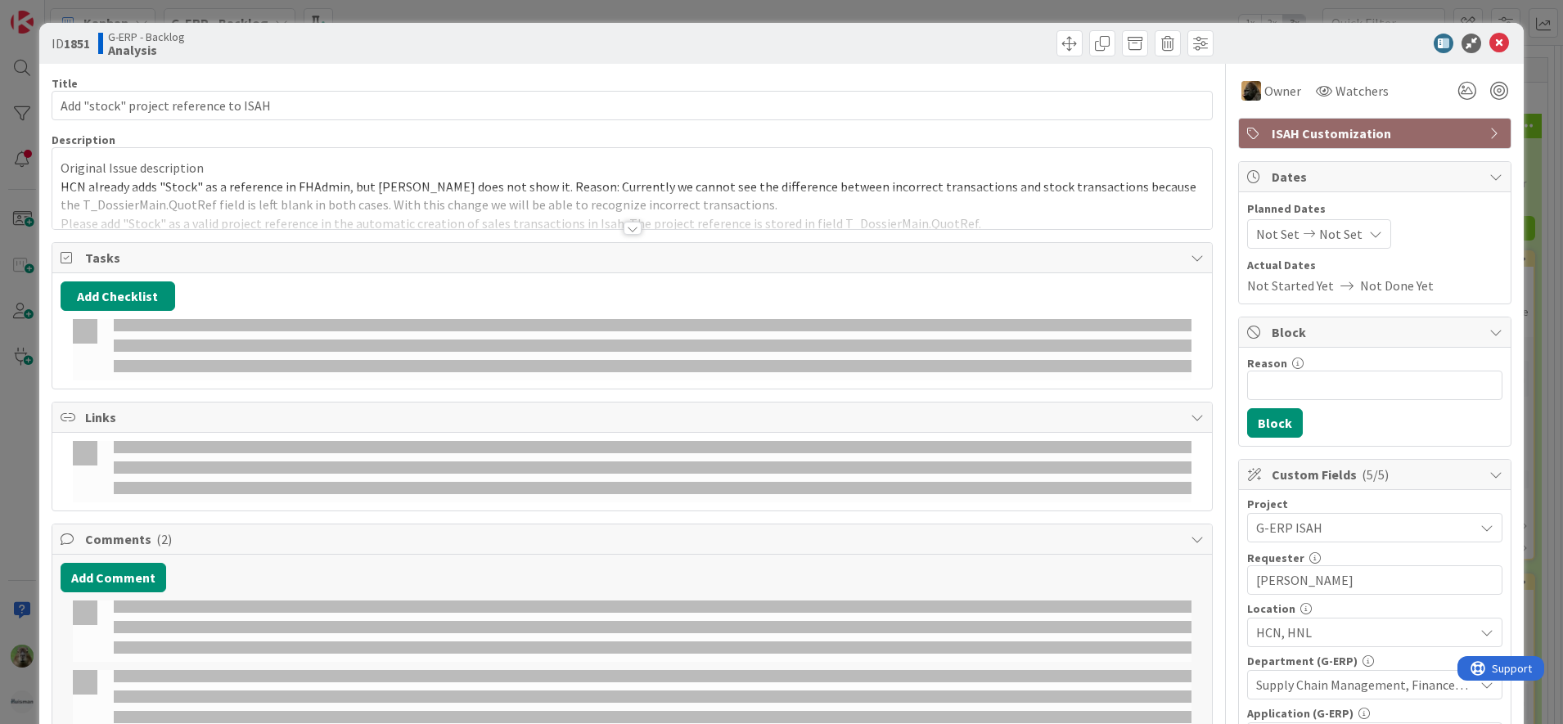
select select "sql"
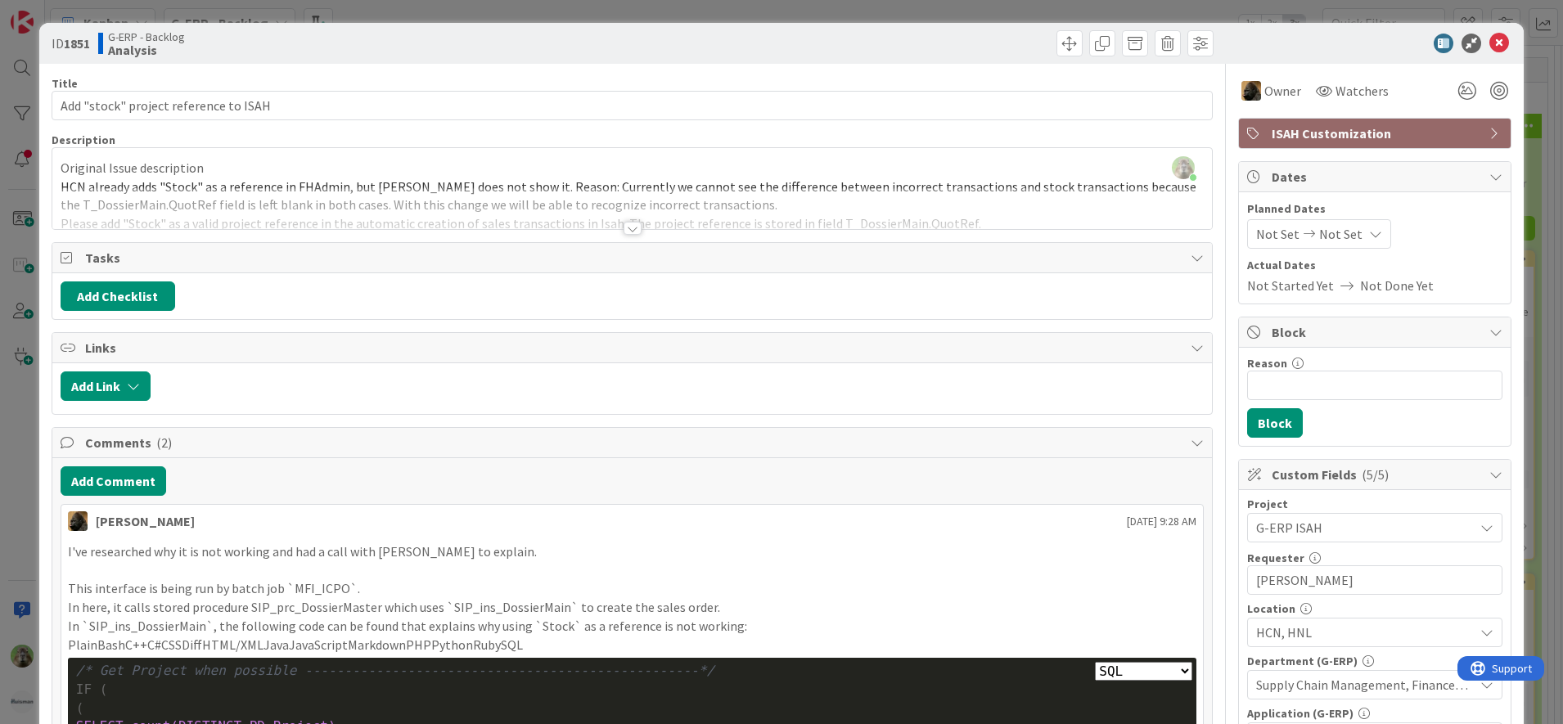
click at [670, 201] on div at bounding box center [632, 208] width 1160 height 42
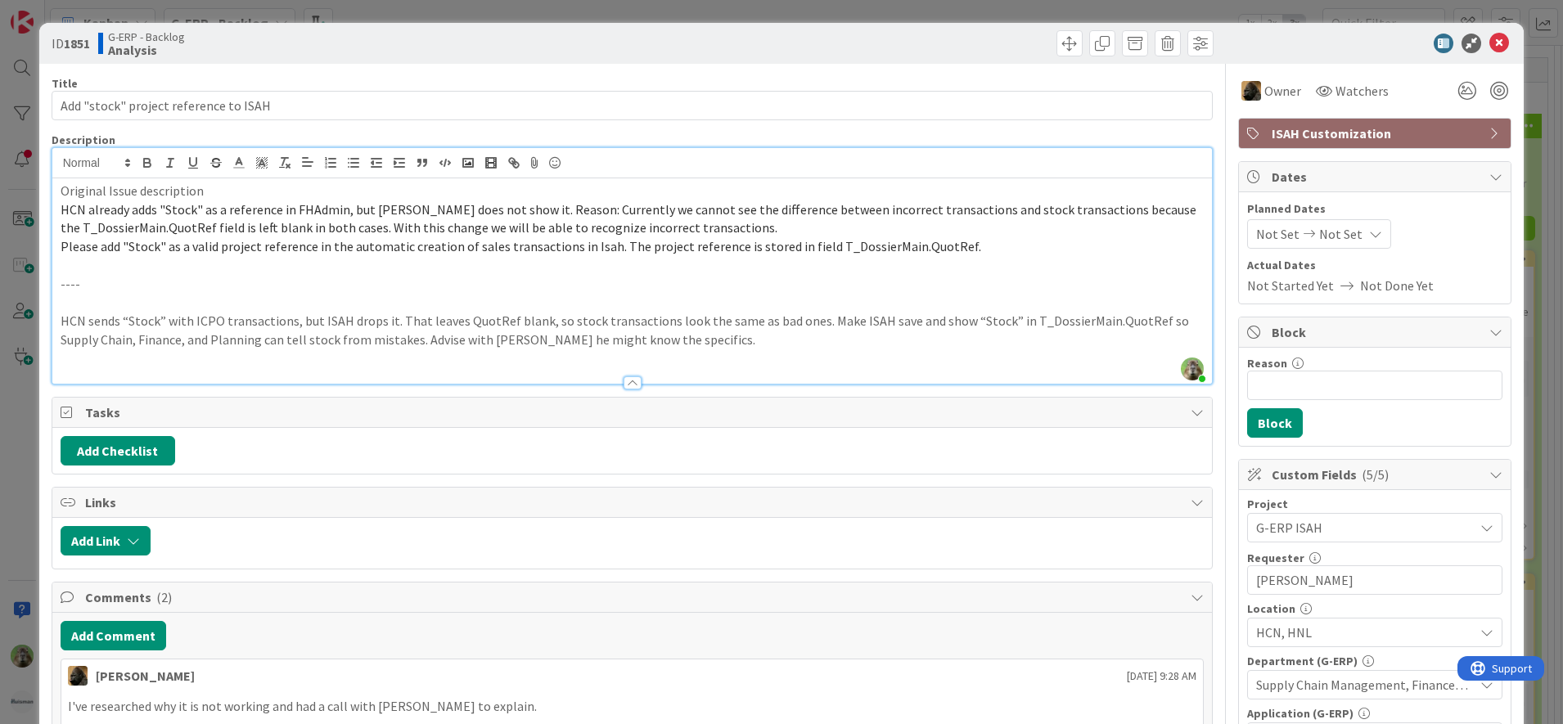
click at [15, 407] on div "ID 1851 G-ERP - Backlog Analysis Title 37 / 128 Add "stock" project reference t…" at bounding box center [781, 362] width 1563 height 724
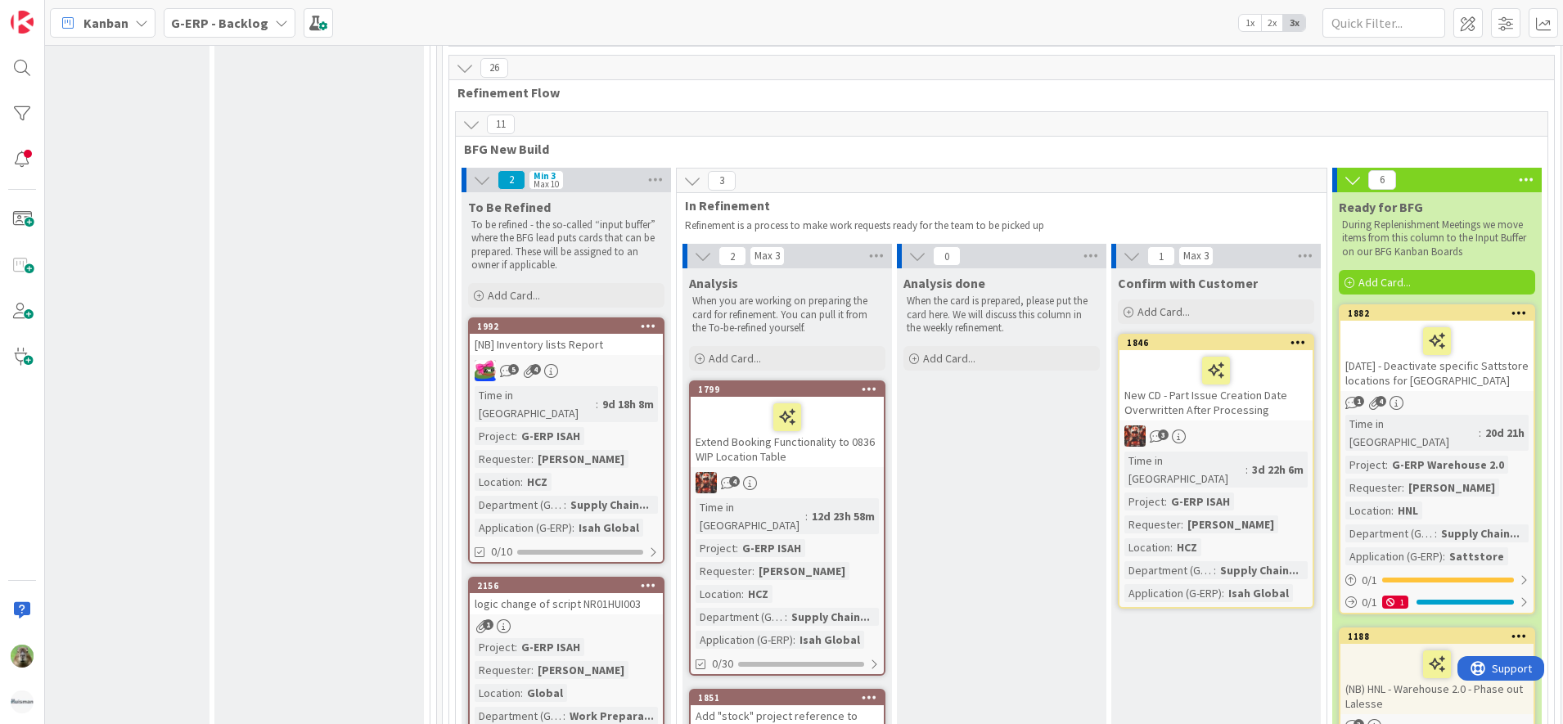
scroll to position [3823, 1402]
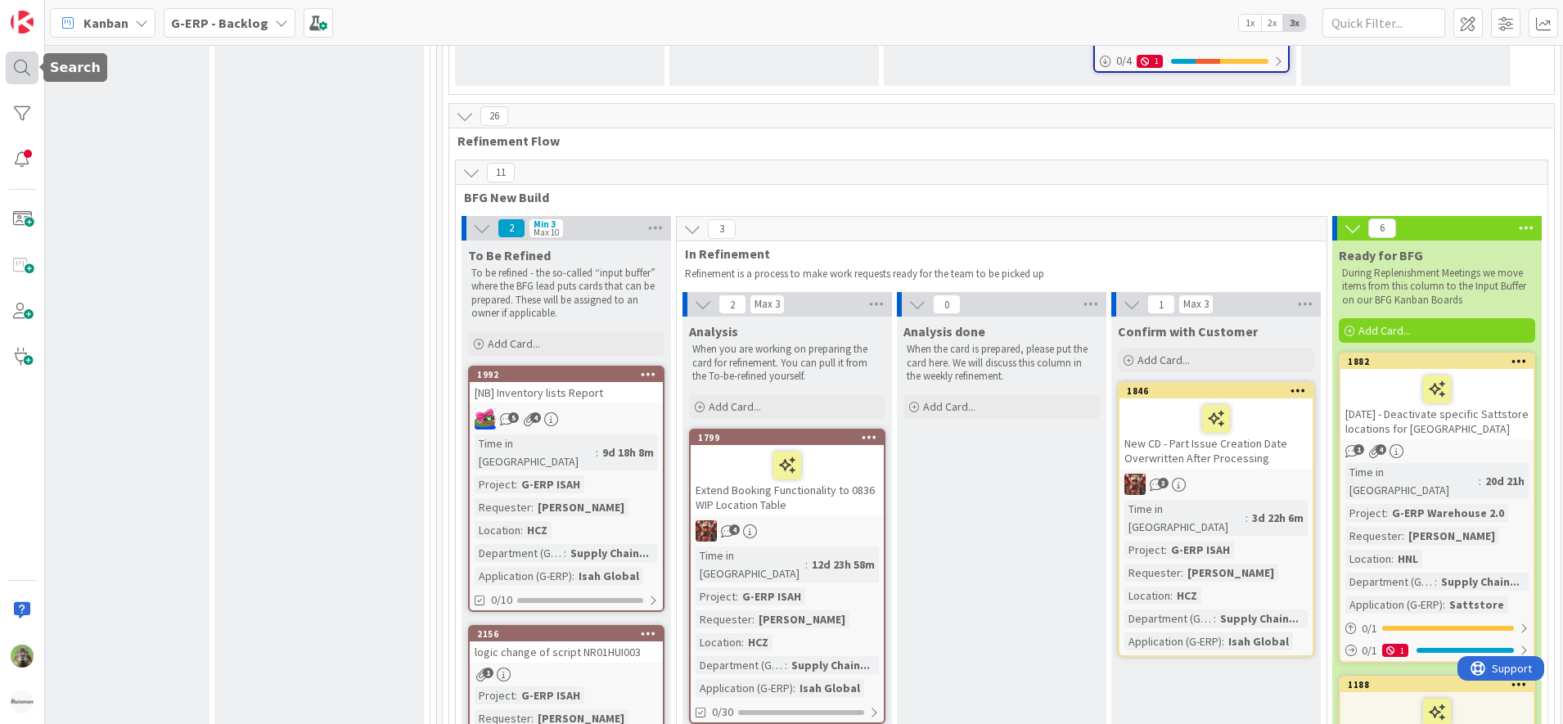
click at [22, 78] on div at bounding box center [22, 68] width 33 height 33
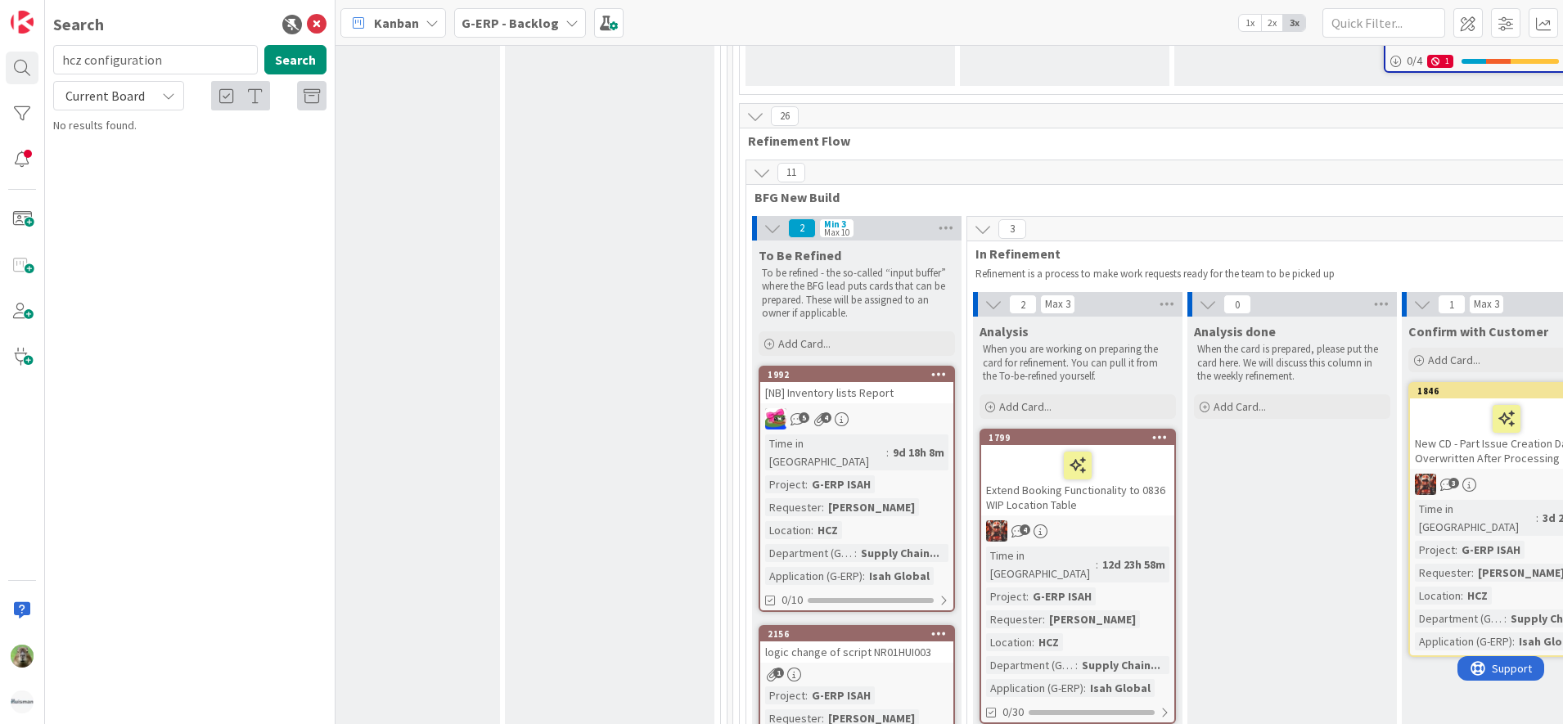
type input "hcz configuration"
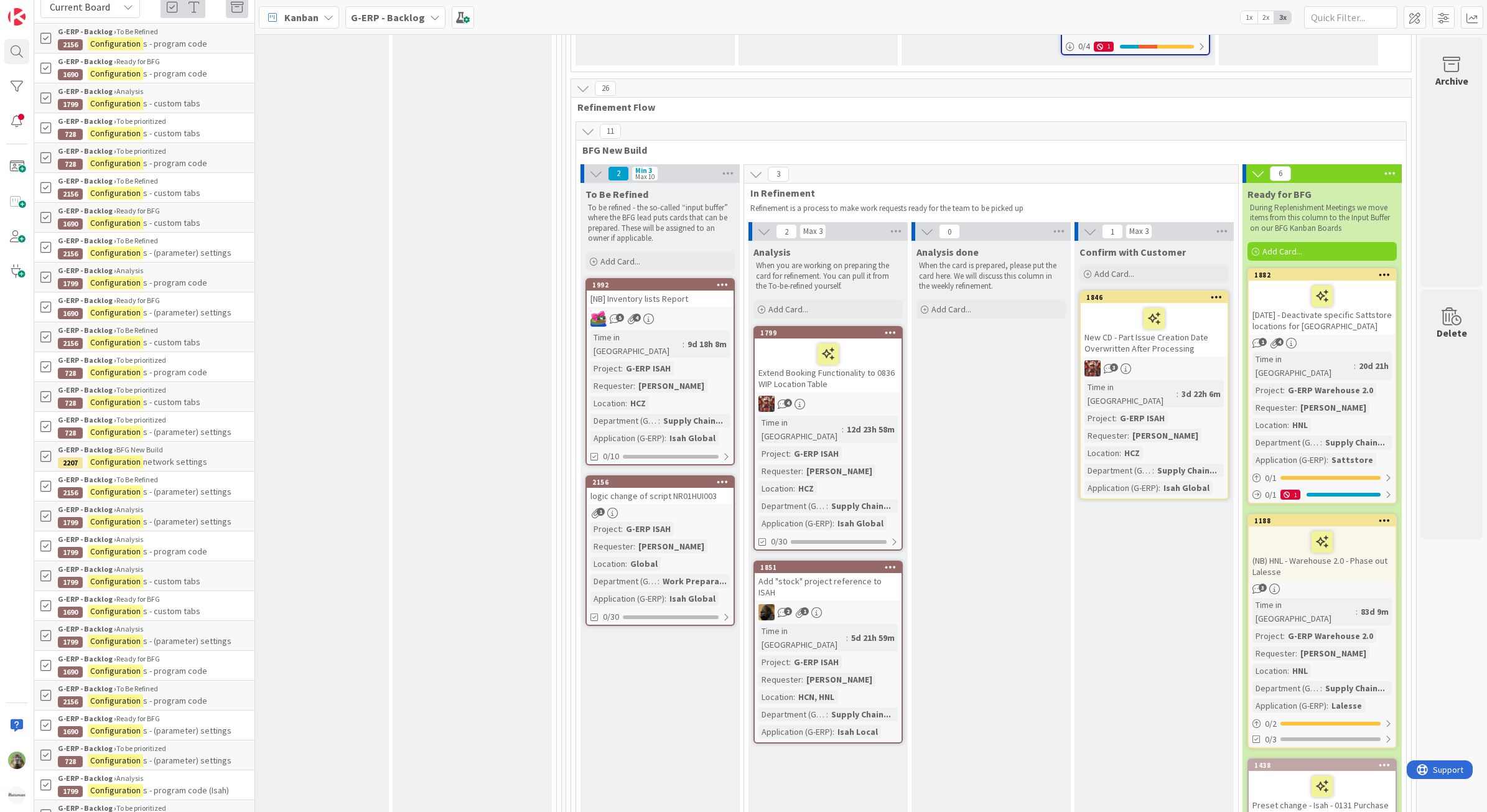
scroll to position [0, 0]
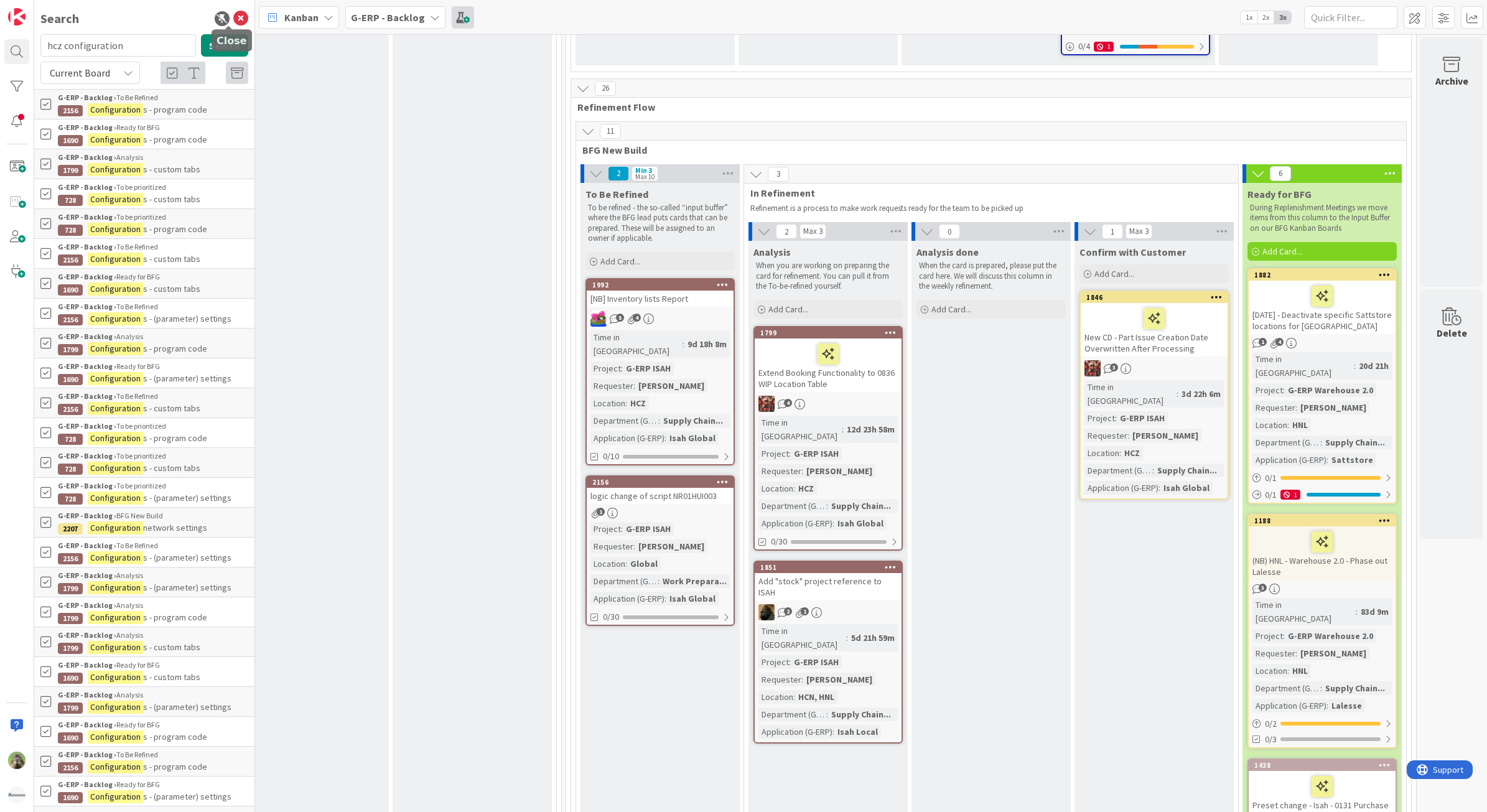
drag, startPoint x: 232, startPoint y: 16, endPoint x: 238, endPoint y: 20, distance: 7.2
click at [234, 16] on icon at bounding box center [241, 19] width 15 height 15
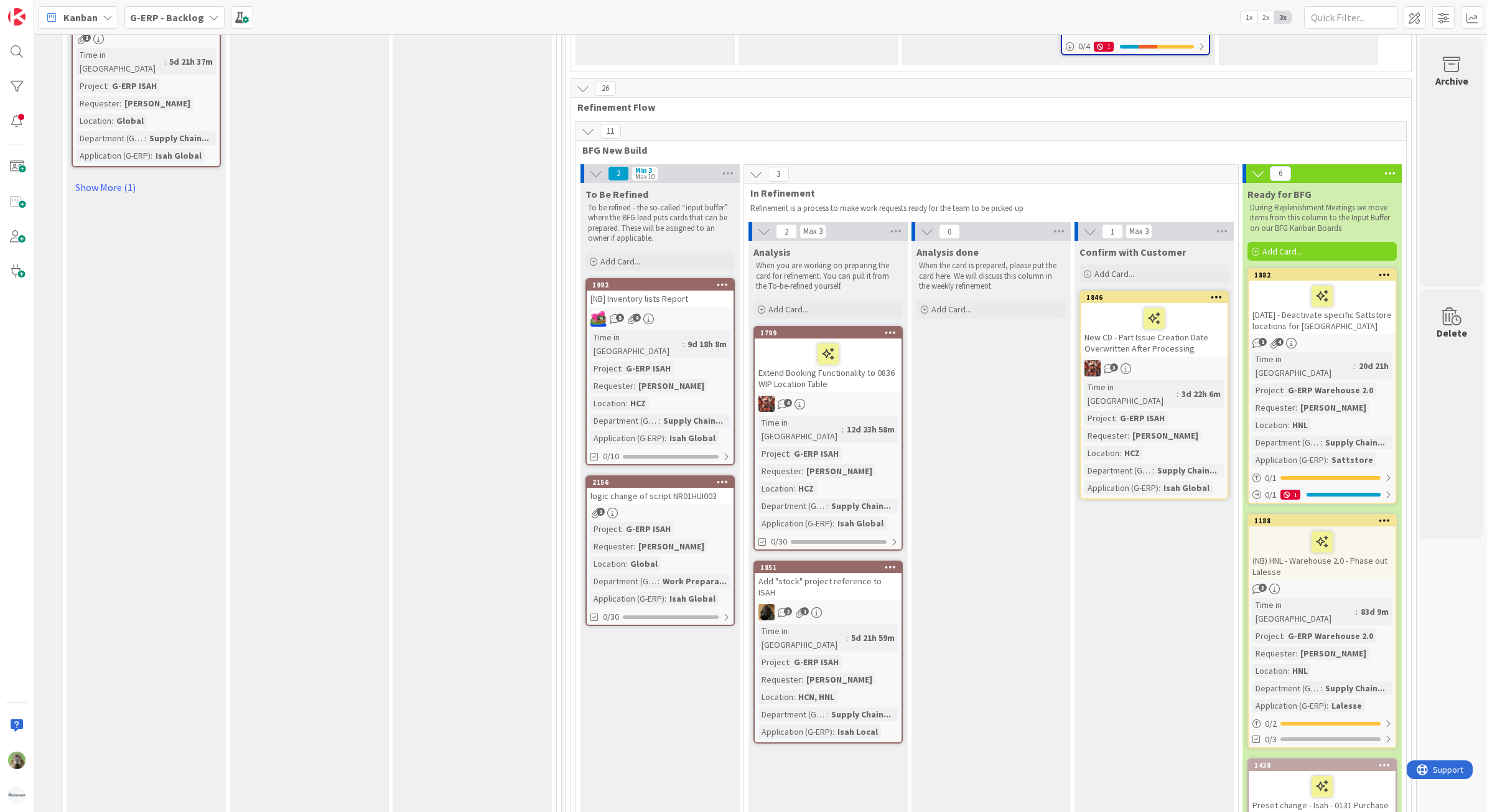
click at [392, 106] on div "Fabrication Add Card..." at bounding box center [472, 680] width 159 height 5593
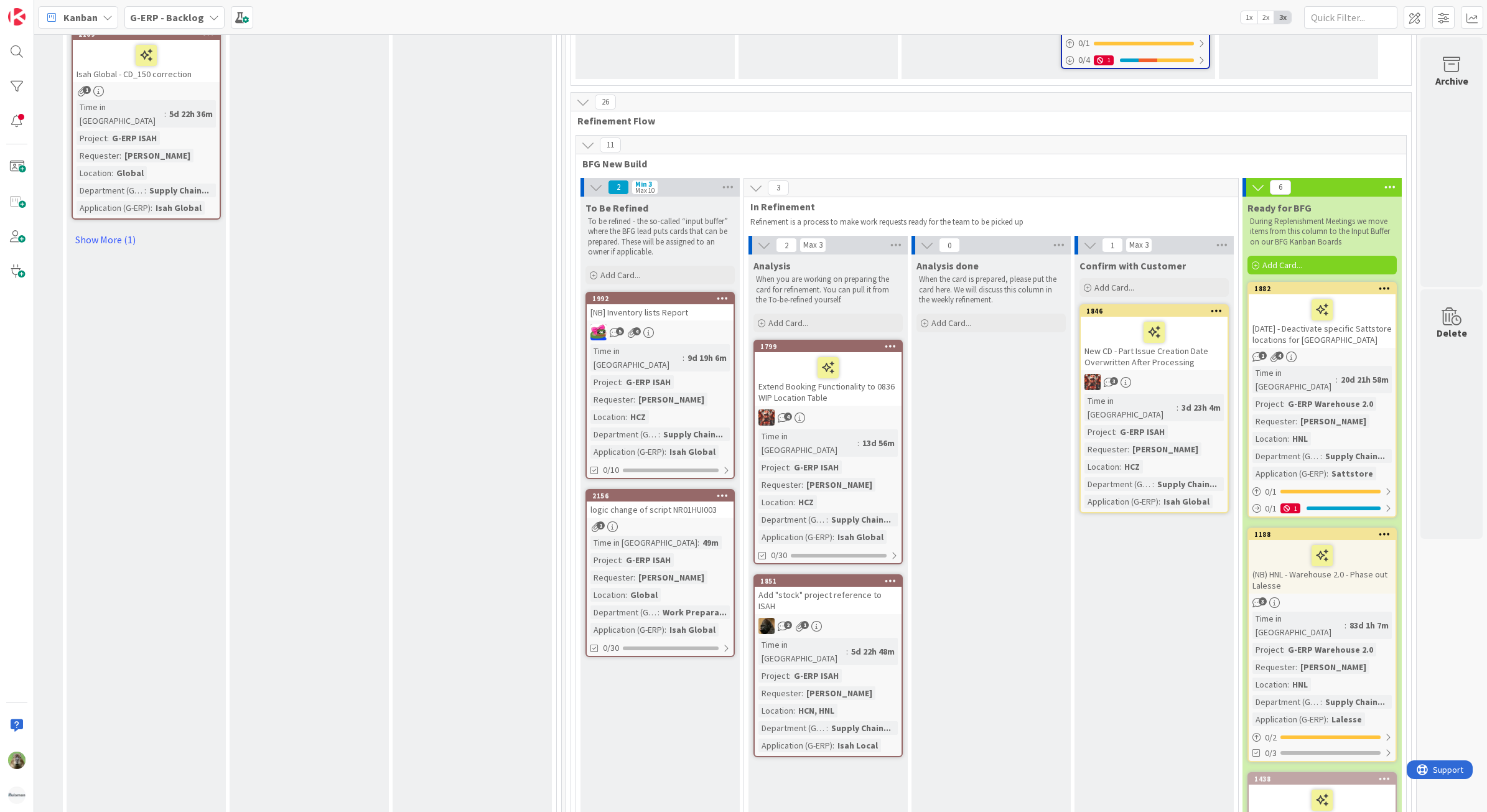
scroll to position [2907, 848]
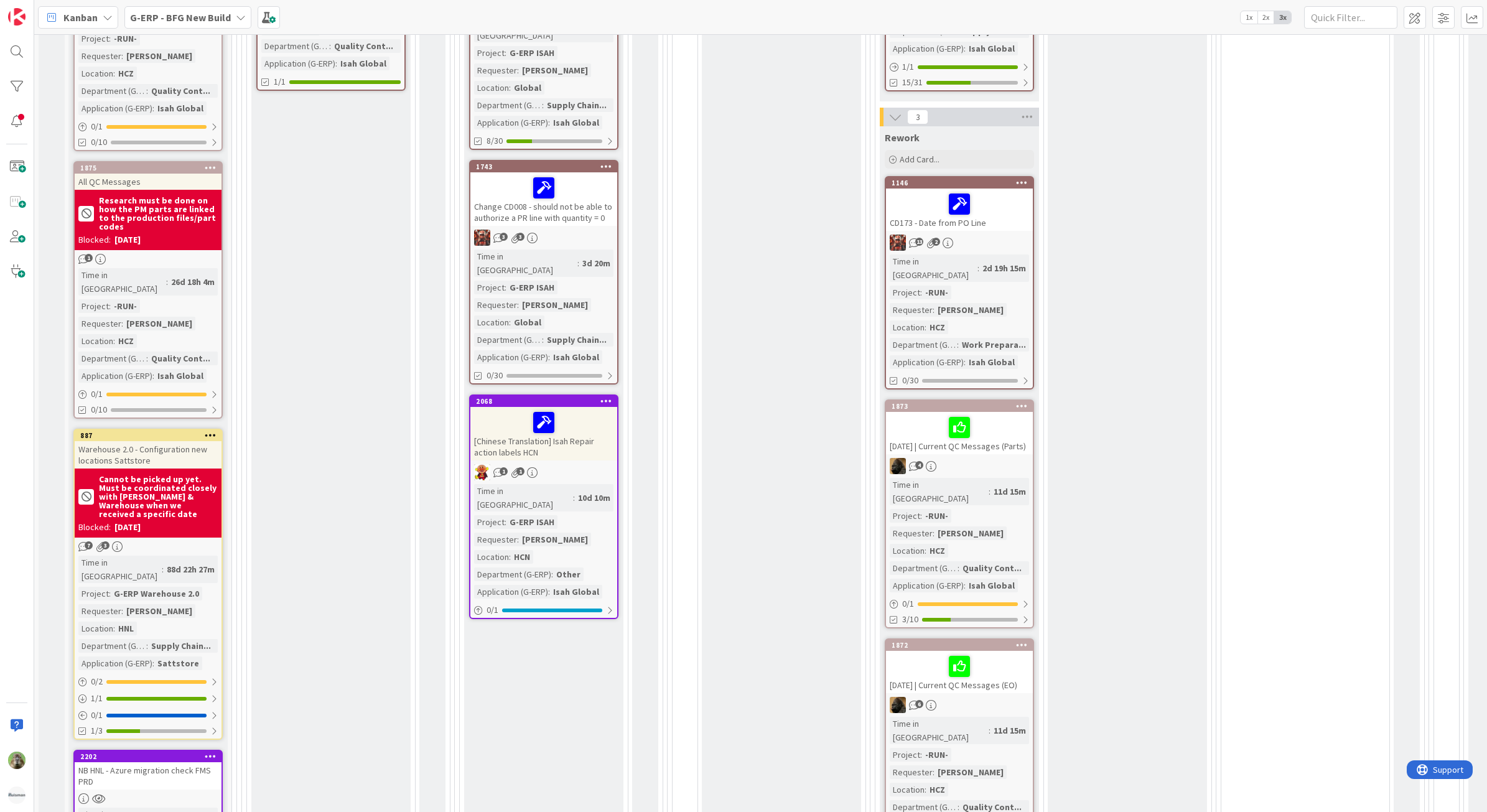
scroll to position [1318, 0]
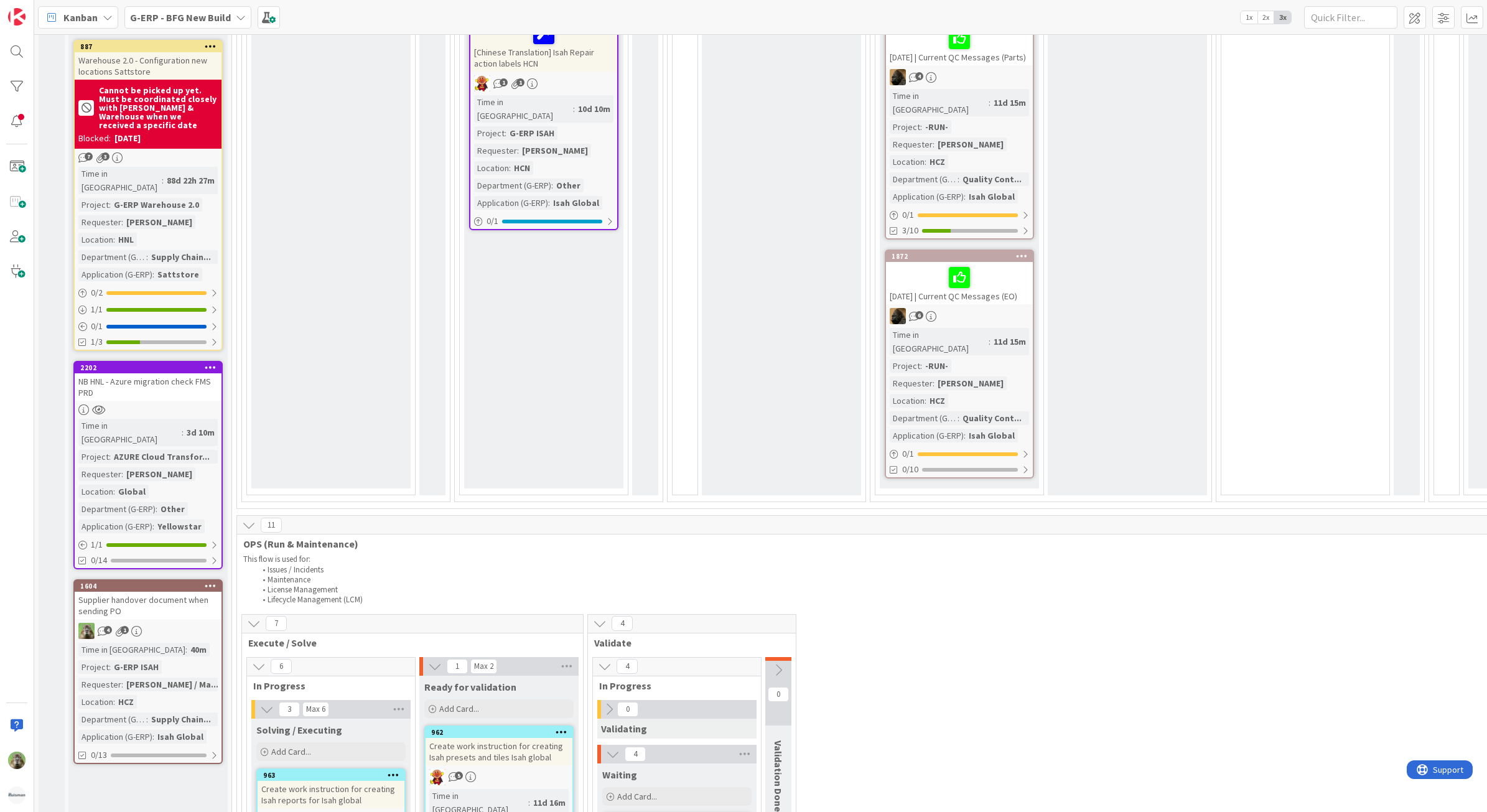
click at [218, 12] on b "G-ERP - BFG New Build" at bounding box center [180, 17] width 101 height 12
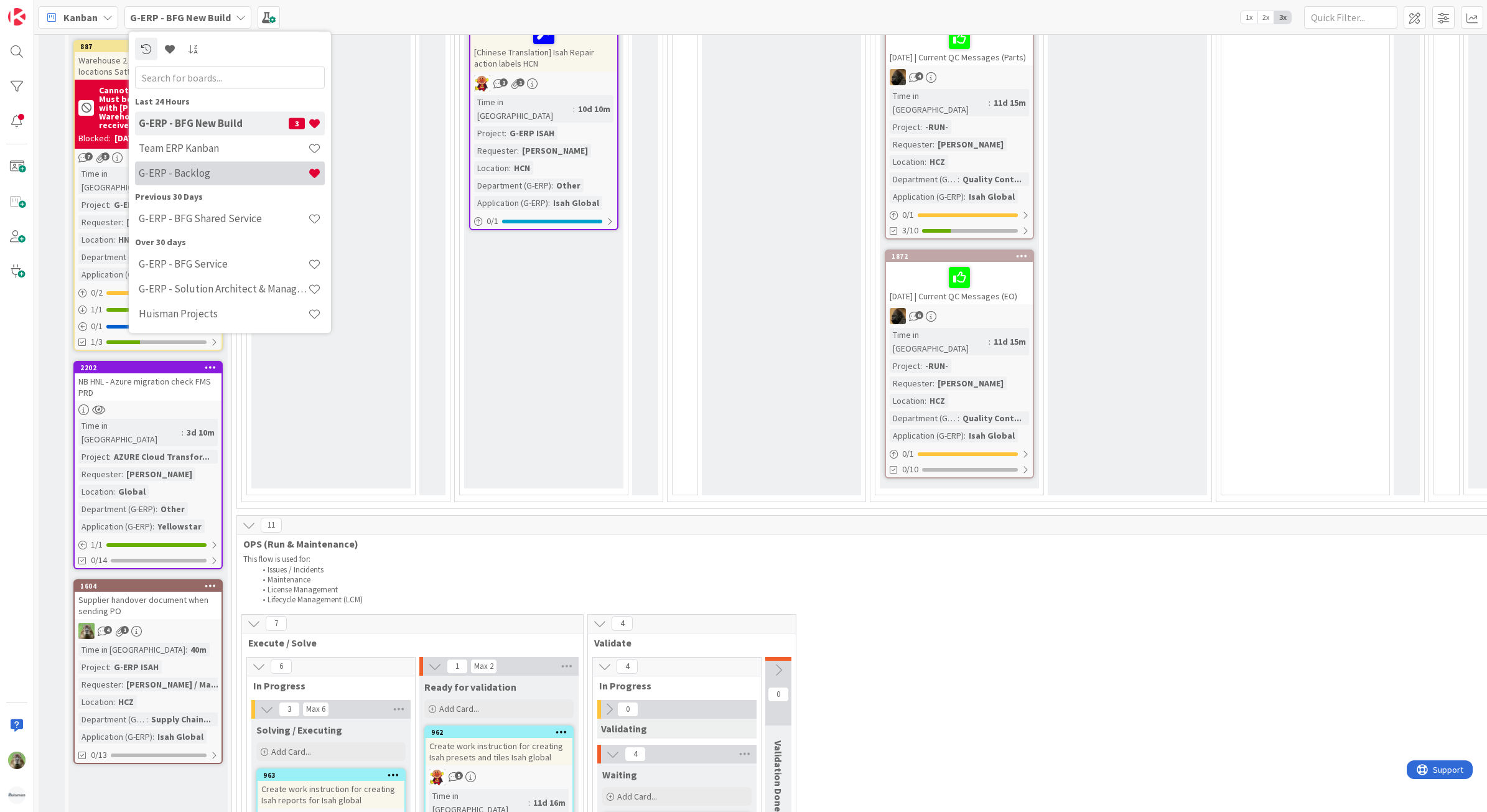
click at [237, 166] on div "G-ERP - Backlog" at bounding box center [230, 173] width 190 height 24
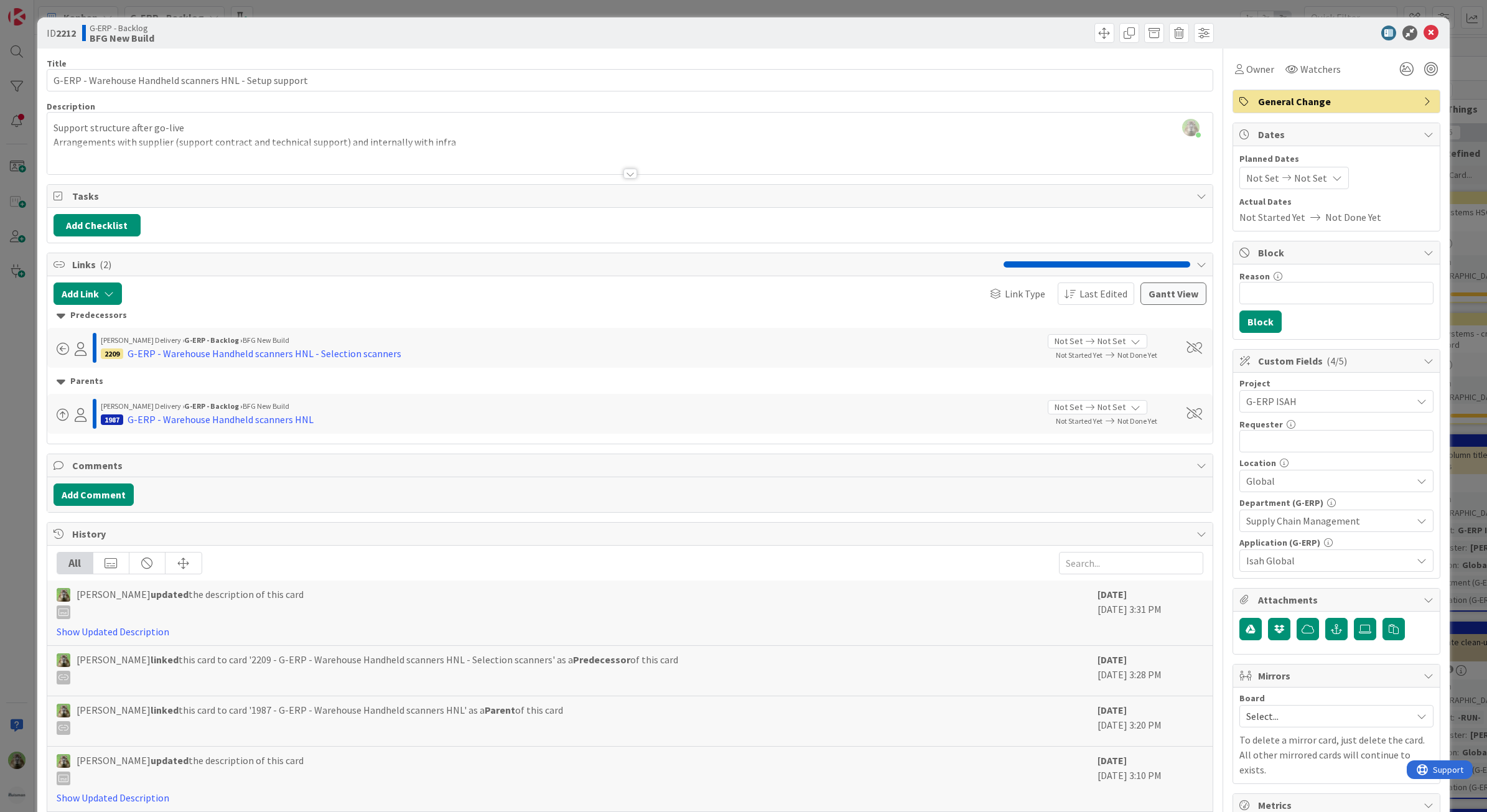
click at [27, 482] on div "ID 2212 G-ERP - Backlog BFG New Build Title 55 / 128 G-ERP - Warehouse Handheld…" at bounding box center [743, 406] width 1487 height 812
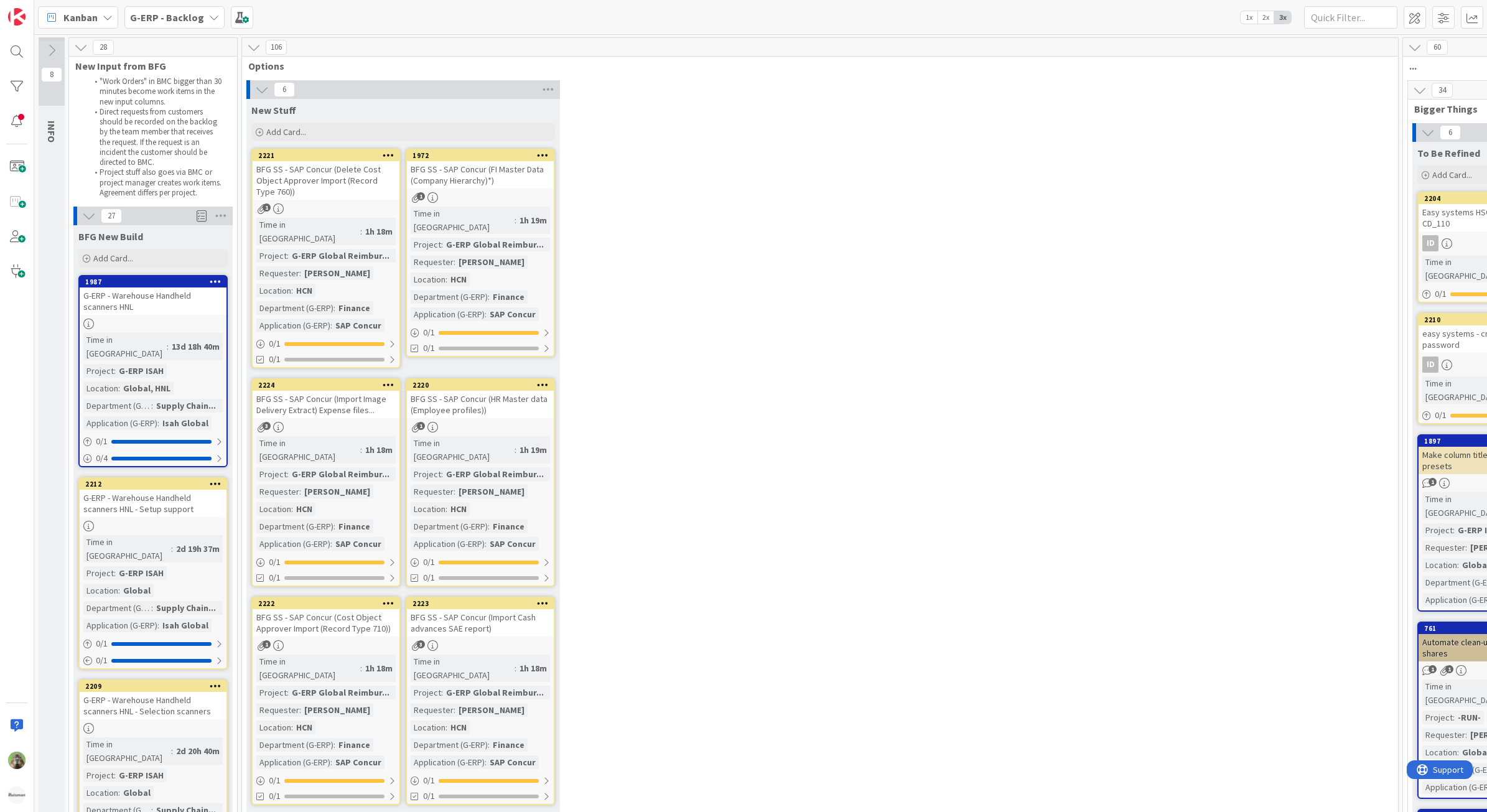
click at [186, 21] on b "G-ERP - Backlog" at bounding box center [167, 17] width 74 height 12
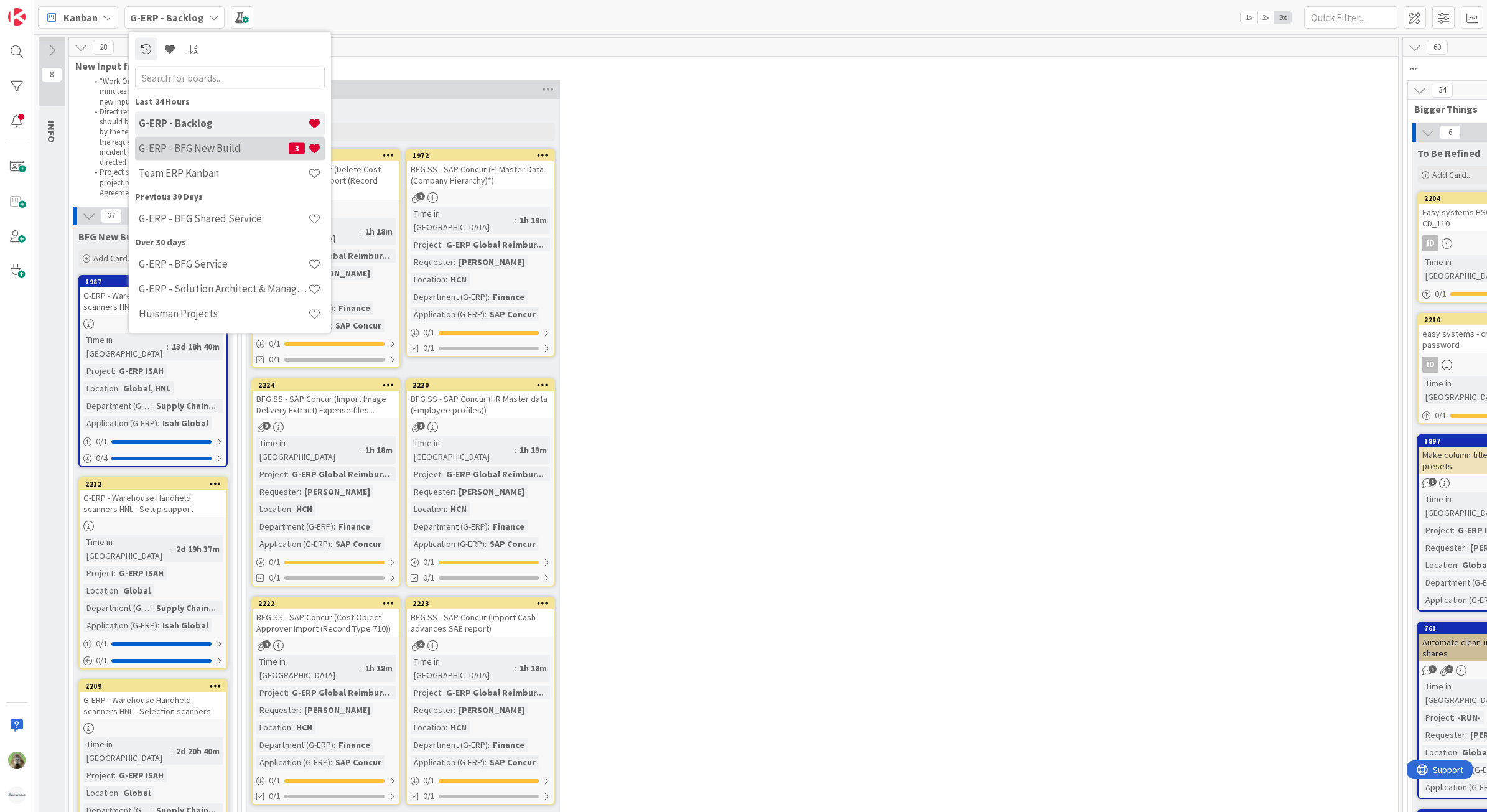
click at [193, 147] on h4 "G-ERP - BFG New Build" at bounding box center [213, 148] width 150 height 12
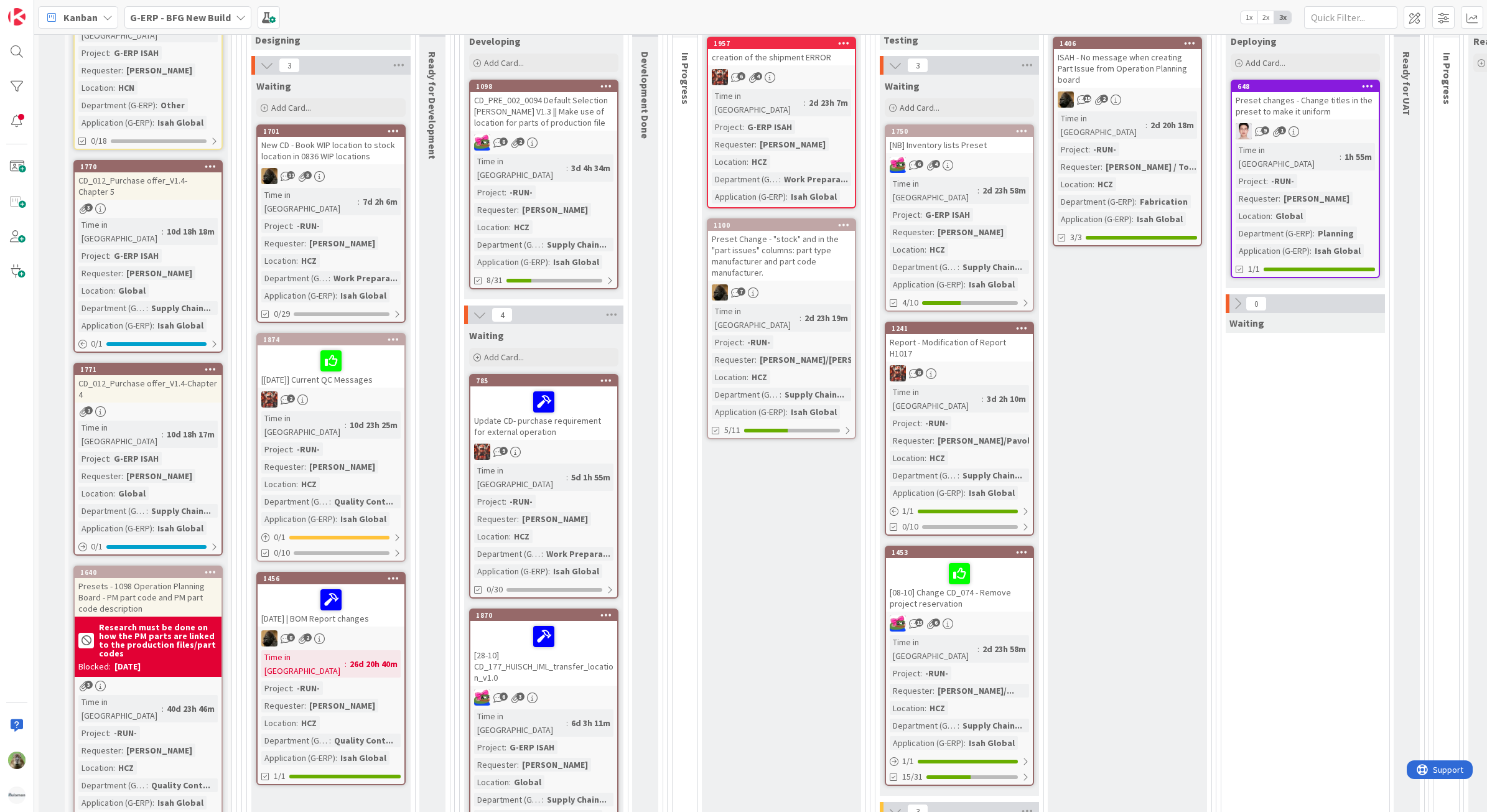
scroll to position [233, 0]
click at [392, 366] on div "[[DATE]] Current QC Messages" at bounding box center [331, 368] width 147 height 43
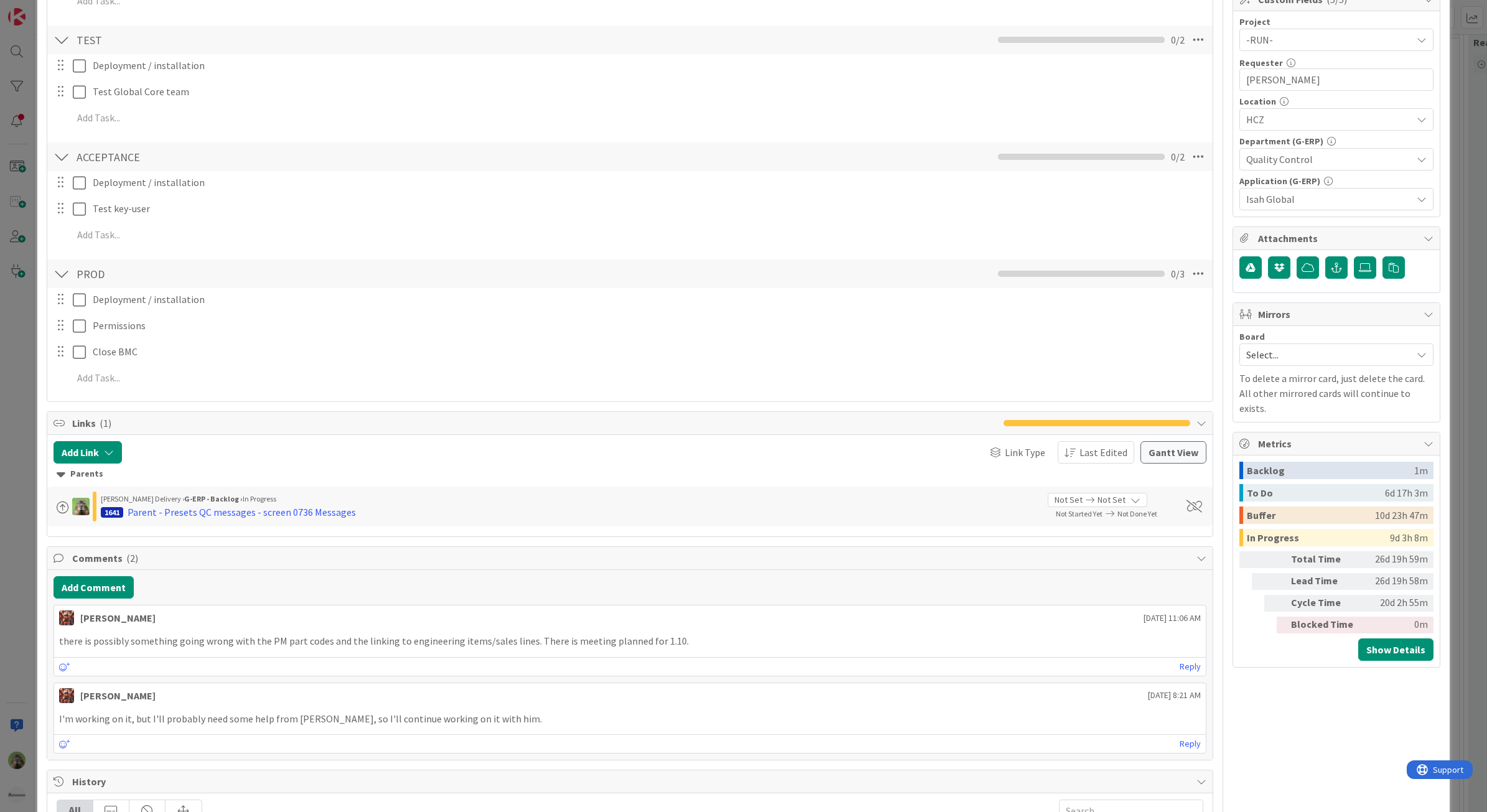
scroll to position [389, 0]
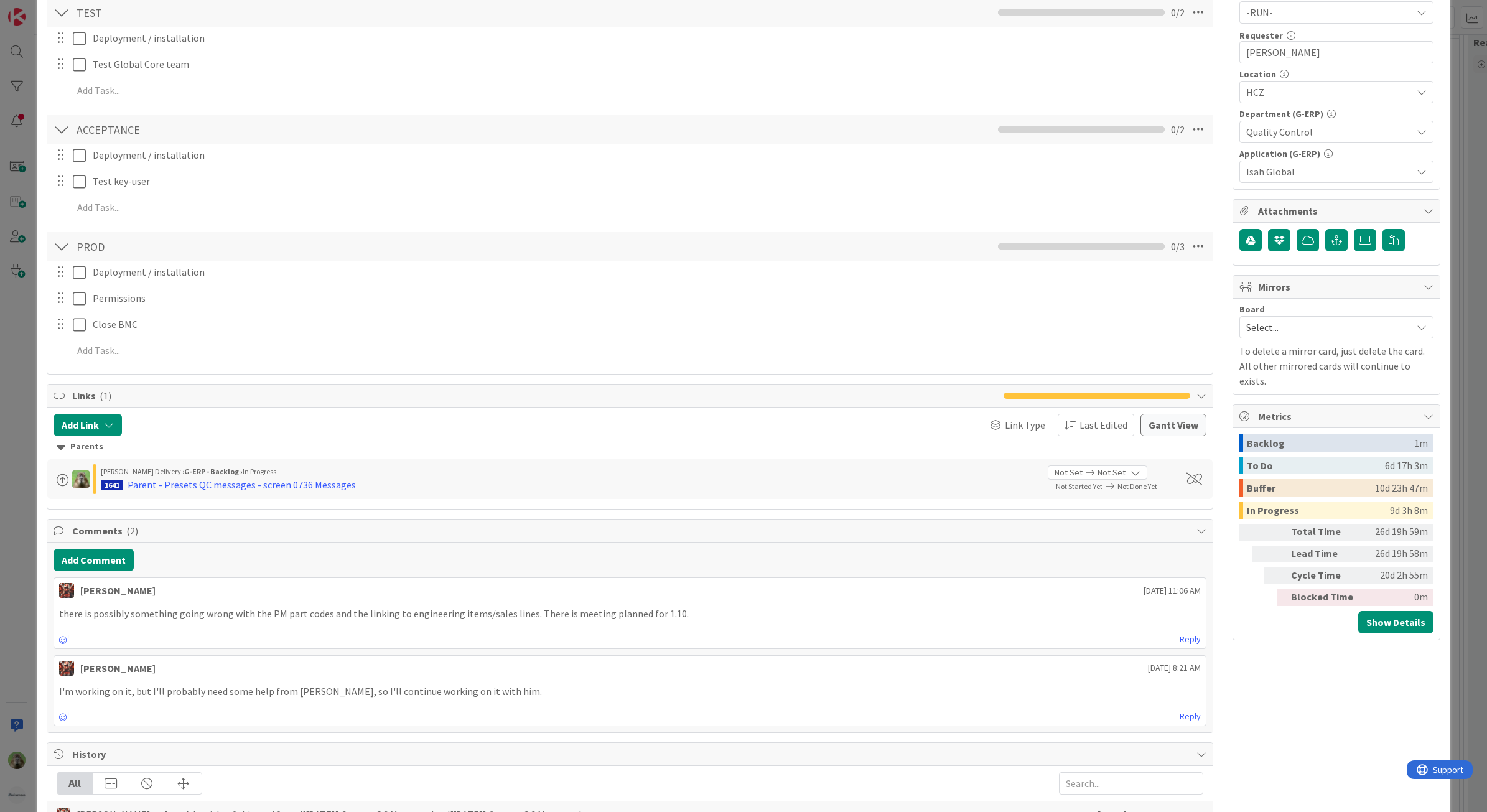
click at [32, 507] on div "ID 1874 G-ERP - BFG New Build Waiting Title 32 / 128 [[DATE]] Current QC Messag…" at bounding box center [743, 406] width 1487 height 812
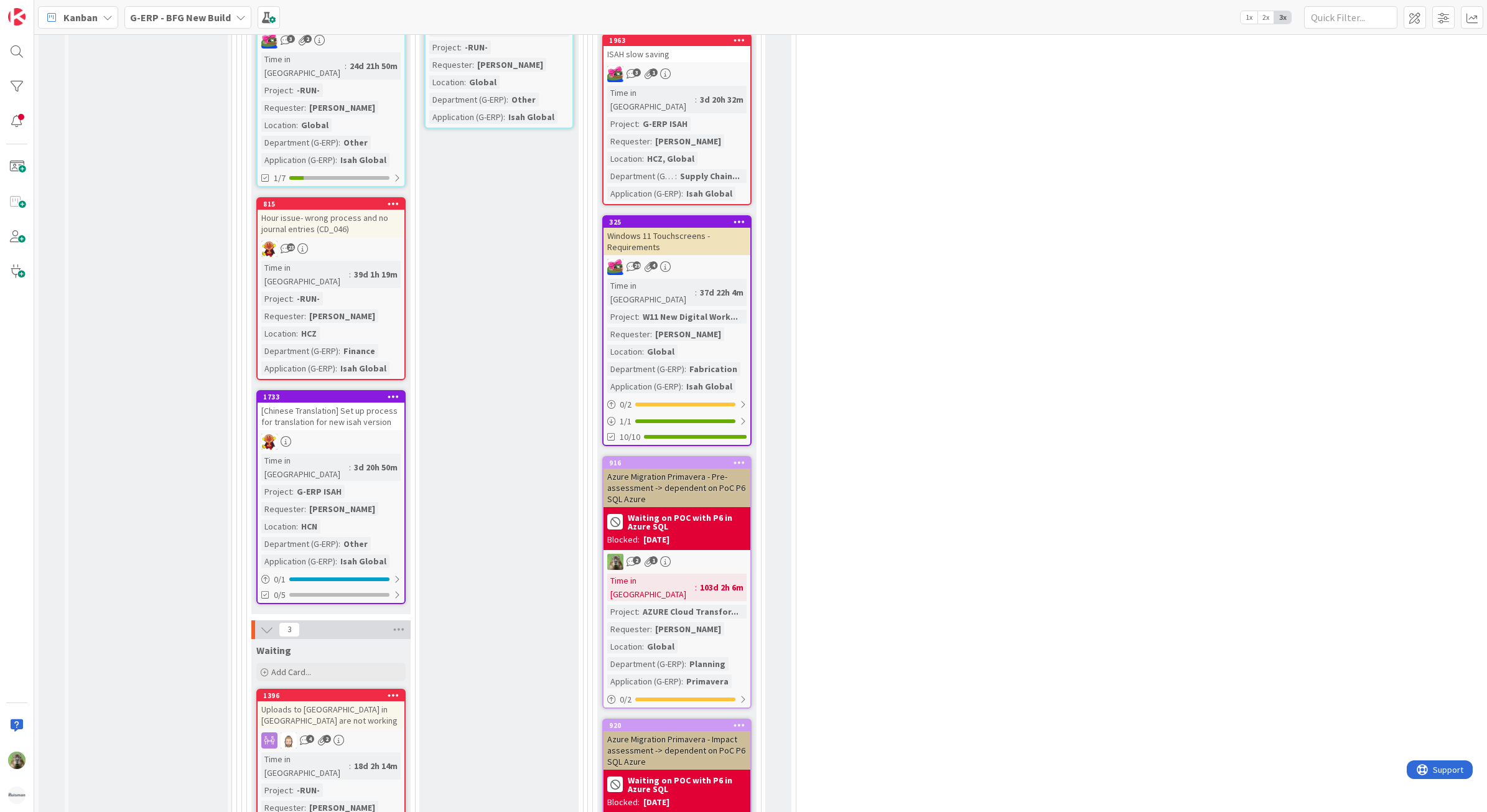
scroll to position [2099, 0]
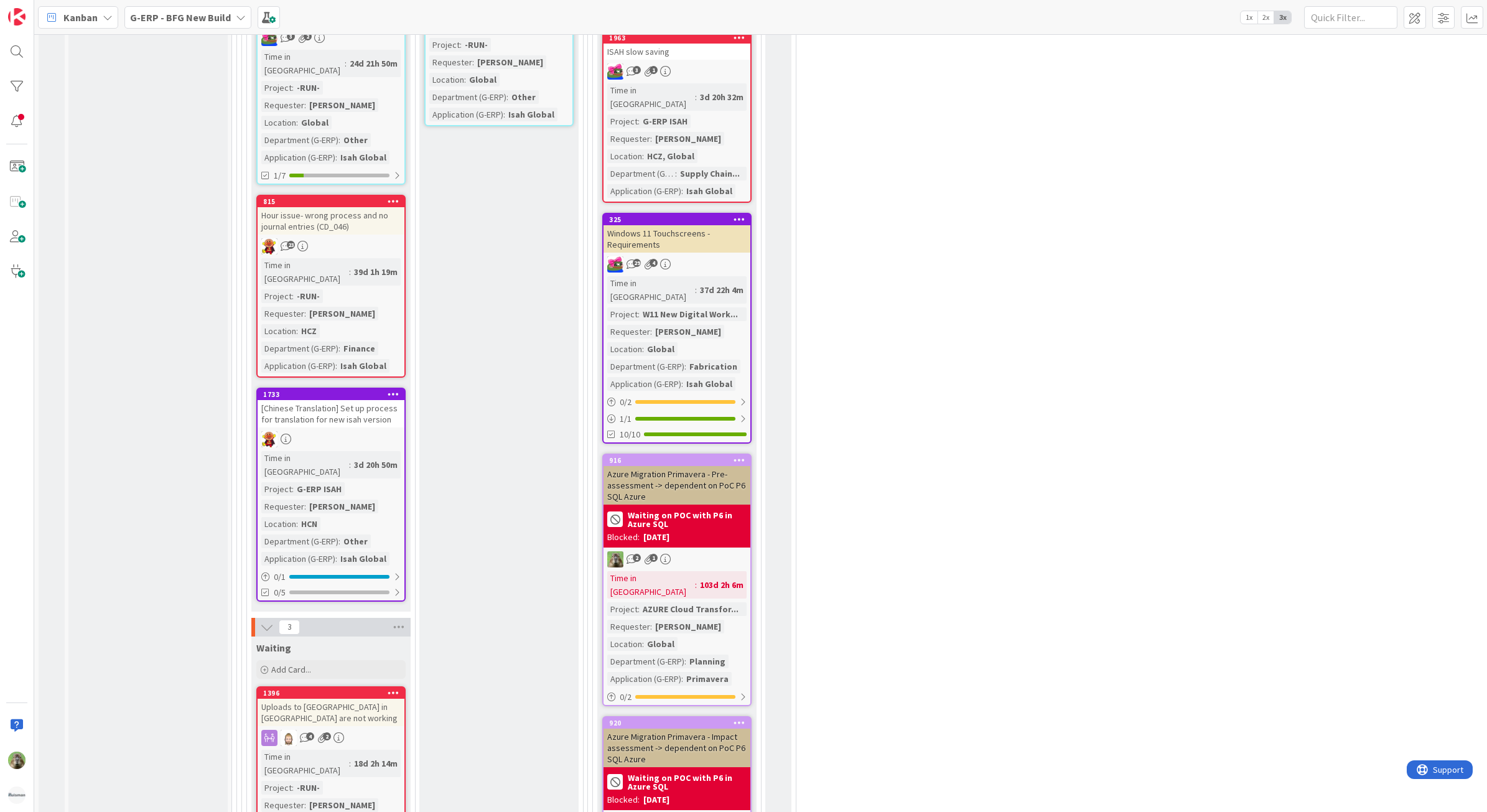
click at [528, 327] on div "Ready for validation Add Card... 962 Create work instruction for creating Isah …" at bounding box center [498, 677] width 159 height 1568
click at [1090, 491] on div "7 Execute / Solve 6 In Progress 3 Max 6 Solving / Executing Add Card... 963 Cre…" at bounding box center [939, 653] width 1400 height 1643
